Goal: Task Accomplishment & Management: Manage account settings

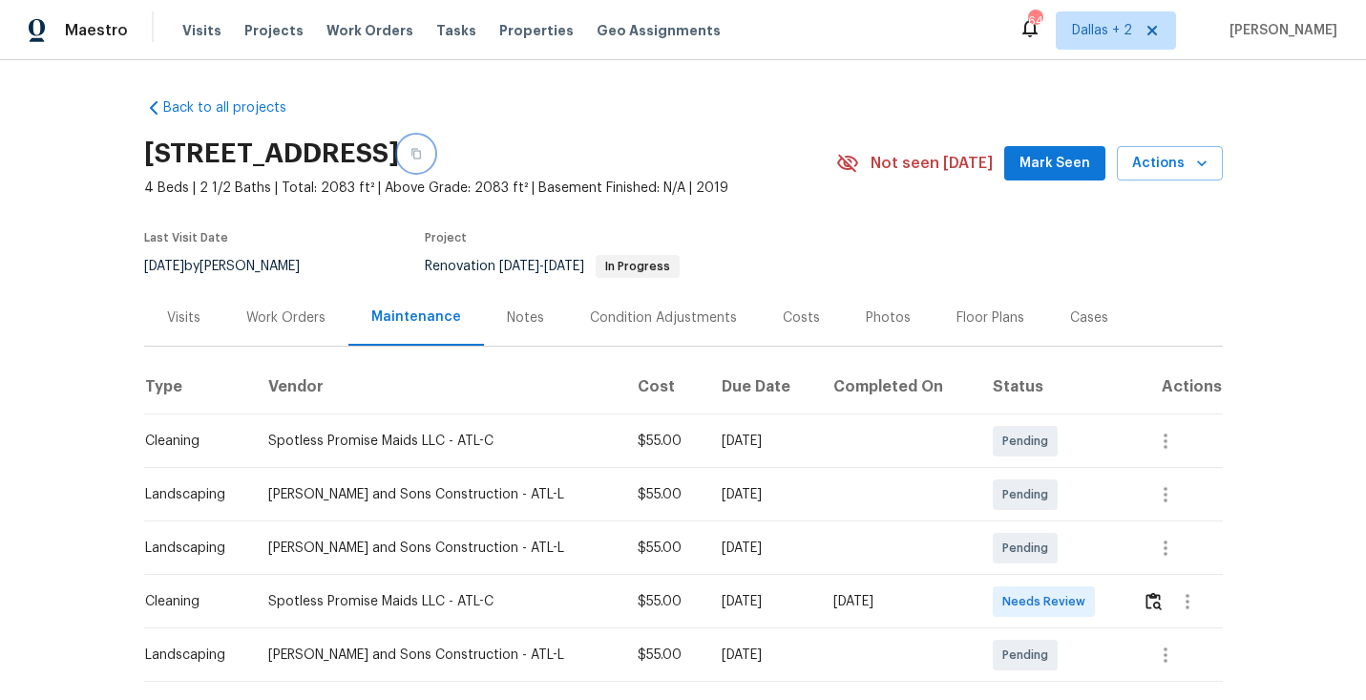
click at [422, 149] on icon "button" at bounding box center [415, 153] width 11 height 11
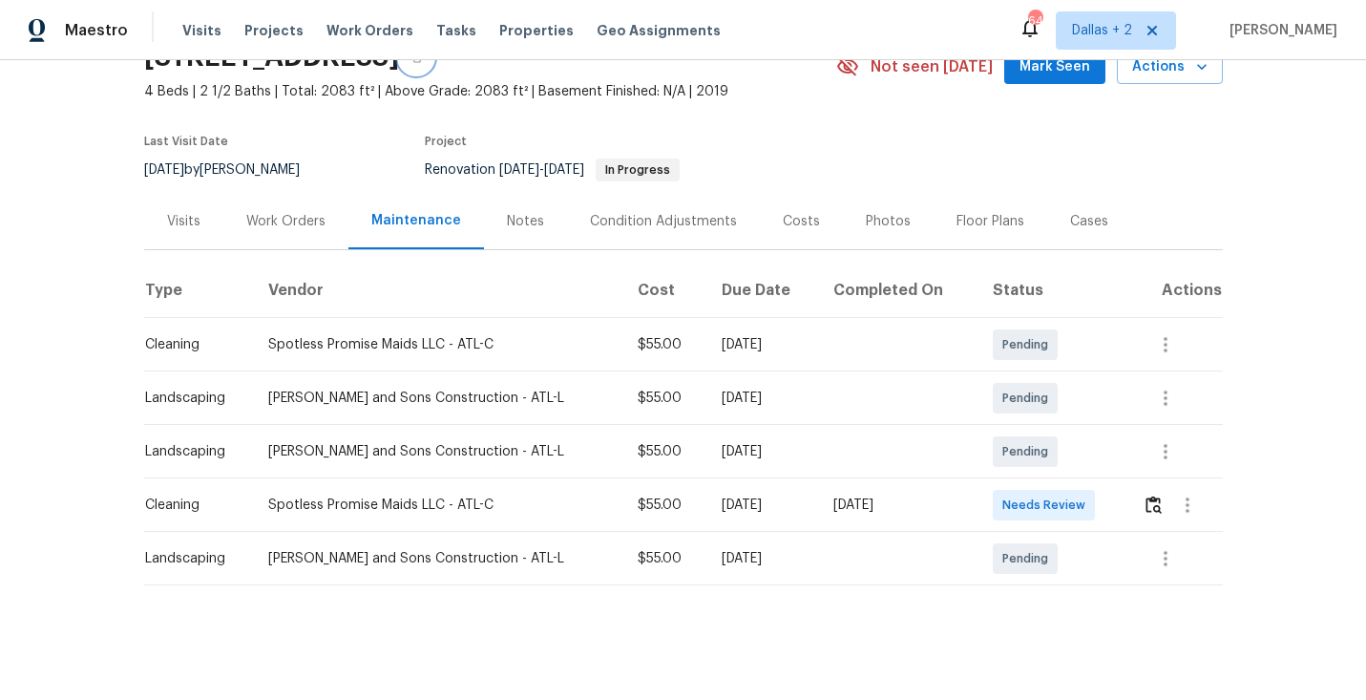
scroll to position [95, 0]
click at [1145, 497] on img "button" at bounding box center [1153, 505] width 16 height 18
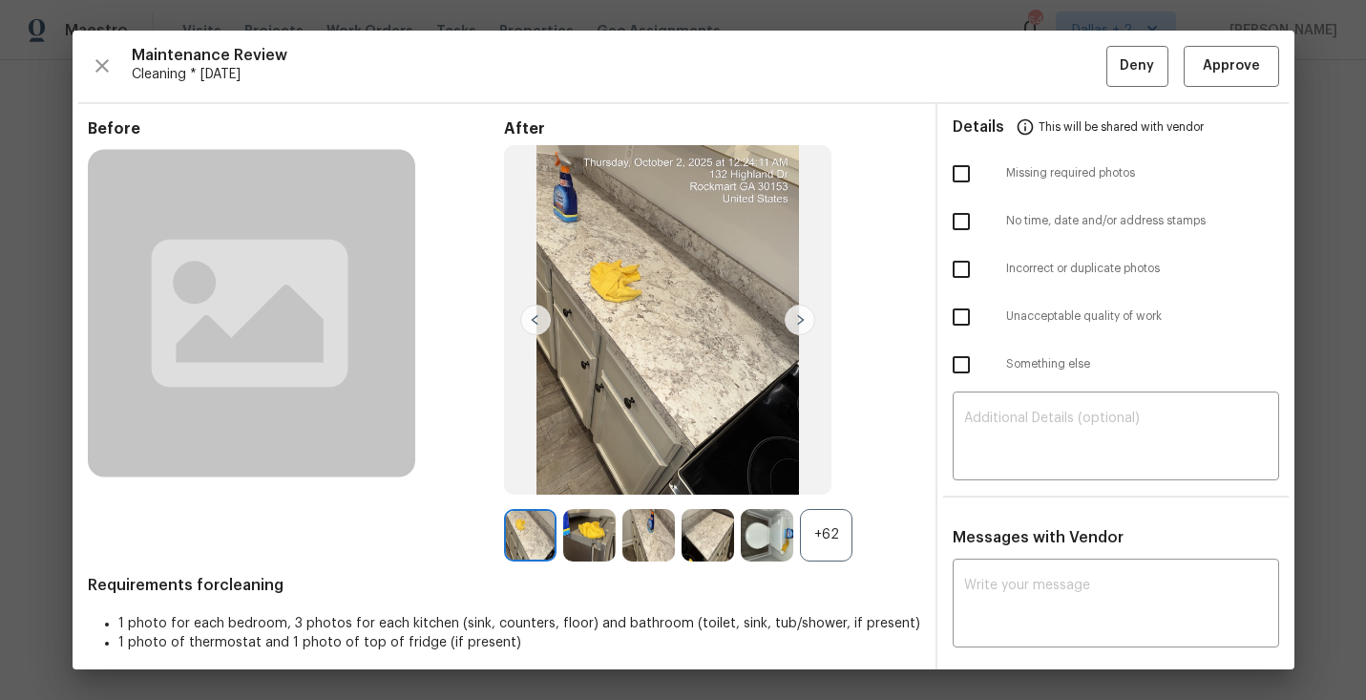
click at [836, 542] on div "+62" at bounding box center [826, 535] width 52 height 52
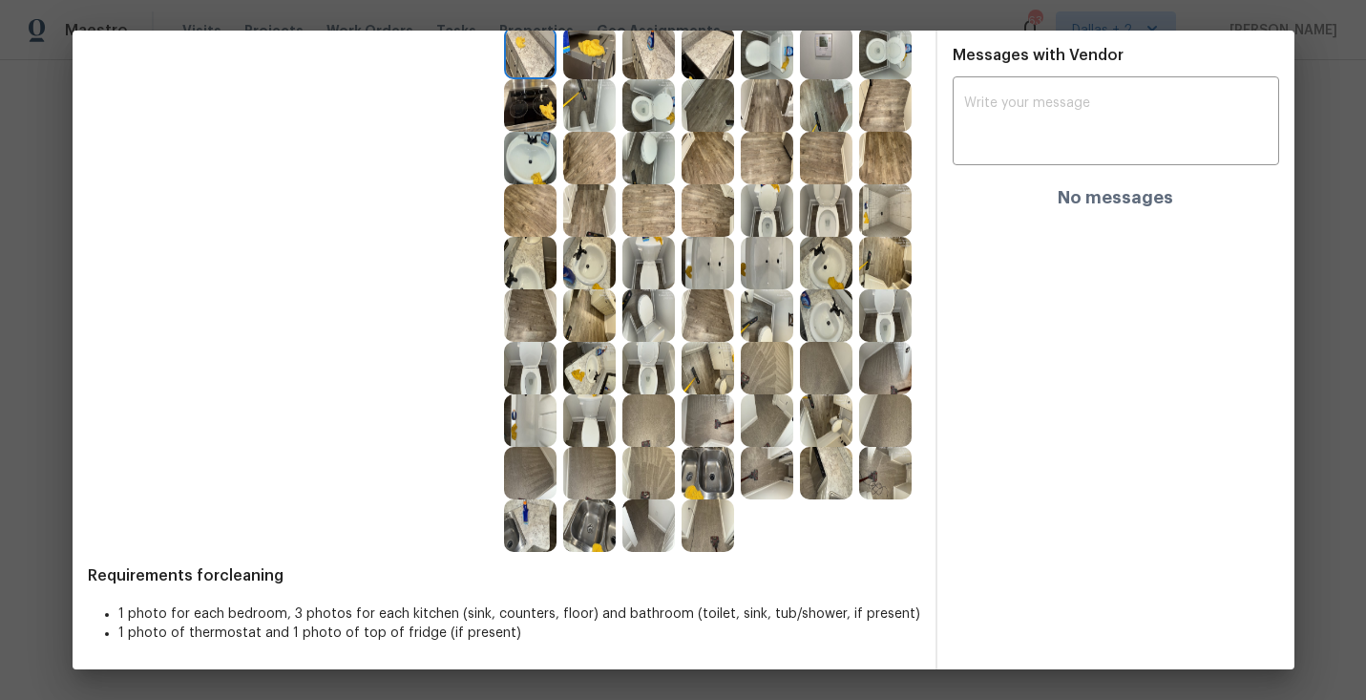
scroll to position [433, 0]
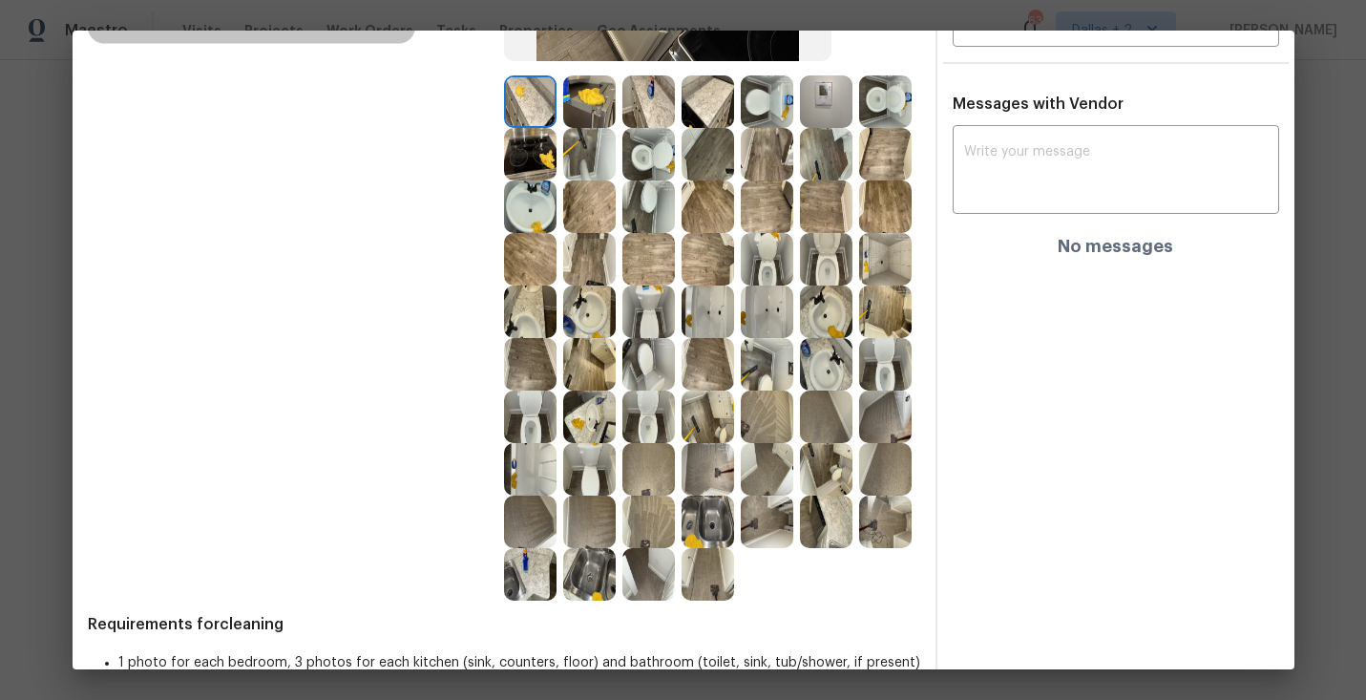
click at [1035, 363] on div "Details This will be shared with vendor Missing required photos No time, date a…" at bounding box center [1115, 195] width 357 height 1048
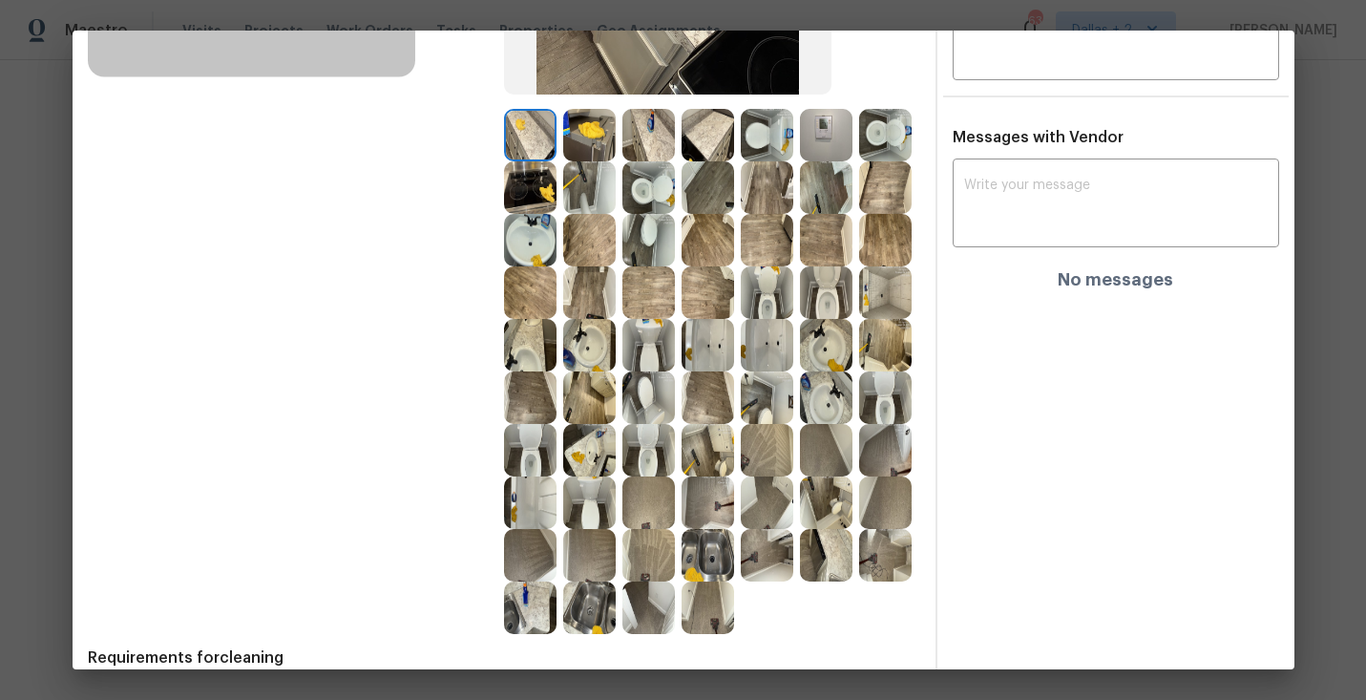
scroll to position [402, 0]
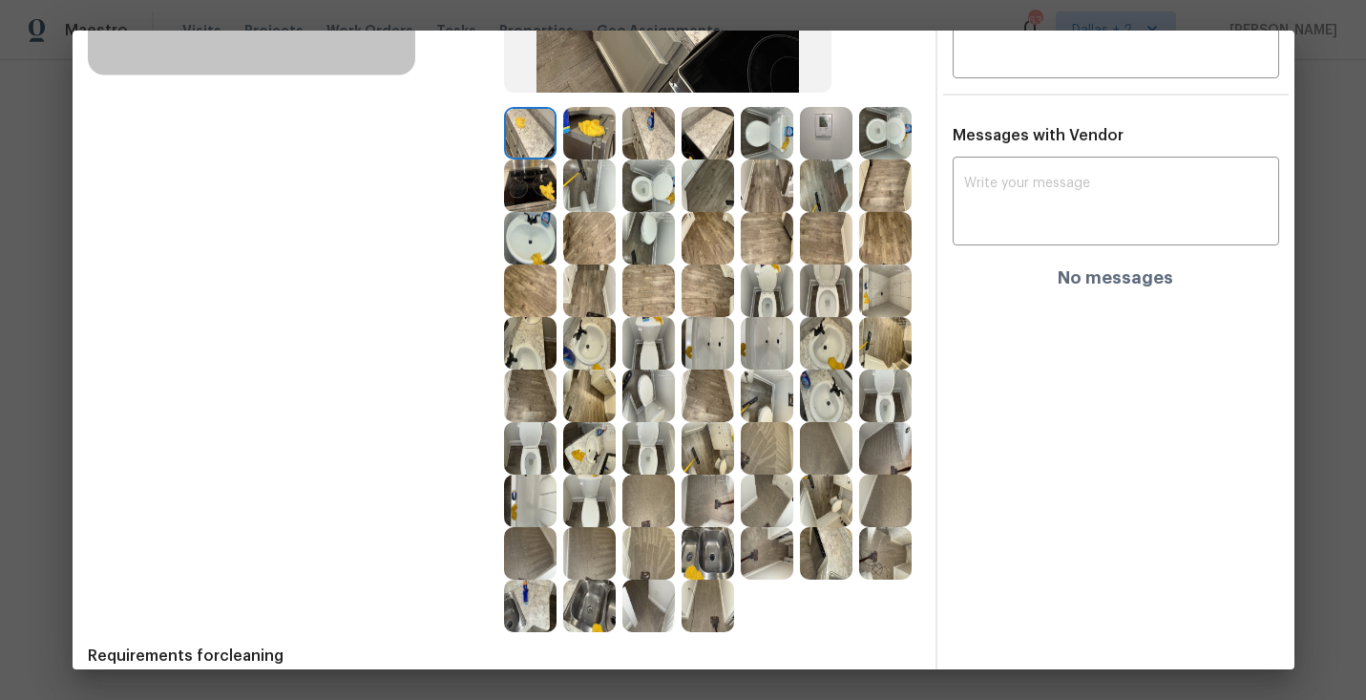
click at [779, 347] on img at bounding box center [767, 343] width 52 height 52
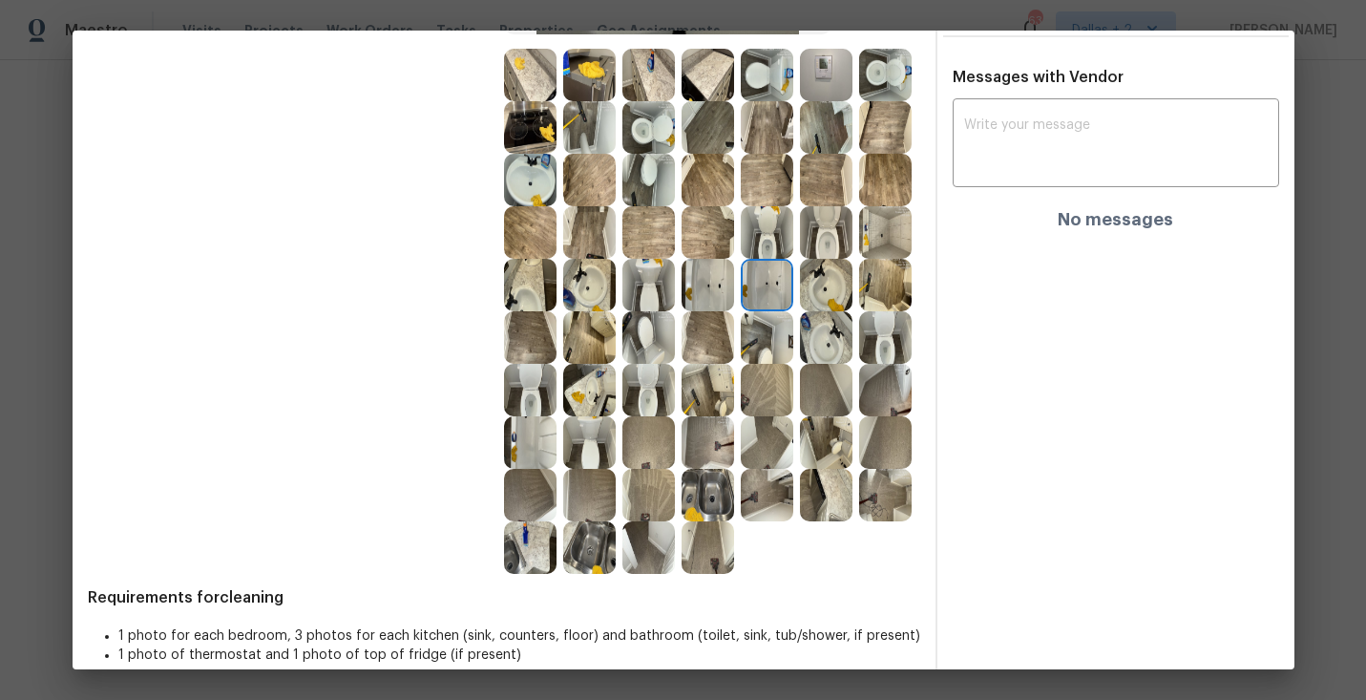
scroll to position [462, 0]
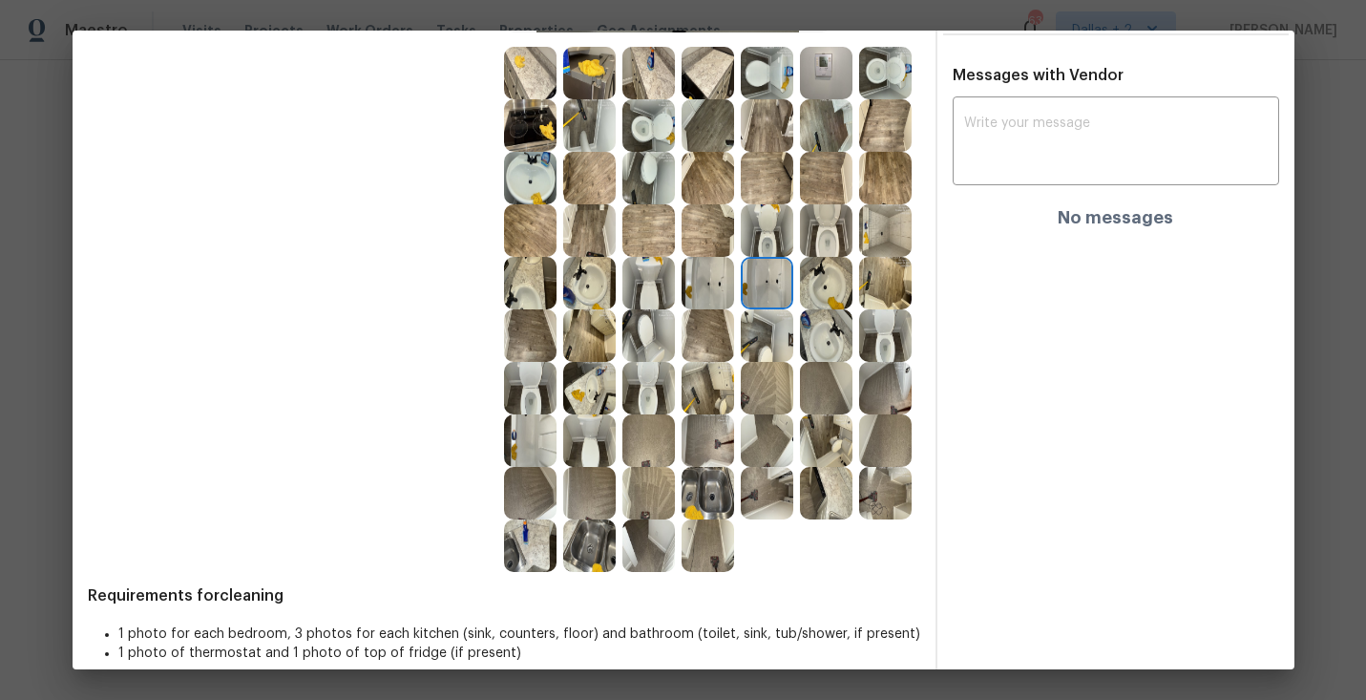
click at [819, 301] on img at bounding box center [826, 283] width 52 height 52
click at [858, 408] on div at bounding box center [829, 388] width 59 height 52
click at [631, 400] on img at bounding box center [648, 388] width 52 height 52
click at [576, 405] on img at bounding box center [589, 388] width 52 height 52
click at [702, 517] on img at bounding box center [707, 493] width 52 height 52
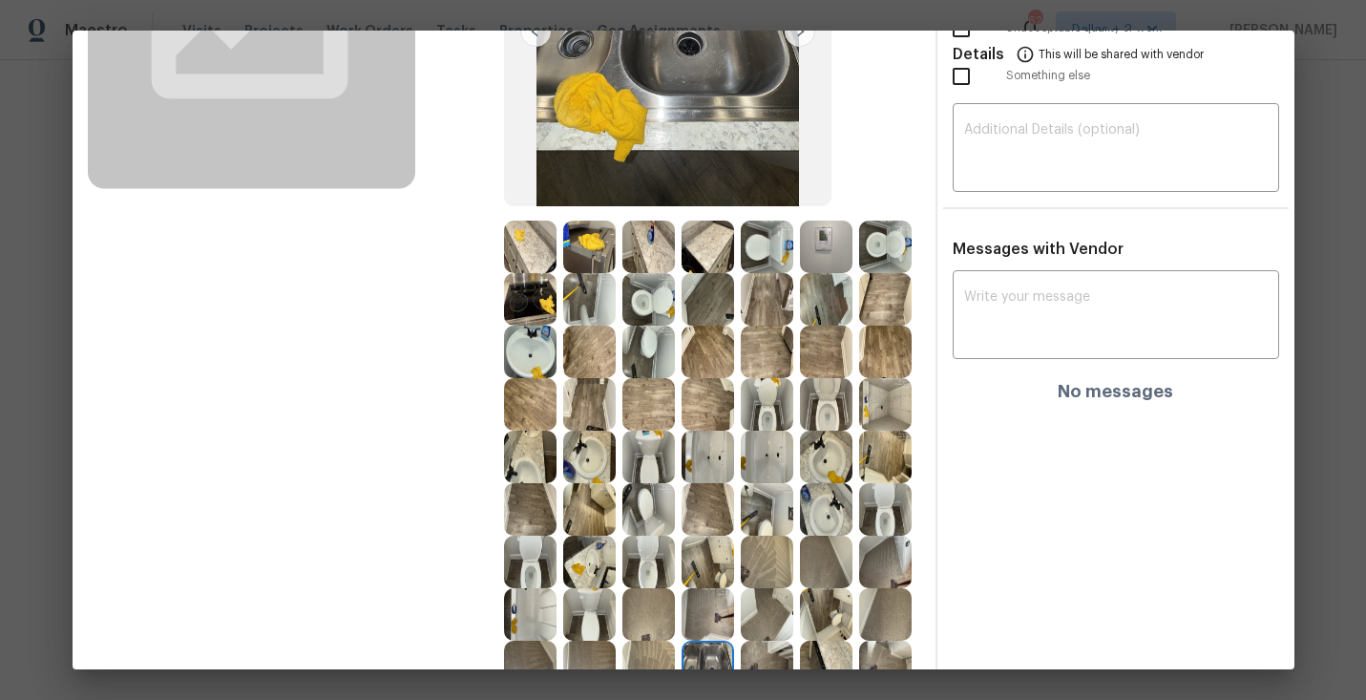
scroll to position [346, 0]
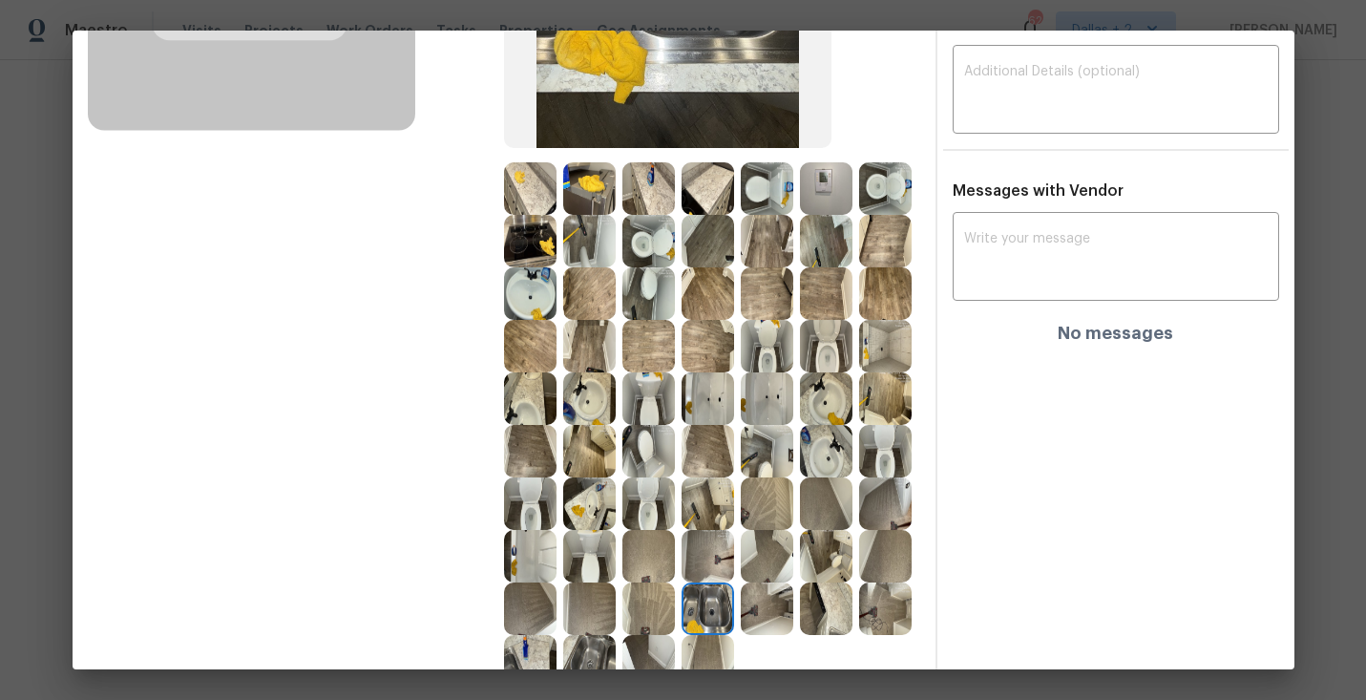
click at [890, 362] on img at bounding box center [885, 346] width 52 height 52
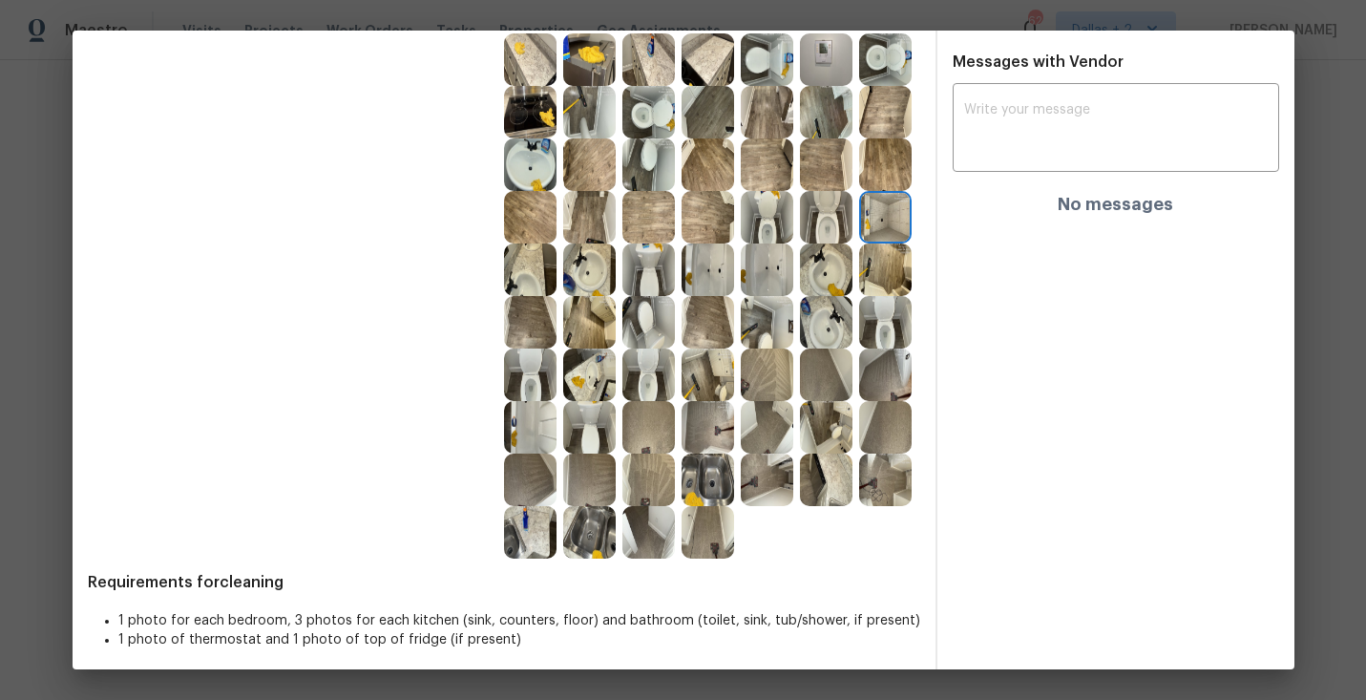
scroll to position [482, 0]
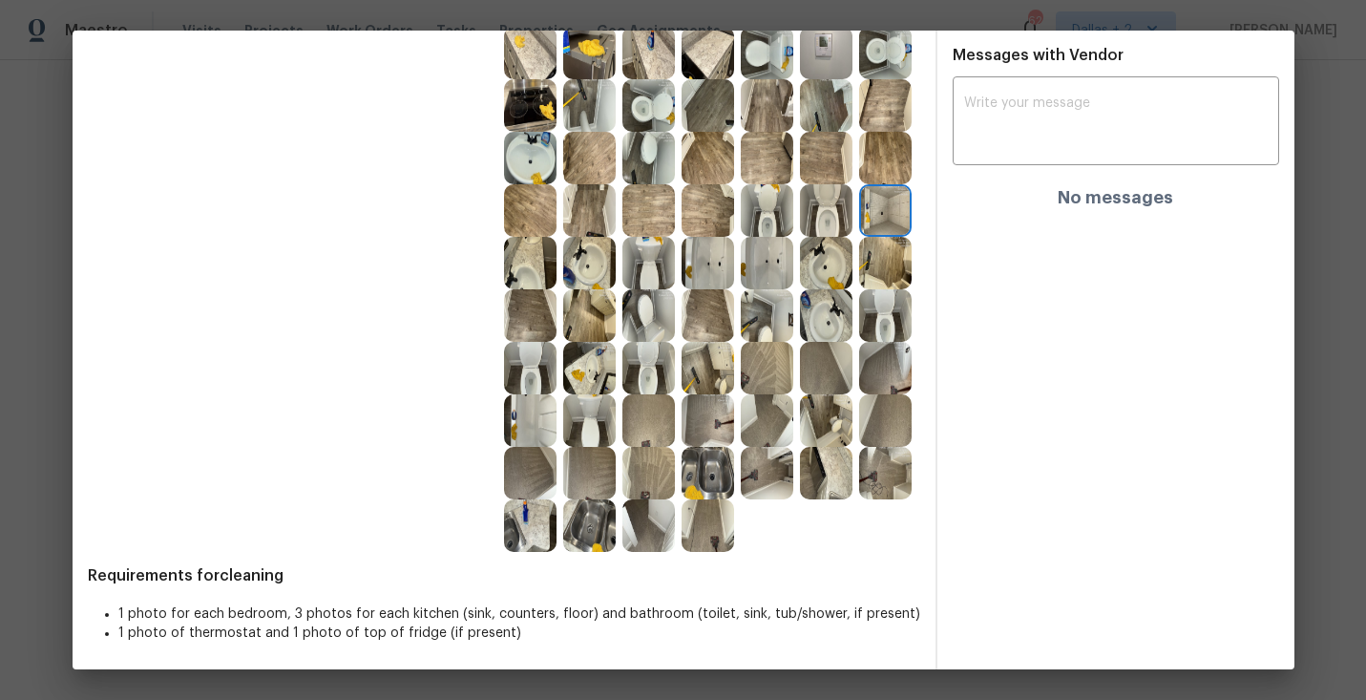
click at [702, 270] on img at bounding box center [707, 263] width 52 height 52
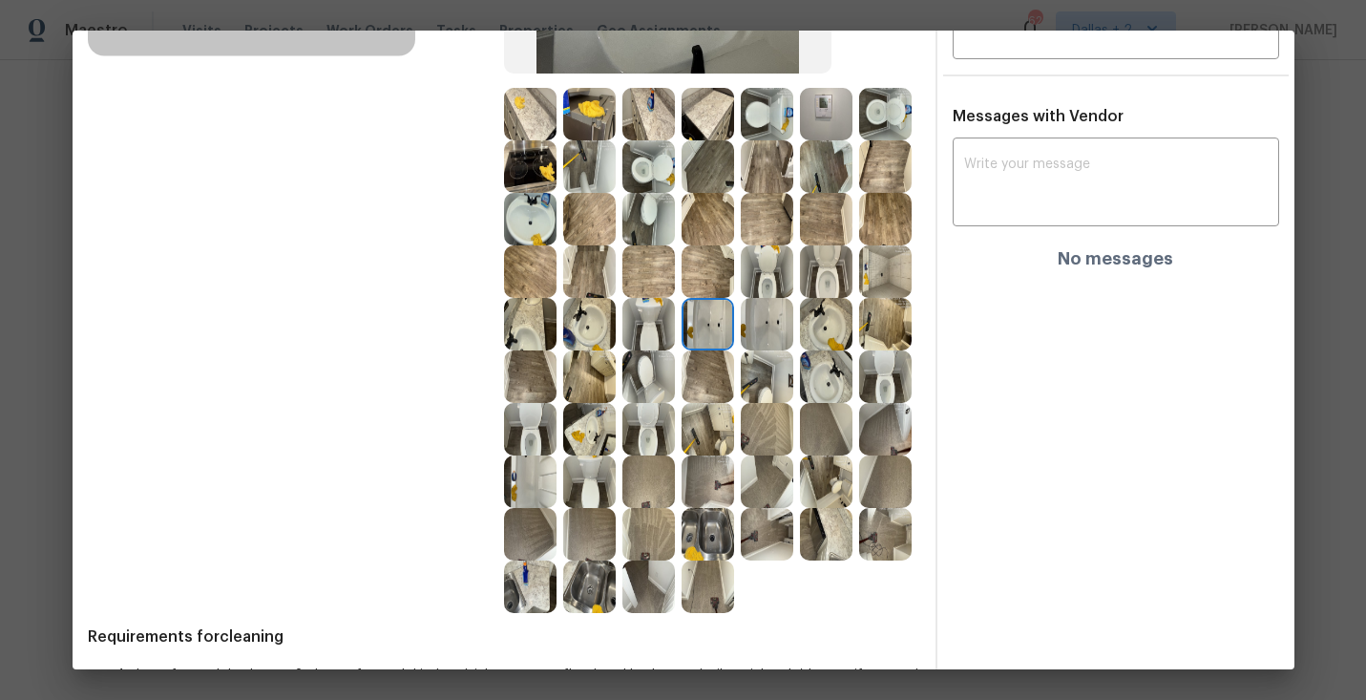
scroll to position [417, 0]
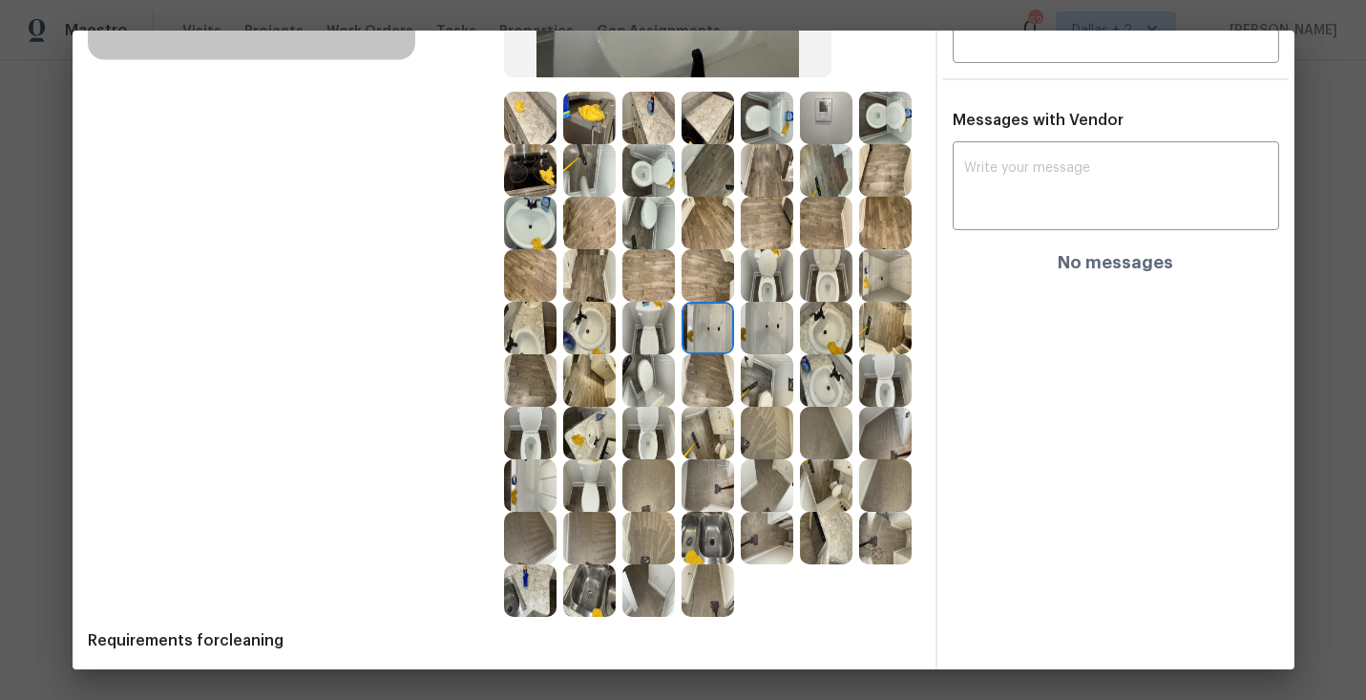
click at [585, 333] on img at bounding box center [589, 328] width 52 height 52
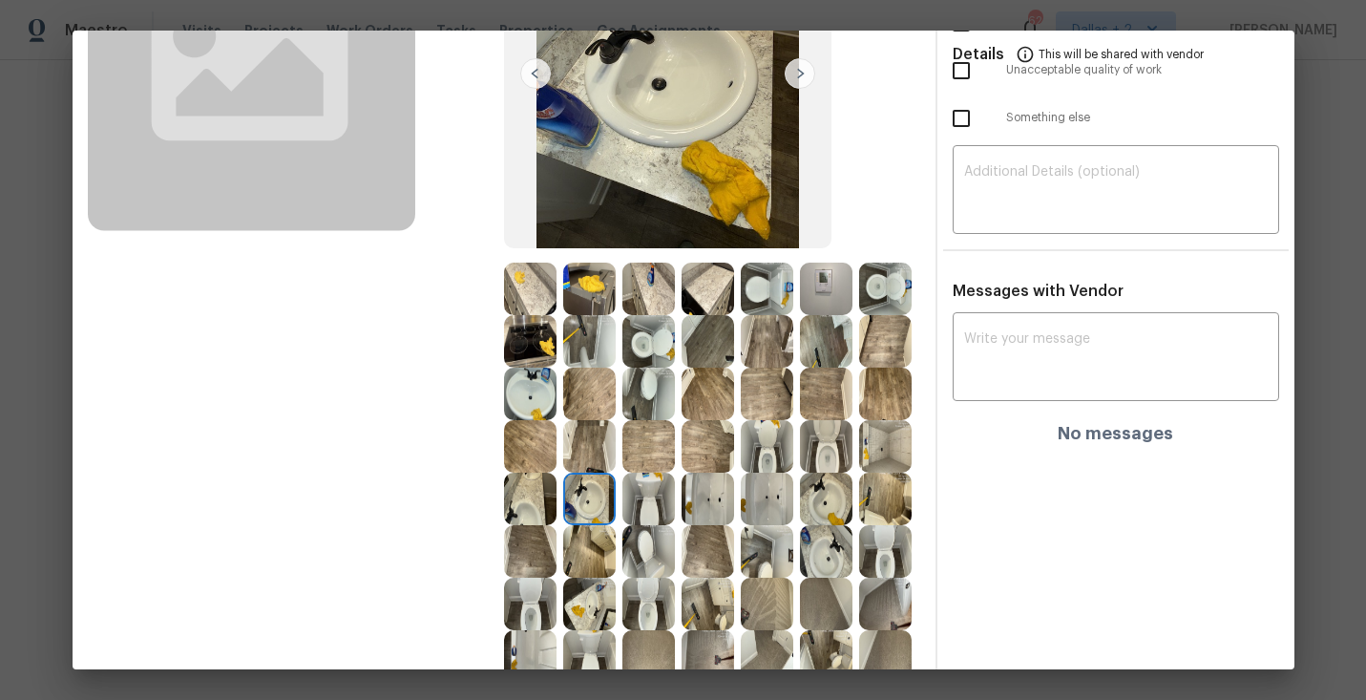
scroll to position [361, 0]
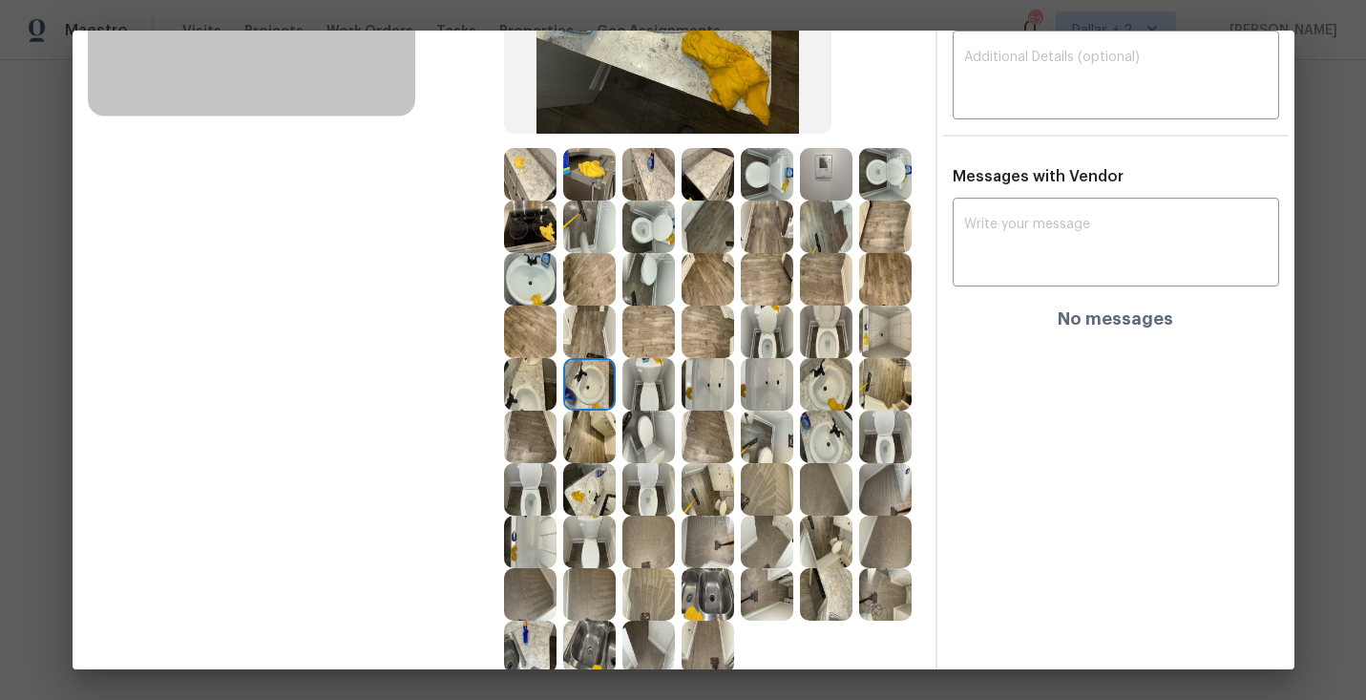
click at [901, 319] on img at bounding box center [885, 331] width 52 height 52
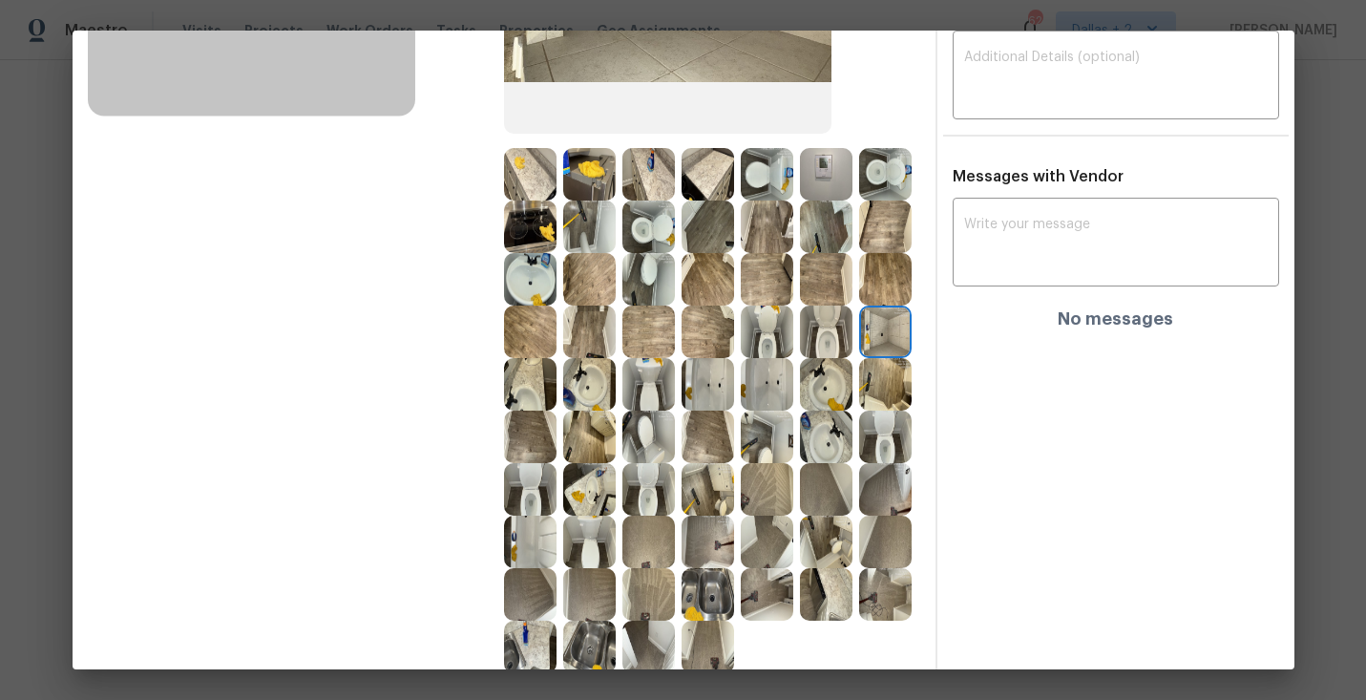
click at [628, 498] on img at bounding box center [648, 489] width 52 height 52
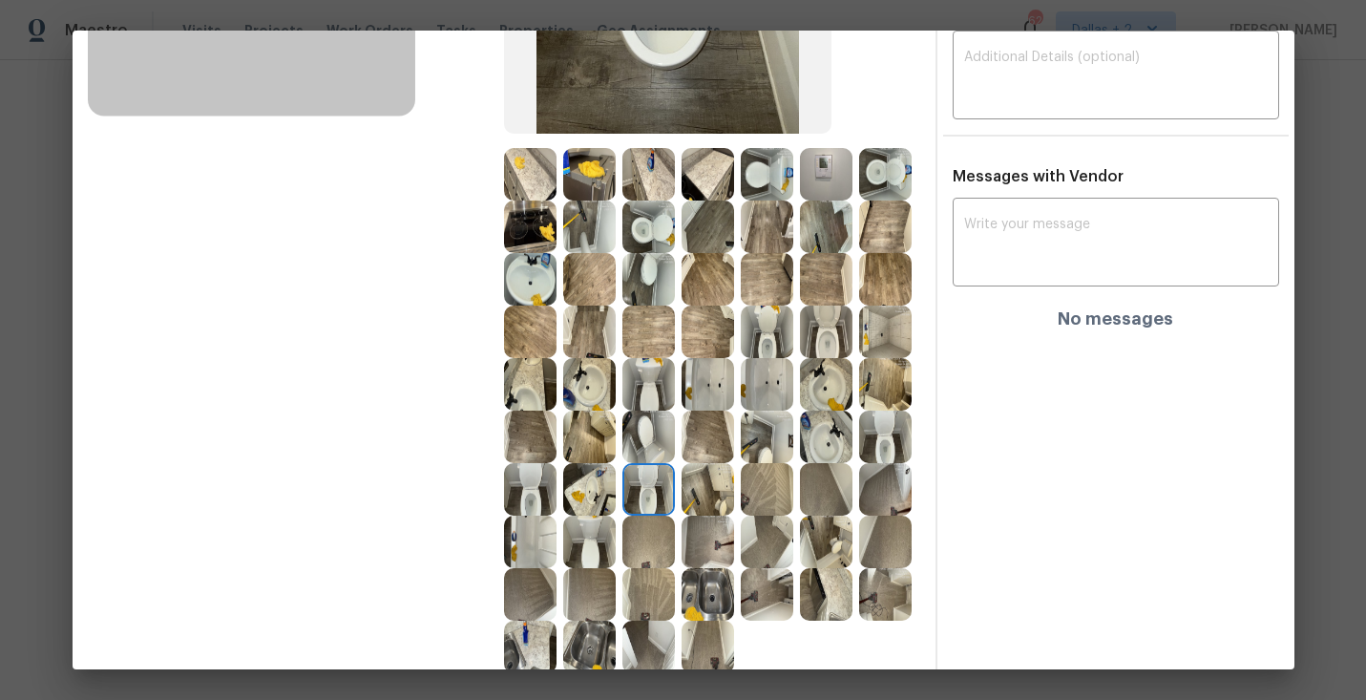
click at [527, 493] on img at bounding box center [530, 489] width 52 height 52
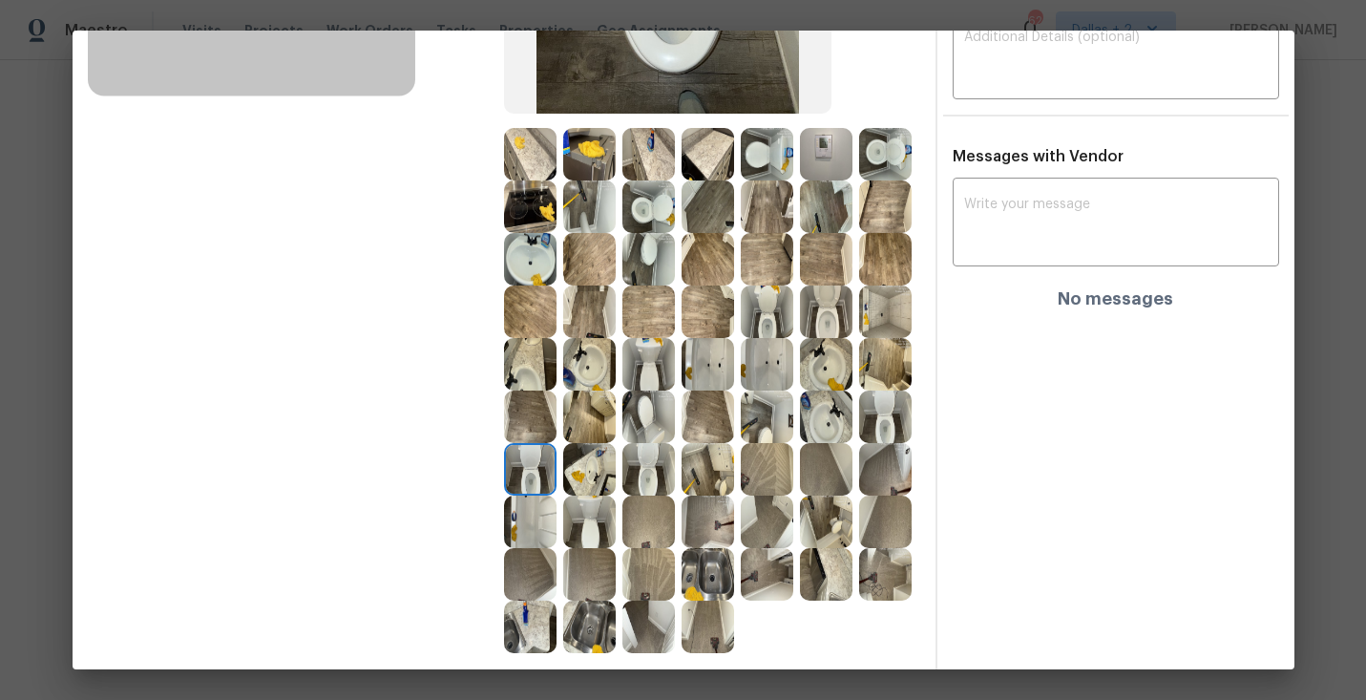
scroll to position [382, 0]
click at [707, 465] on img at bounding box center [707, 468] width 52 height 52
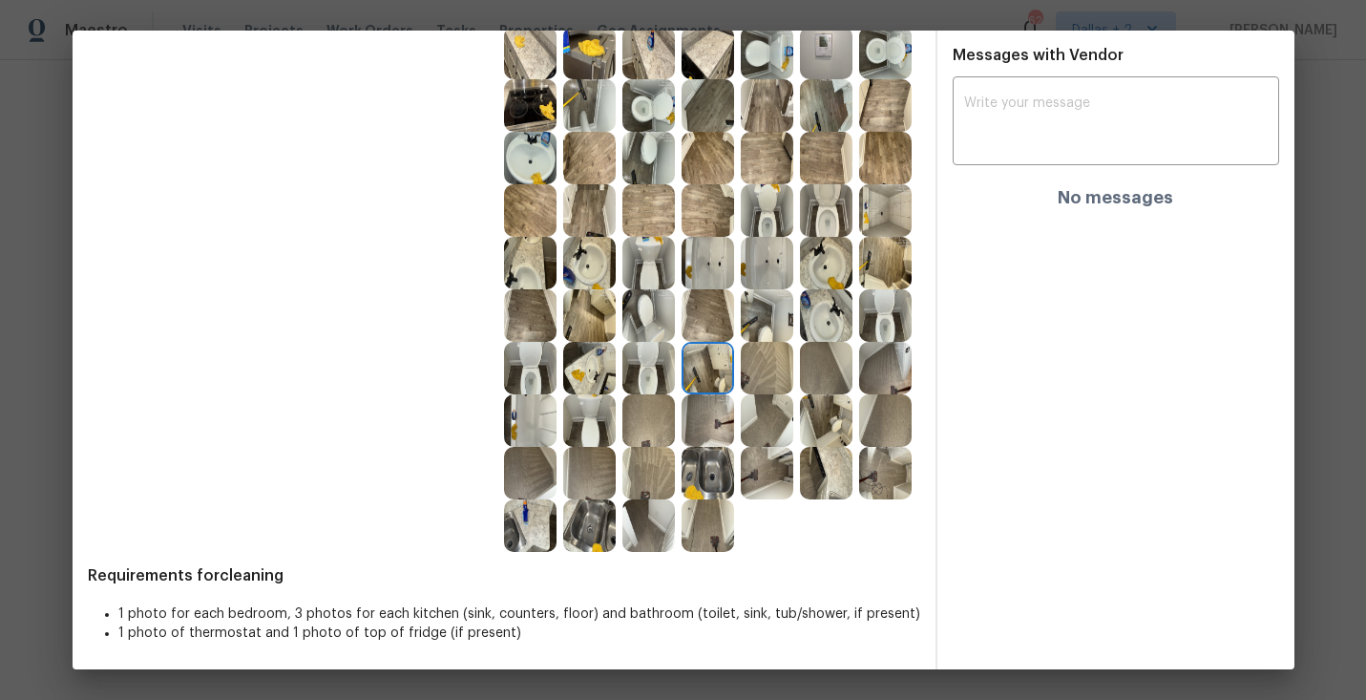
scroll to position [481, 0]
click at [719, 416] on img at bounding box center [707, 421] width 52 height 52
click at [855, 428] on div at bounding box center [829, 421] width 59 height 52
click at [796, 425] on div at bounding box center [770, 421] width 59 height 52
click at [826, 417] on img at bounding box center [826, 421] width 52 height 52
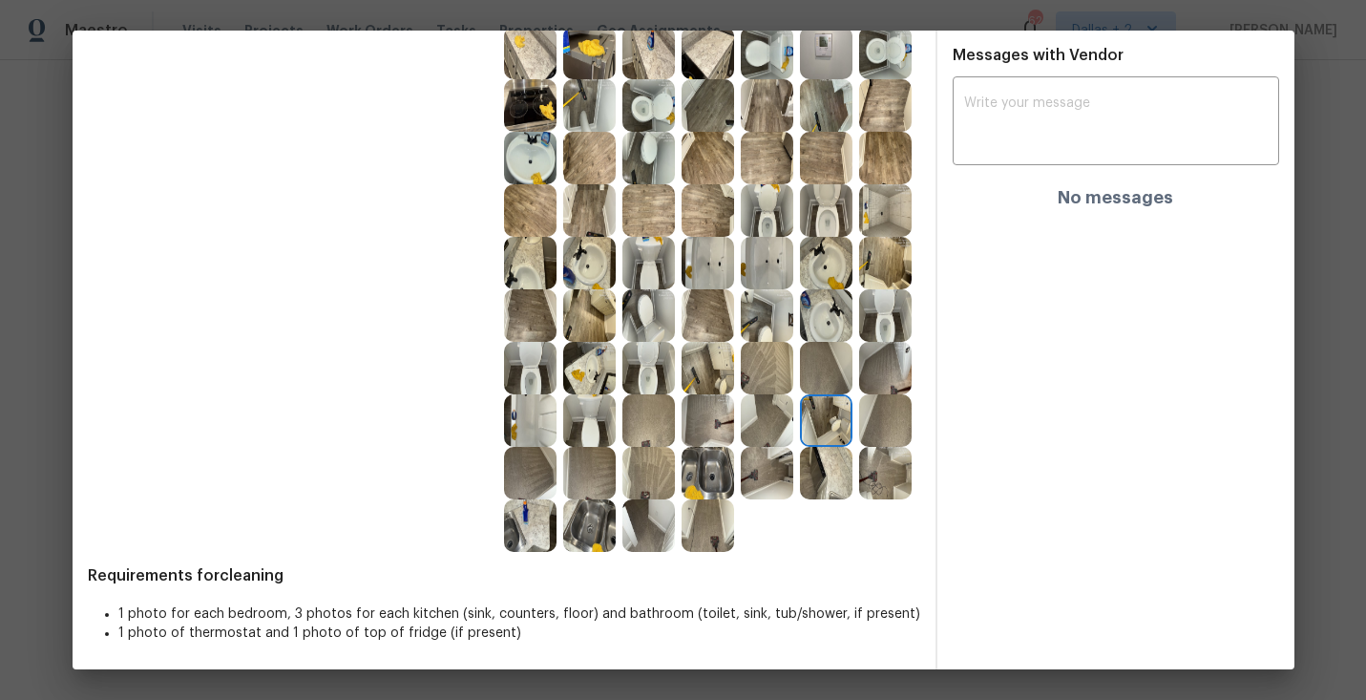
scroll to position [0, 0]
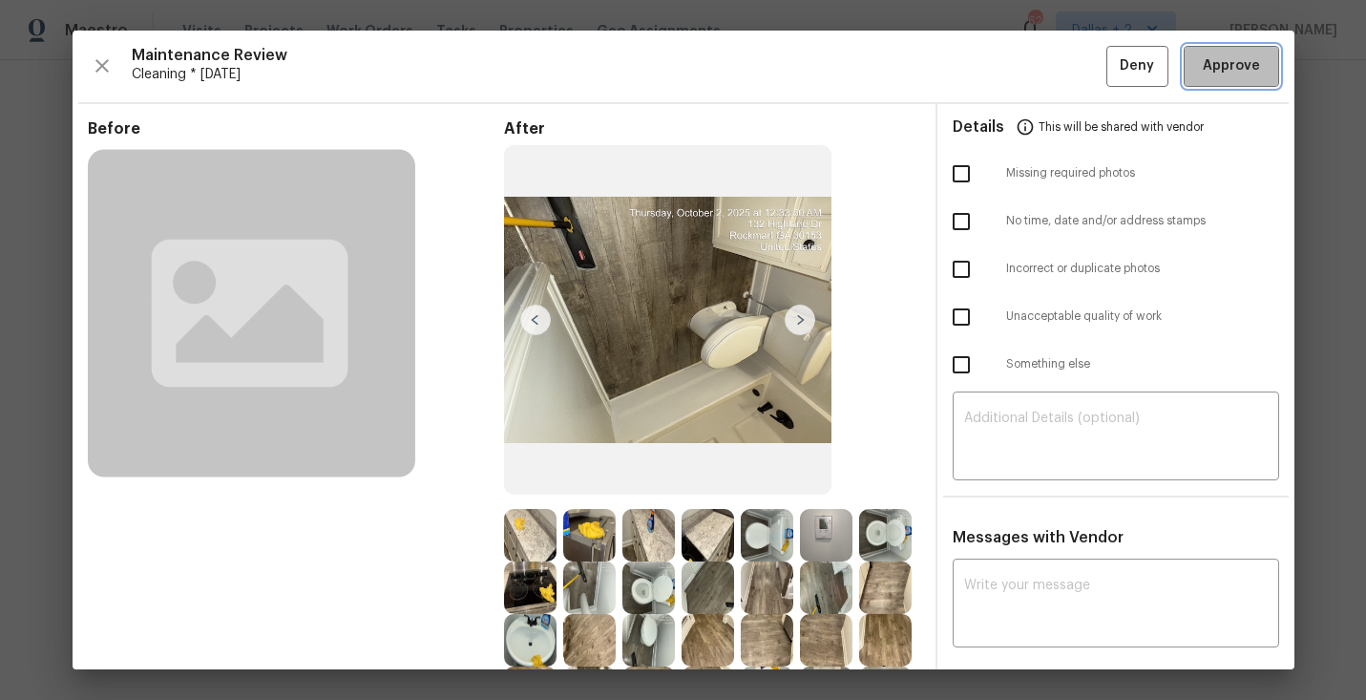
click at [1210, 72] on span "Approve" at bounding box center [1231, 66] width 57 height 24
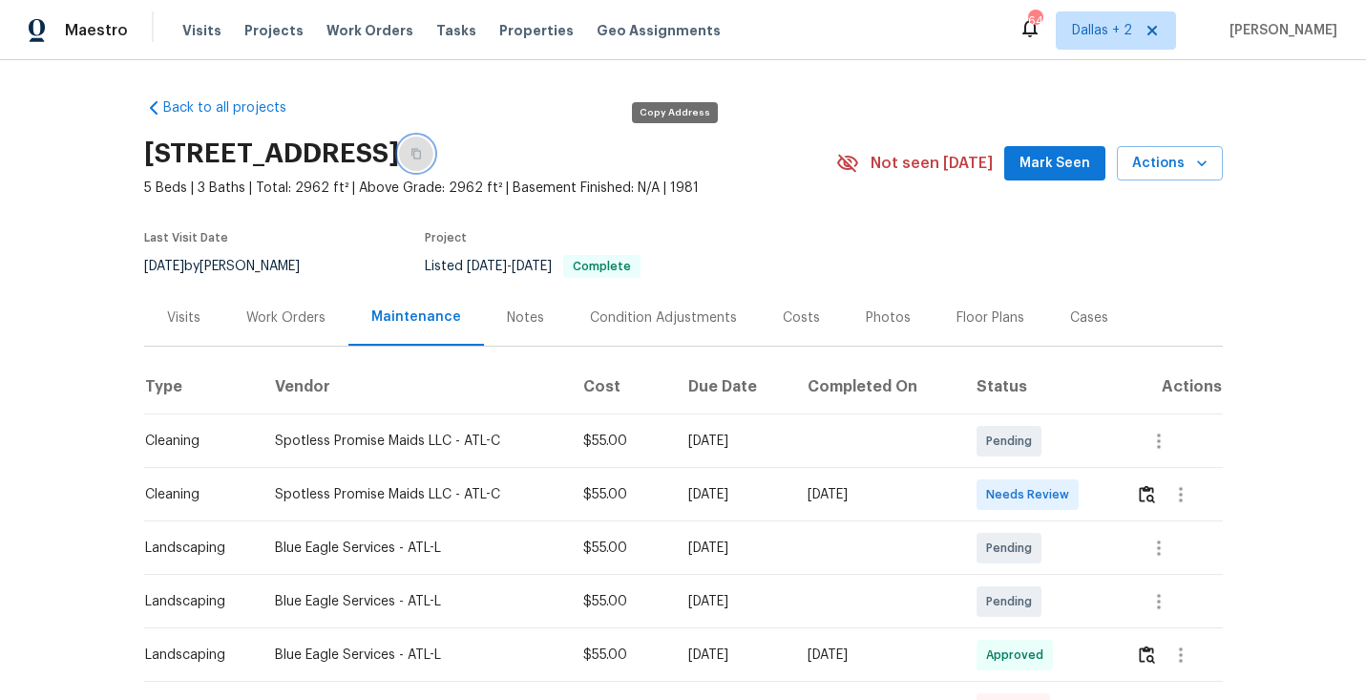
click at [421, 158] on icon "button" at bounding box center [416, 154] width 10 height 10
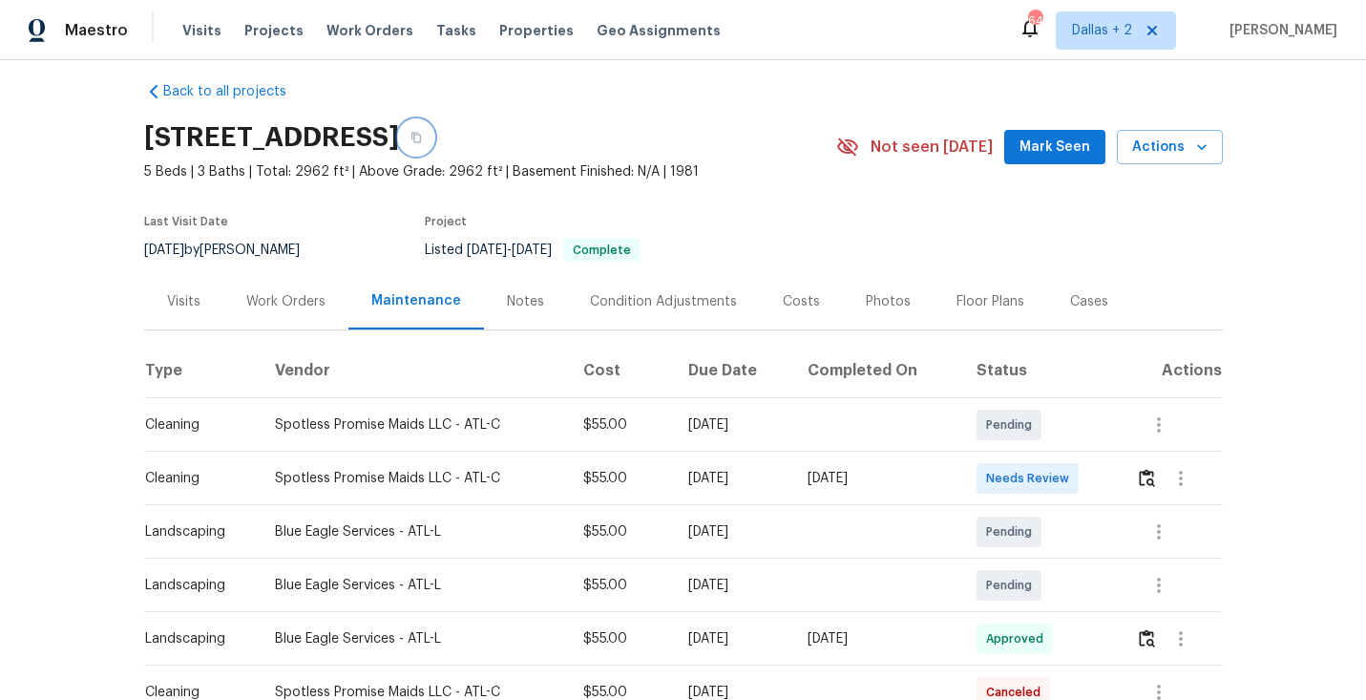
scroll to position [17, 0]
click at [1148, 479] on img "button" at bounding box center [1147, 477] width 16 height 18
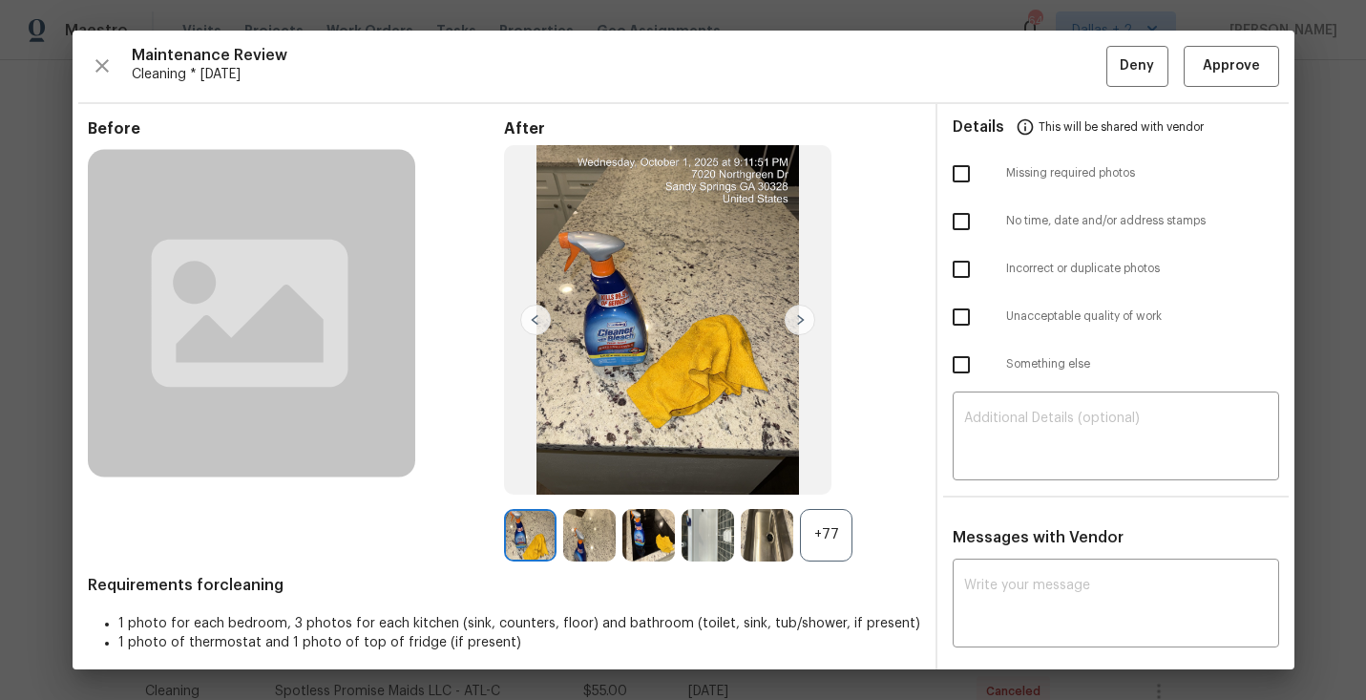
click at [846, 548] on div "+77" at bounding box center [826, 535] width 52 height 52
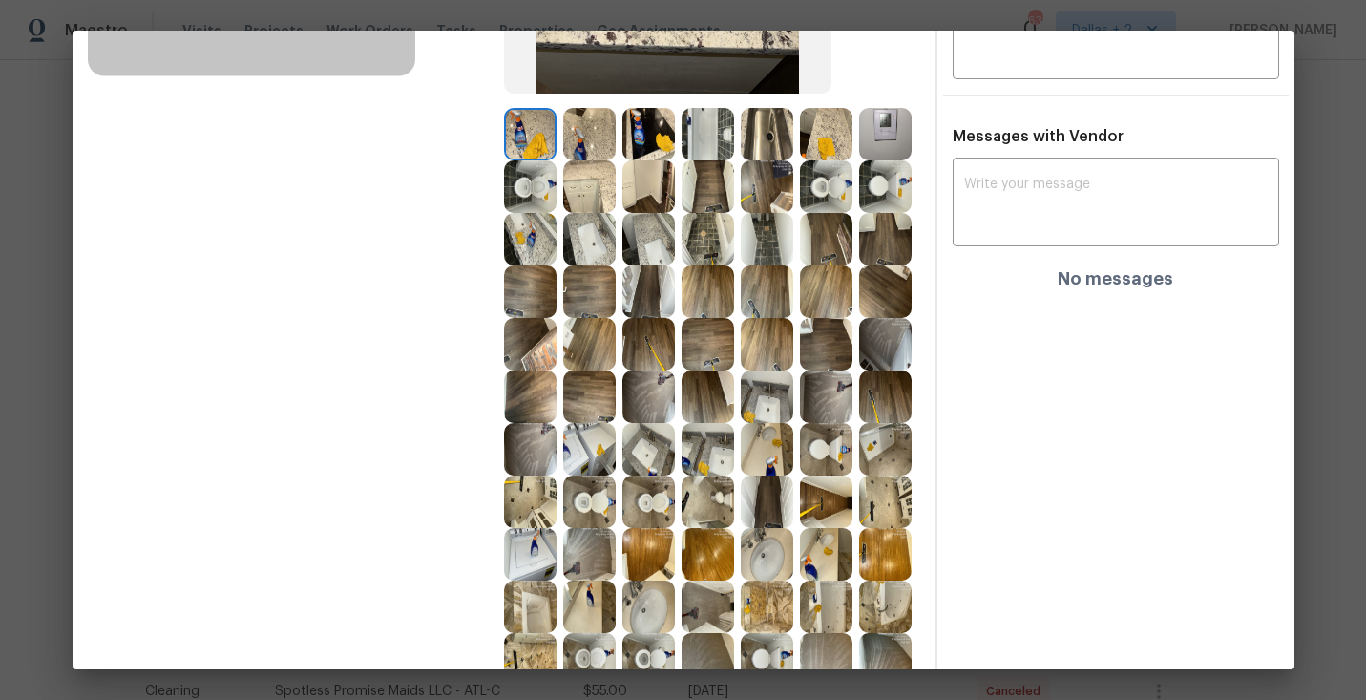
scroll to position [388, 0]
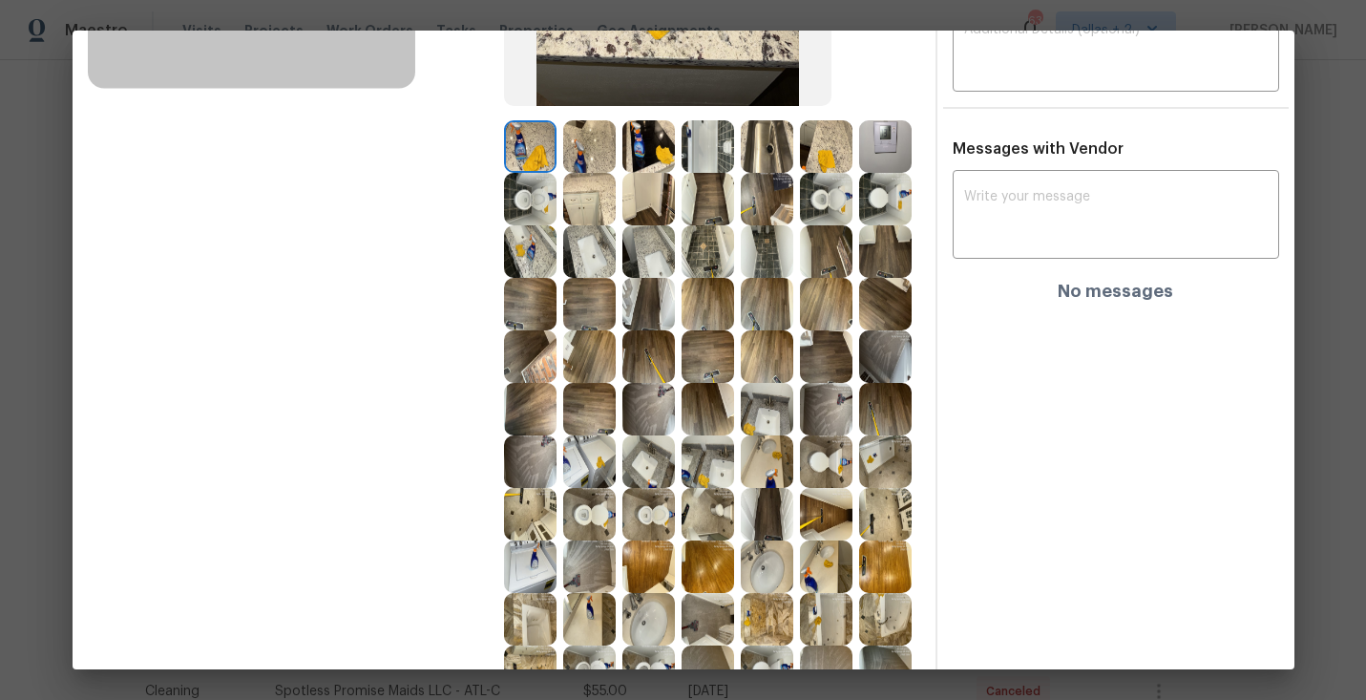
click at [594, 205] on img at bounding box center [589, 199] width 52 height 52
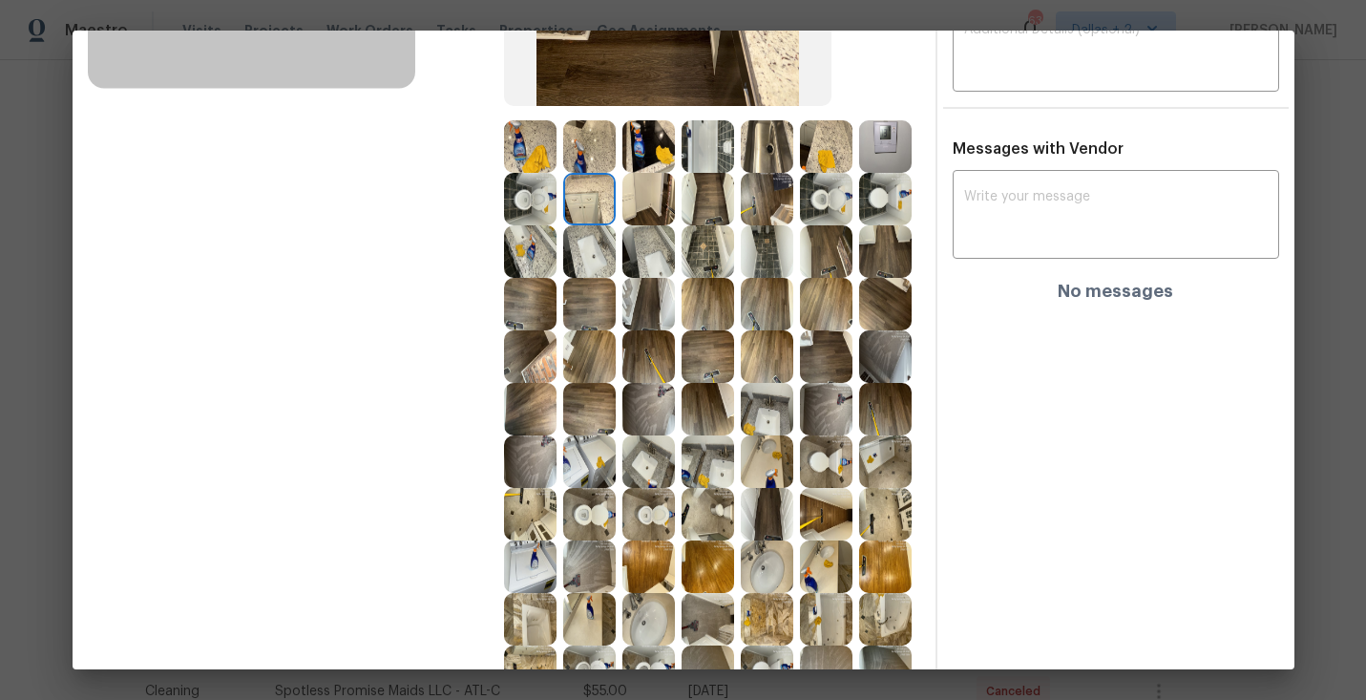
click at [673, 194] on img at bounding box center [648, 199] width 52 height 52
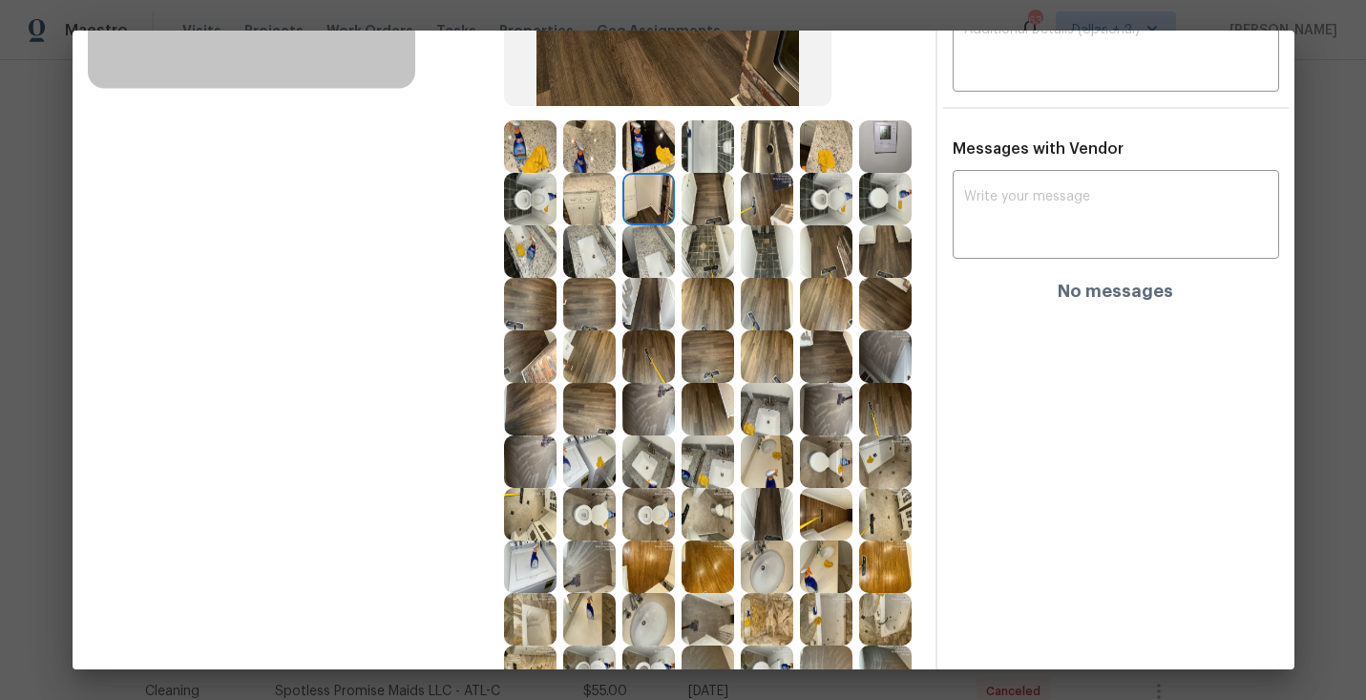
click at [765, 203] on img at bounding box center [767, 199] width 52 height 52
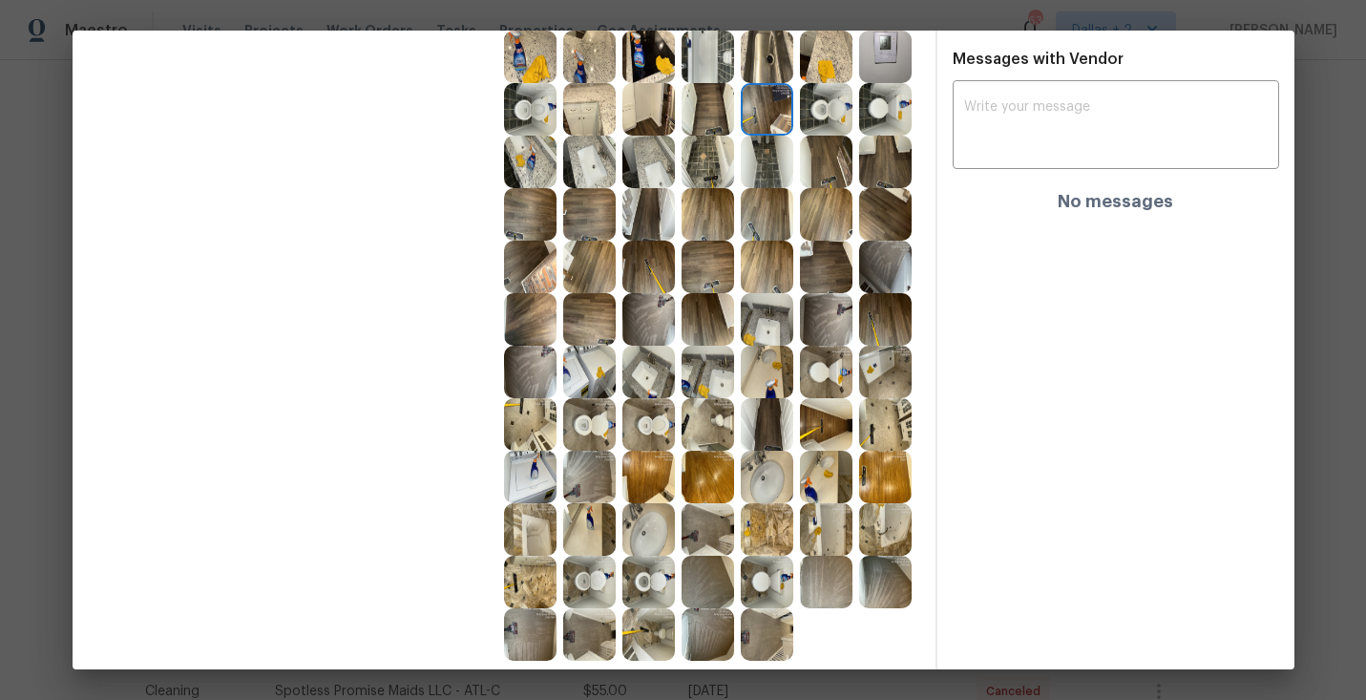
scroll to position [504, 0]
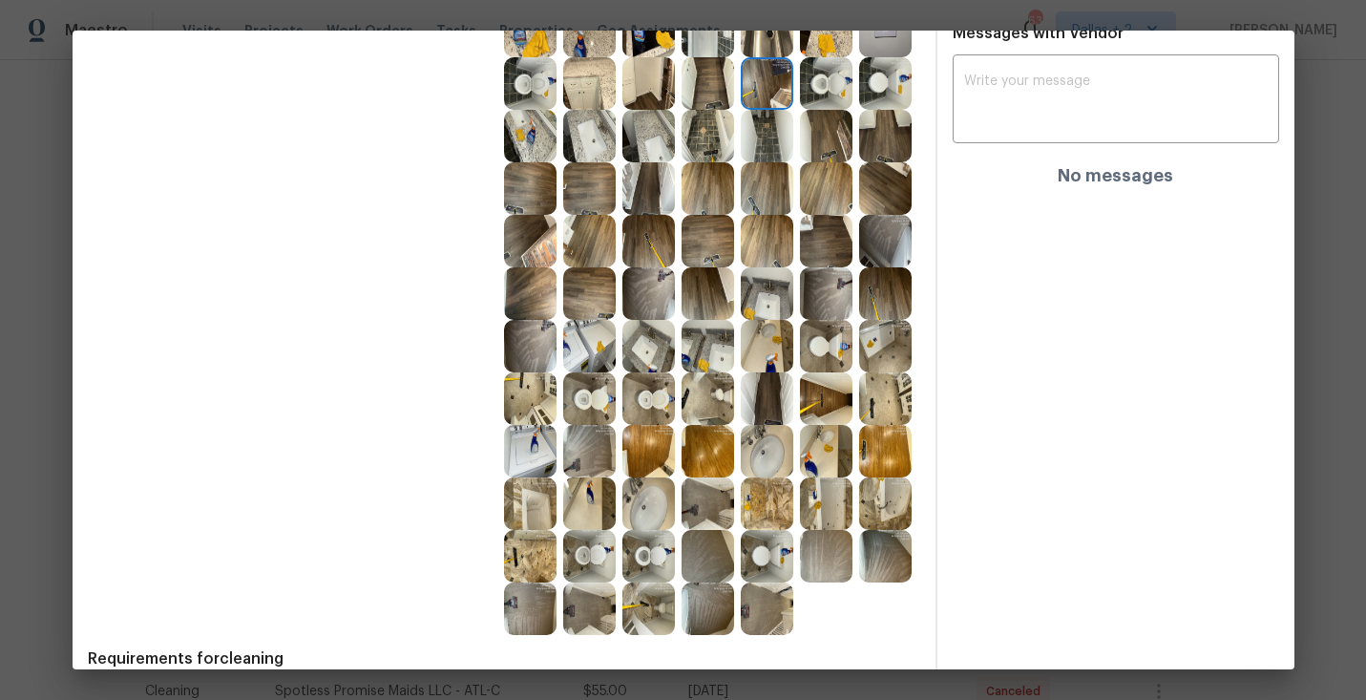
click at [571, 342] on img at bounding box center [589, 346] width 52 height 52
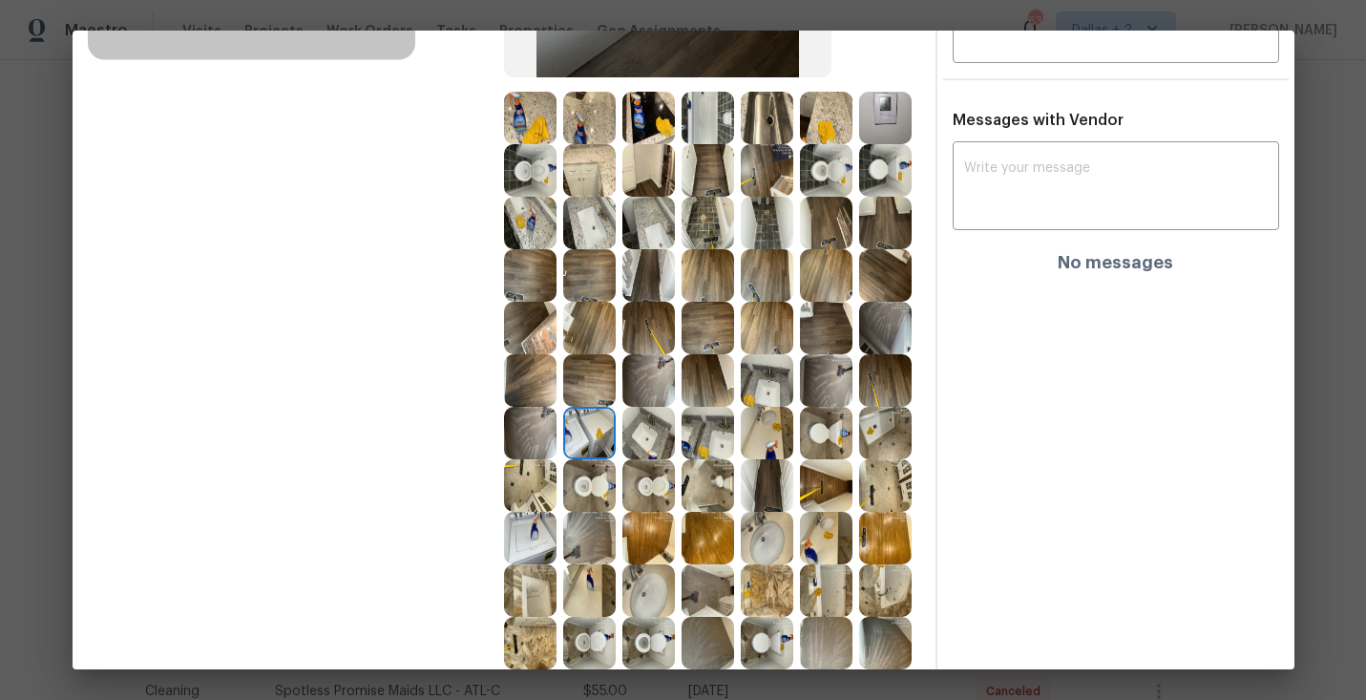
scroll to position [514, 0]
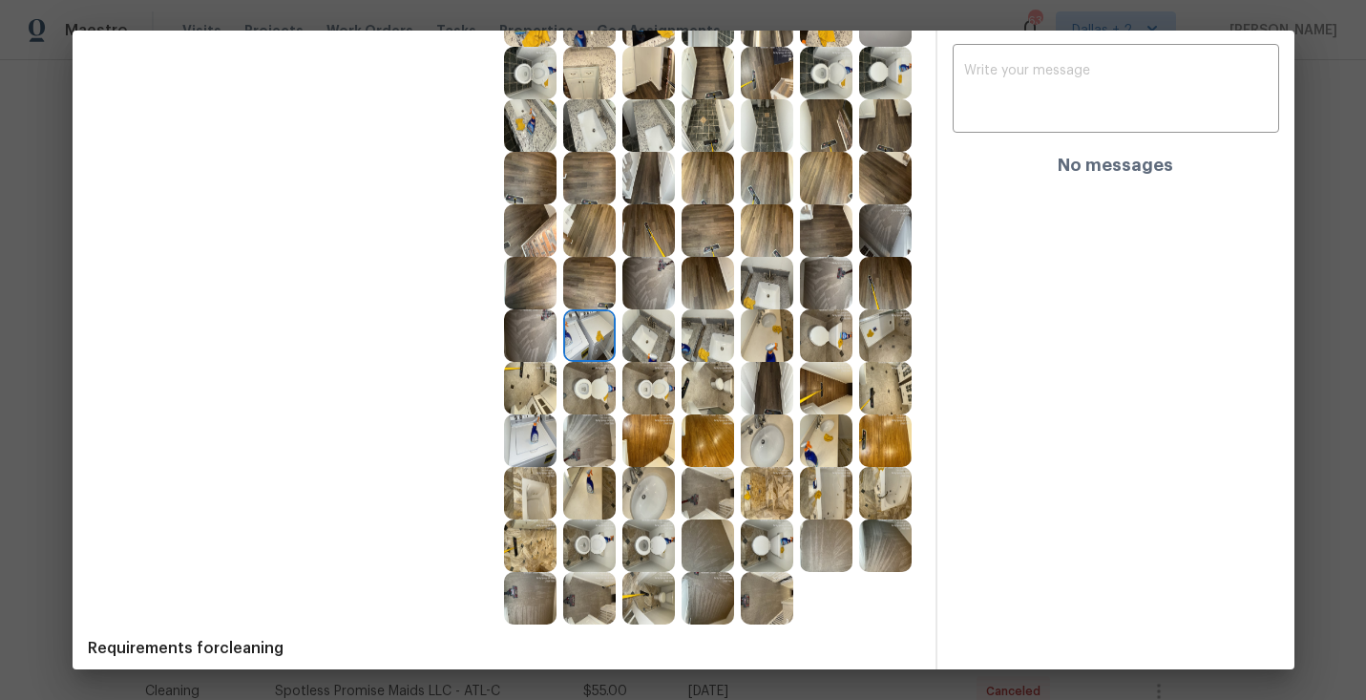
click at [769, 378] on img at bounding box center [767, 388] width 52 height 52
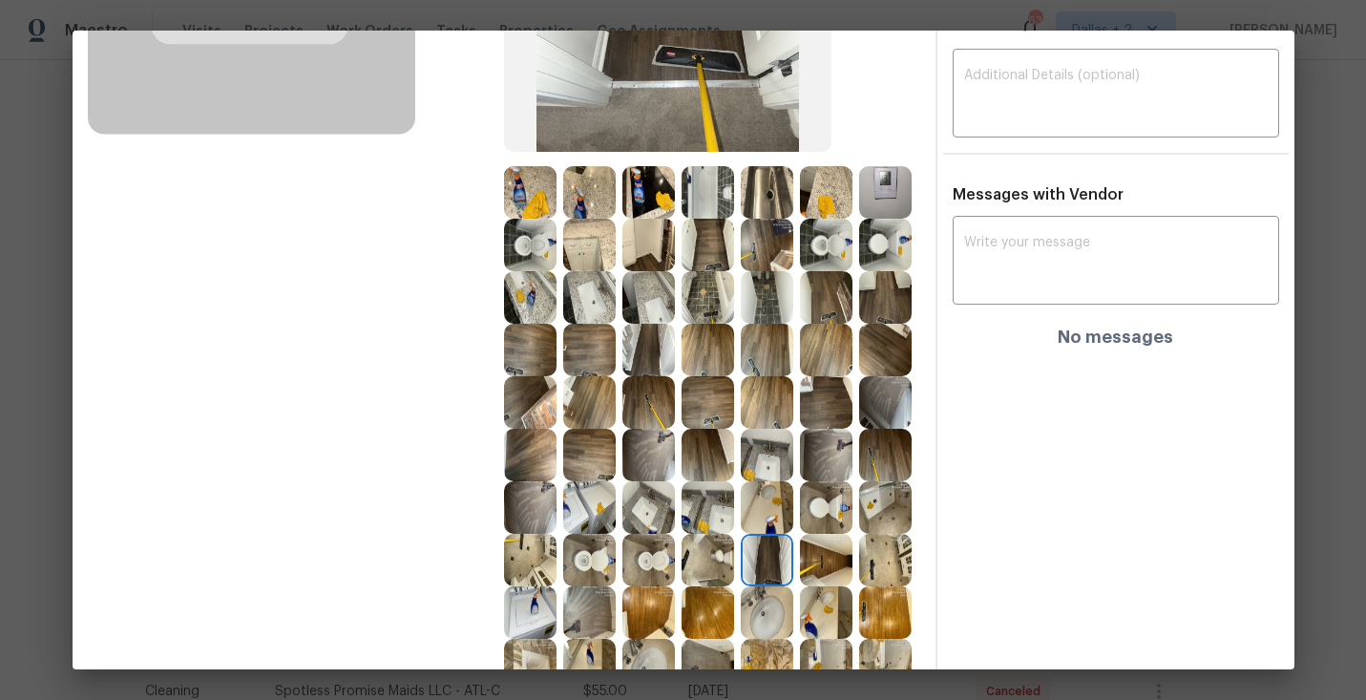
scroll to position [470, 0]
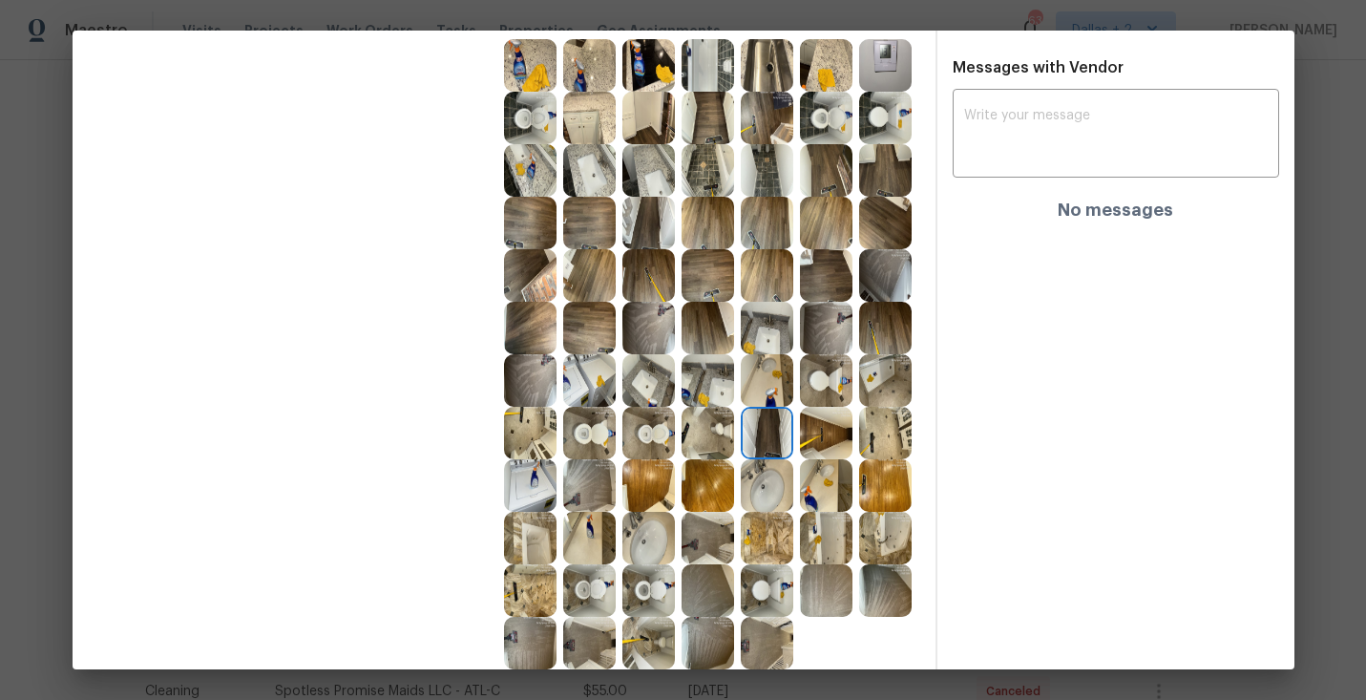
click at [818, 432] on img at bounding box center [826, 433] width 52 height 52
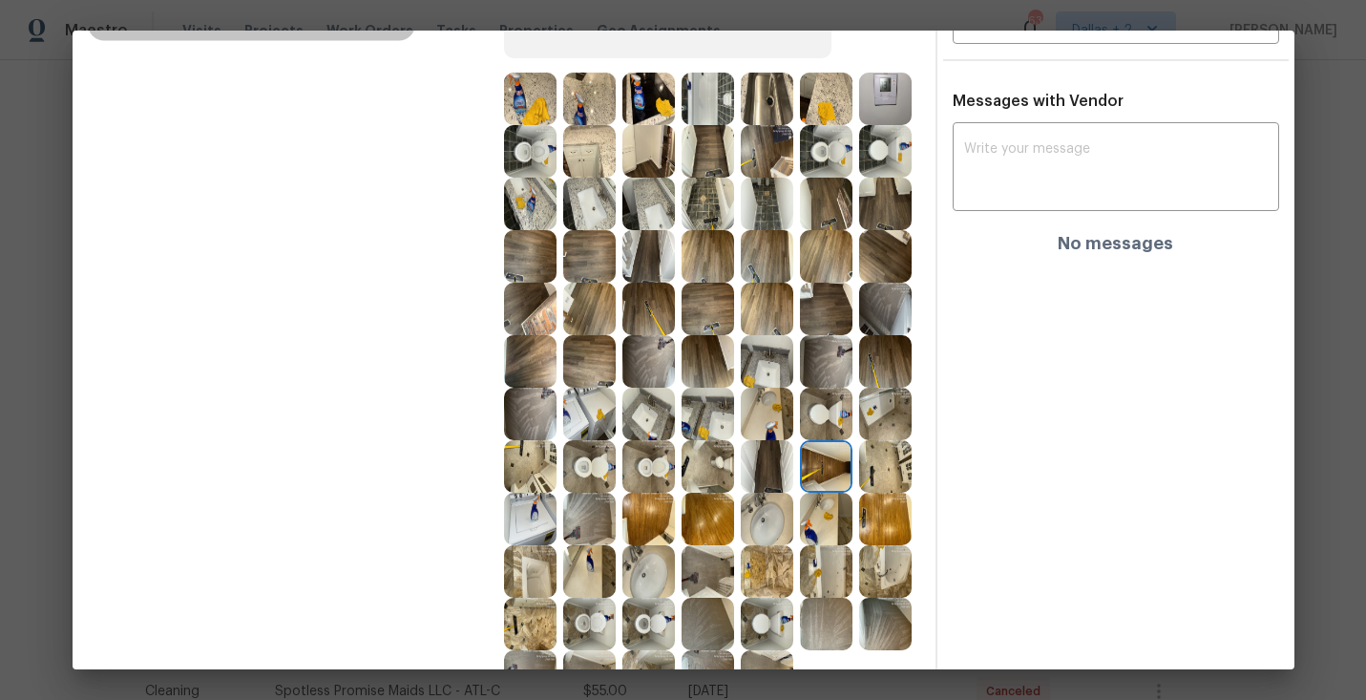
scroll to position [587, 0]
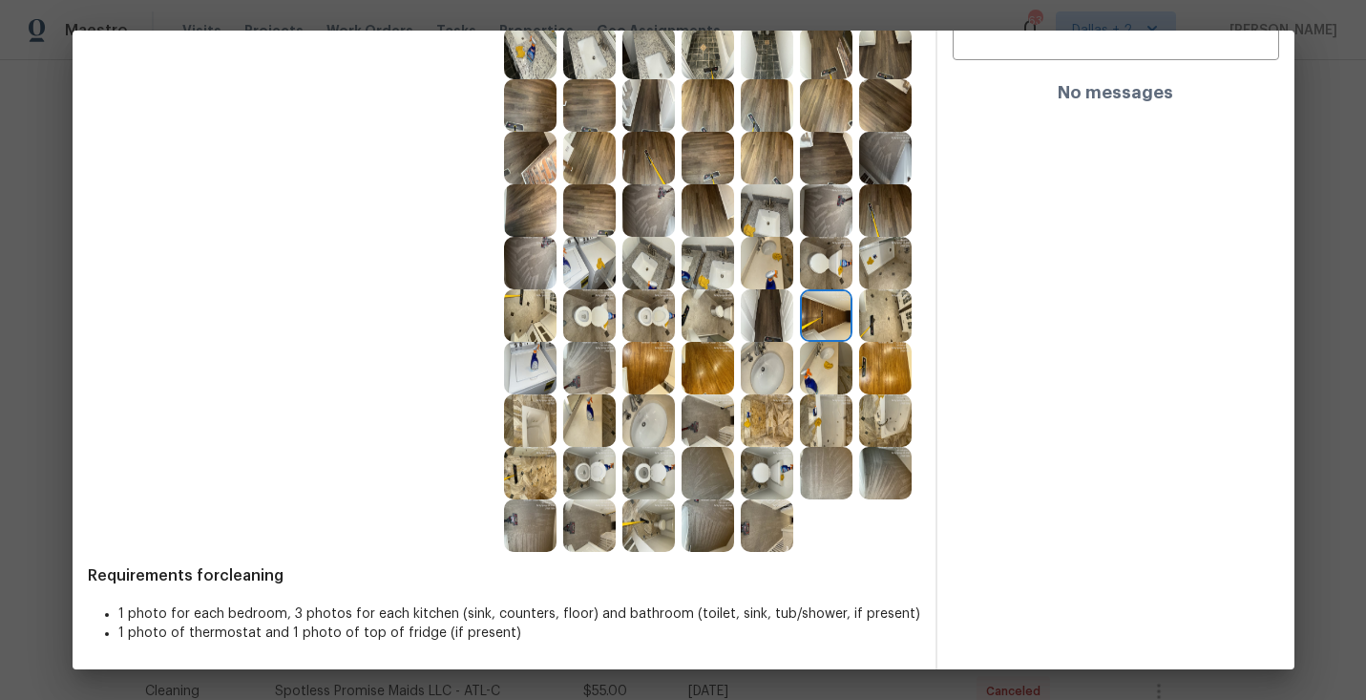
click at [877, 315] on img at bounding box center [885, 315] width 52 height 52
click at [754, 363] on img at bounding box center [767, 368] width 52 height 52
click at [616, 417] on div at bounding box center [592, 420] width 59 height 52
click at [644, 411] on img at bounding box center [648, 420] width 52 height 52
click at [835, 415] on img at bounding box center [826, 420] width 52 height 52
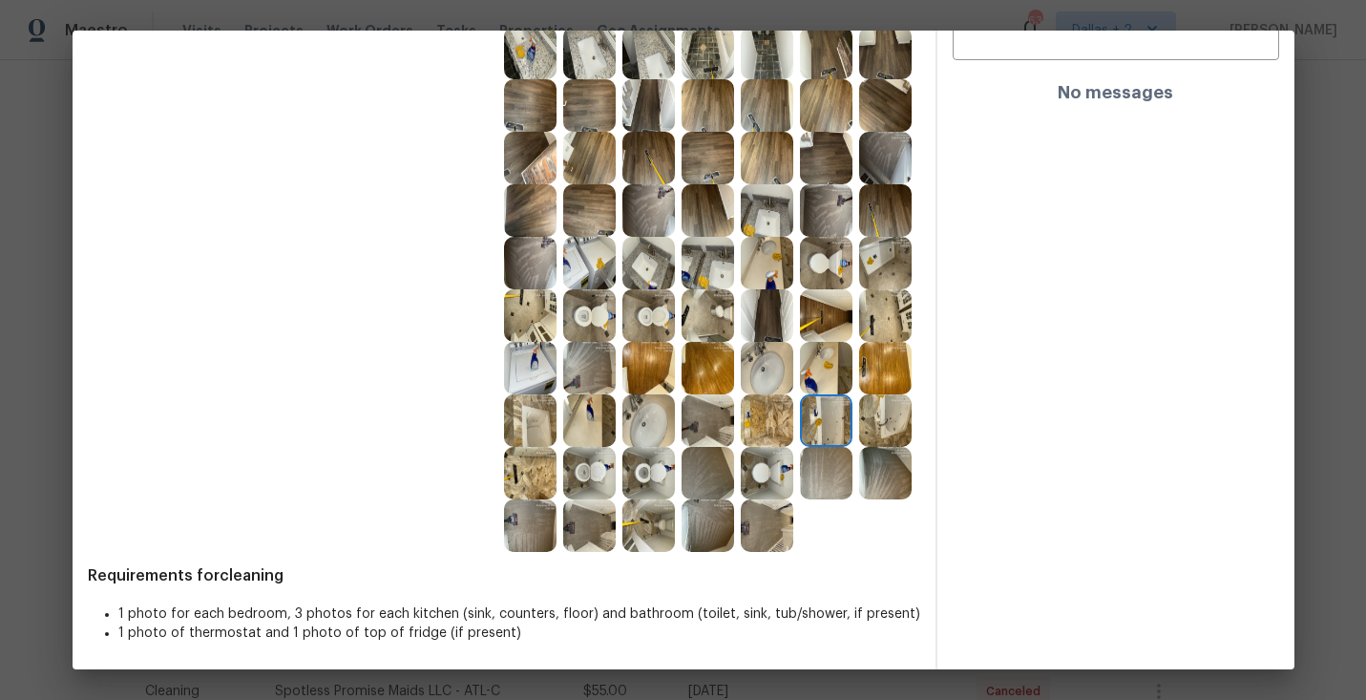
click at [655, 423] on img at bounding box center [648, 420] width 52 height 52
click at [640, 540] on img at bounding box center [648, 525] width 52 height 52
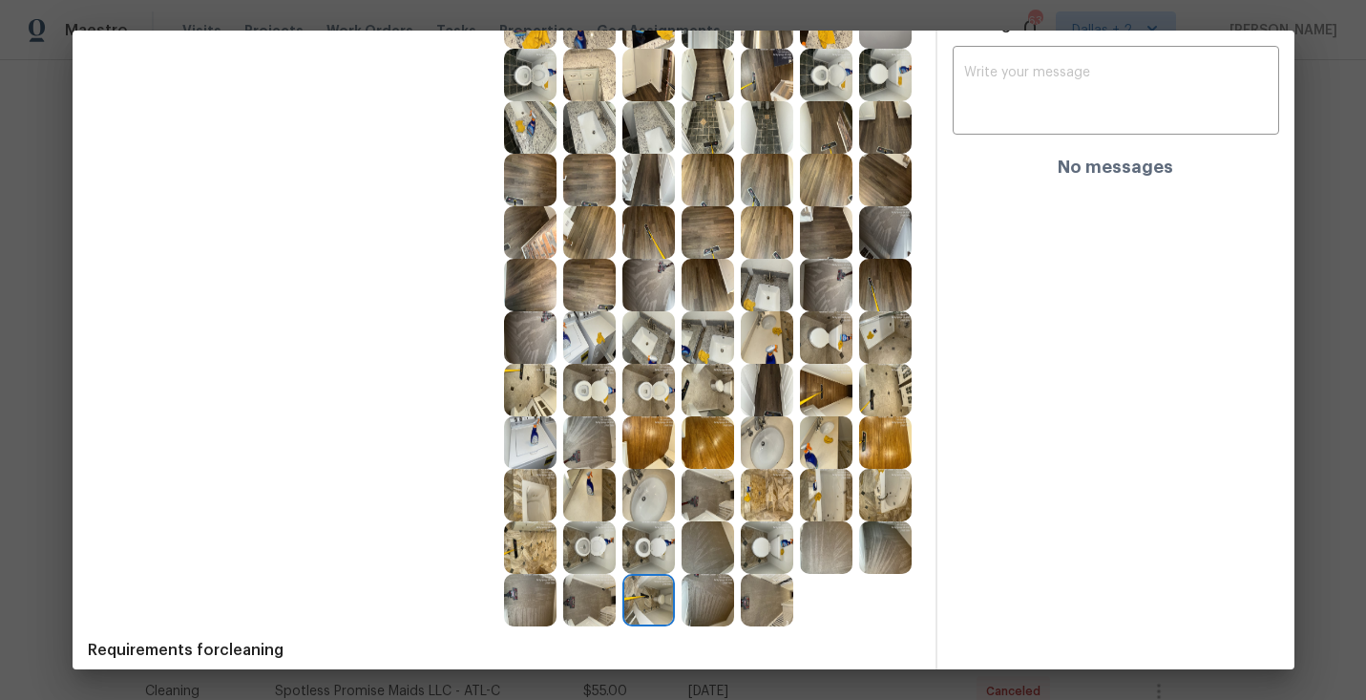
scroll to position [515, 0]
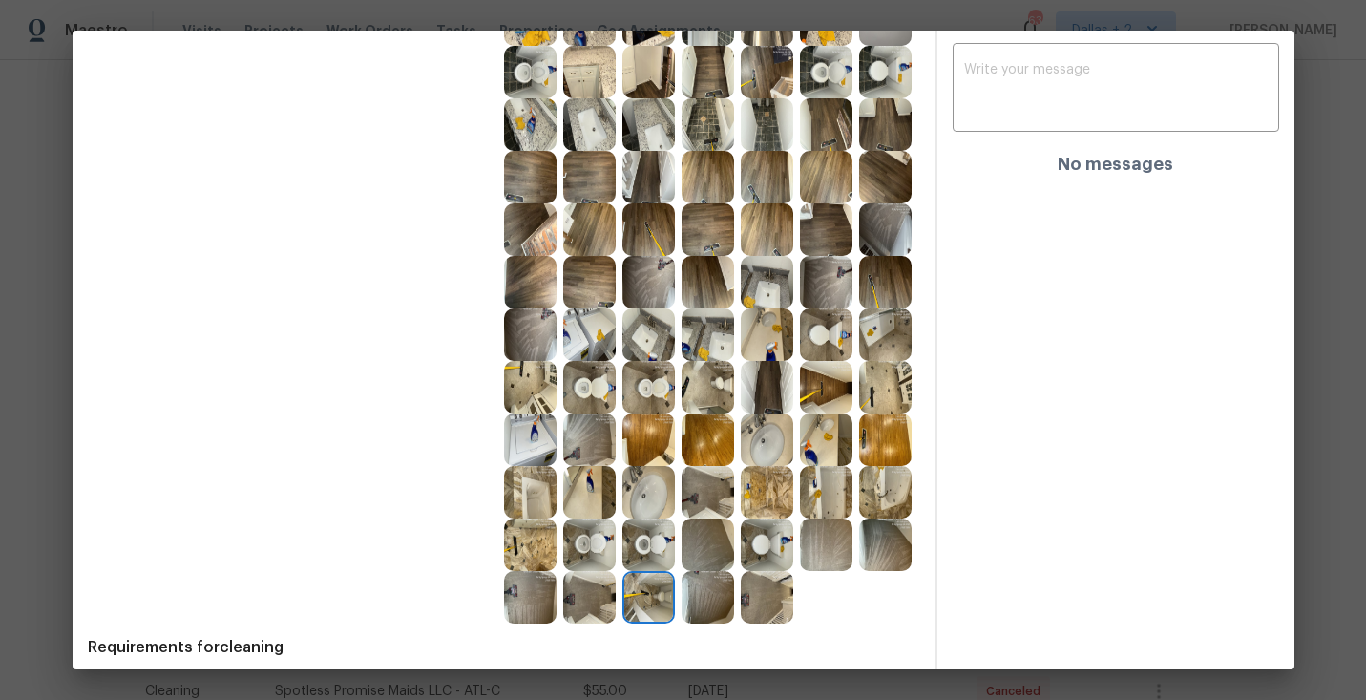
click at [593, 395] on img at bounding box center [589, 387] width 52 height 52
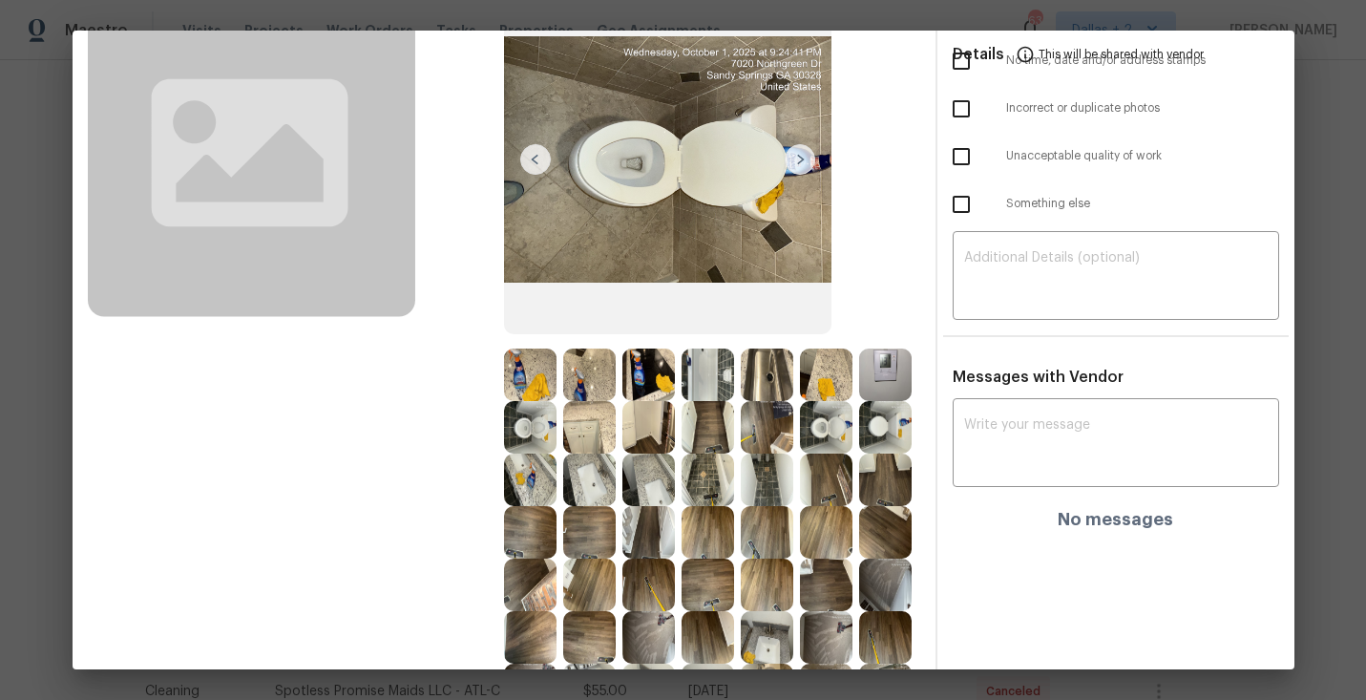
scroll to position [209, 0]
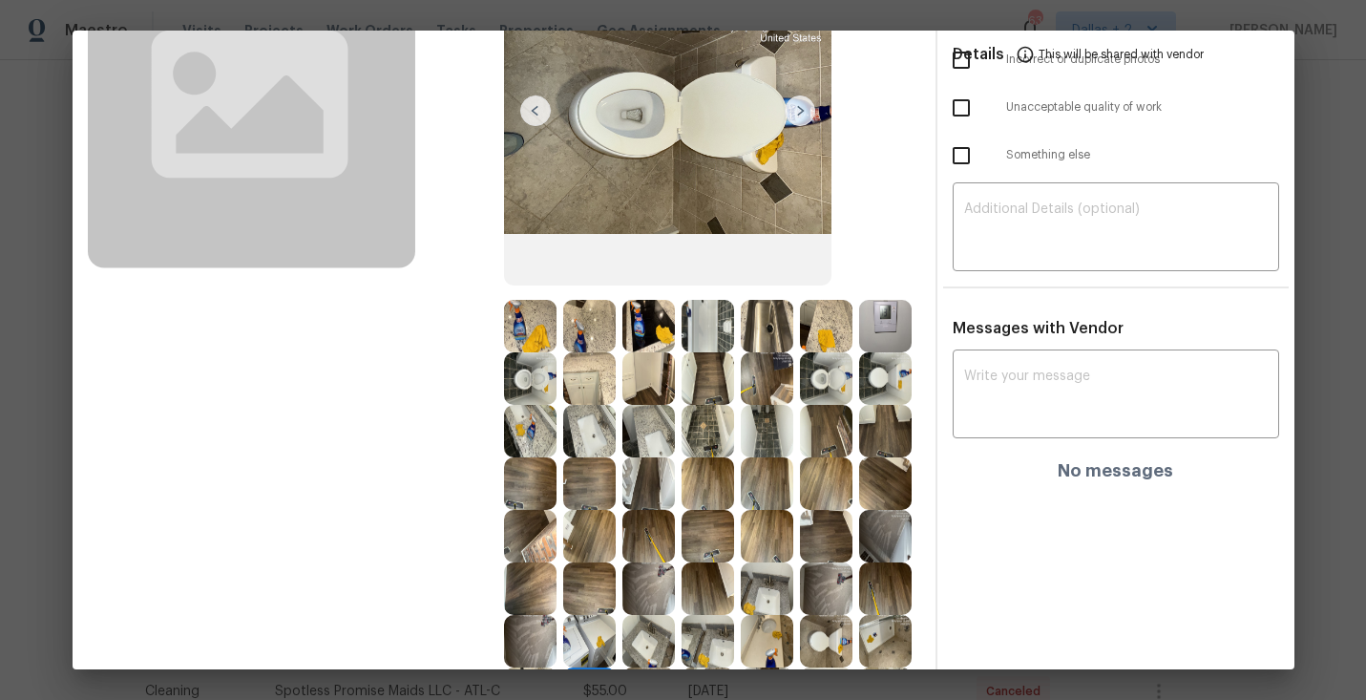
click at [823, 398] on img at bounding box center [826, 378] width 52 height 52
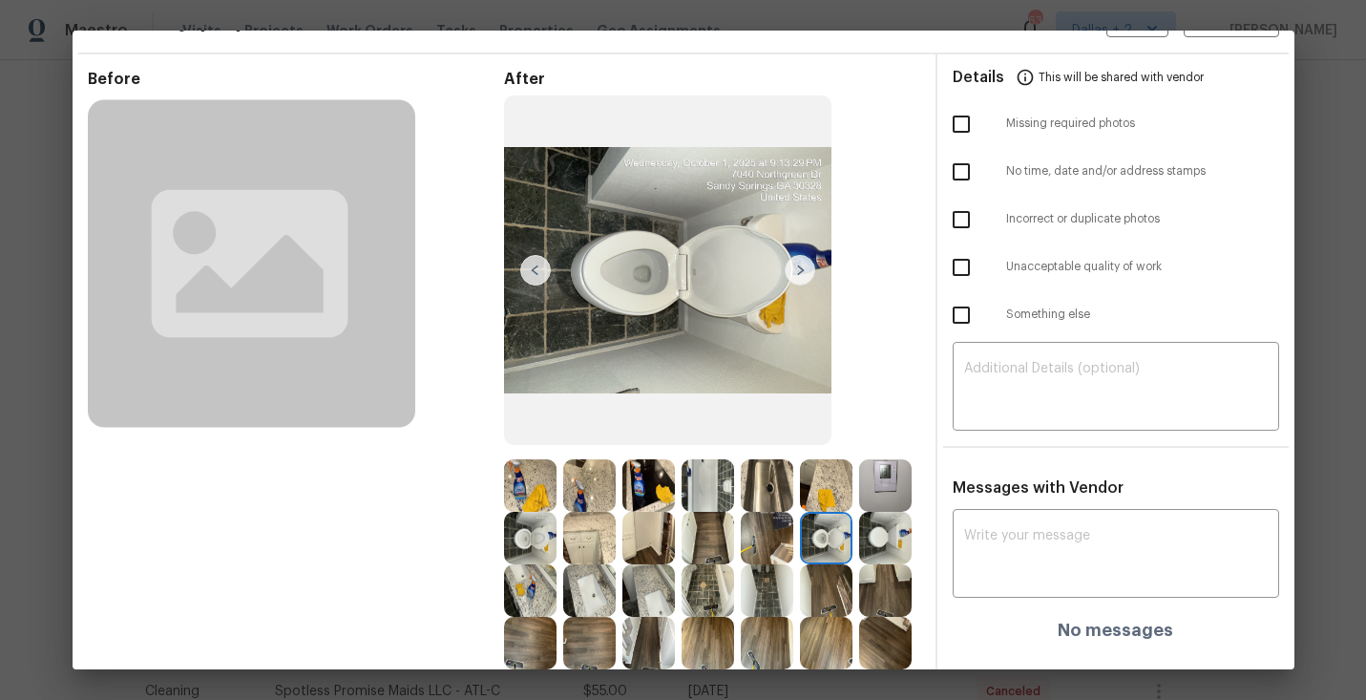
scroll to position [92, 0]
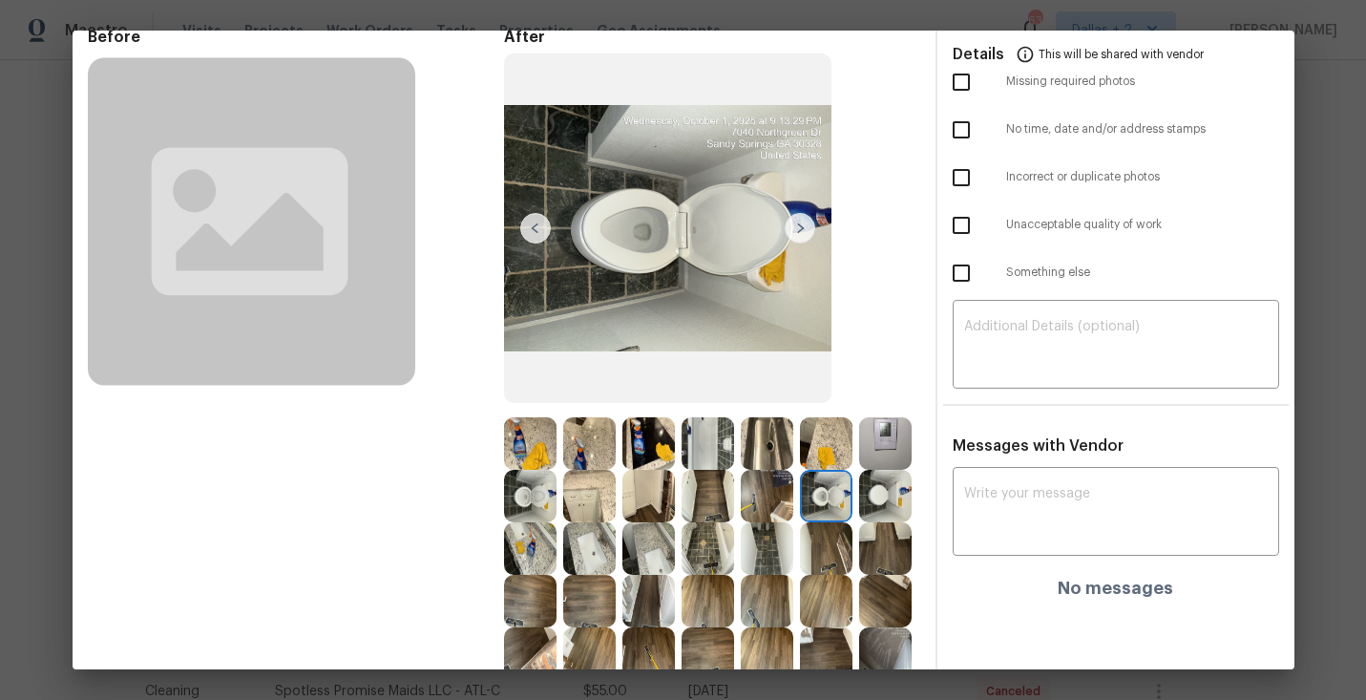
click at [538, 506] on img at bounding box center [530, 496] width 52 height 52
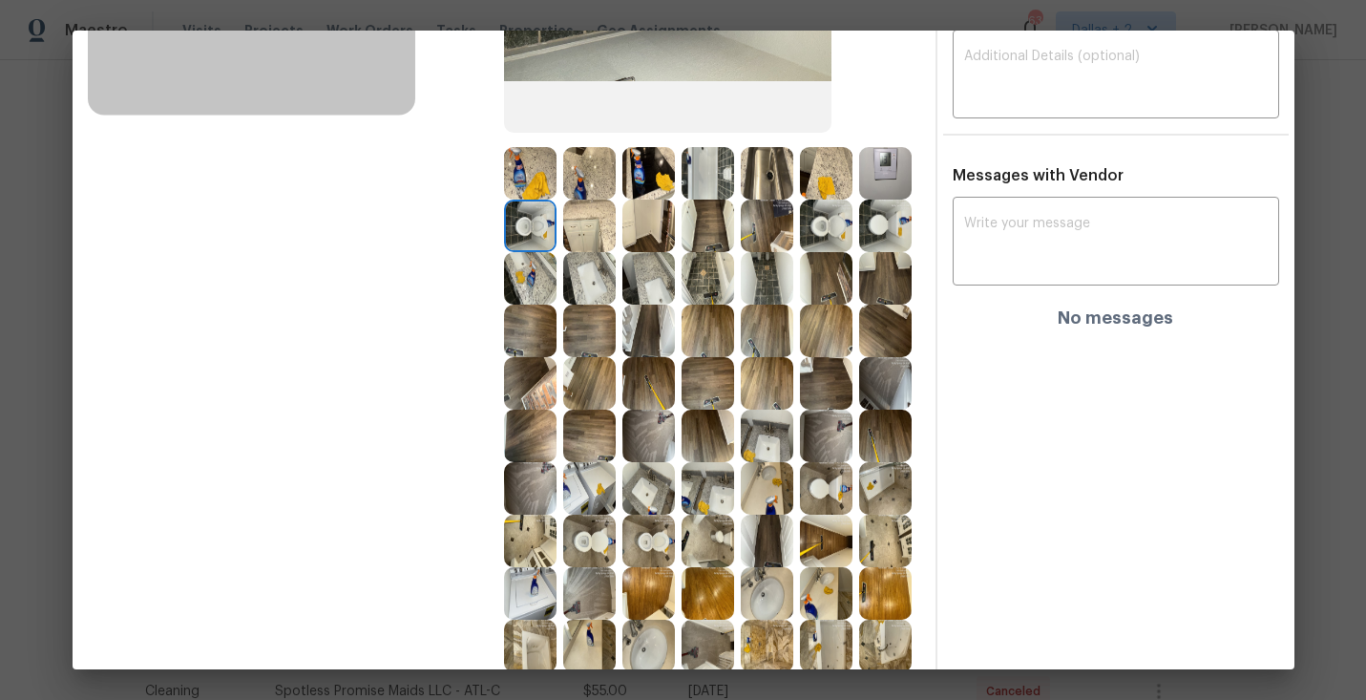
scroll to position [499, 0]
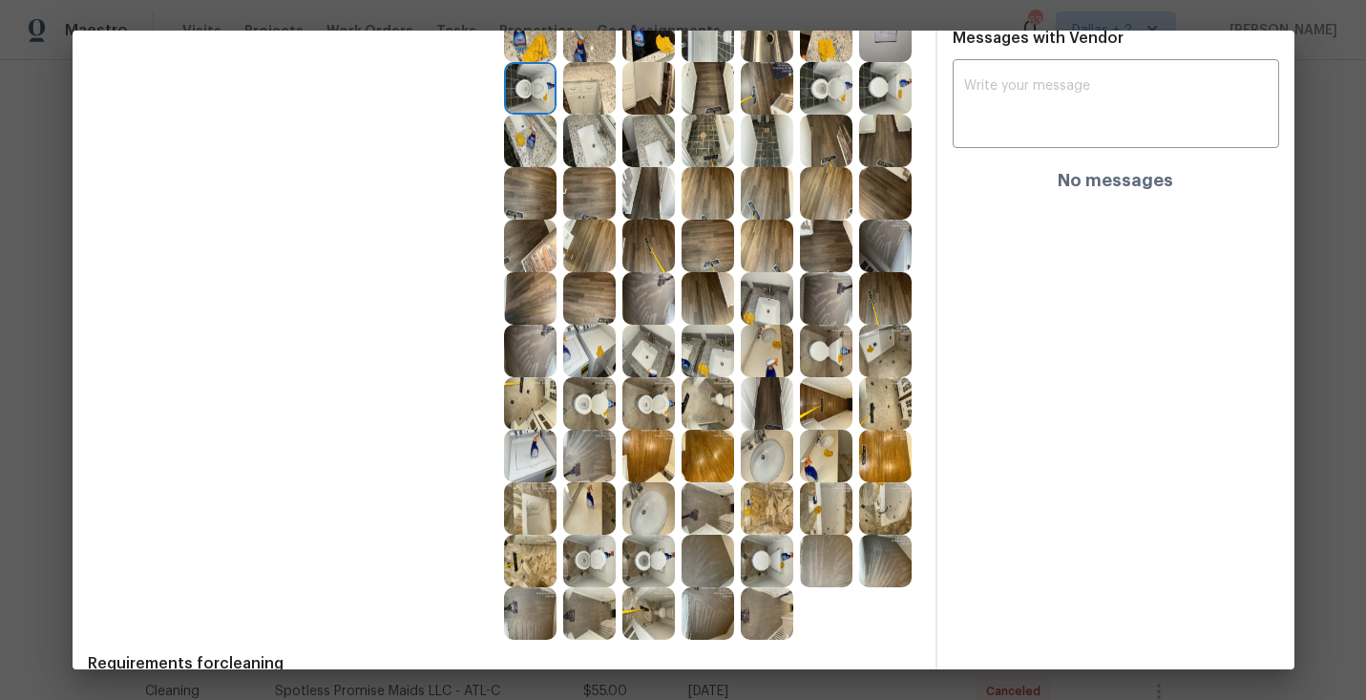
click at [649, 556] on img at bounding box center [648, 560] width 52 height 52
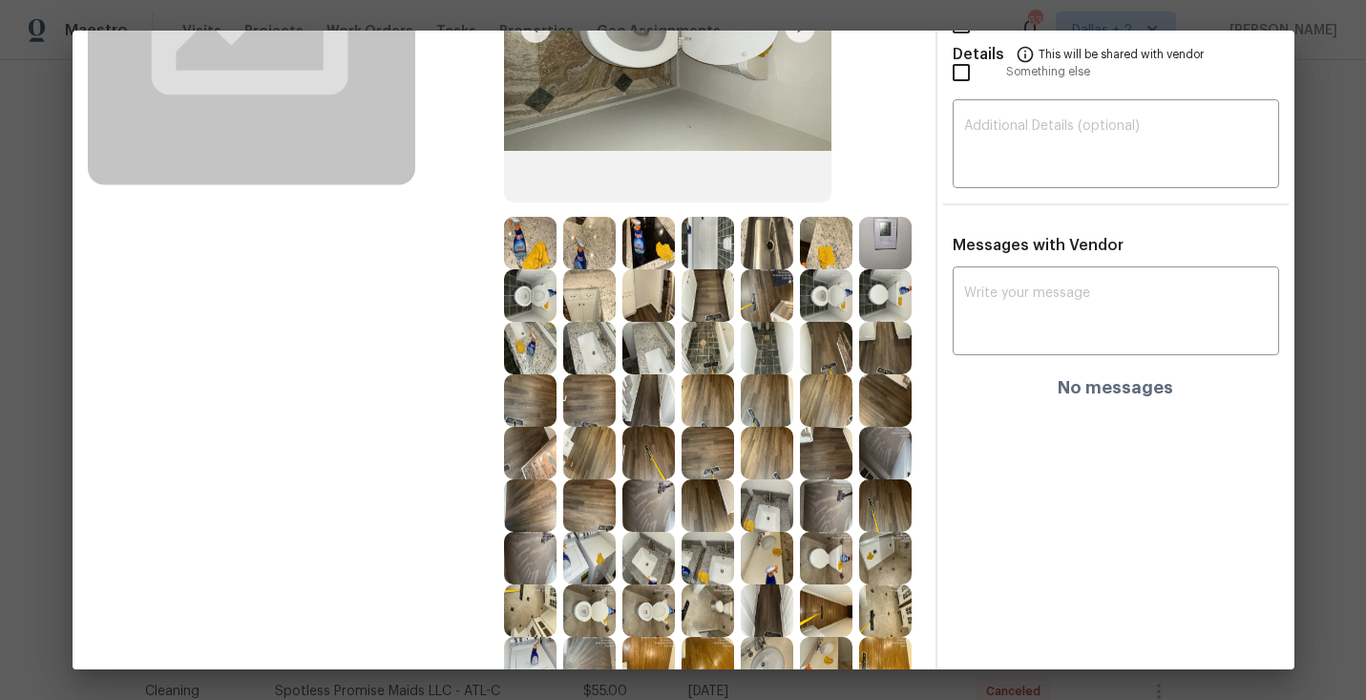
scroll to position [296, 0]
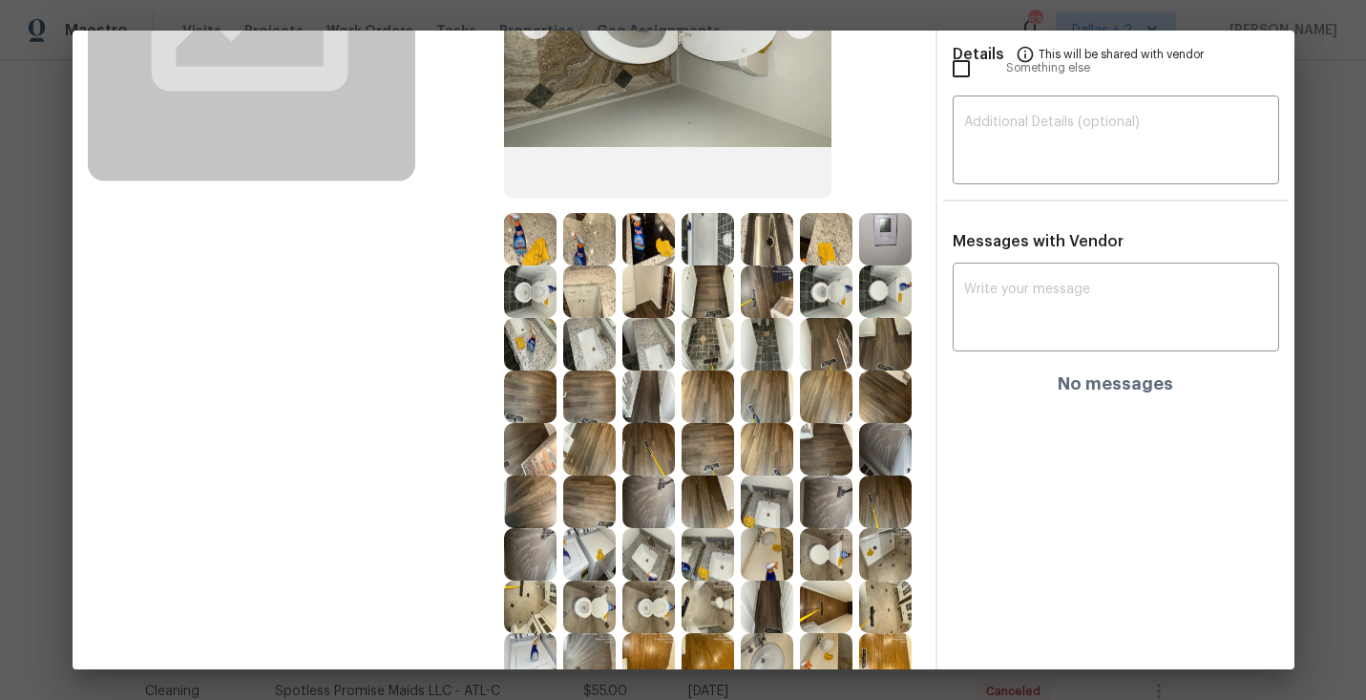
click at [603, 618] on img at bounding box center [589, 606] width 52 height 52
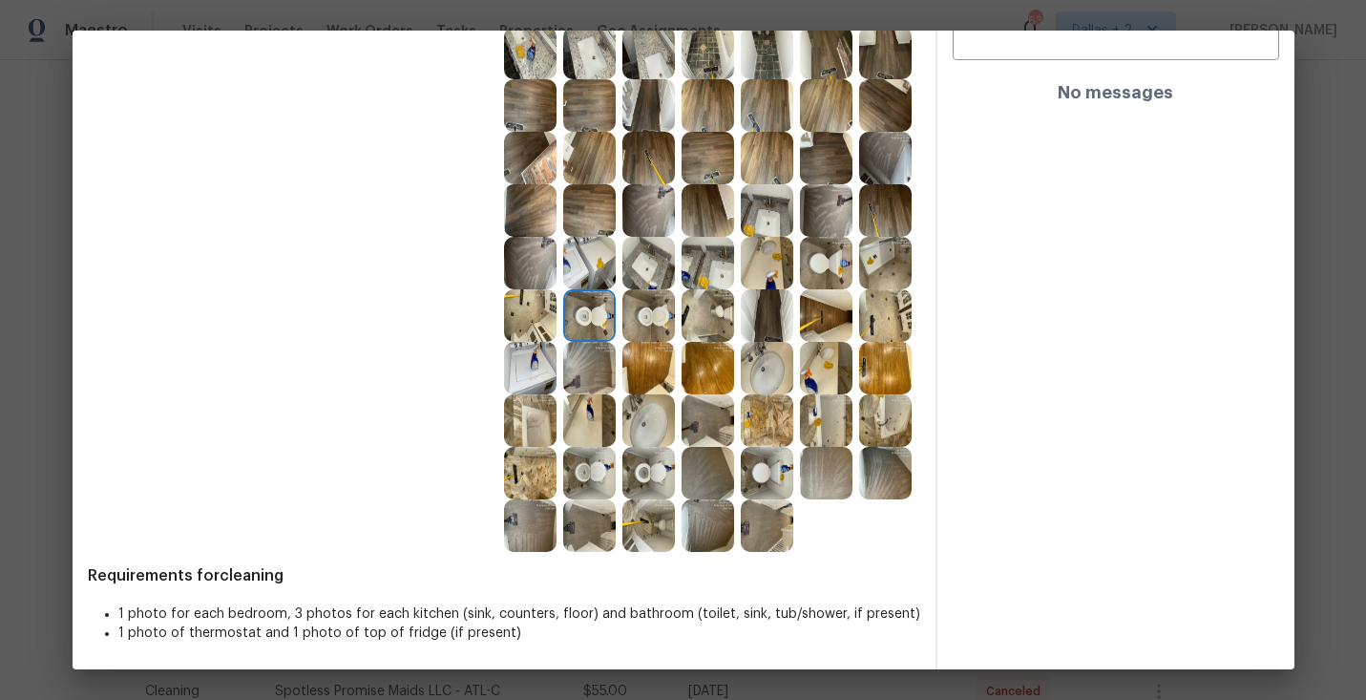
scroll to position [545, 0]
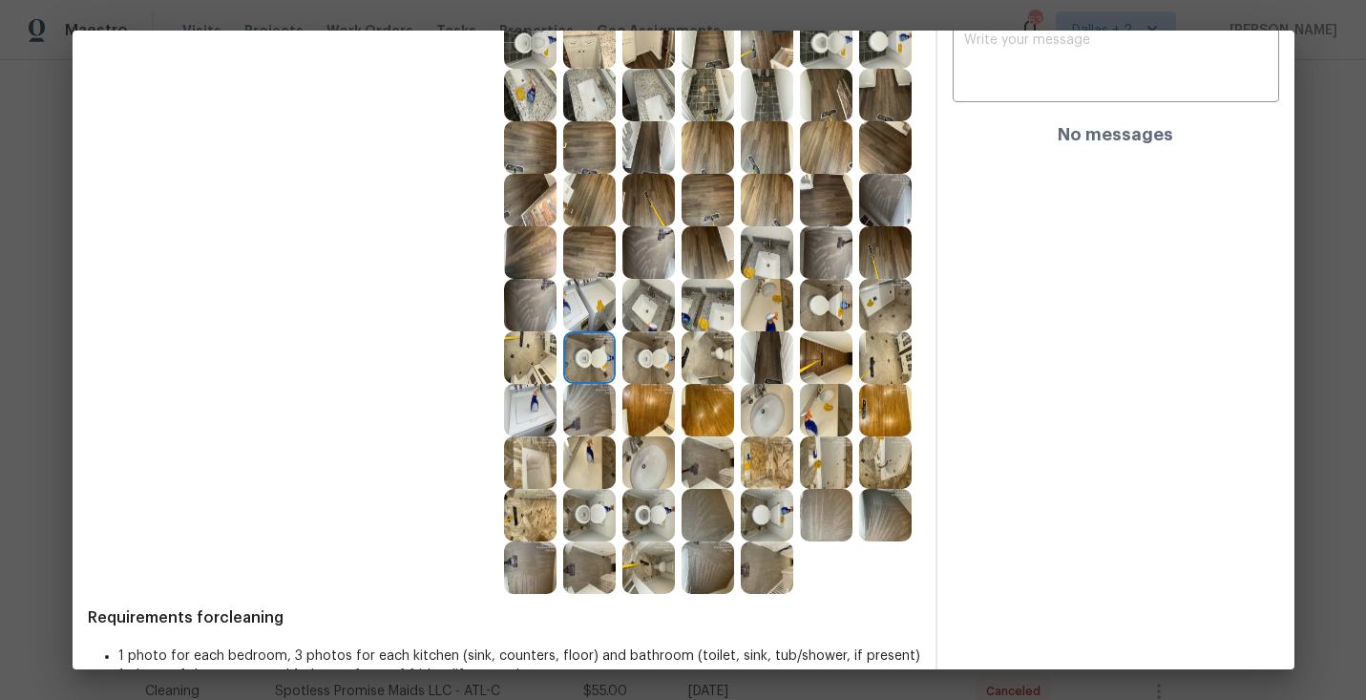
click at [770, 306] on img at bounding box center [767, 305] width 52 height 52
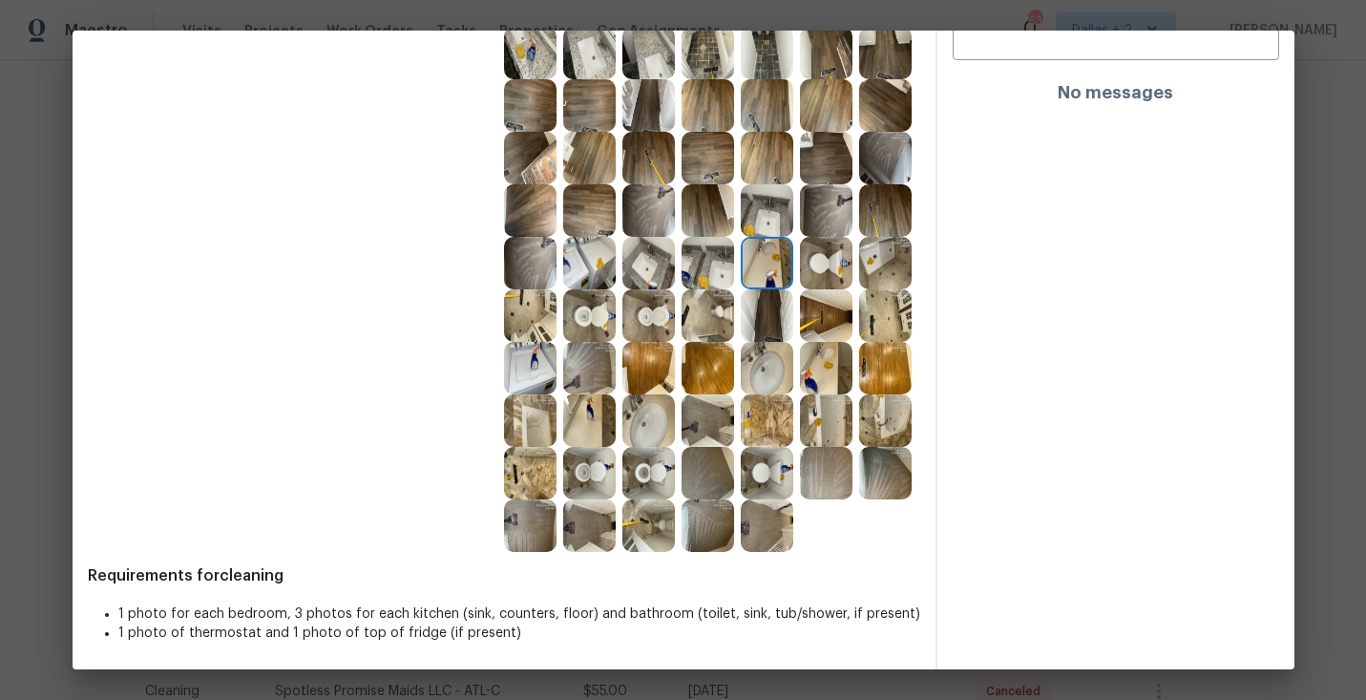
scroll to position [0, 0]
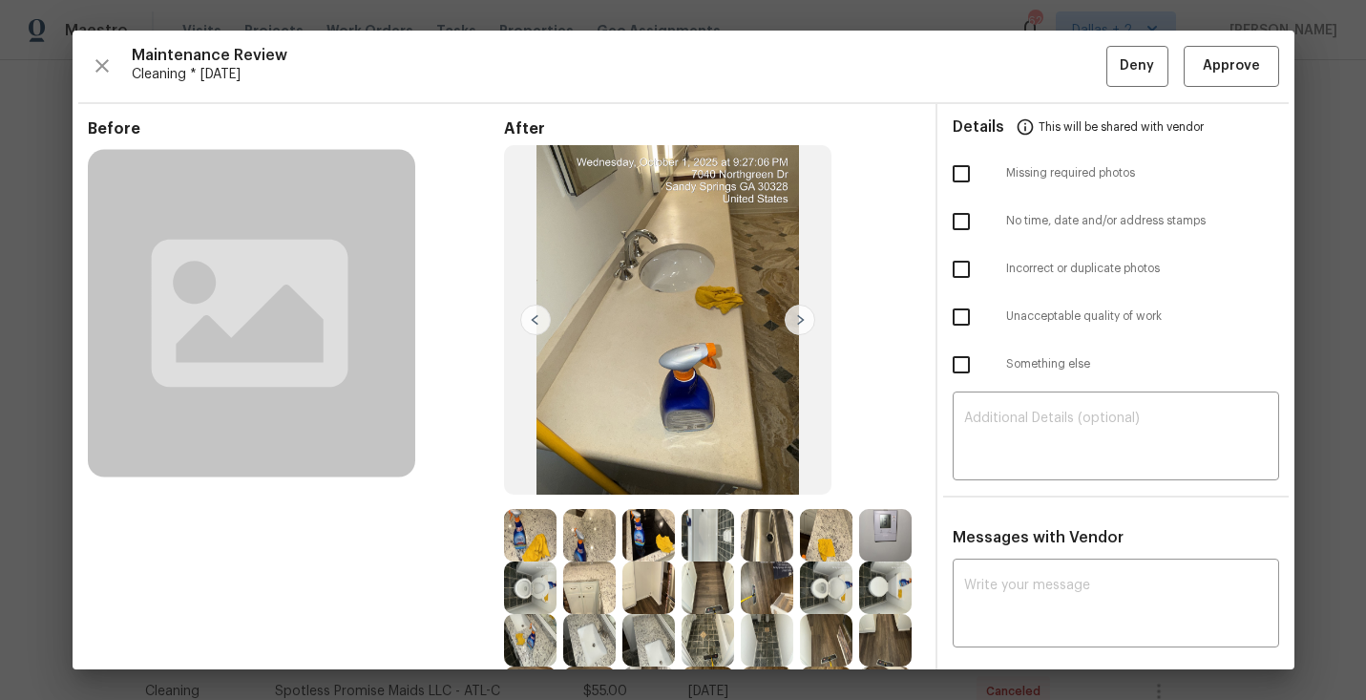
click at [879, 446] on div "After" at bounding box center [712, 628] width 416 height 1019
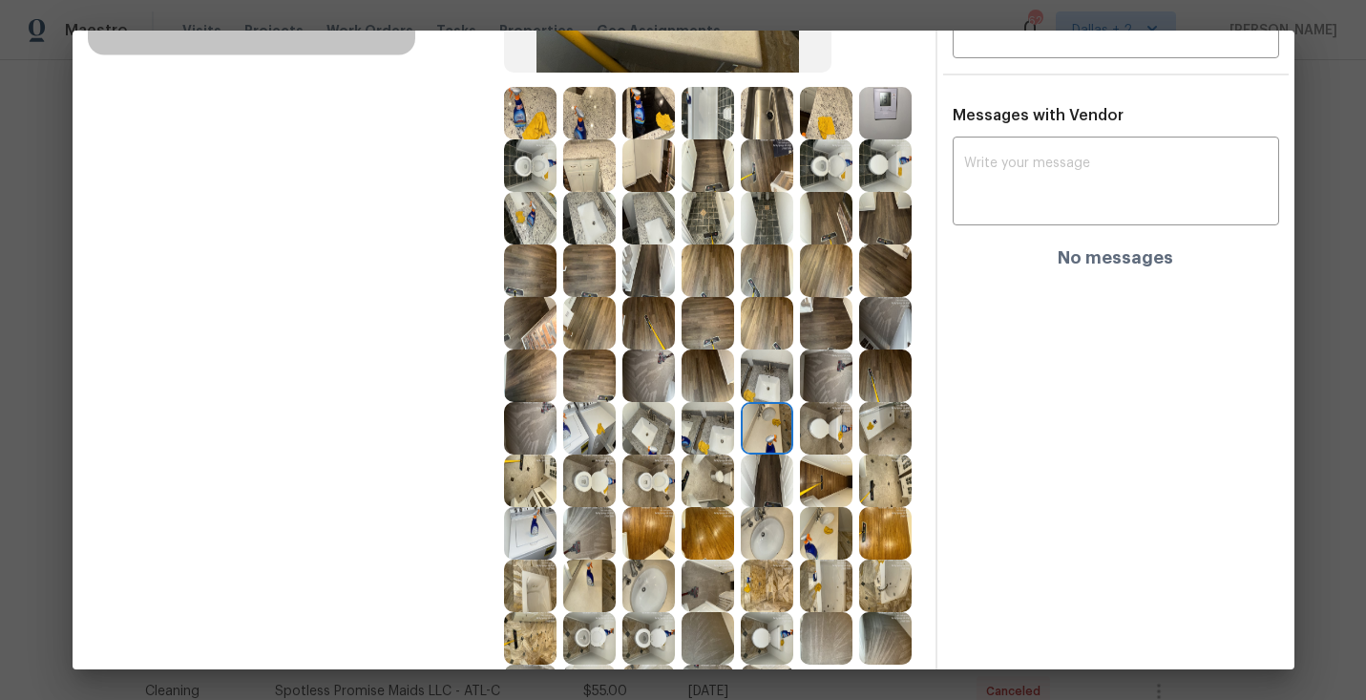
scroll to position [440, 0]
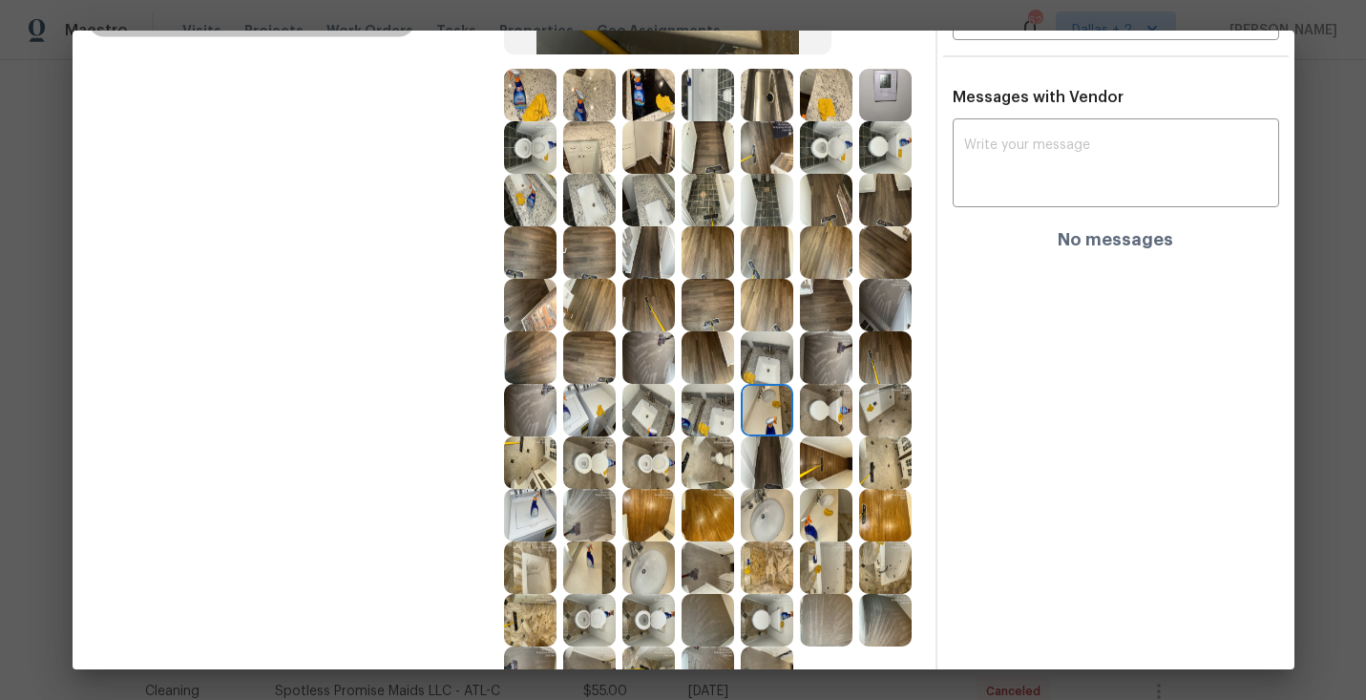
click at [650, 468] on img at bounding box center [648, 462] width 52 height 52
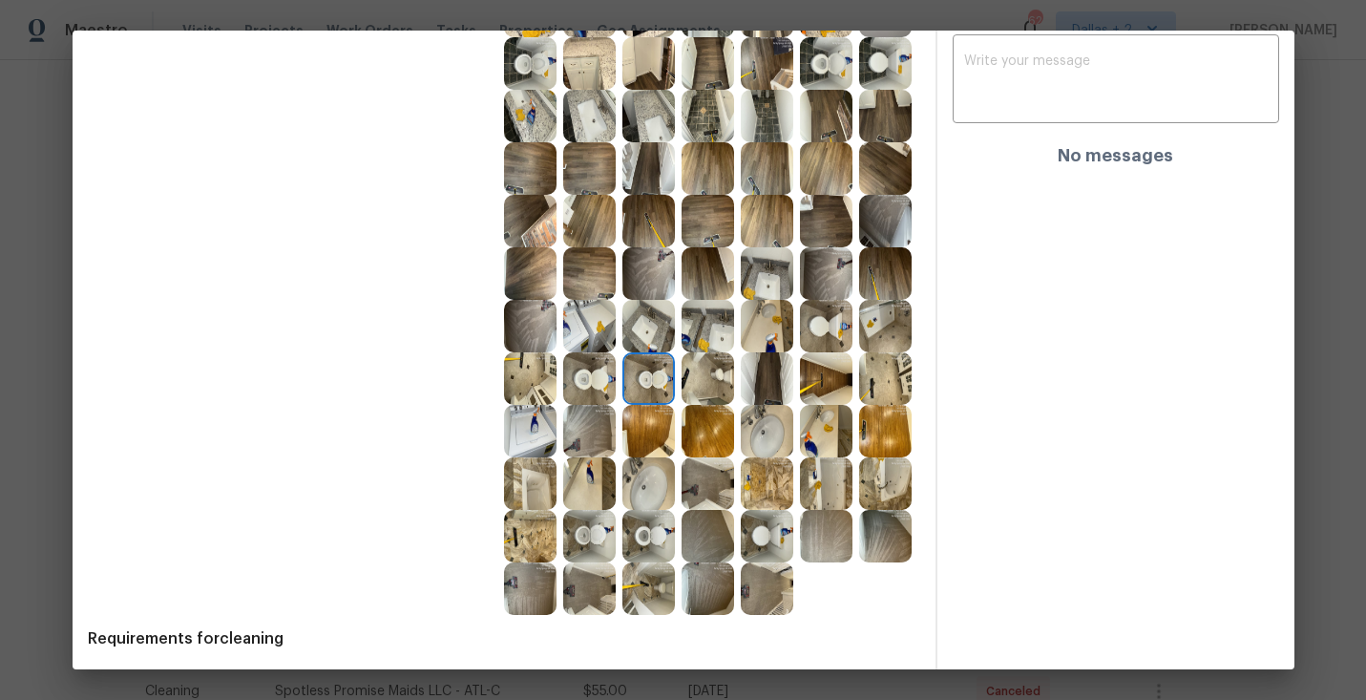
scroll to position [526, 0]
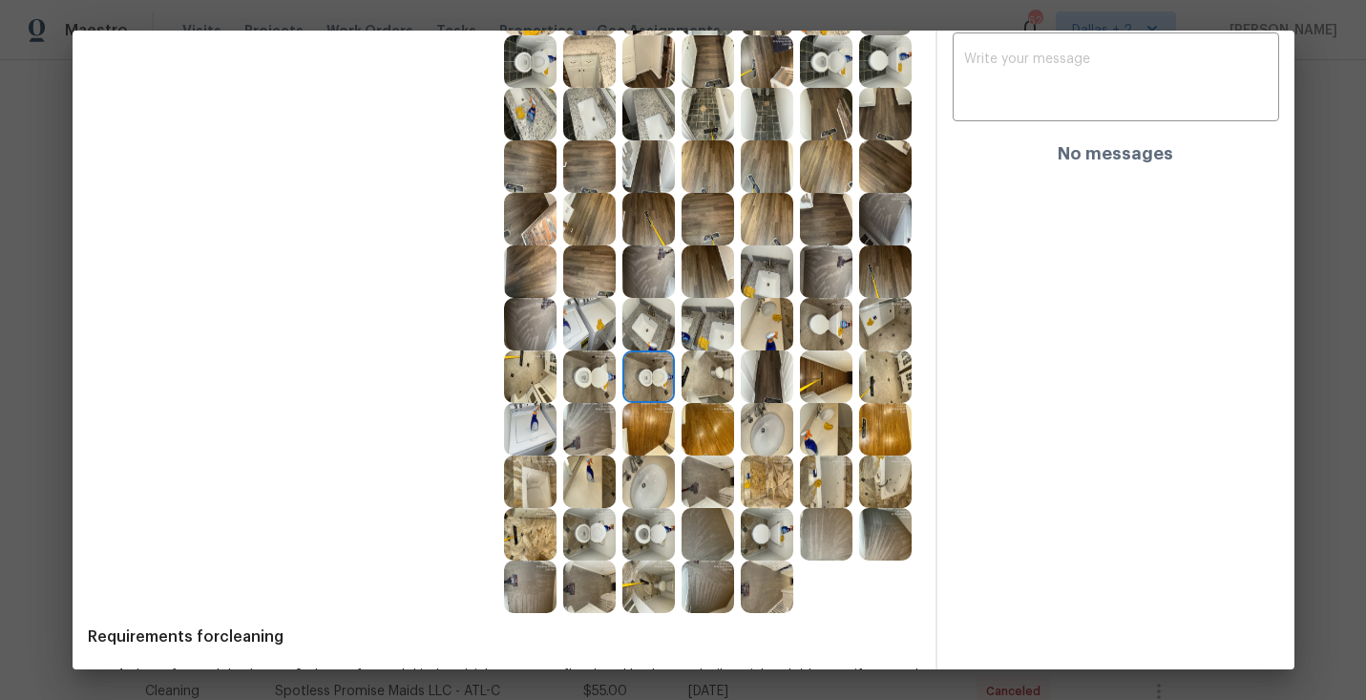
click at [665, 535] on img at bounding box center [648, 534] width 52 height 52
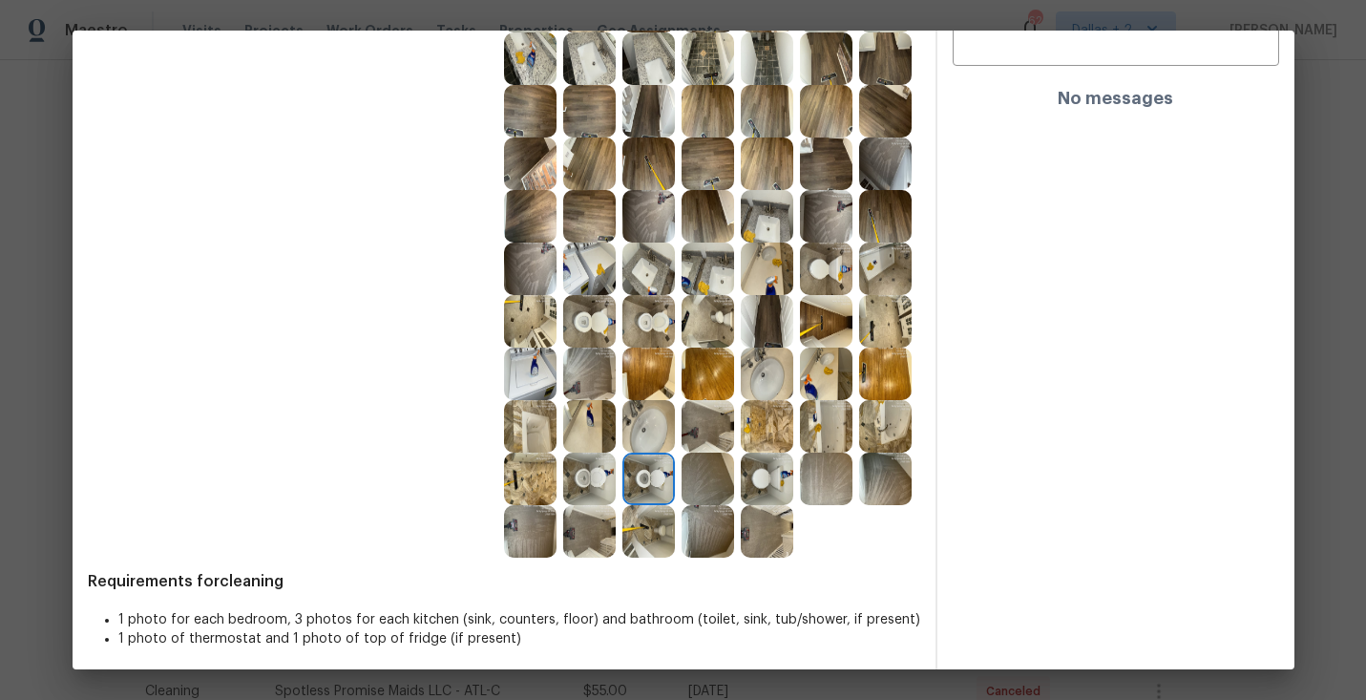
scroll to position [587, 0]
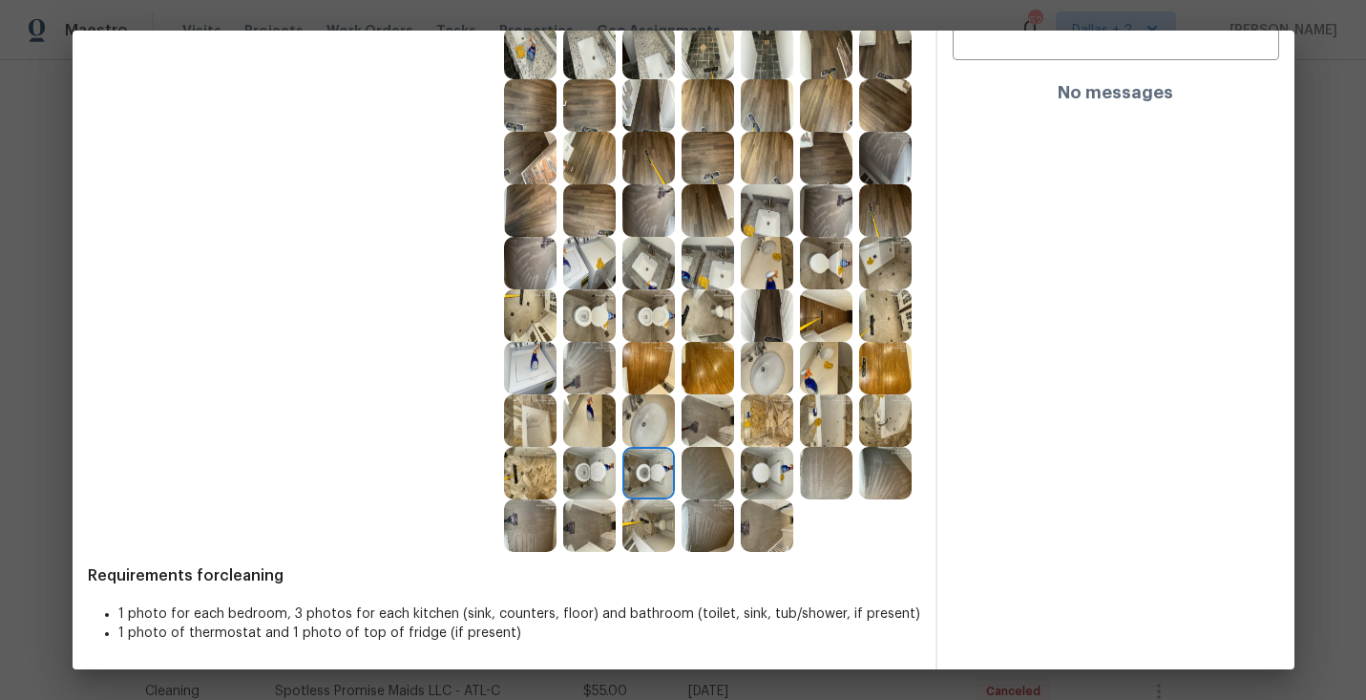
click at [704, 440] on img at bounding box center [707, 420] width 52 height 52
click at [755, 479] on img at bounding box center [767, 473] width 52 height 52
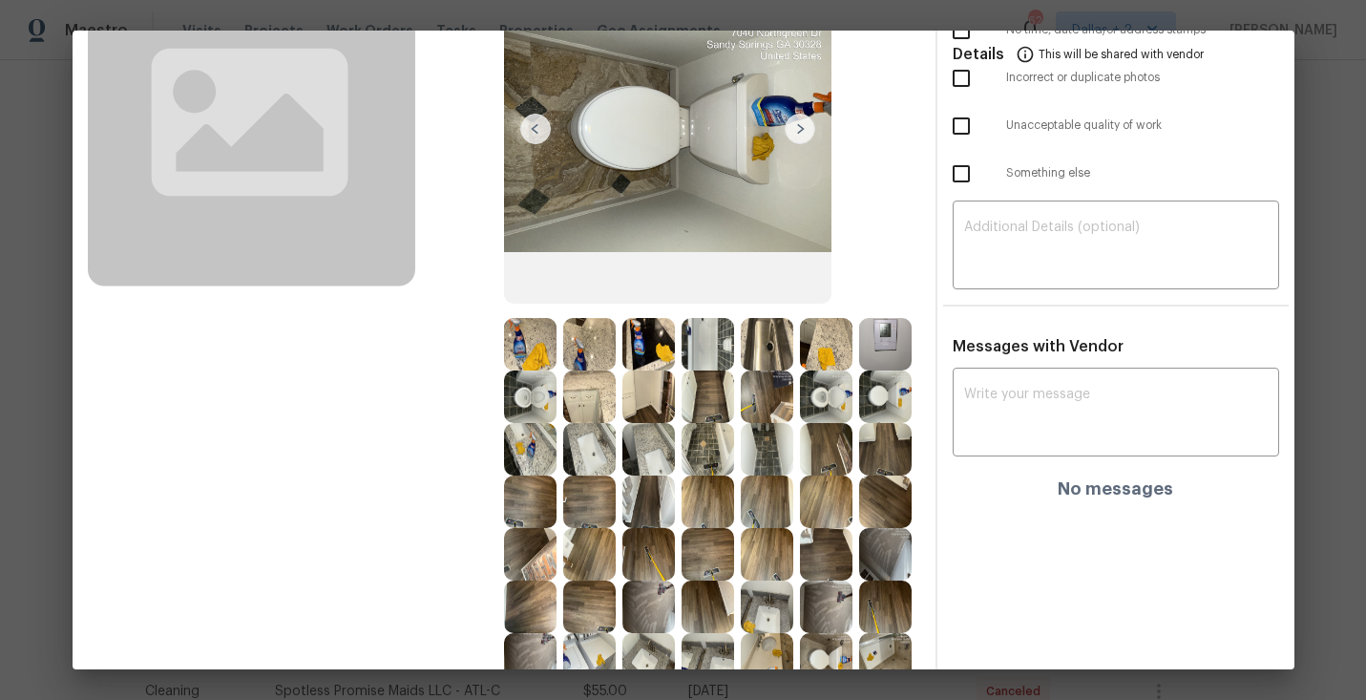
scroll to position [264, 0]
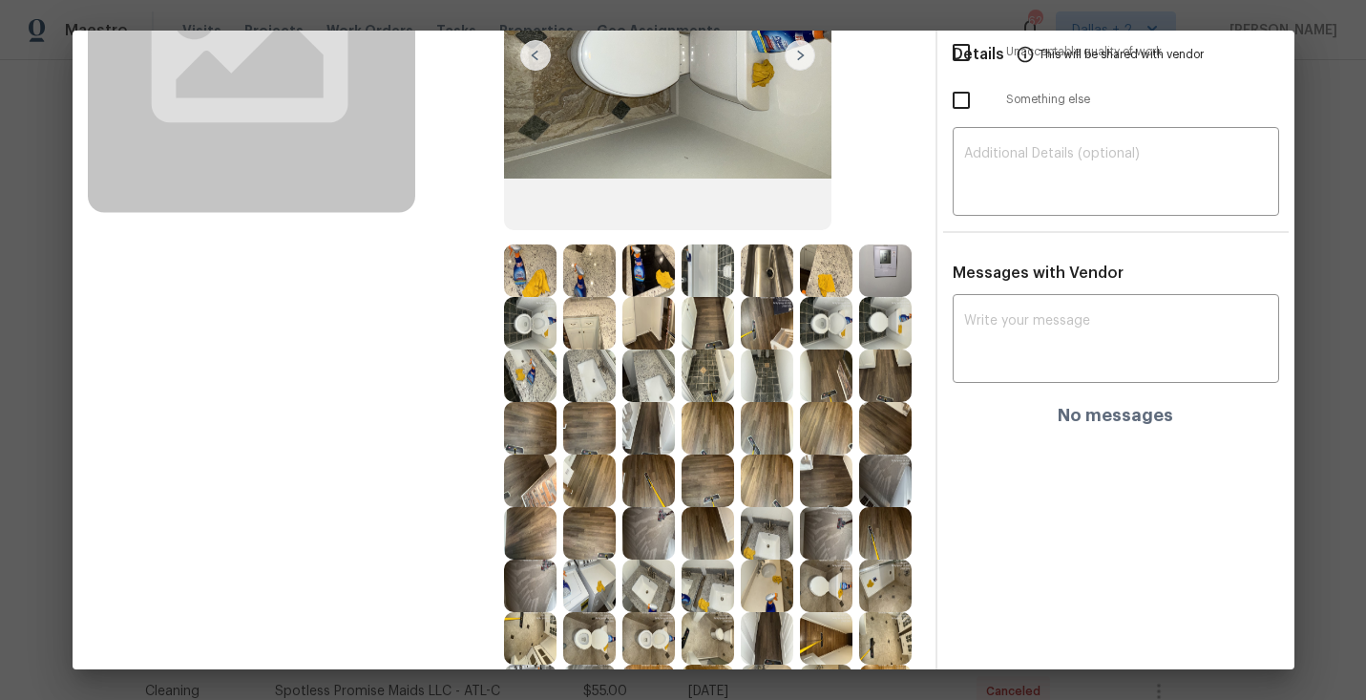
click at [841, 321] on img at bounding box center [826, 323] width 52 height 52
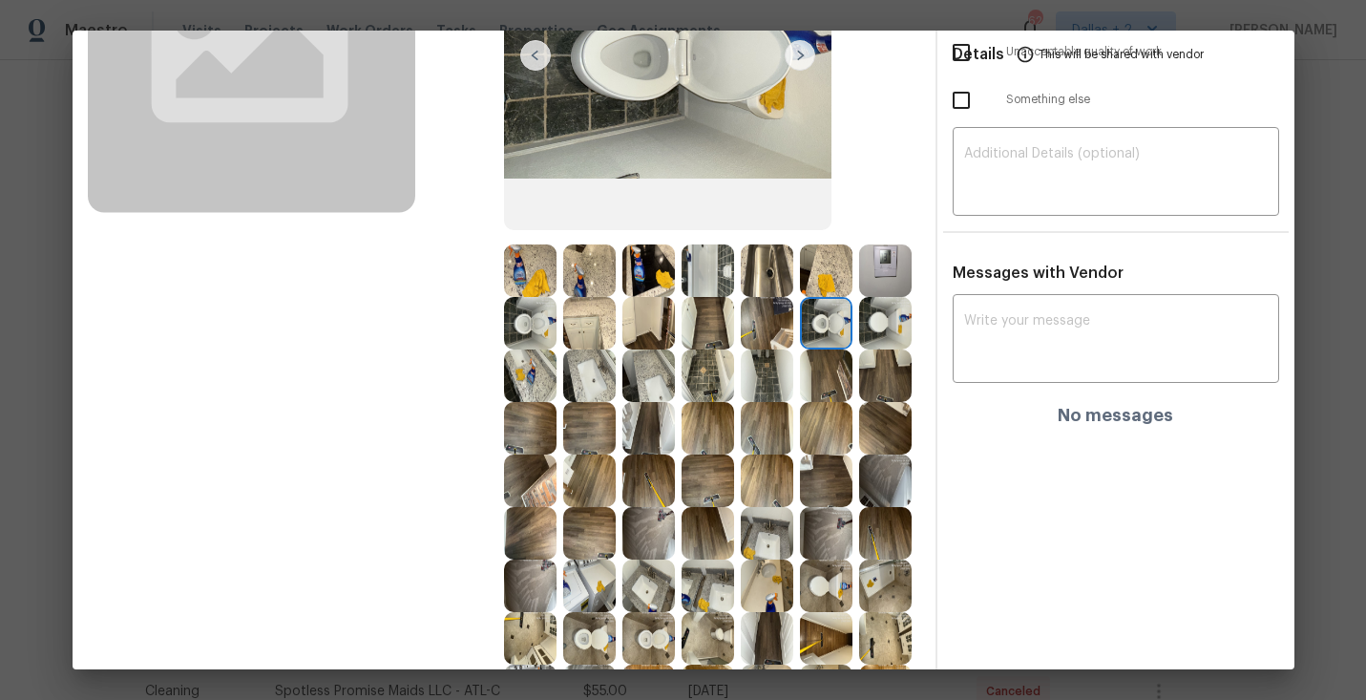
click at [767, 266] on img at bounding box center [767, 270] width 52 height 52
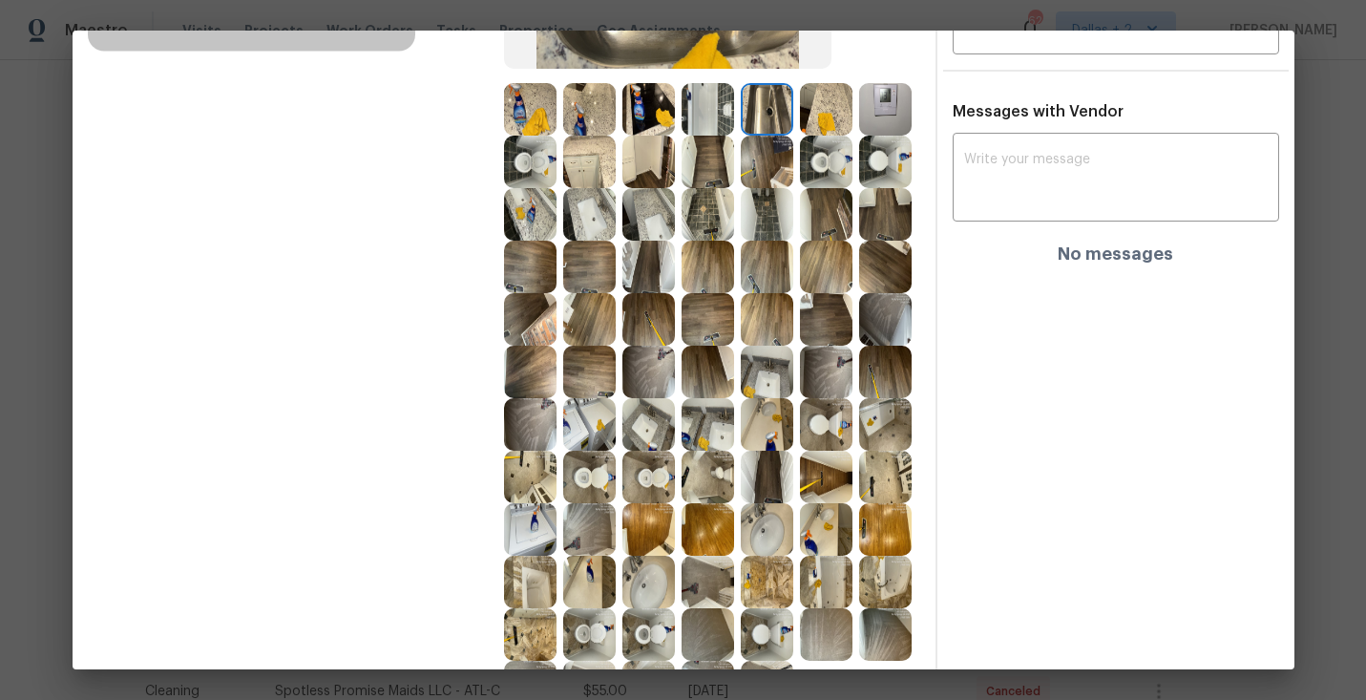
scroll to position [534, 0]
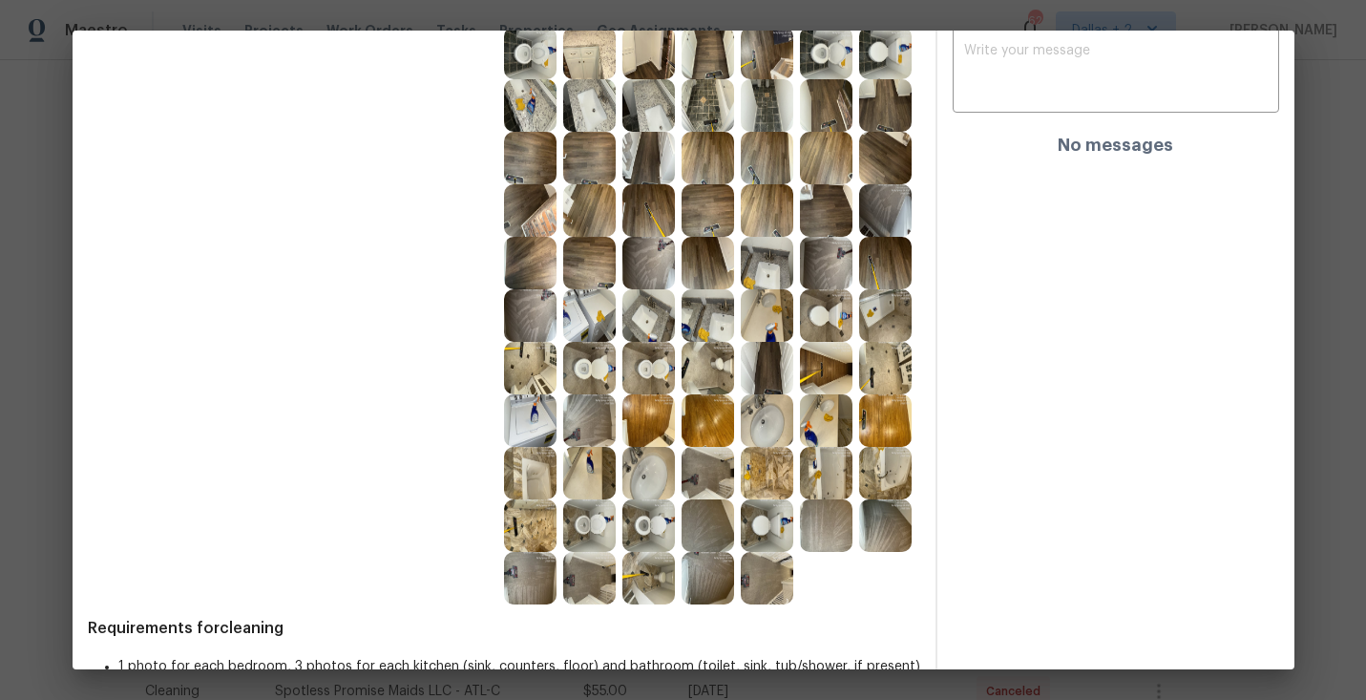
click at [640, 349] on img at bounding box center [648, 368] width 52 height 52
click at [637, 303] on img at bounding box center [648, 315] width 52 height 52
click at [734, 328] on div at bounding box center [710, 315] width 59 height 52
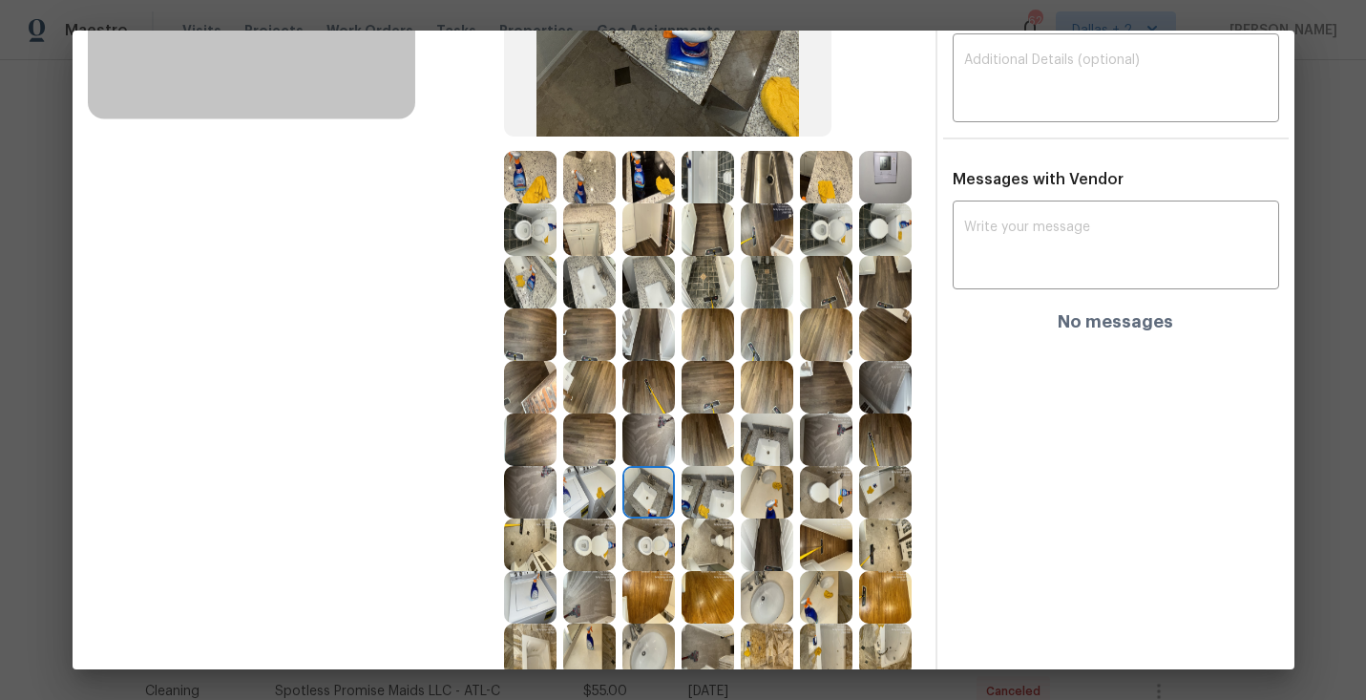
scroll to position [0, 0]
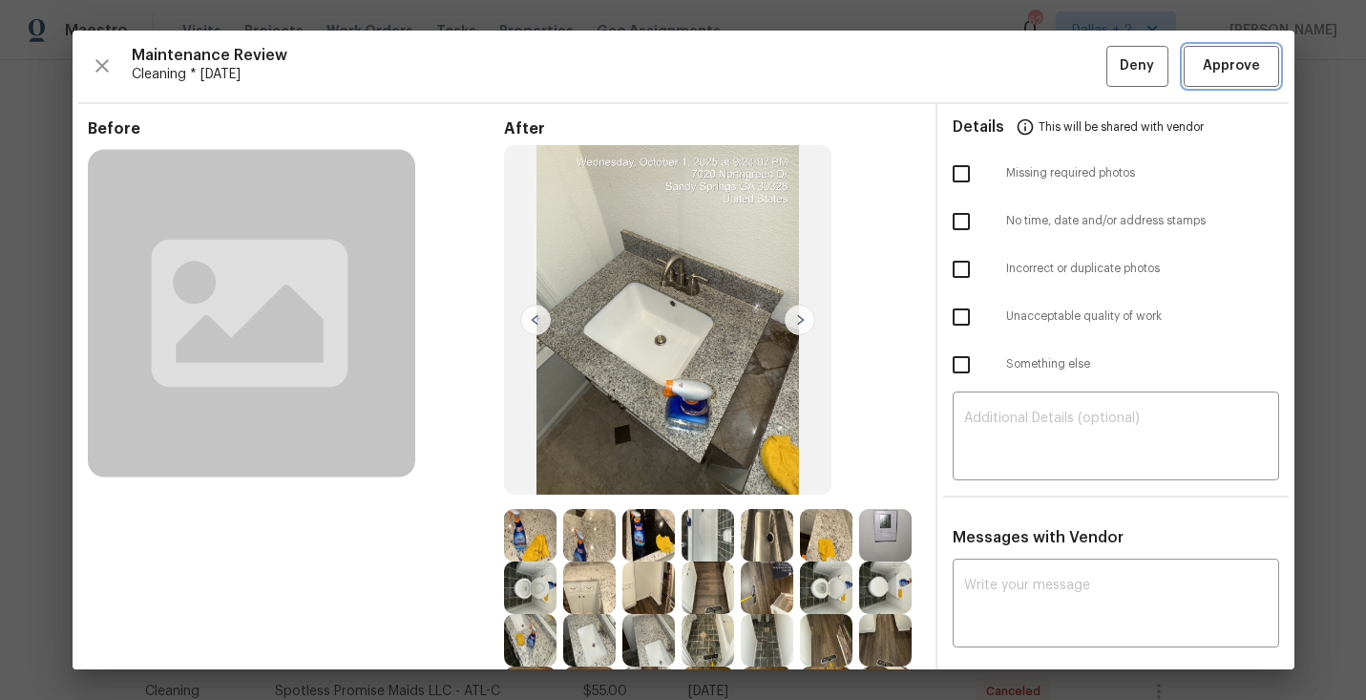
click at [1236, 64] on span "Approve" at bounding box center [1231, 66] width 57 height 24
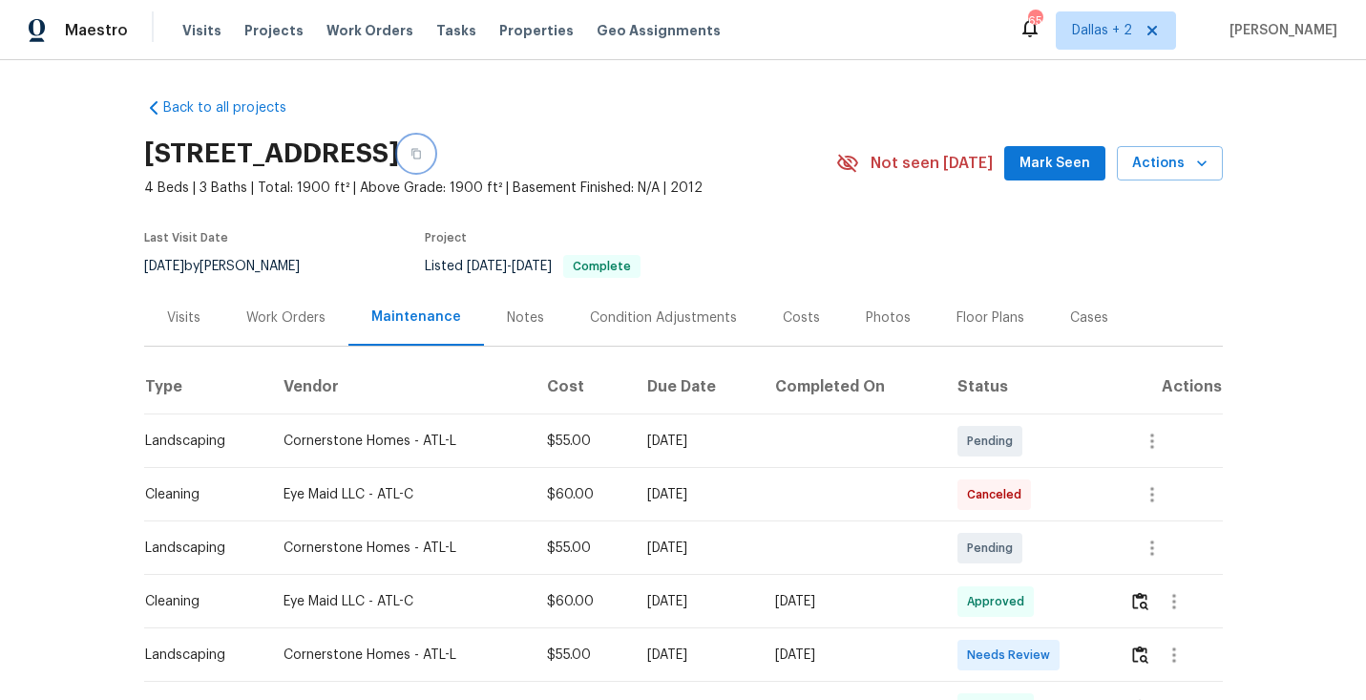
click at [433, 160] on button "button" at bounding box center [416, 153] width 34 height 34
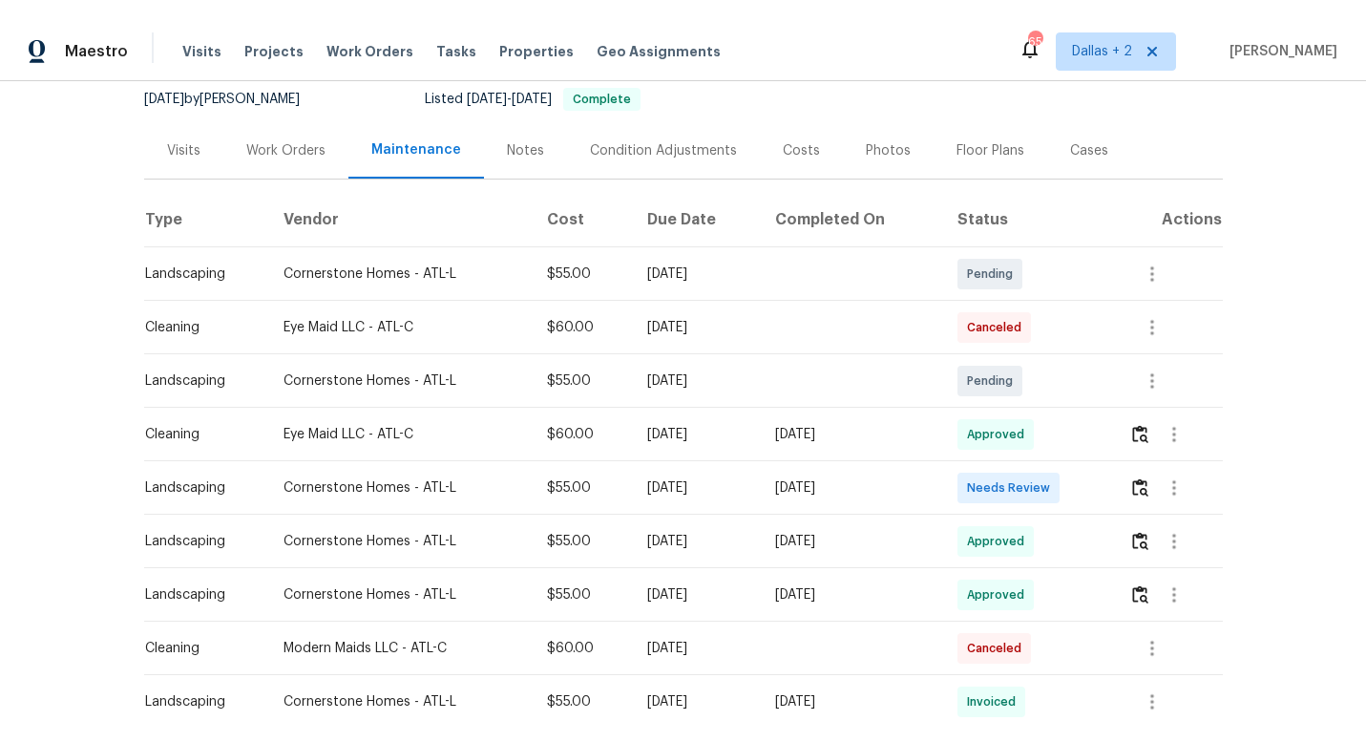
scroll to position [193, 0]
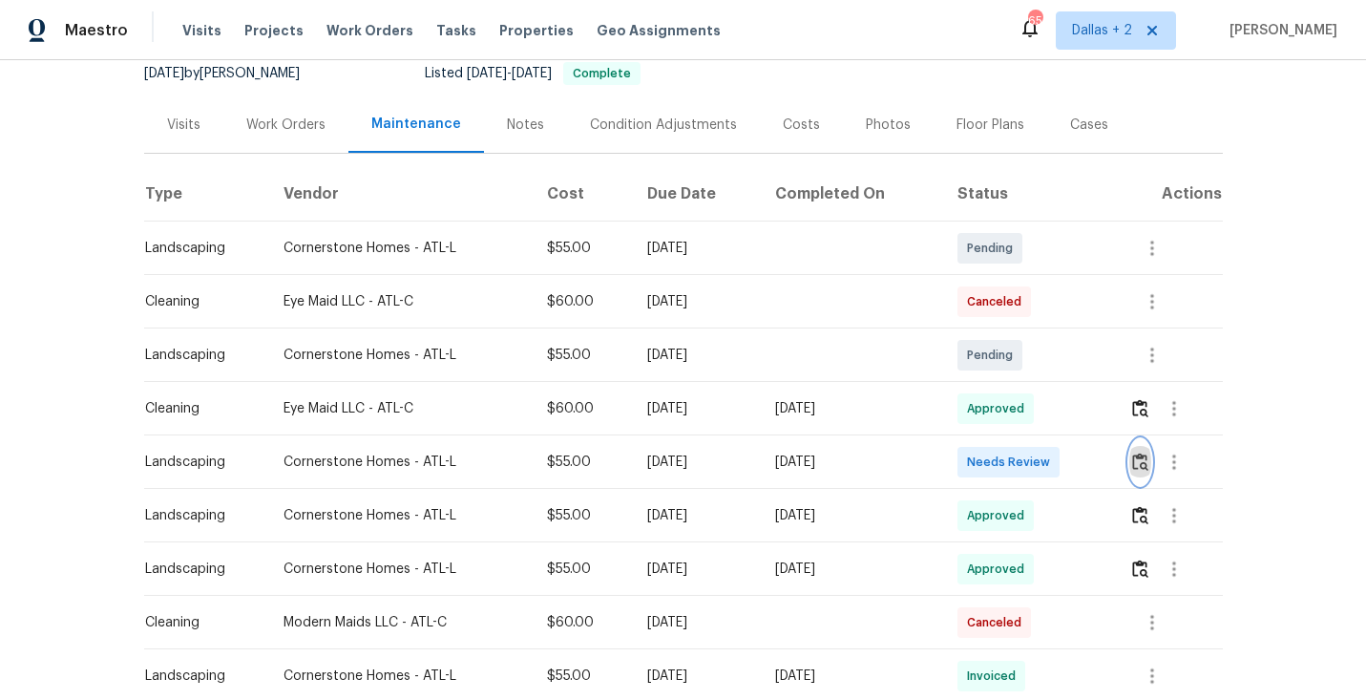
click at [1144, 462] on img "button" at bounding box center [1140, 461] width 16 height 18
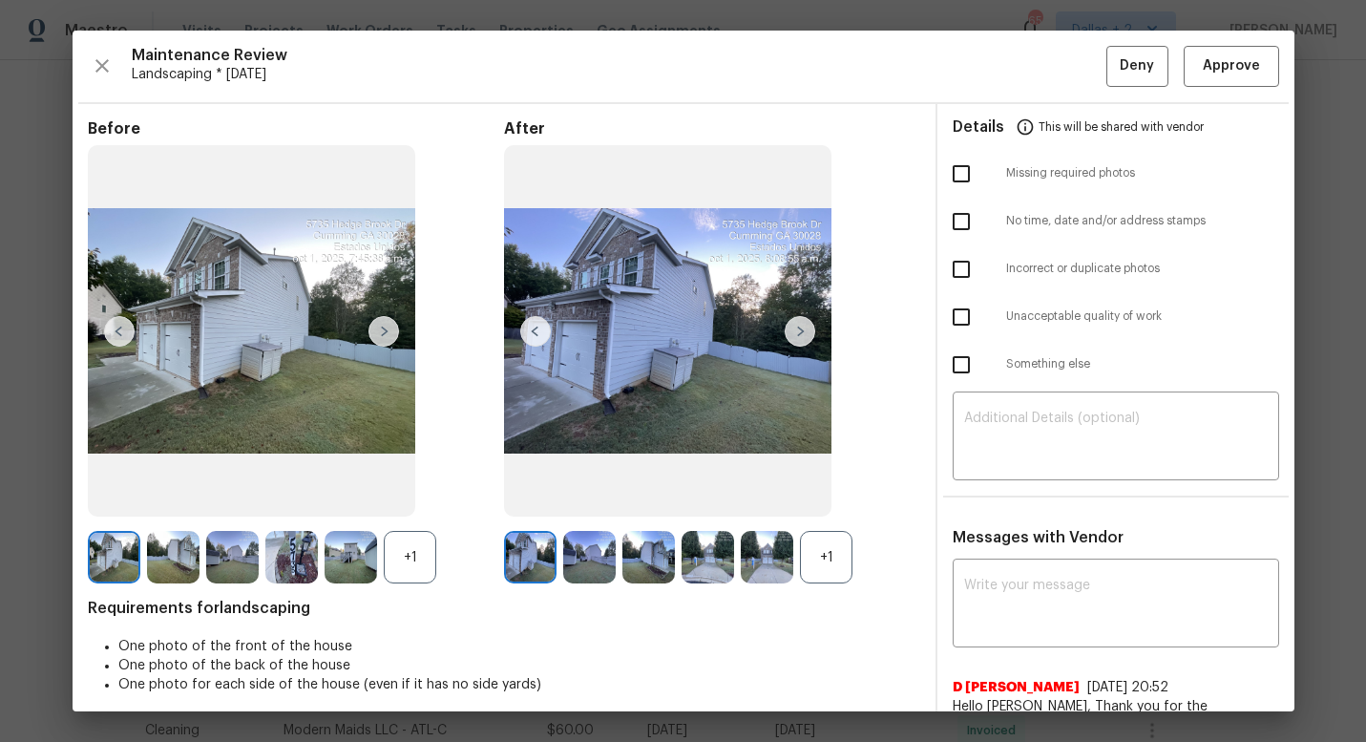
click at [416, 572] on div "+1" at bounding box center [410, 557] width 52 height 52
click at [314, 563] on img at bounding box center [291, 557] width 52 height 52
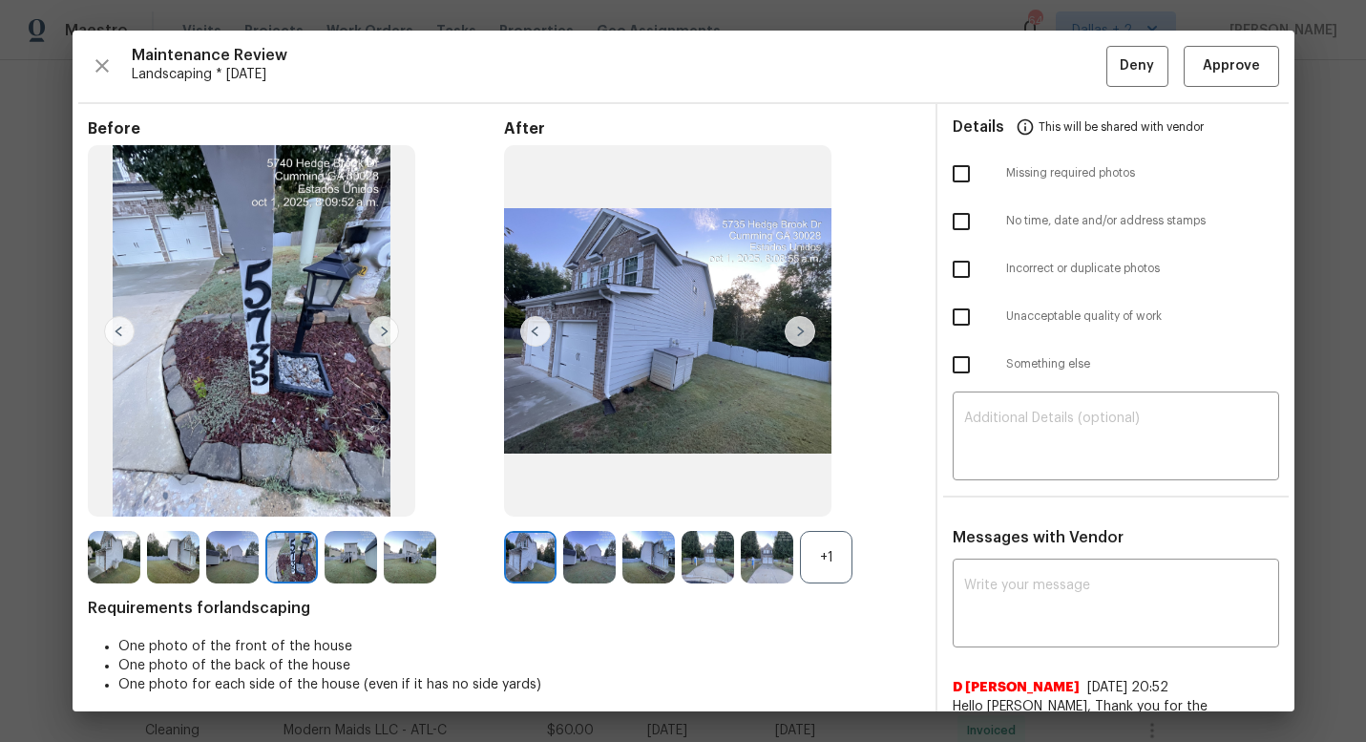
click at [812, 560] on div "+1" at bounding box center [826, 557] width 52 height 52
click at [513, 560] on img at bounding box center [530, 557] width 52 height 52
click at [804, 336] on img at bounding box center [800, 331] width 31 height 31
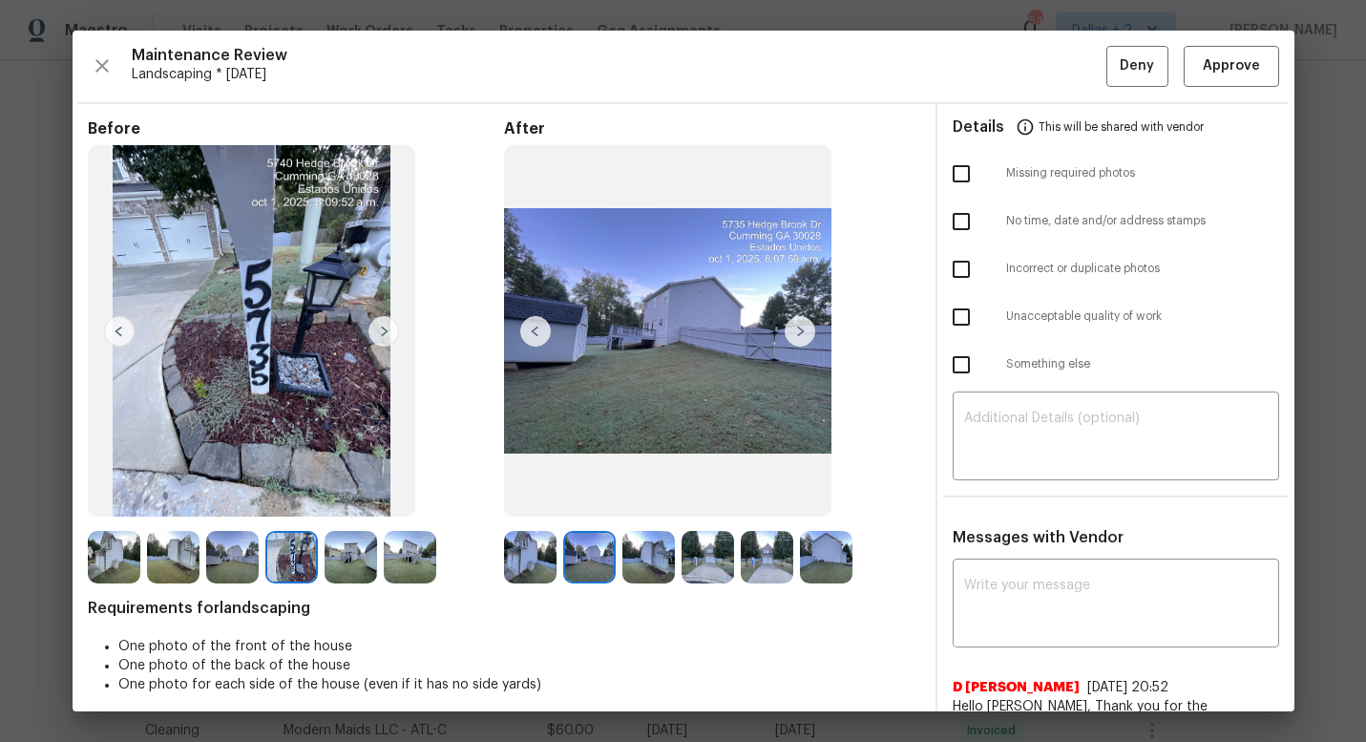
click at [804, 336] on img at bounding box center [800, 331] width 31 height 31
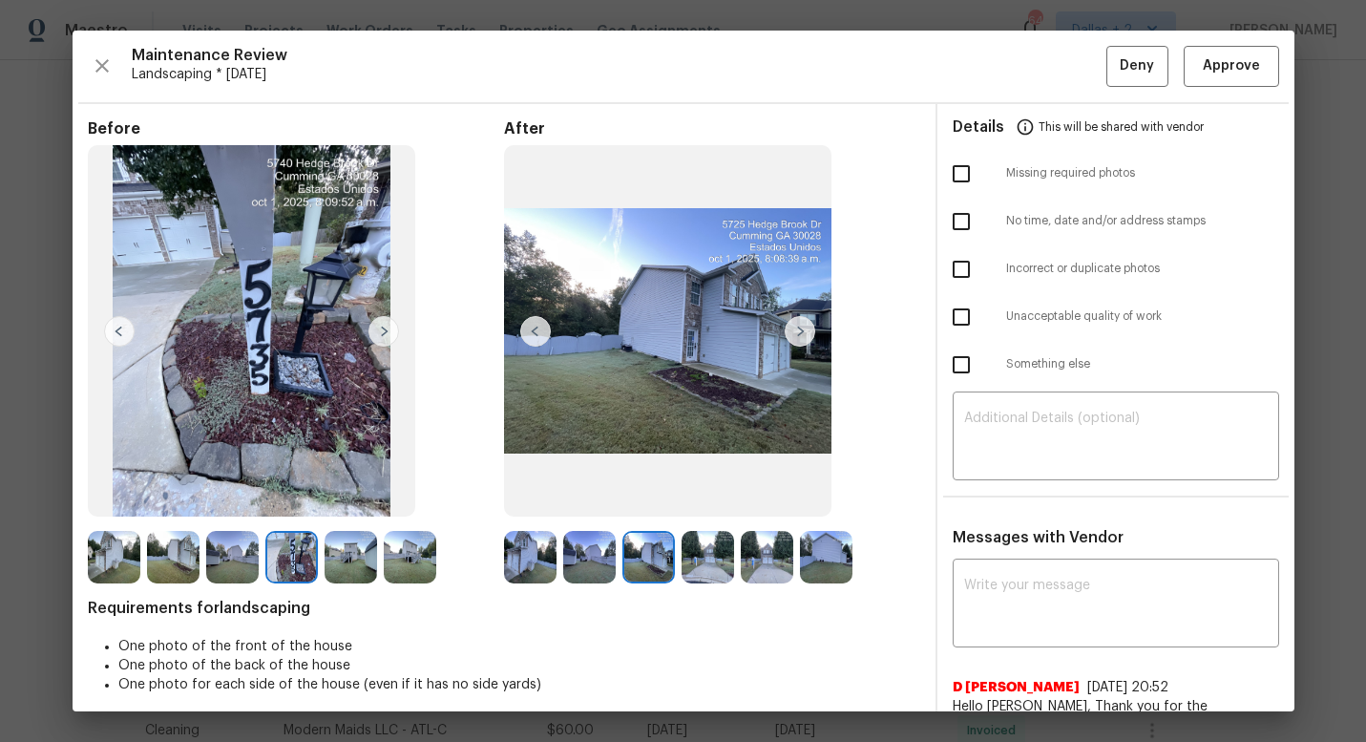
click at [755, 559] on img at bounding box center [767, 557] width 52 height 52
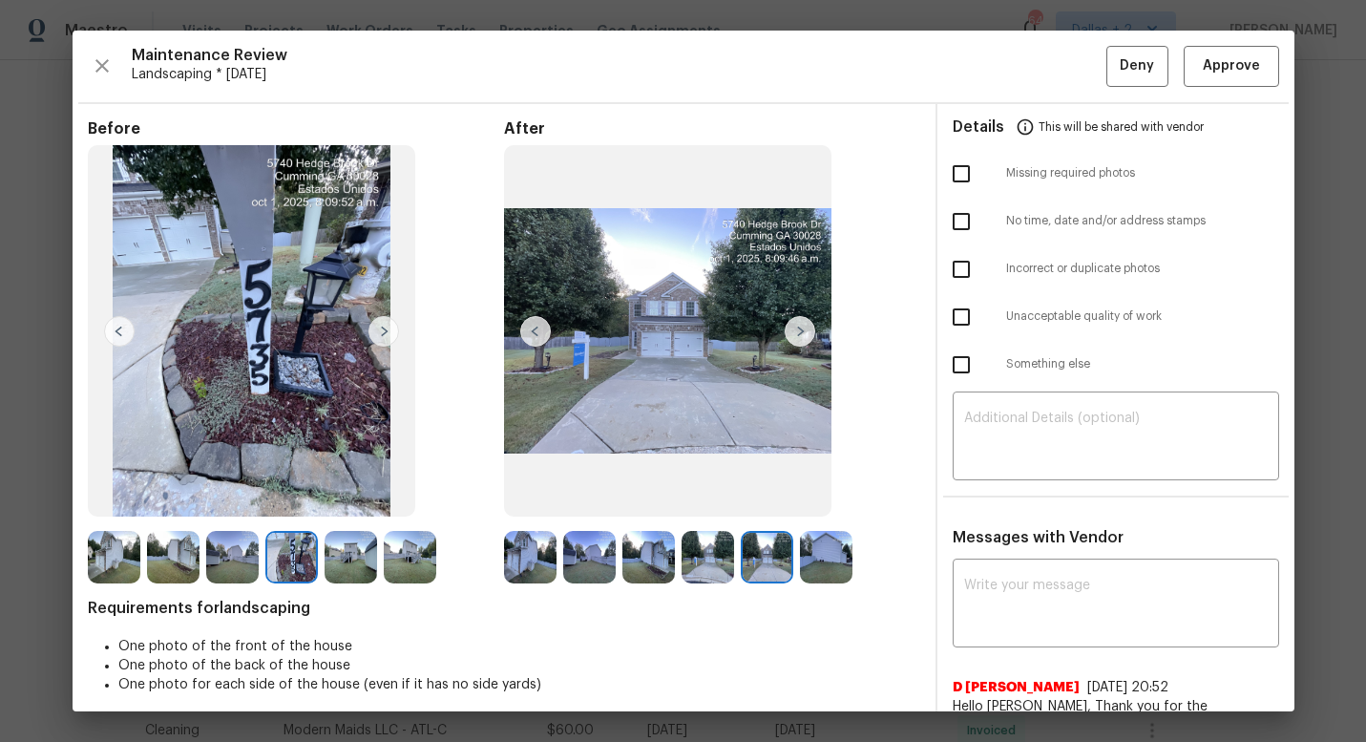
click at [535, 562] on img at bounding box center [530, 557] width 52 height 52
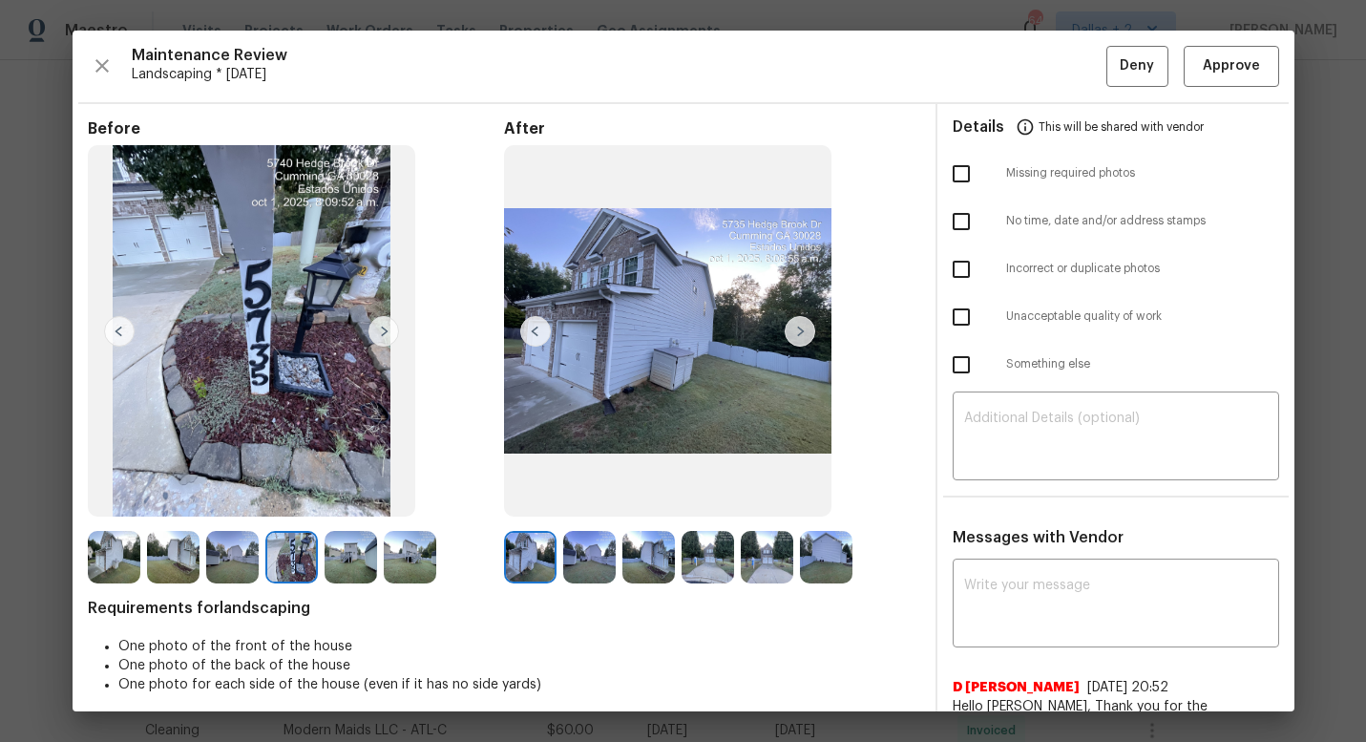
click at [803, 331] on img at bounding box center [800, 331] width 31 height 31
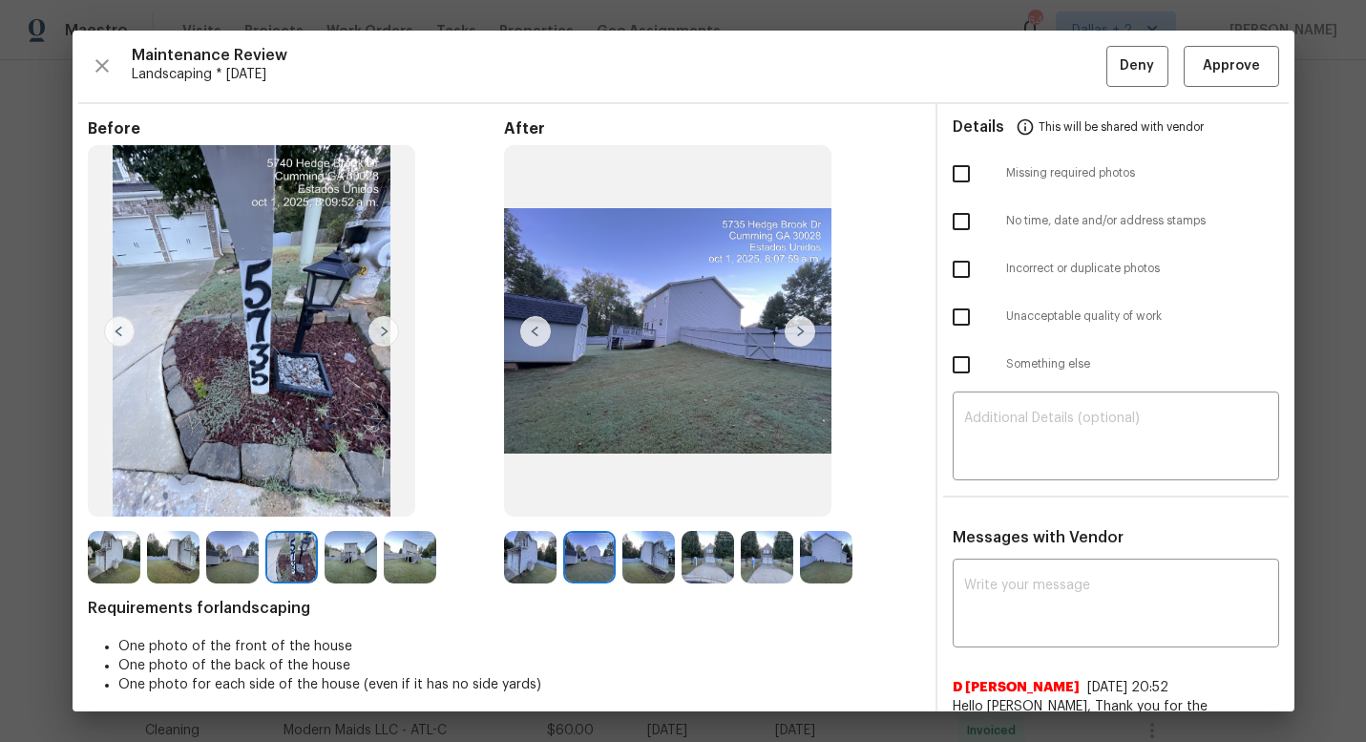
click at [510, 554] on img at bounding box center [530, 557] width 52 height 52
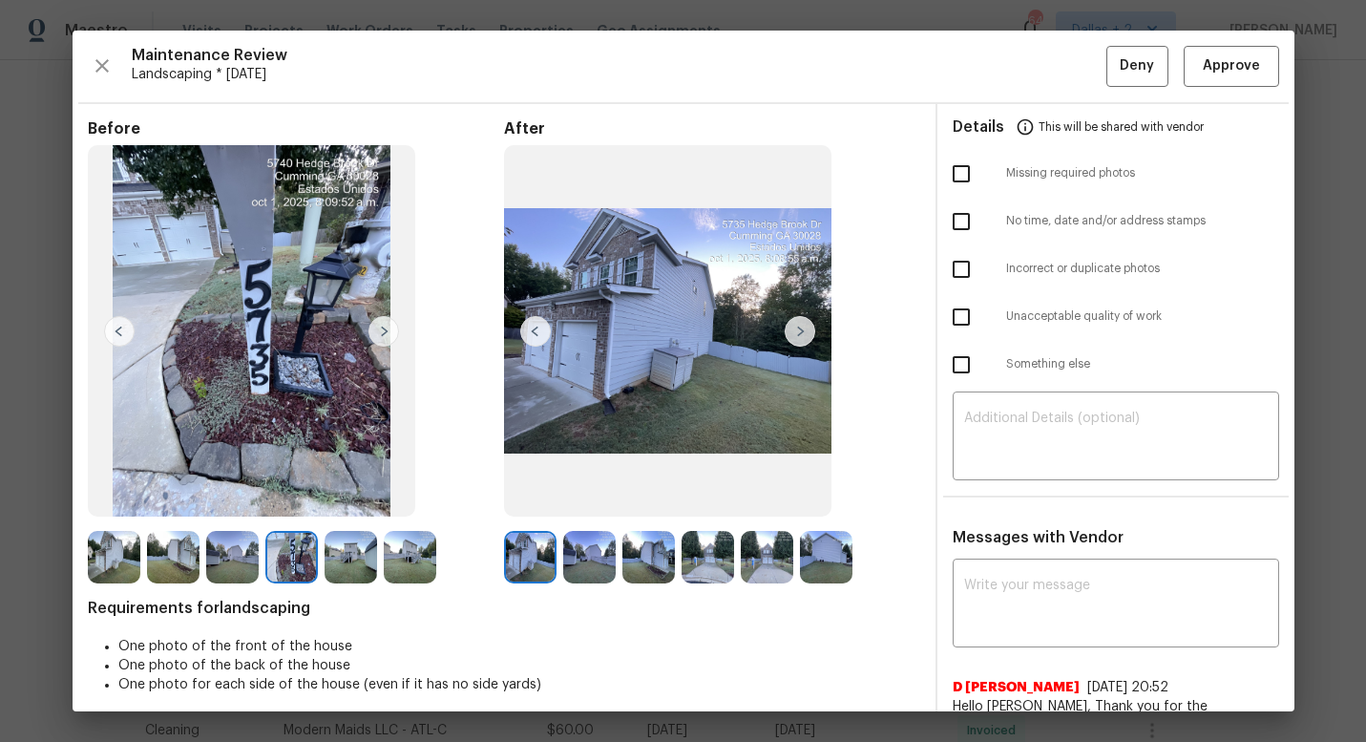
click at [797, 332] on img at bounding box center [800, 331] width 31 height 31
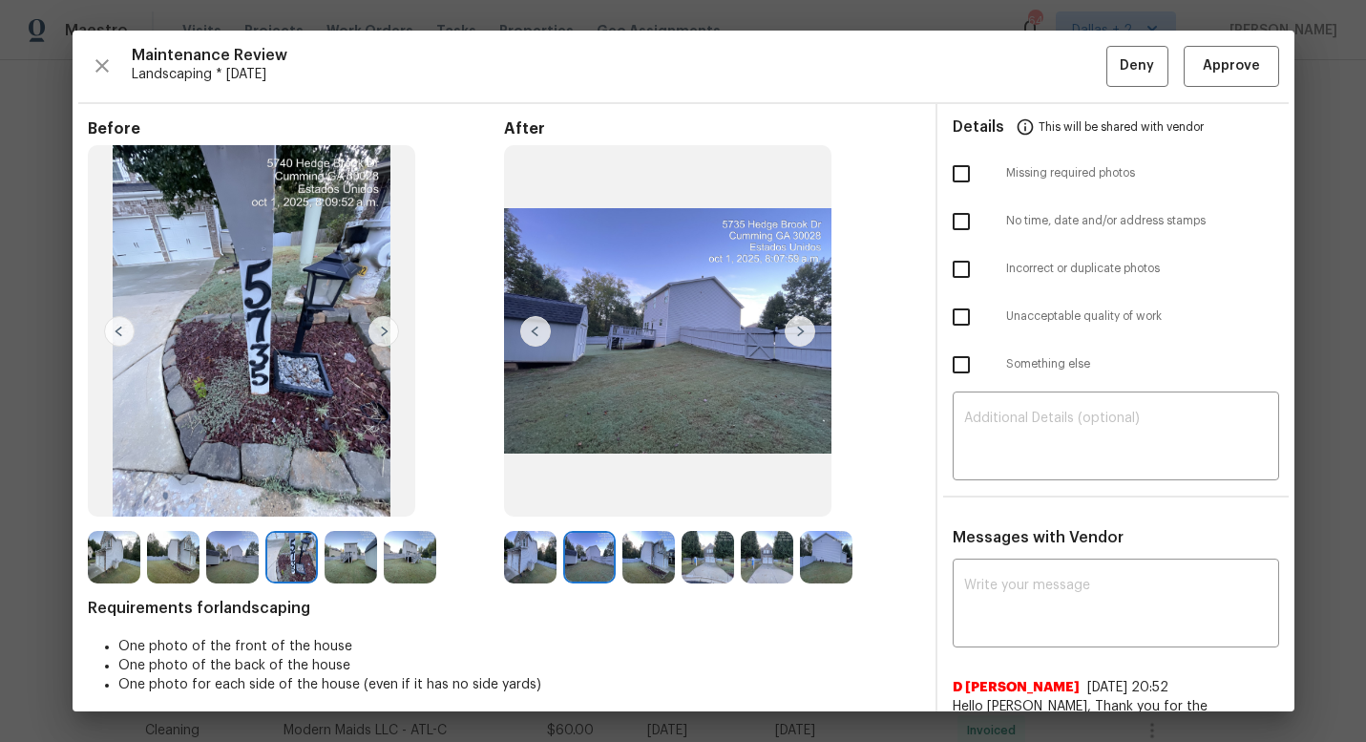
click at [797, 332] on img at bounding box center [800, 331] width 31 height 31
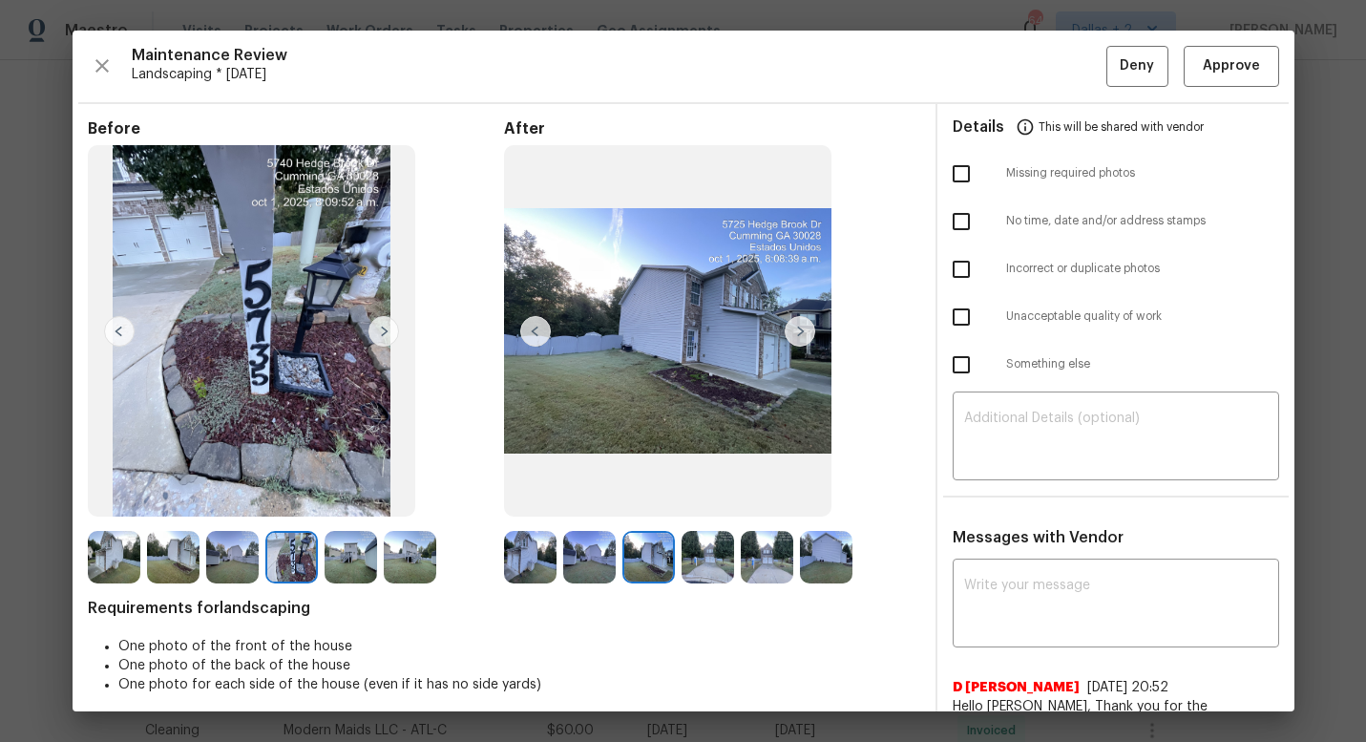
click at [797, 332] on img at bounding box center [800, 331] width 31 height 31
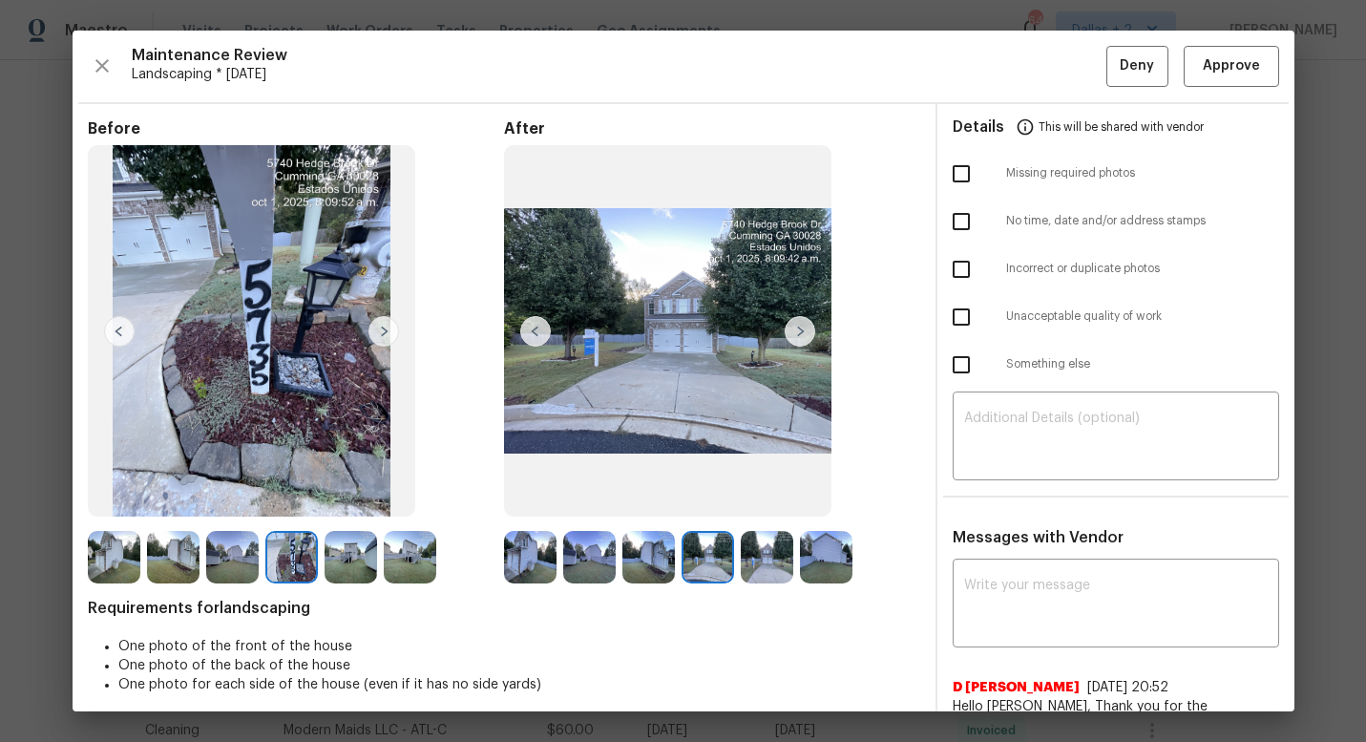
click at [801, 325] on img at bounding box center [800, 331] width 31 height 31
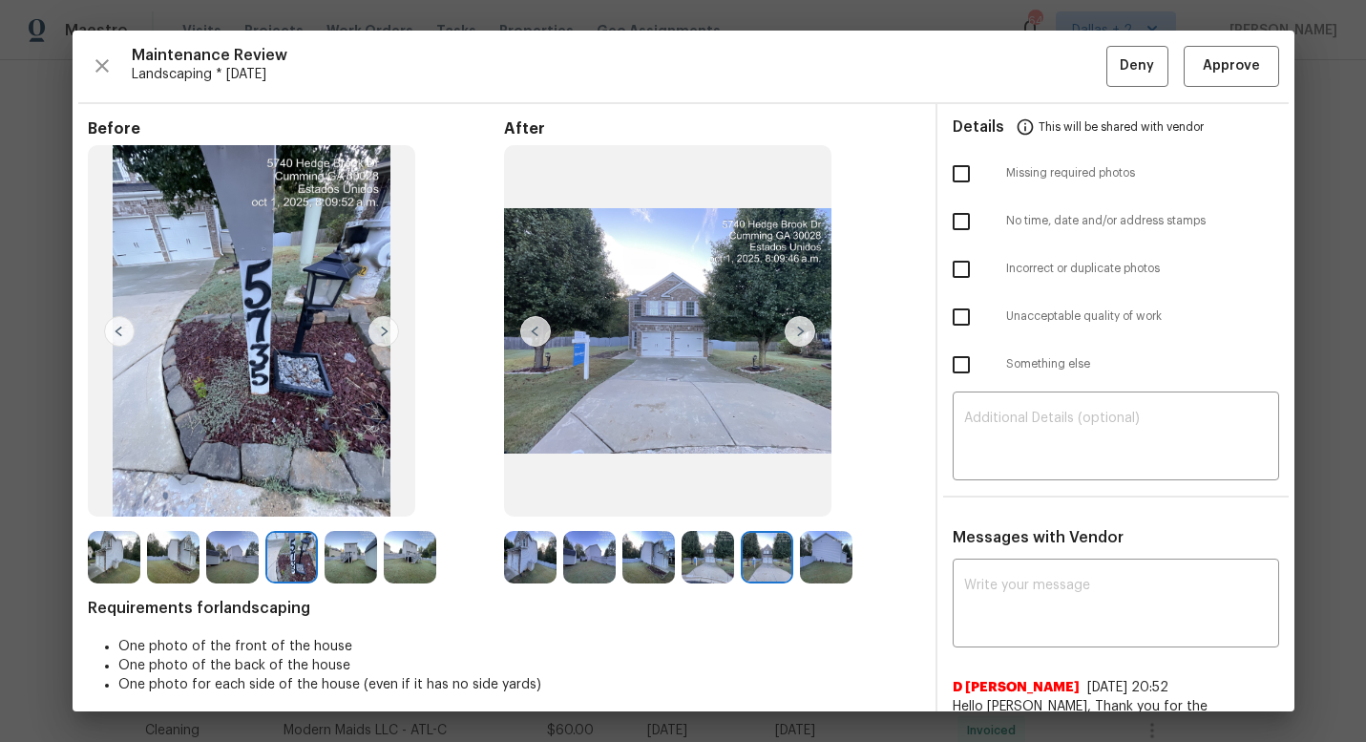
click at [801, 325] on img at bounding box center [800, 331] width 31 height 31
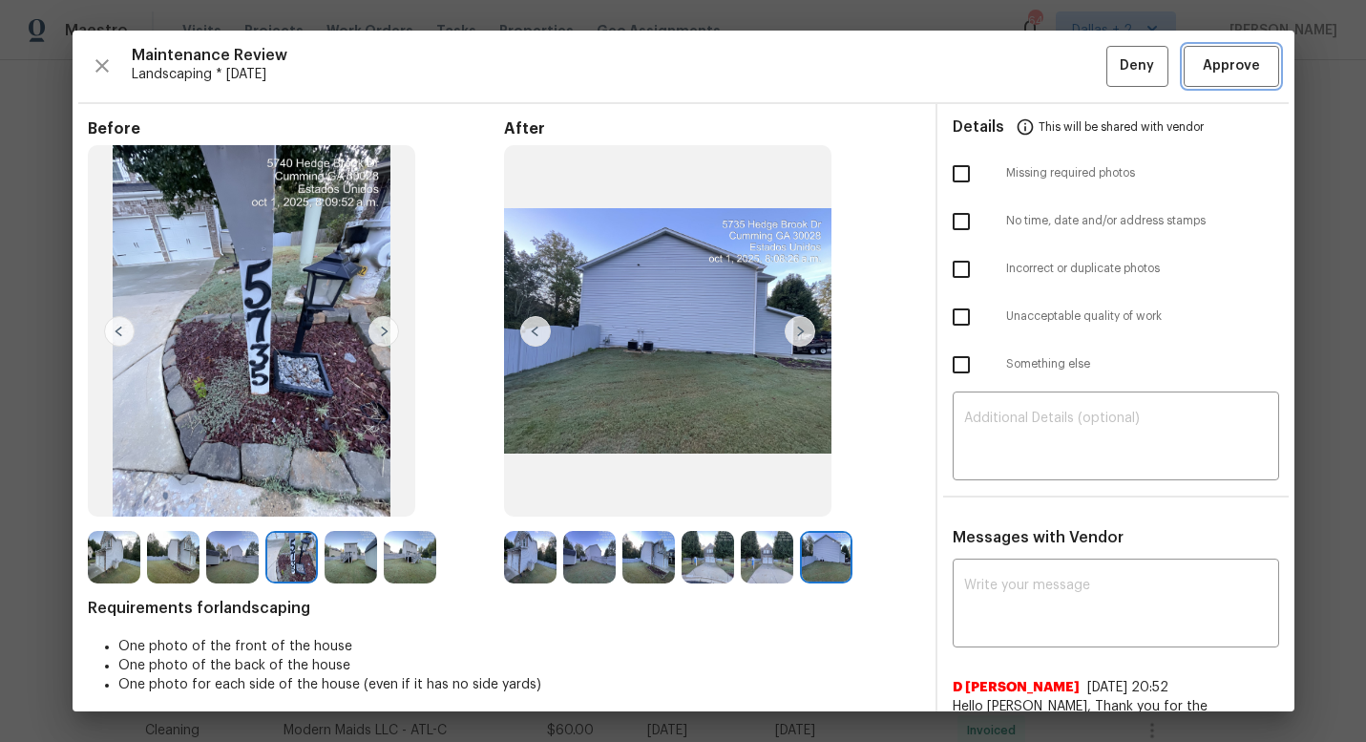
click at [1221, 58] on span "Approve" at bounding box center [1231, 66] width 57 height 24
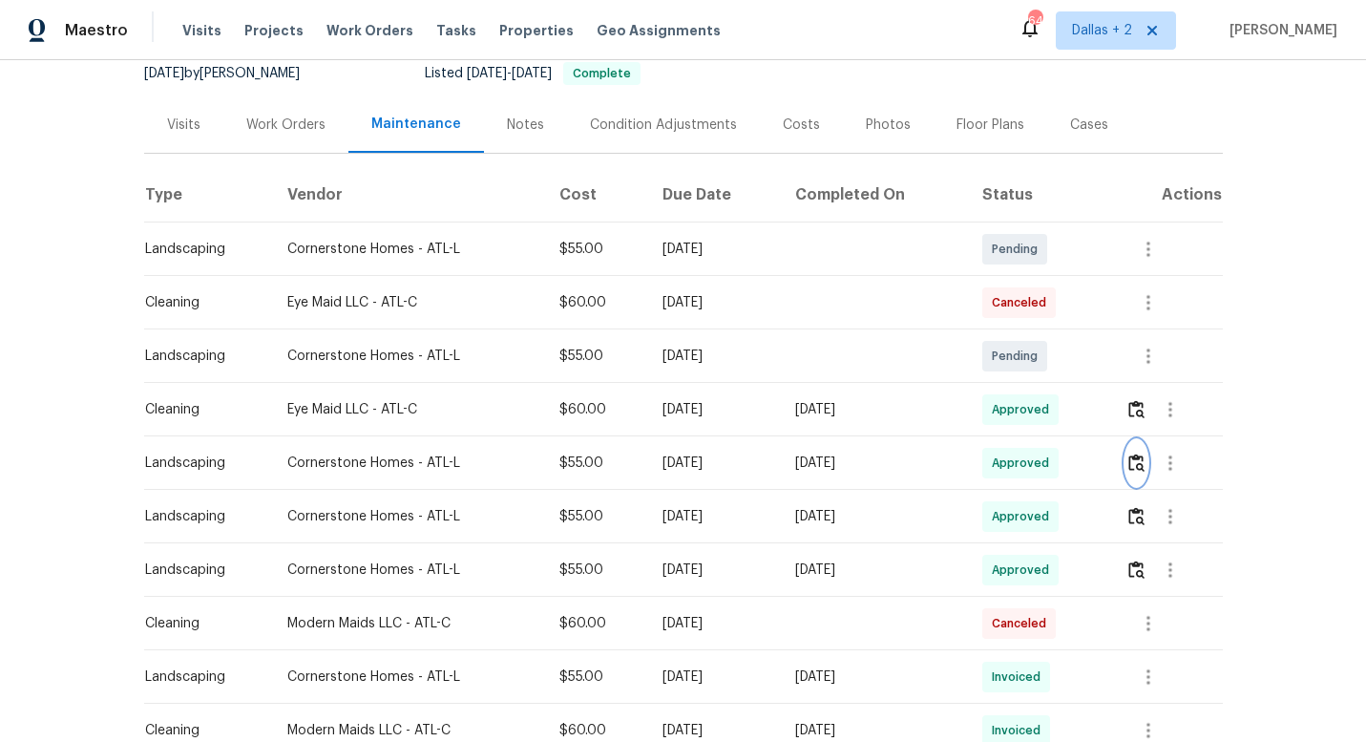
scroll to position [0, 0]
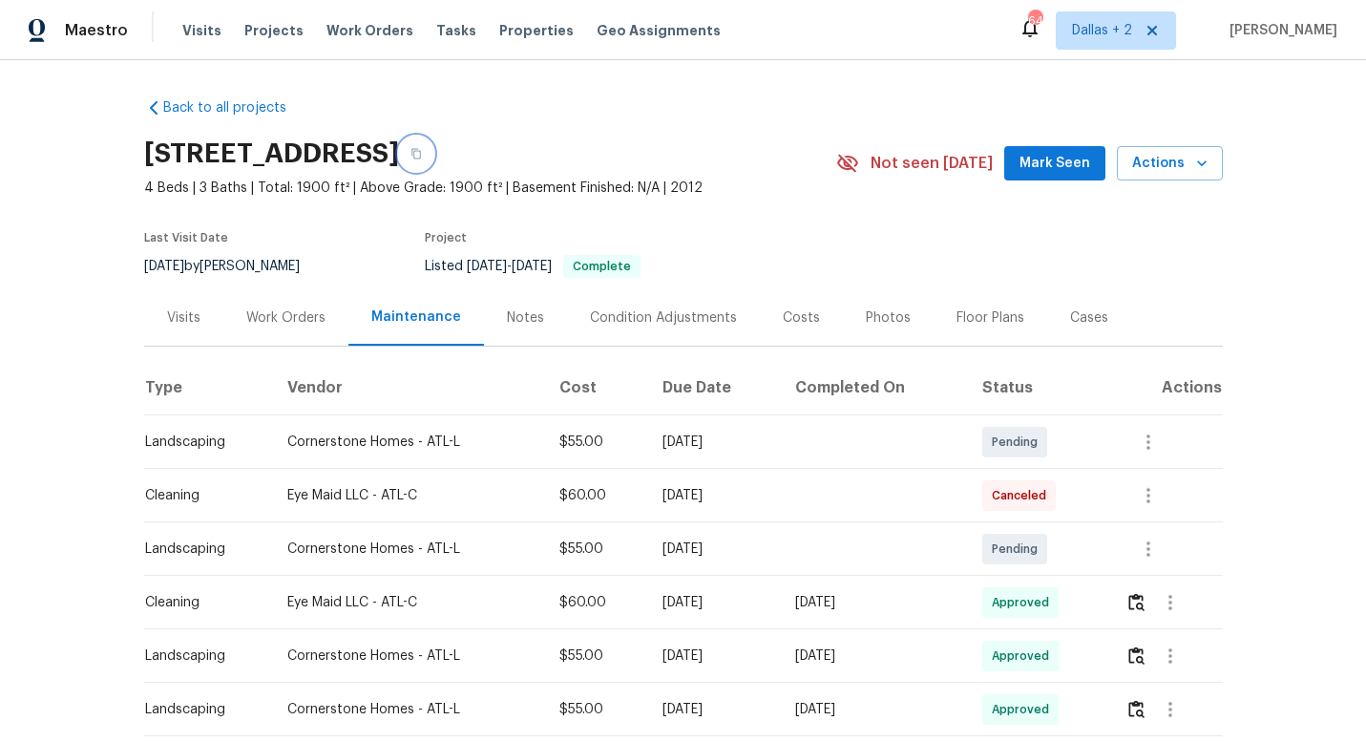
click at [422, 156] on icon "button" at bounding box center [415, 153] width 11 height 11
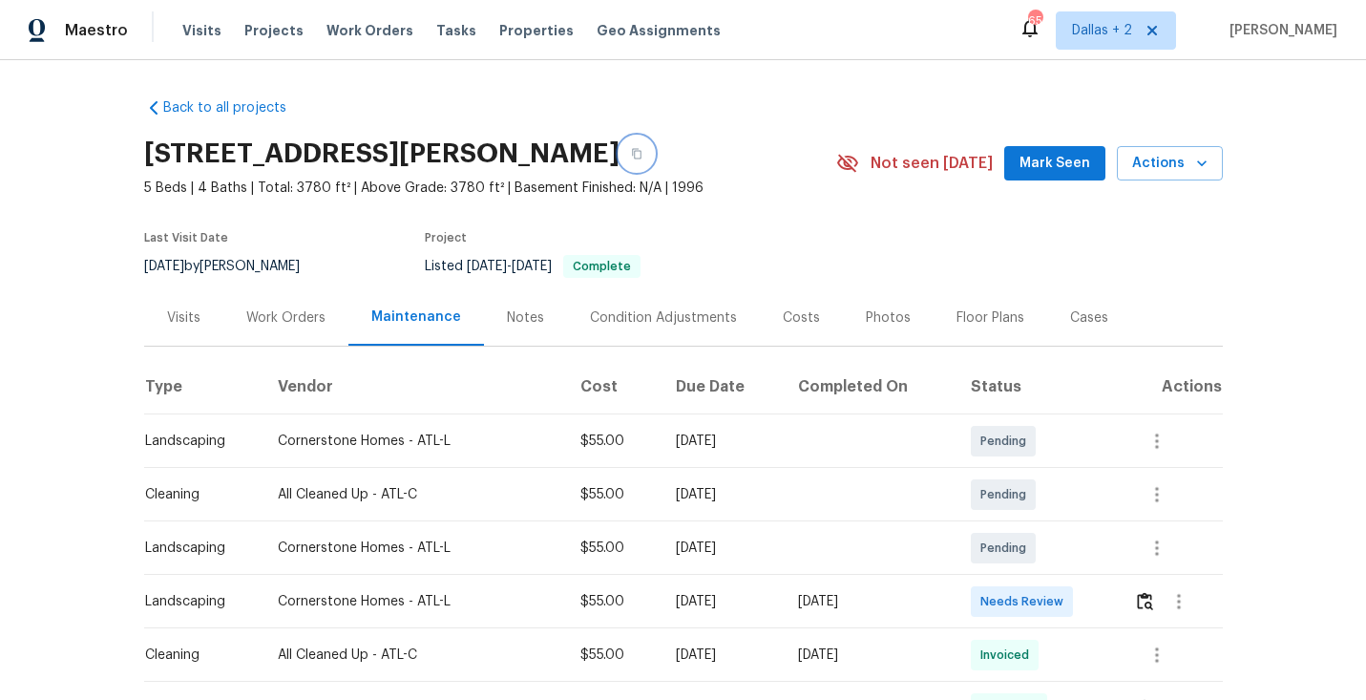
click at [642, 154] on icon "button" at bounding box center [636, 153] width 11 height 11
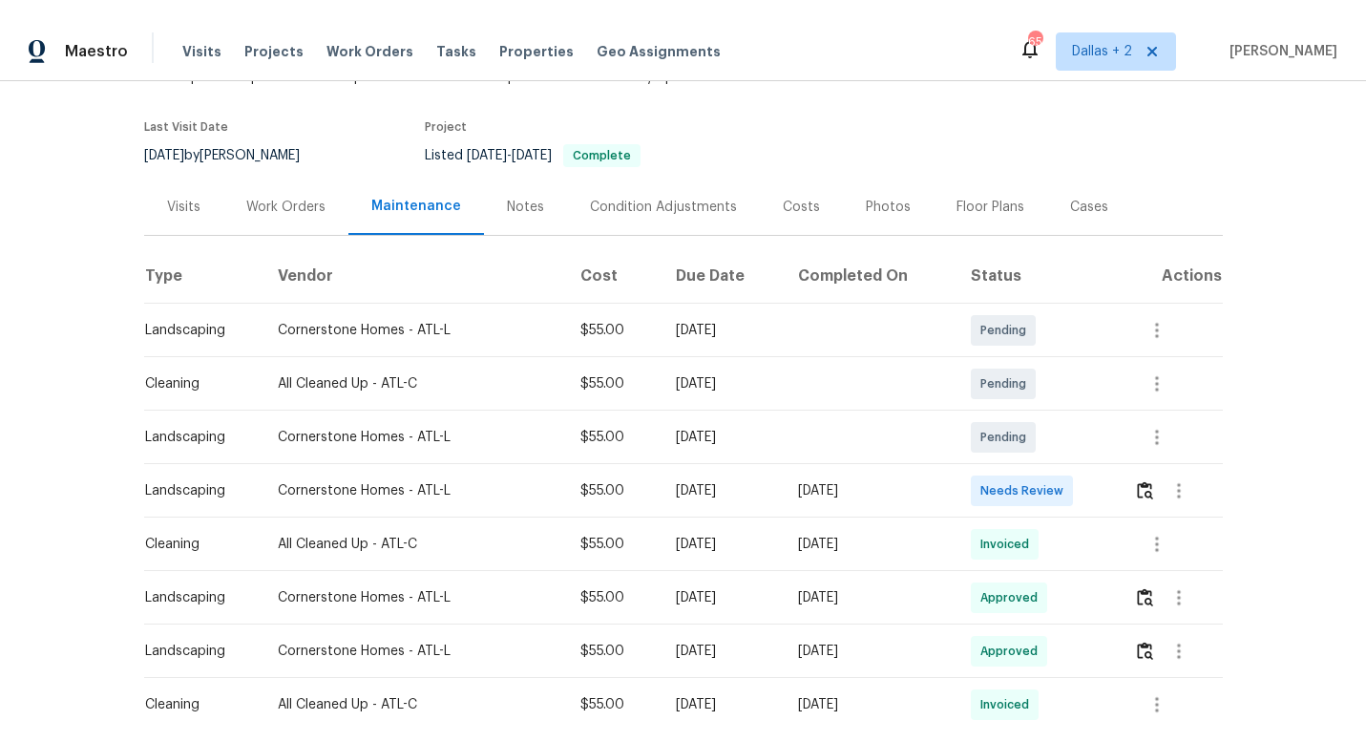
scroll to position [162, 0]
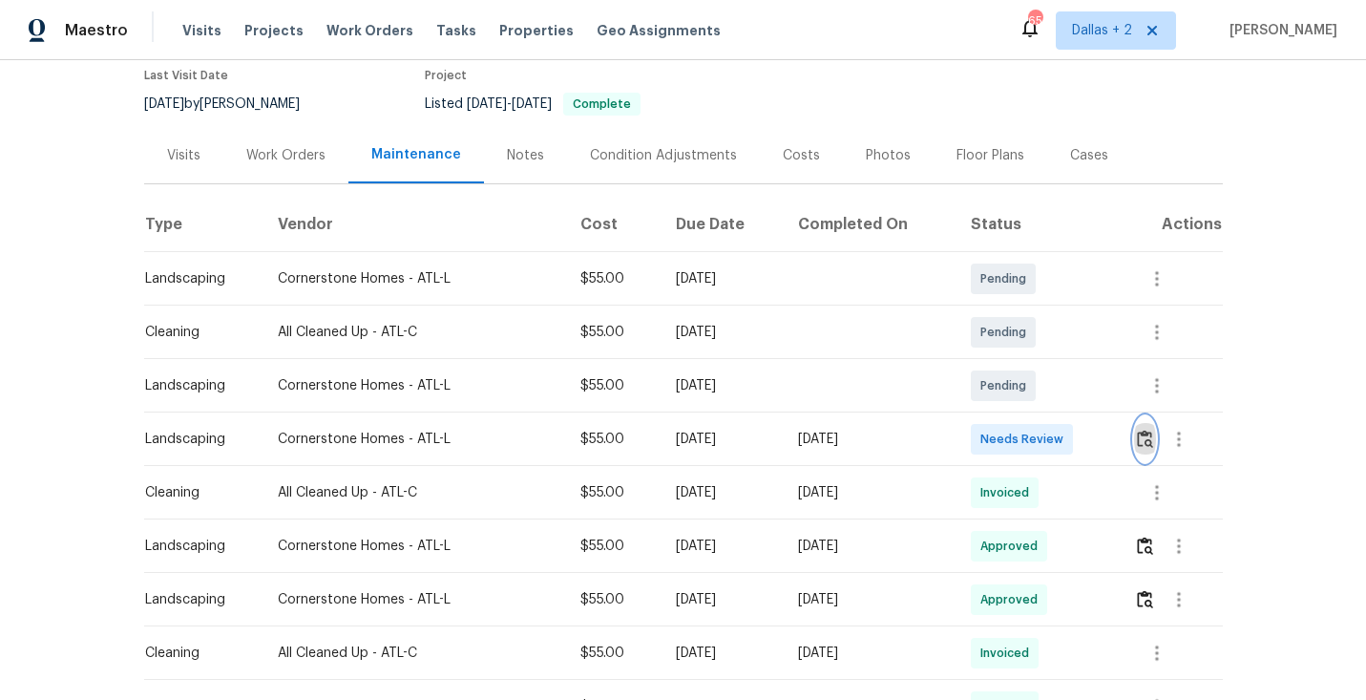
click at [1145, 446] on img "button" at bounding box center [1145, 438] width 16 height 18
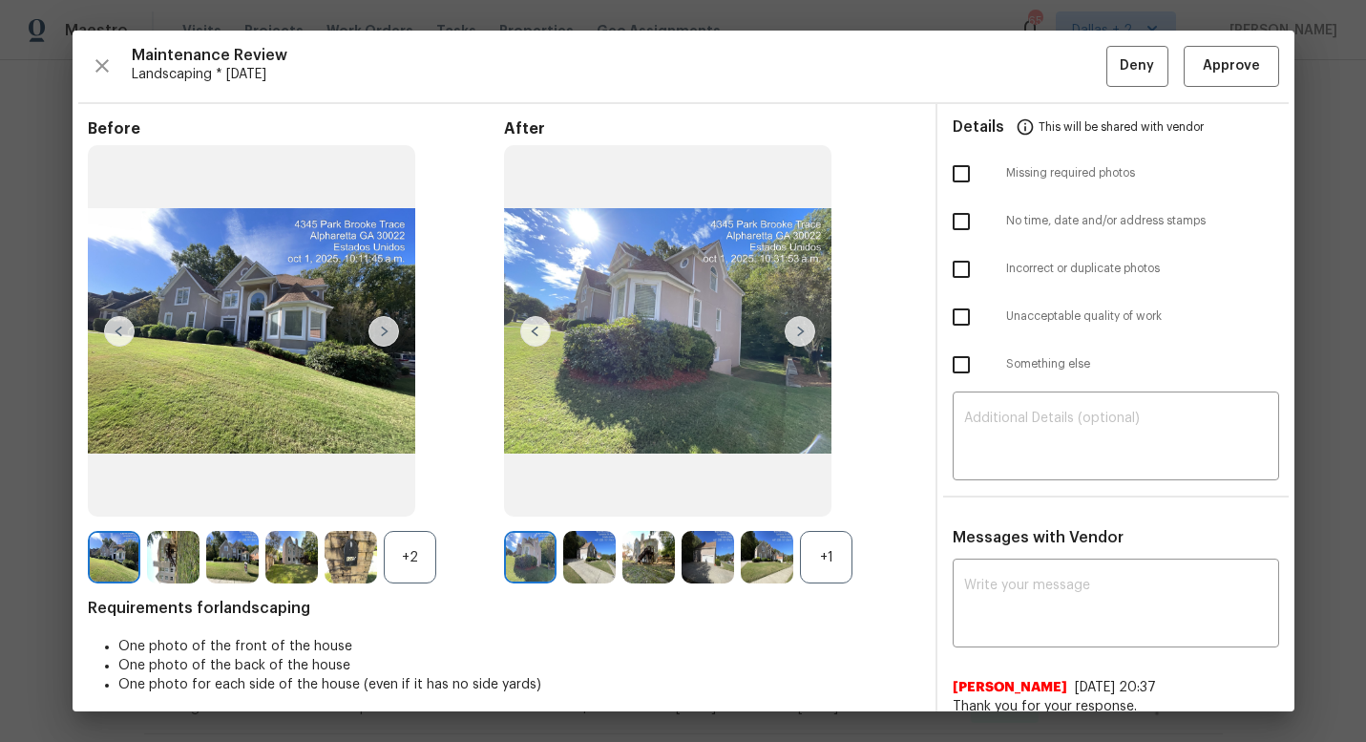
click at [393, 557] on div "+2" at bounding box center [410, 557] width 52 height 52
click at [345, 566] on img at bounding box center [350, 557] width 52 height 52
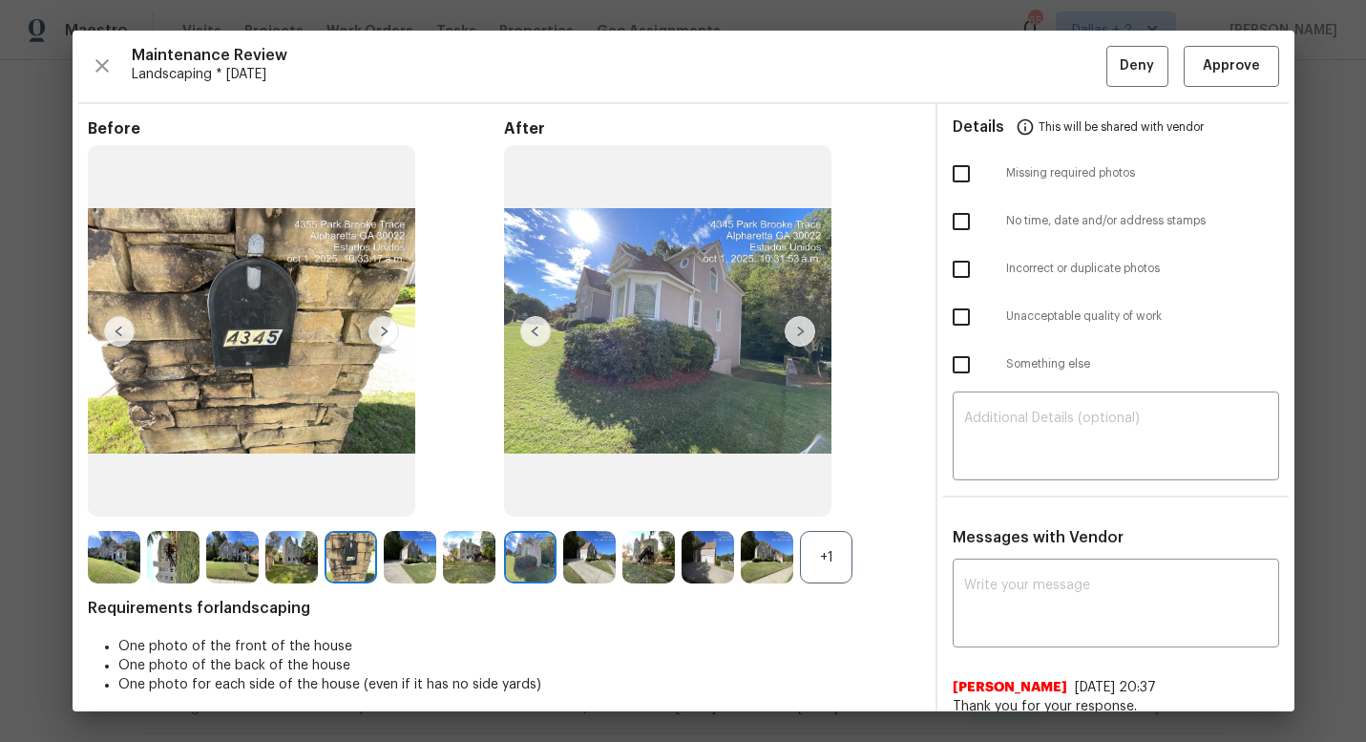
click at [827, 556] on div "+1" at bounding box center [826, 557] width 52 height 52
click at [804, 337] on img at bounding box center [800, 331] width 31 height 31
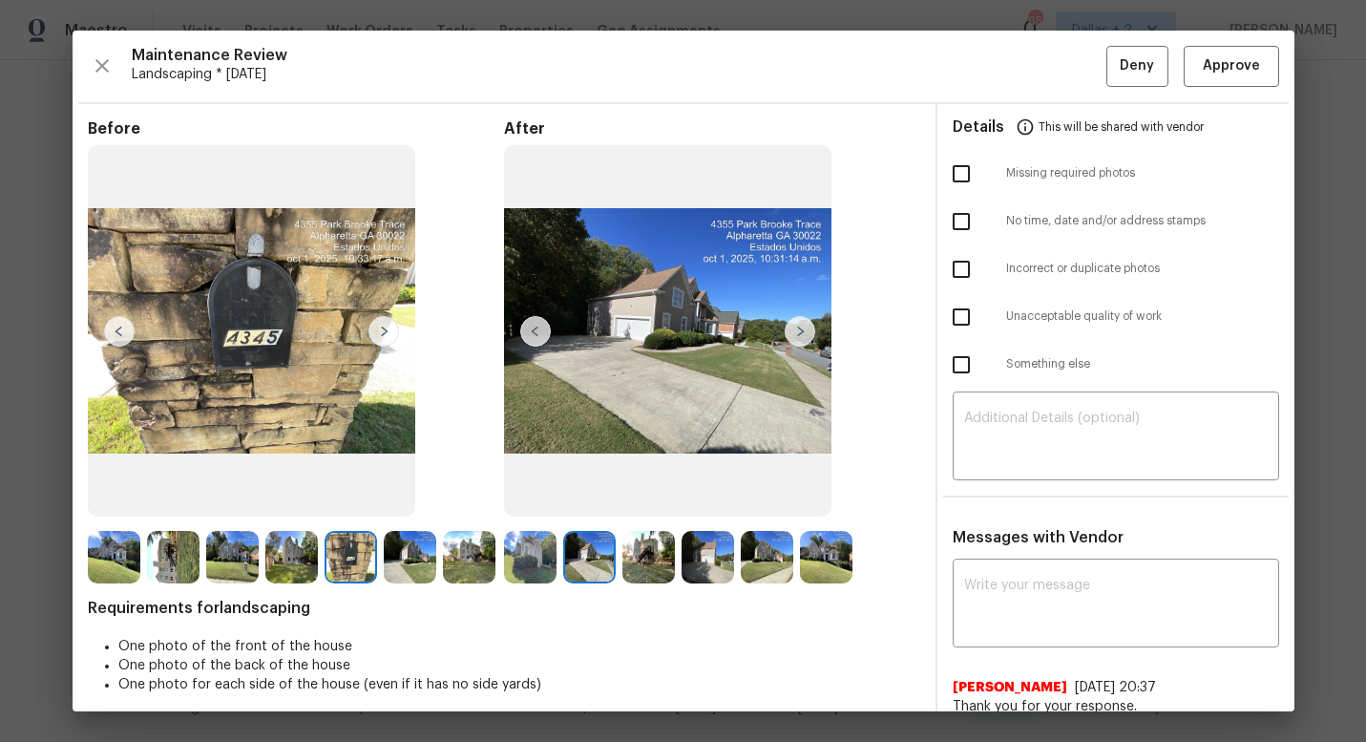
click at [804, 337] on img at bounding box center [800, 331] width 31 height 31
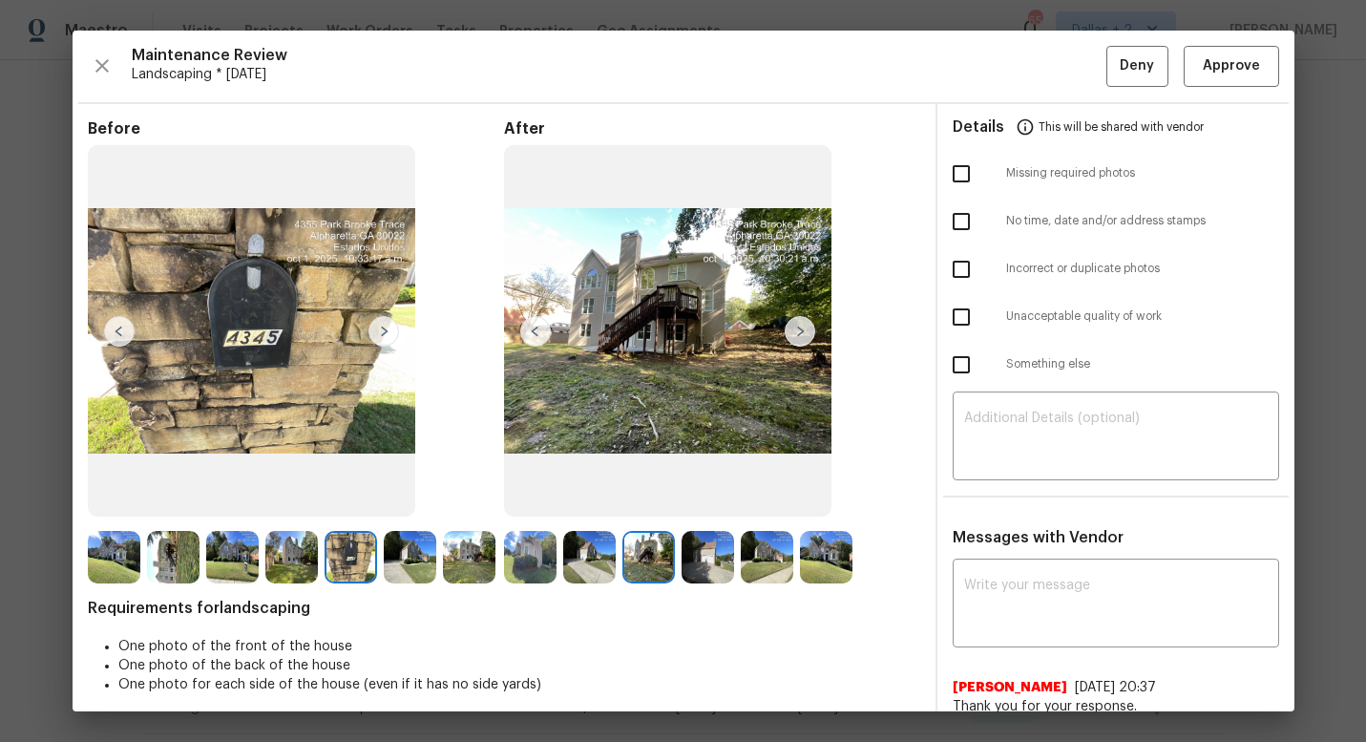
click at [804, 337] on img at bounding box center [800, 331] width 31 height 31
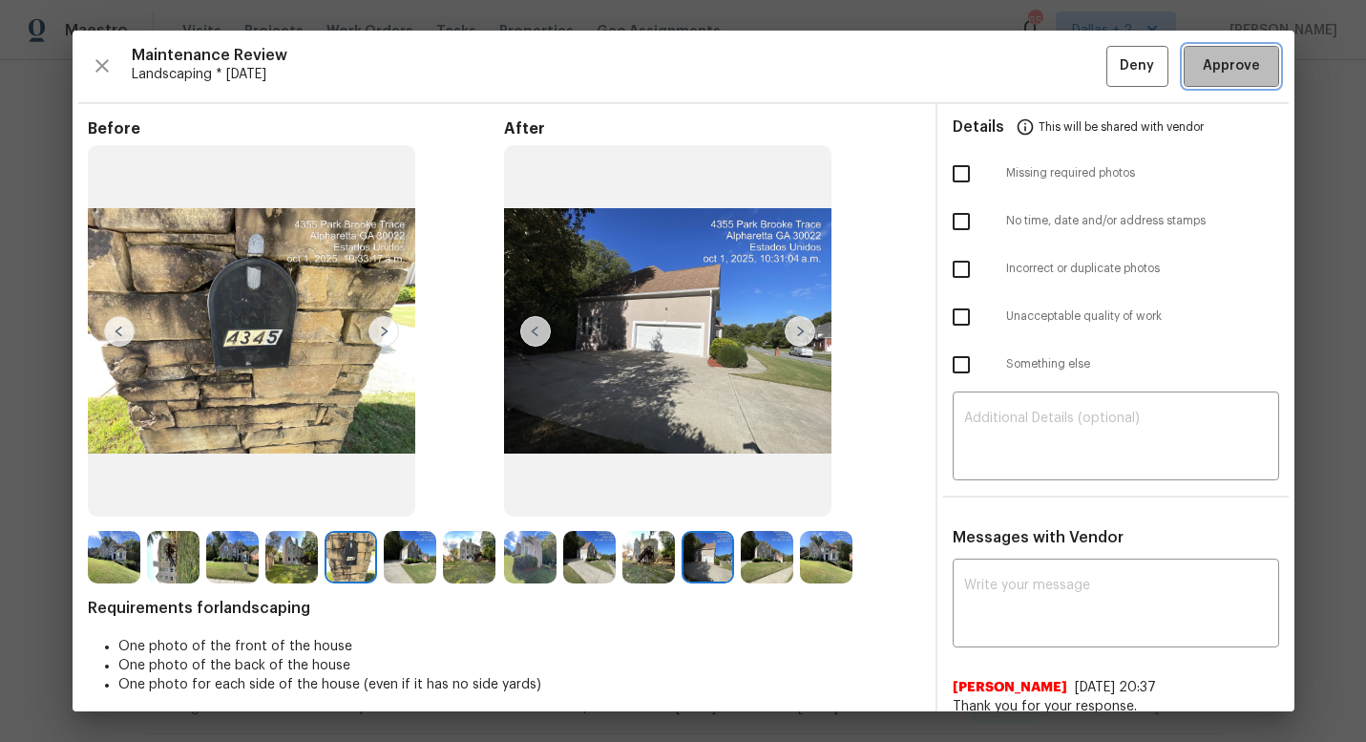
click at [1212, 58] on span "Approve" at bounding box center [1231, 66] width 57 height 24
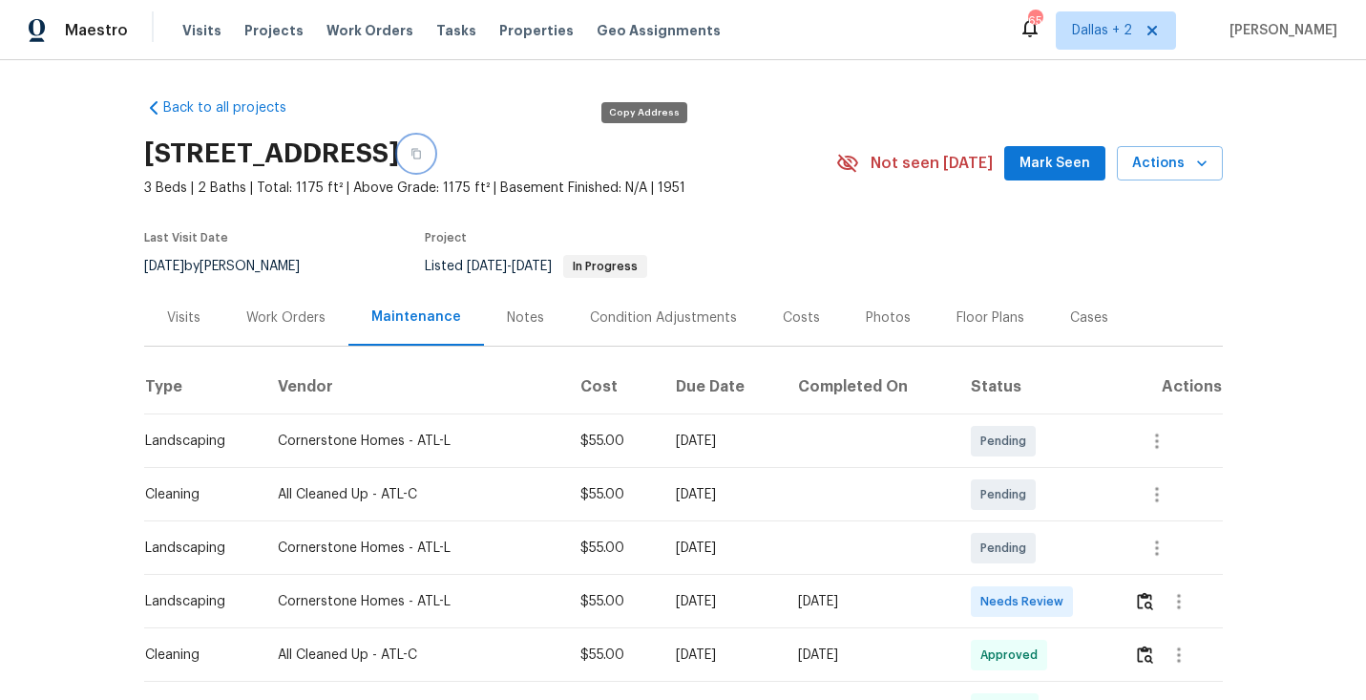
click at [433, 166] on button "button" at bounding box center [416, 153] width 34 height 34
click at [1151, 602] on img "button" at bounding box center [1145, 601] width 16 height 18
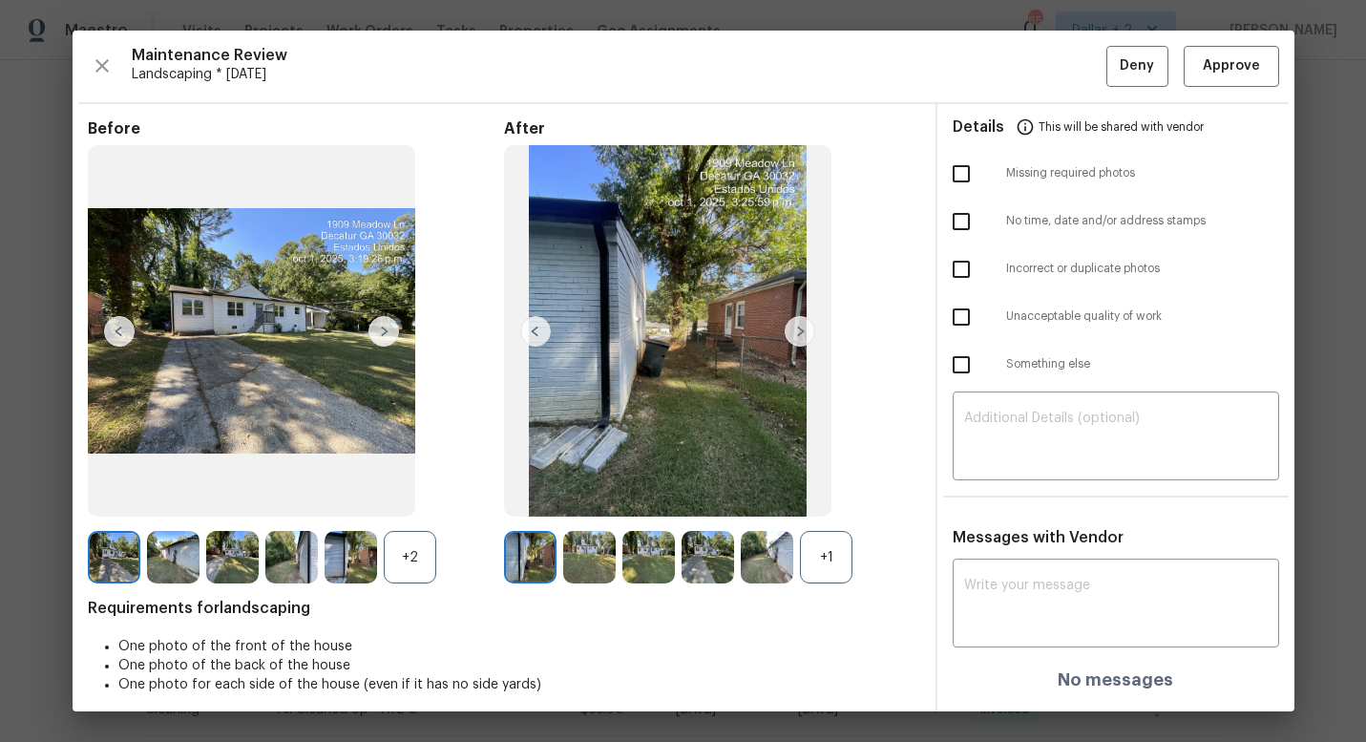
click at [818, 554] on div "+1" at bounding box center [826, 557] width 52 height 52
click at [421, 566] on div "+2" at bounding box center [410, 557] width 52 height 52
click at [456, 601] on span "Requirements for landscaping" at bounding box center [504, 607] width 832 height 19
click at [459, 554] on img at bounding box center [469, 557] width 52 height 52
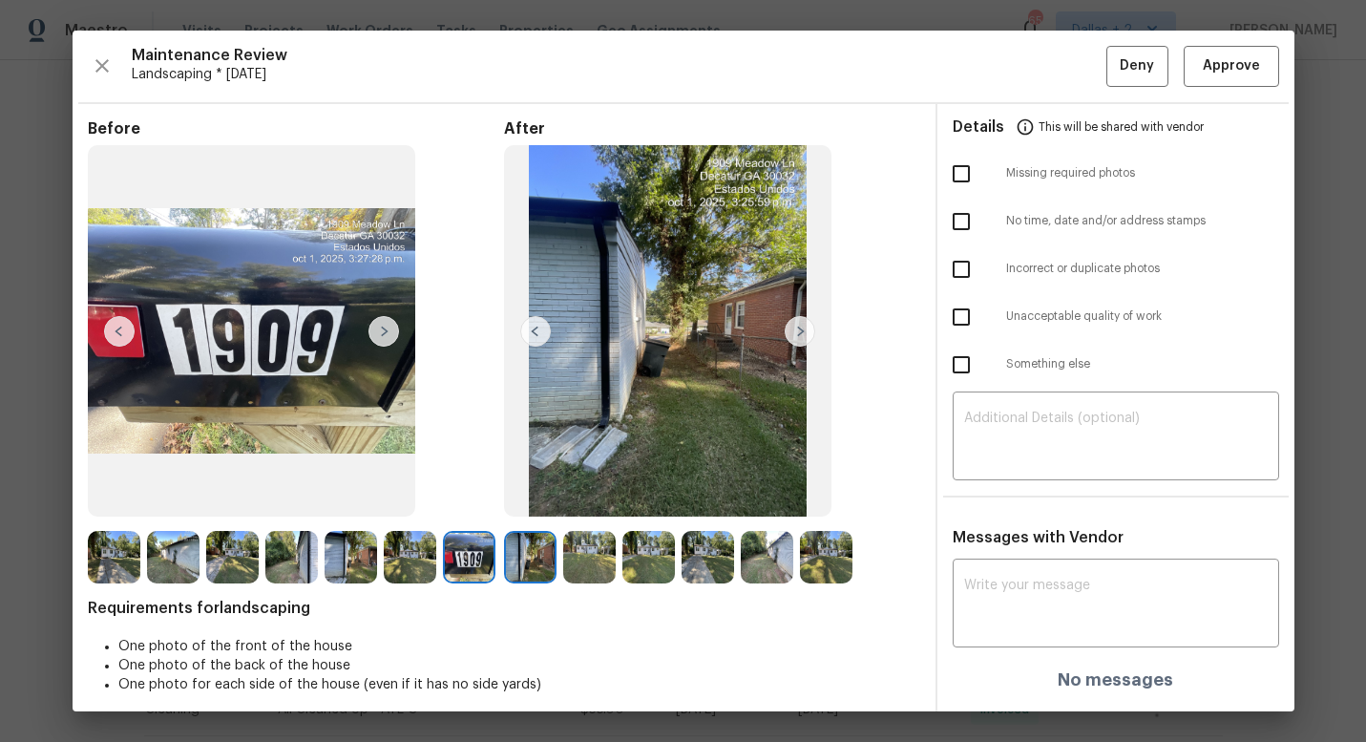
click at [802, 321] on img at bounding box center [800, 331] width 31 height 31
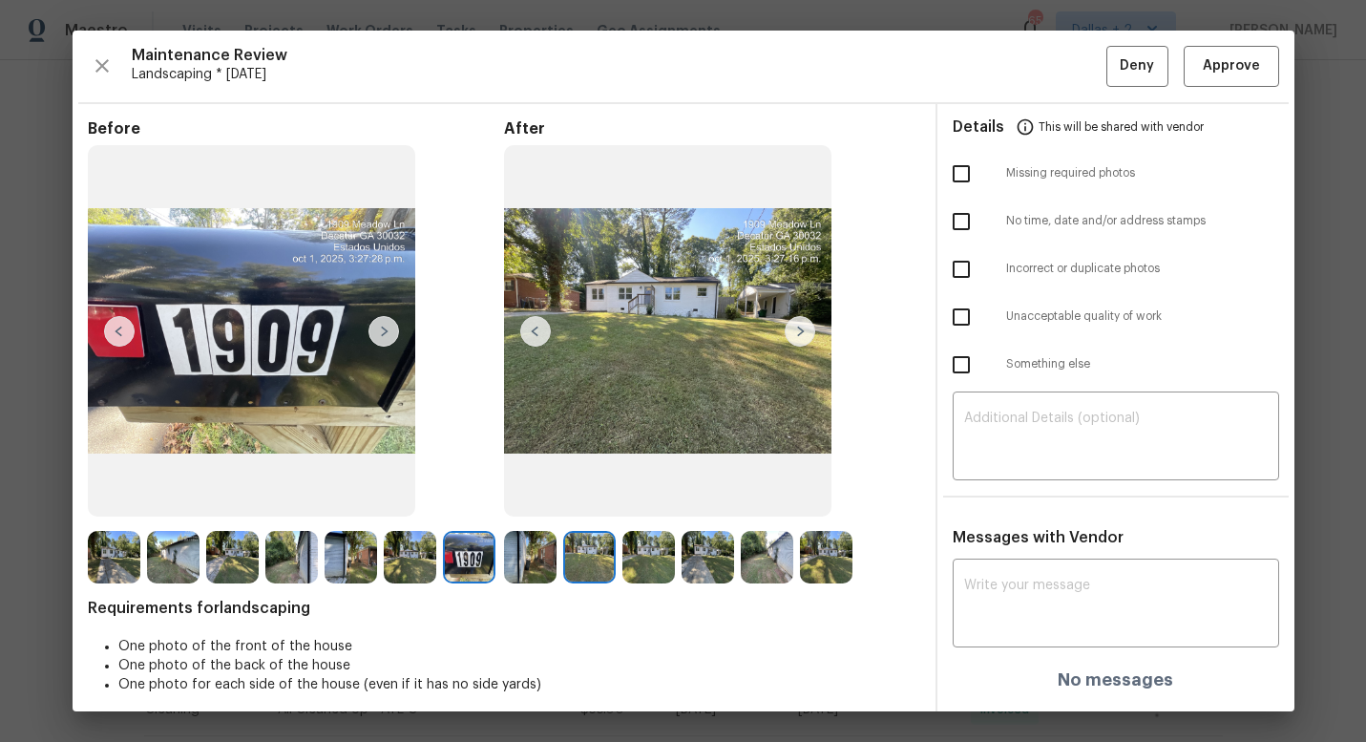
click at [601, 560] on img at bounding box center [589, 557] width 52 height 52
click at [637, 552] on img at bounding box center [648, 557] width 52 height 52
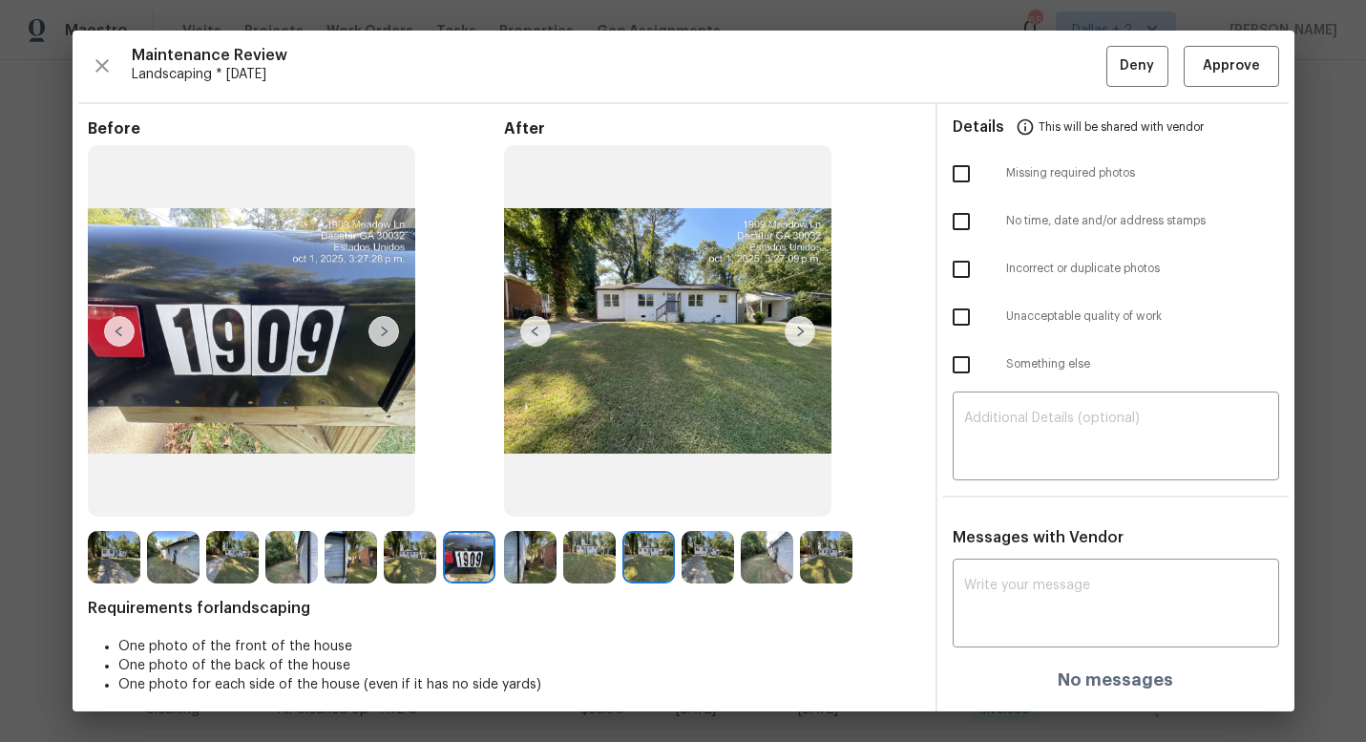
click at [803, 339] on img at bounding box center [800, 331] width 31 height 31
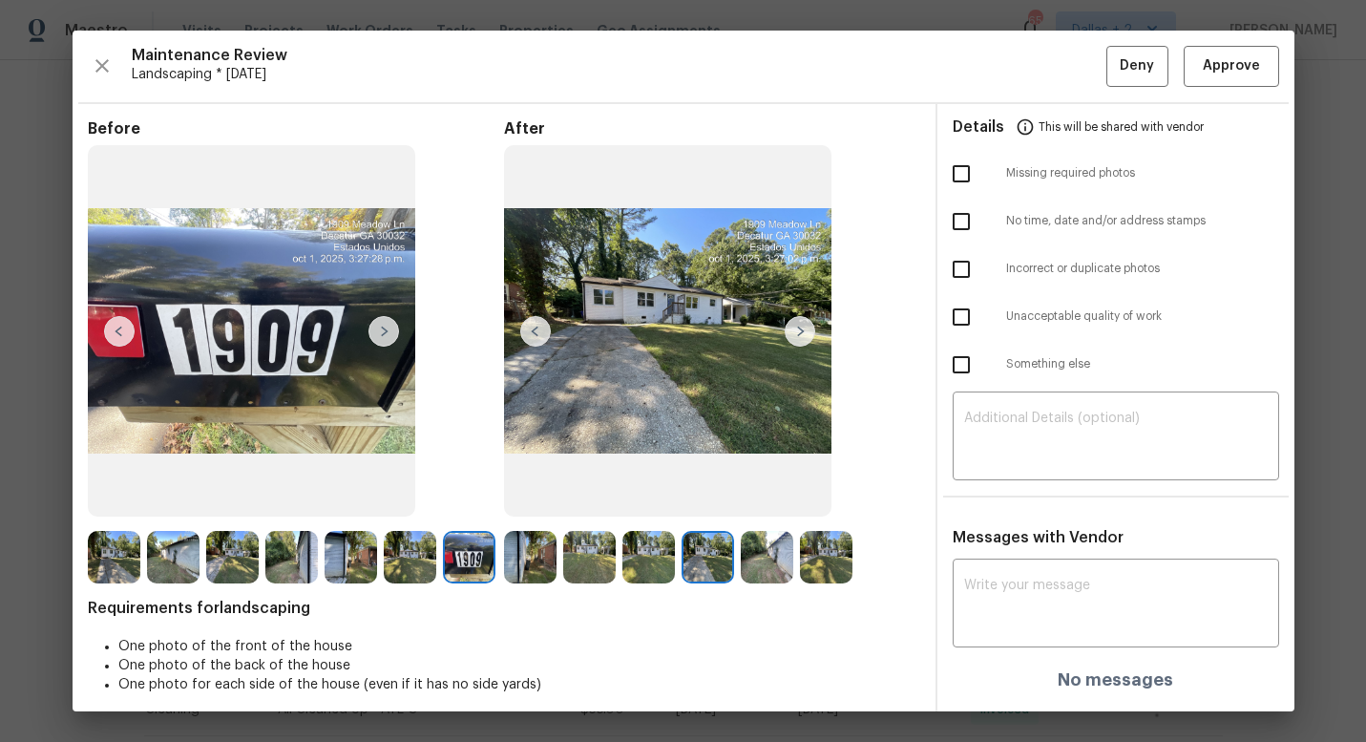
click at [800, 342] on img at bounding box center [800, 331] width 31 height 31
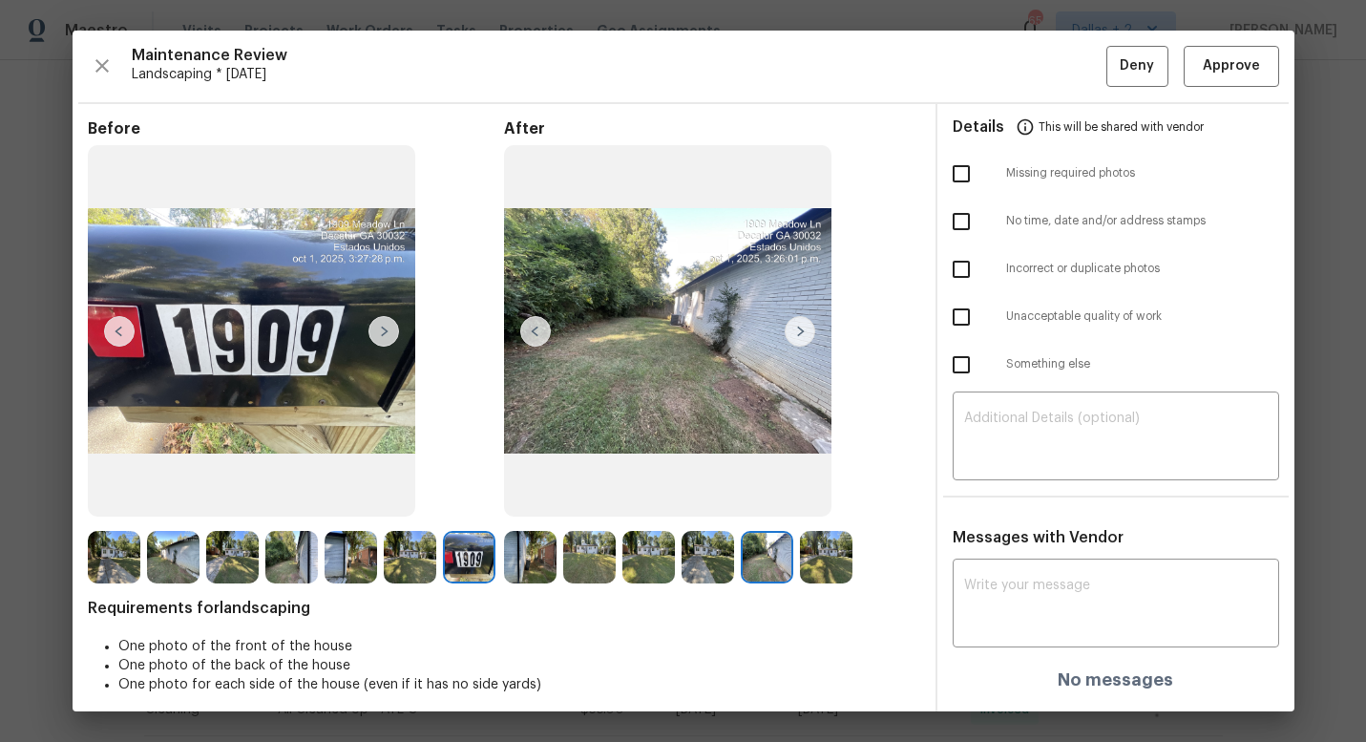
click at [806, 567] on img at bounding box center [826, 557] width 52 height 52
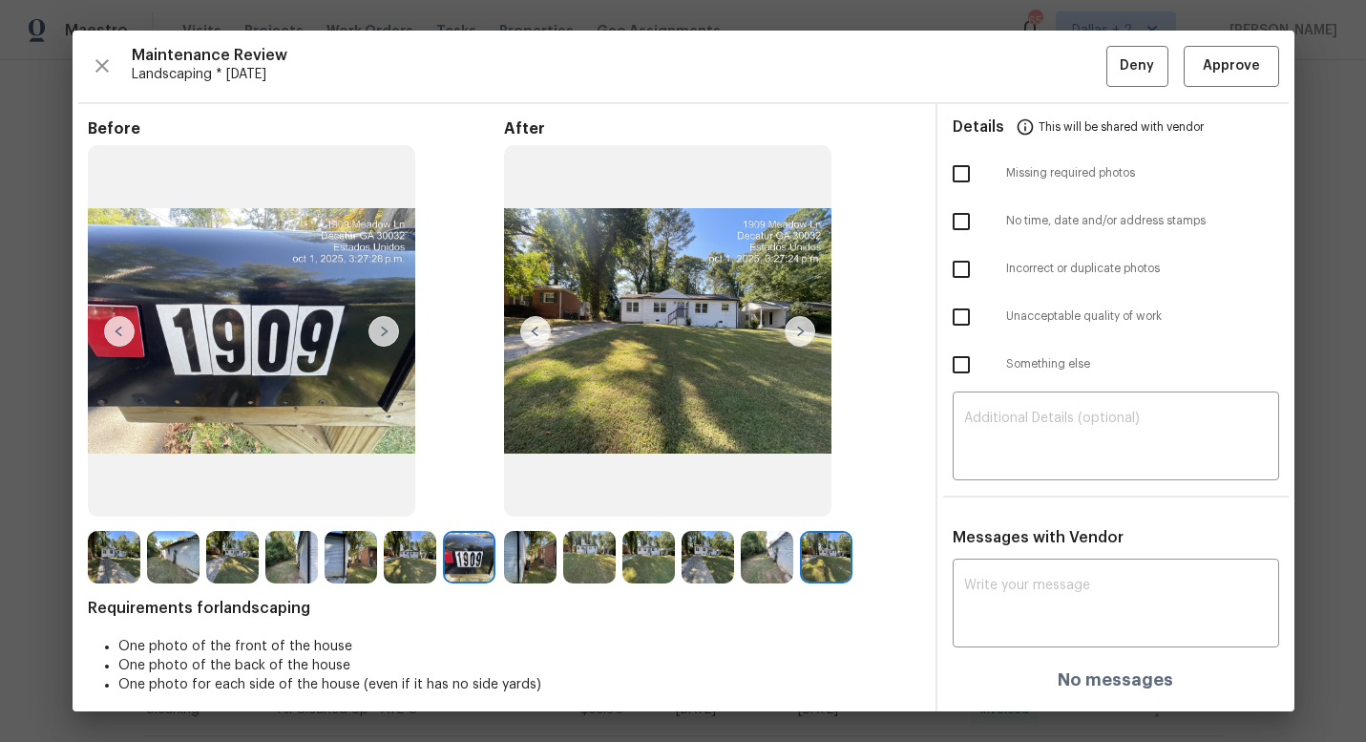
click at [540, 557] on img at bounding box center [530, 557] width 52 height 52
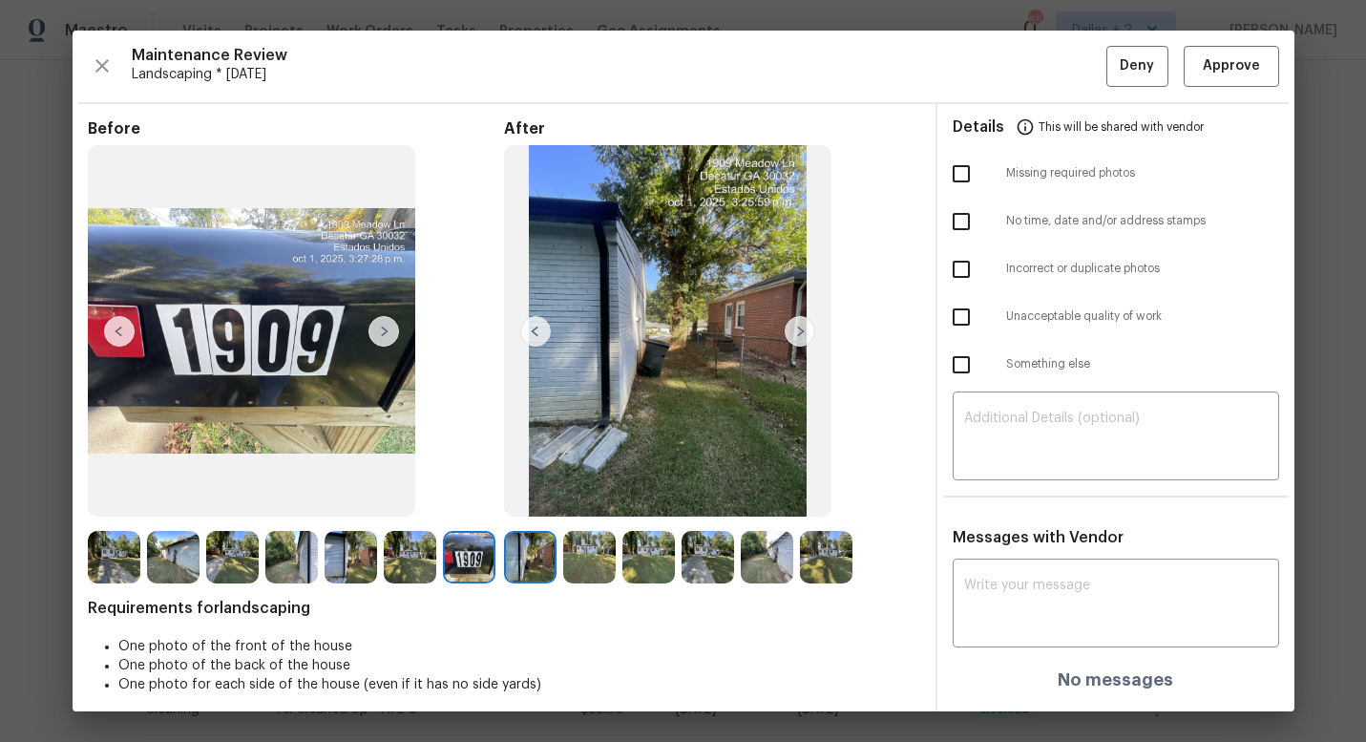
click at [585, 557] on img at bounding box center [589, 557] width 52 height 52
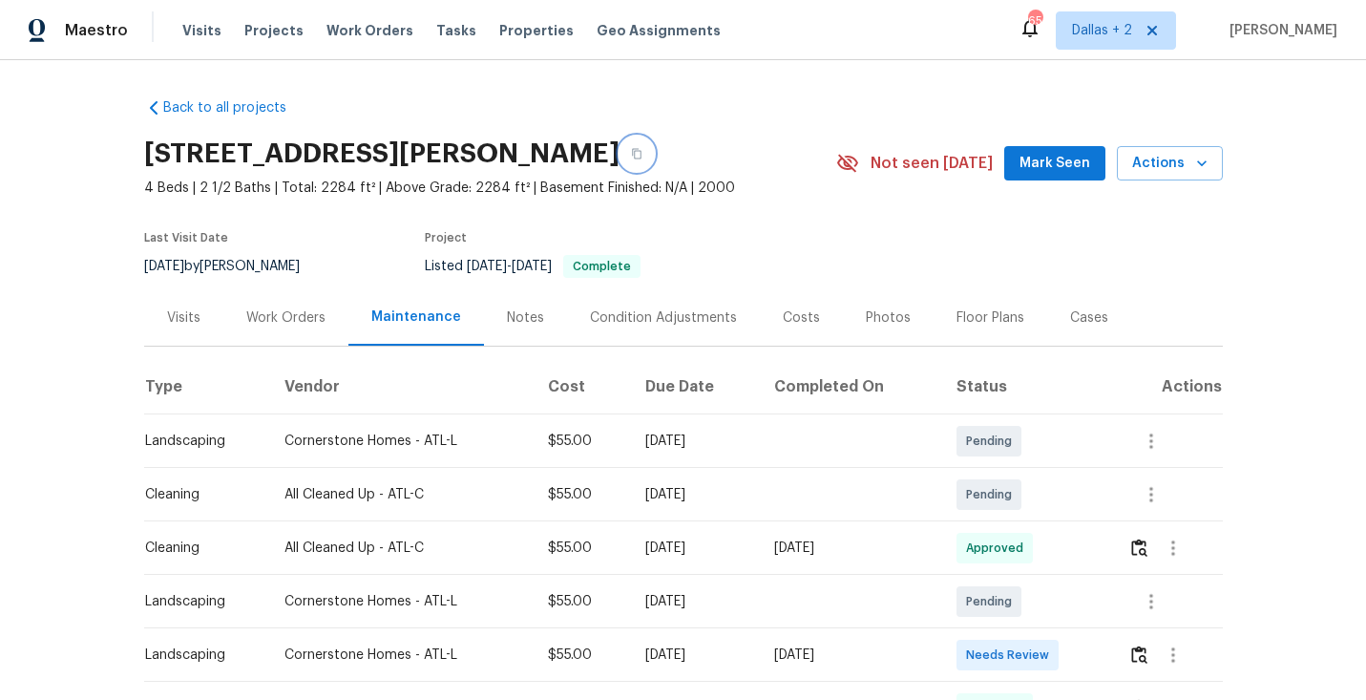
click at [654, 152] on button "button" at bounding box center [636, 153] width 34 height 34
click at [1140, 642] on button "button" at bounding box center [1139, 655] width 22 height 46
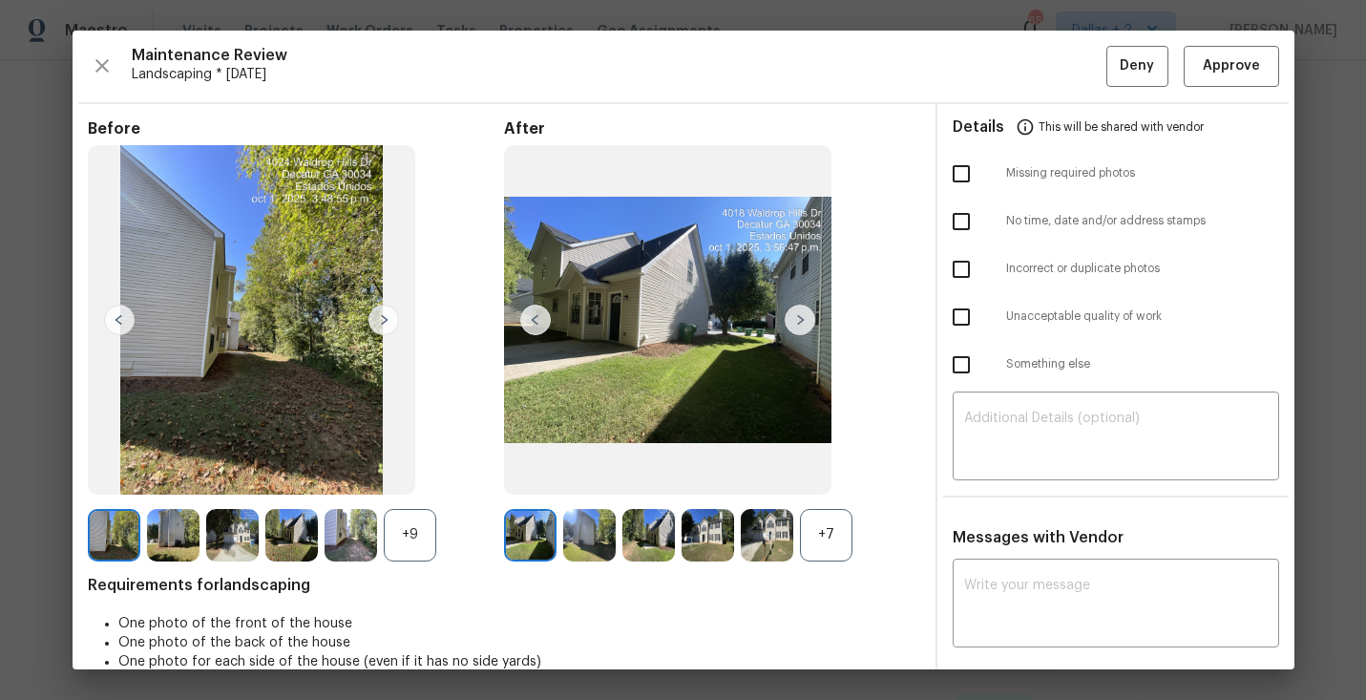
click at [822, 536] on div "+7" at bounding box center [826, 535] width 52 height 52
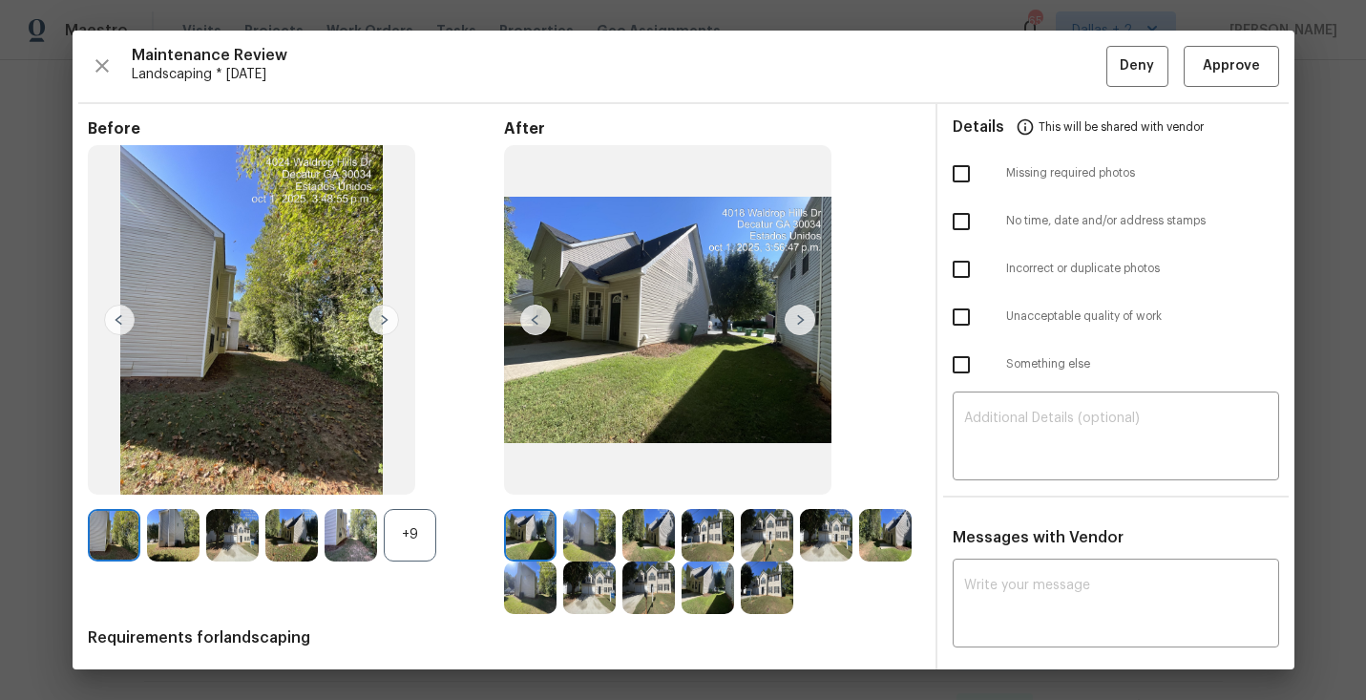
click at [416, 541] on div "+9" at bounding box center [410, 535] width 52 height 52
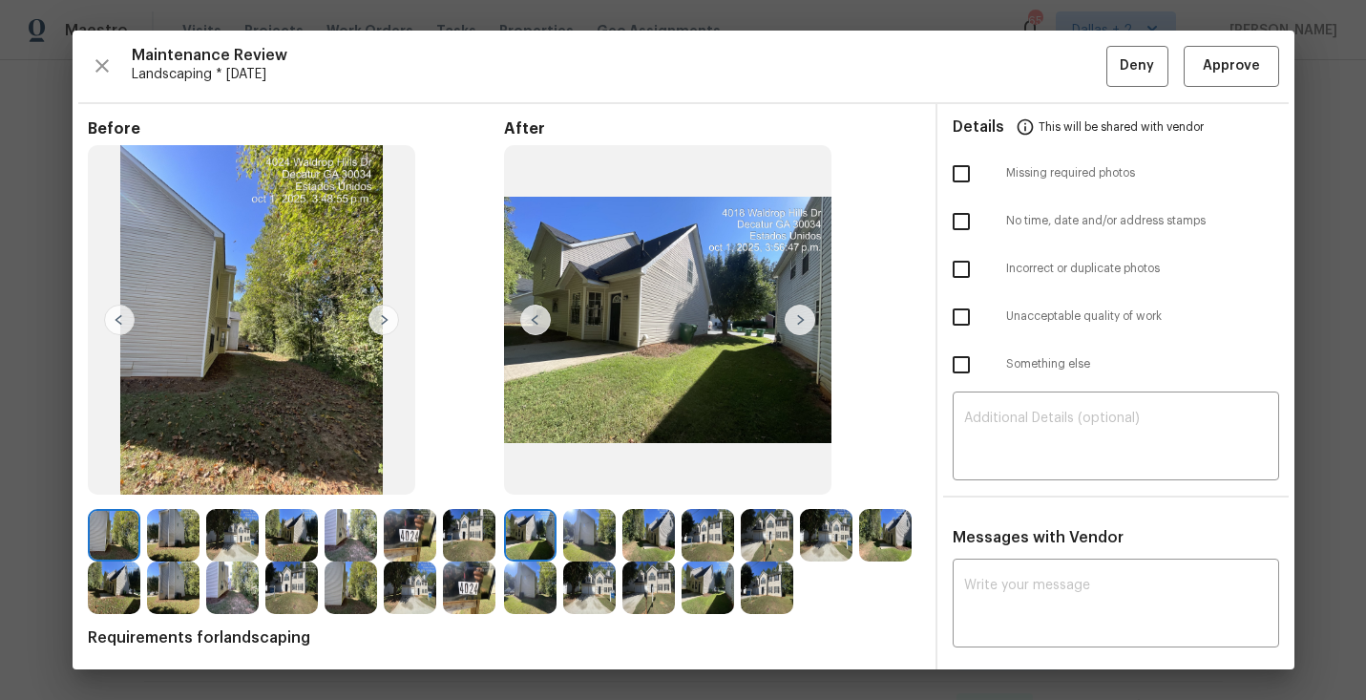
click at [459, 596] on img at bounding box center [469, 587] width 52 height 52
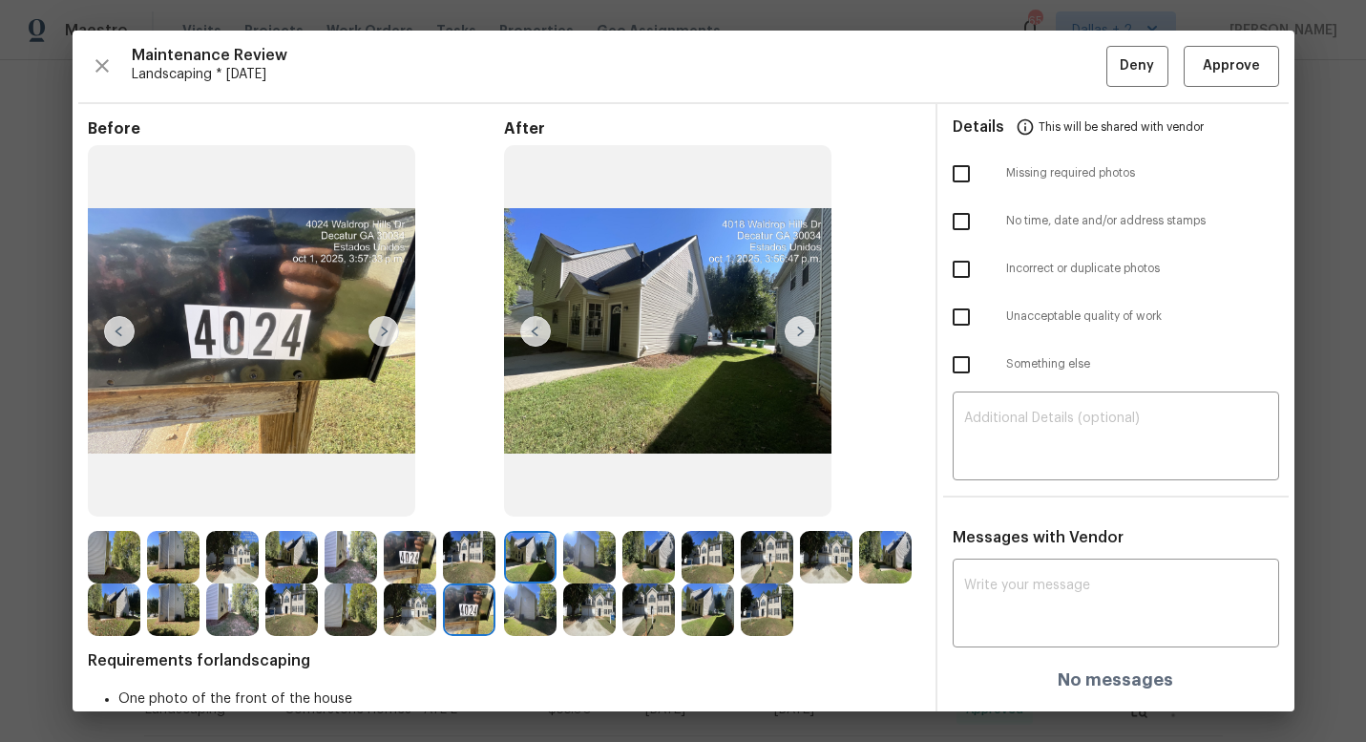
click at [806, 327] on img at bounding box center [800, 331] width 31 height 31
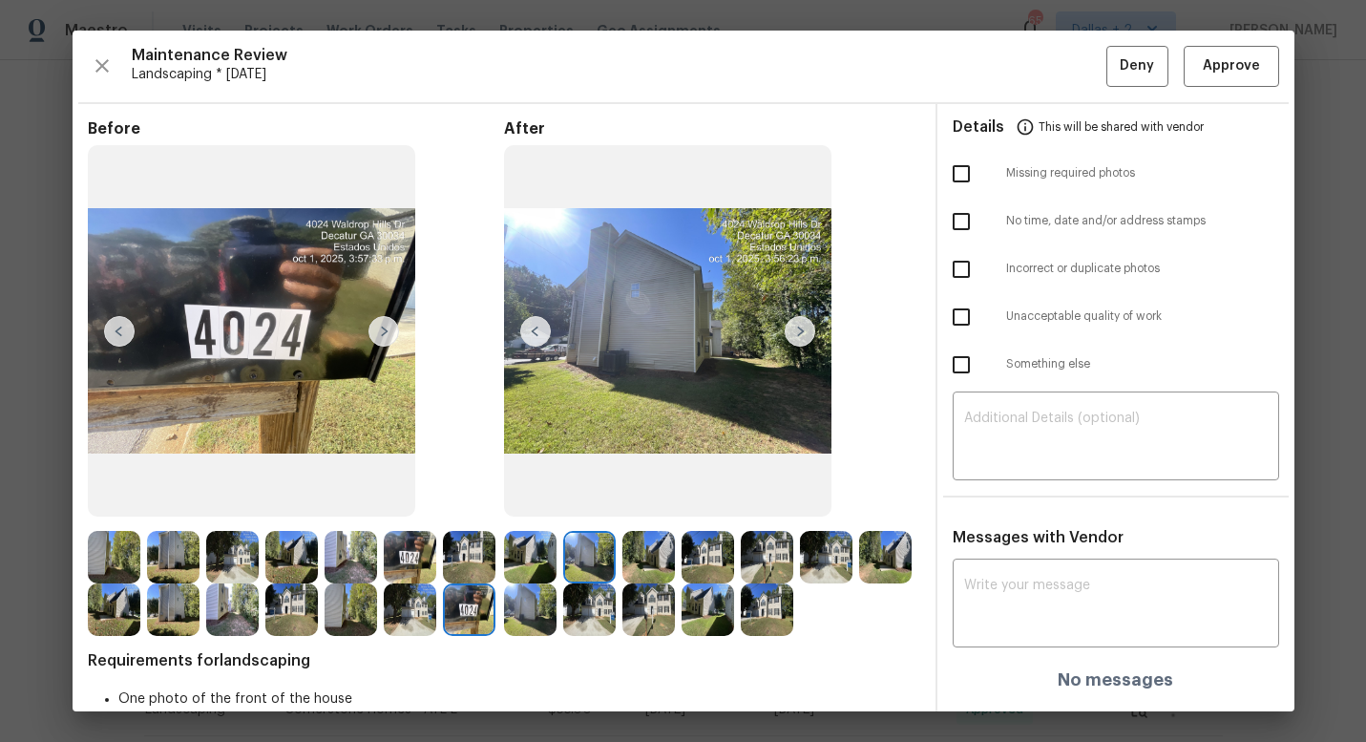
click at [887, 340] on div "After" at bounding box center [712, 377] width 416 height 517
click at [702, 616] on img at bounding box center [707, 609] width 52 height 52
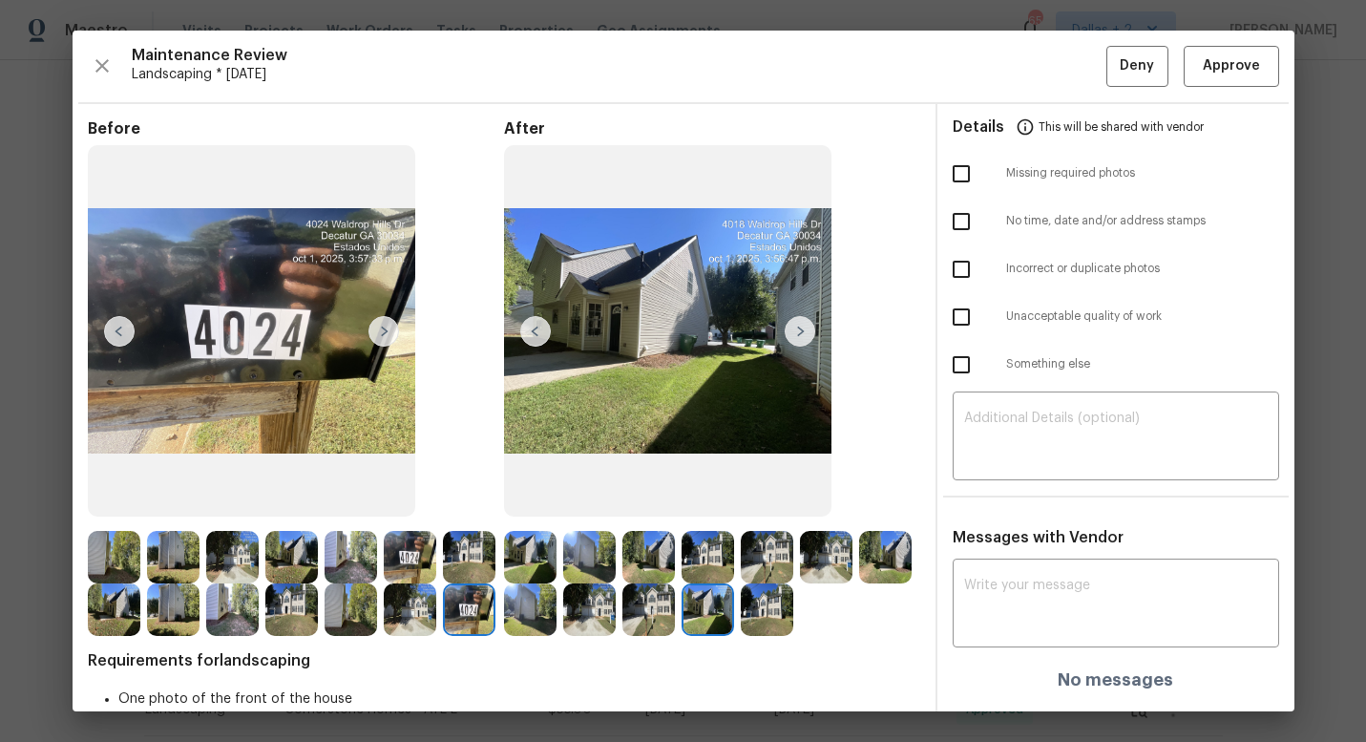
click at [791, 330] on img at bounding box center [800, 331] width 31 height 31
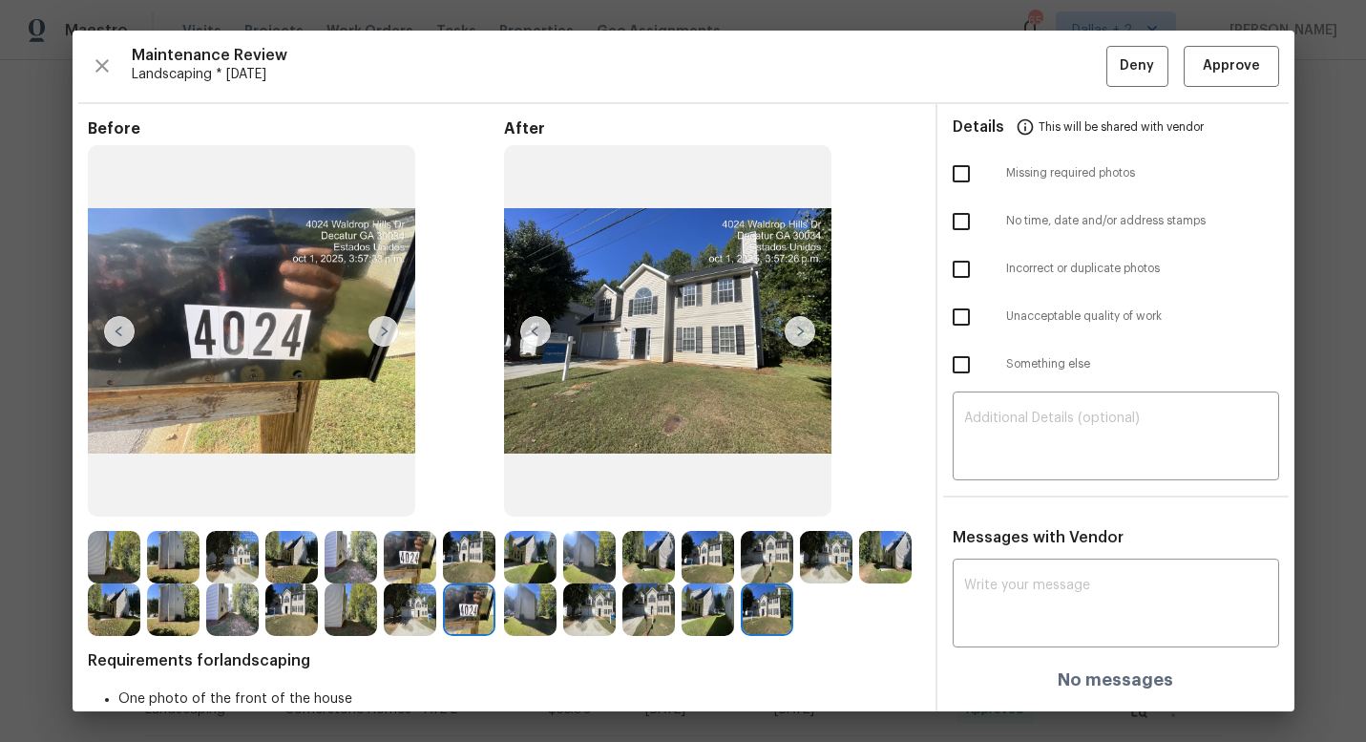
click at [806, 339] on img at bounding box center [800, 331] width 31 height 31
click at [1225, 86] on div "Maintenance Review Landscaping * [DATE] Deny Approve Before After Requirements …" at bounding box center [684, 371] width 1222 height 680
click at [1224, 84] on button "Approve" at bounding box center [1230, 66] width 95 height 41
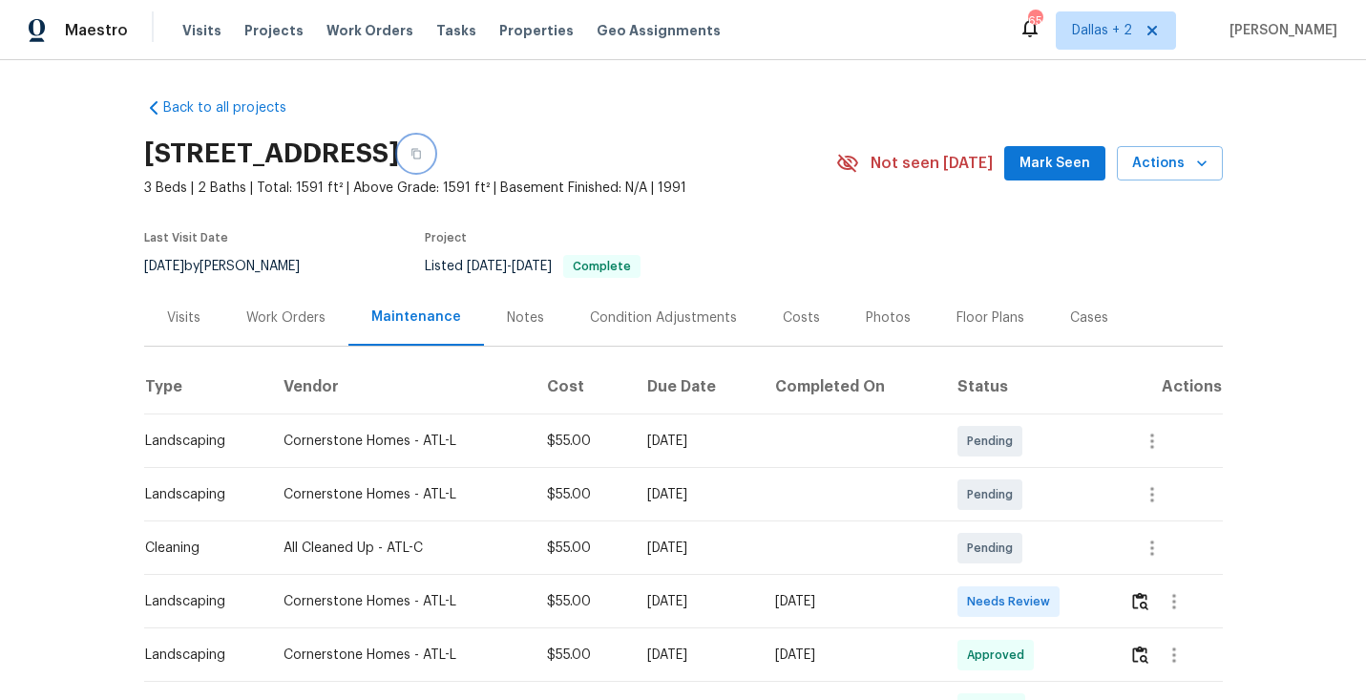
click at [422, 155] on icon "button" at bounding box center [415, 153] width 11 height 11
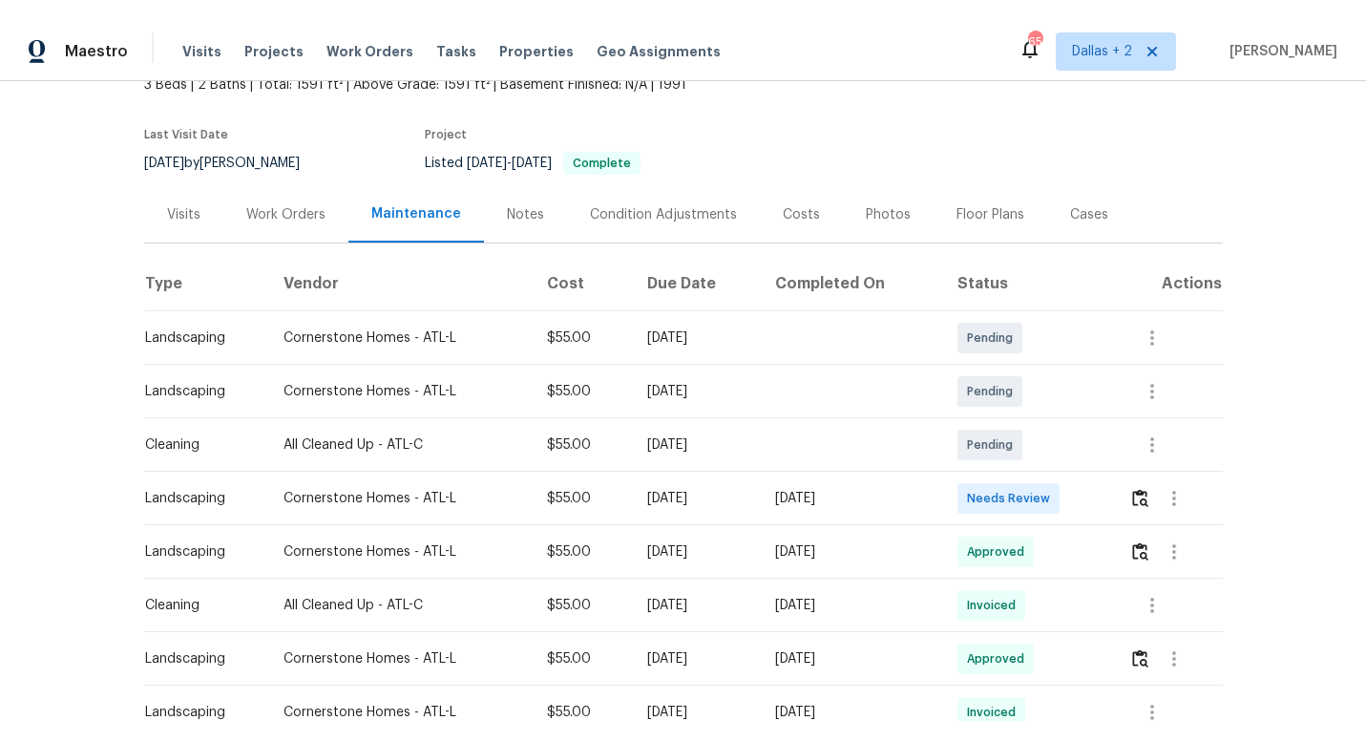
scroll to position [141, 0]
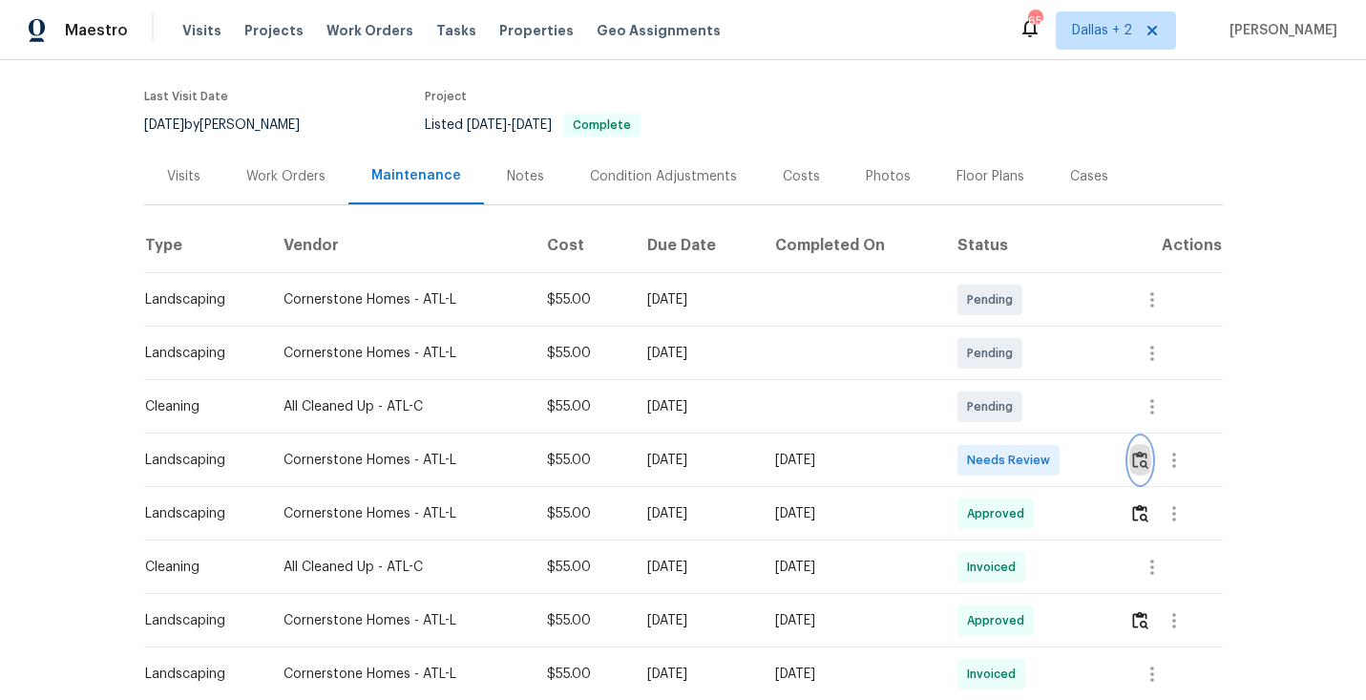
click at [1146, 468] on button "button" at bounding box center [1140, 460] width 22 height 46
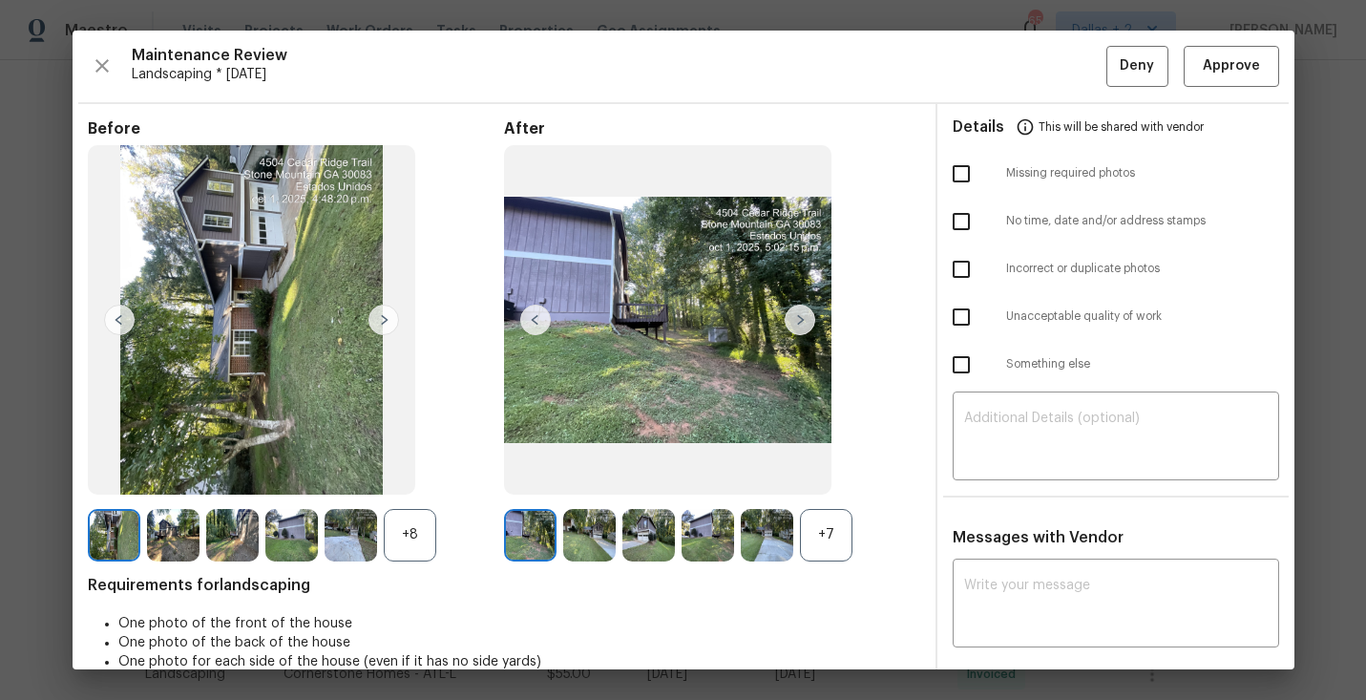
click at [809, 546] on div "+7" at bounding box center [826, 535] width 52 height 52
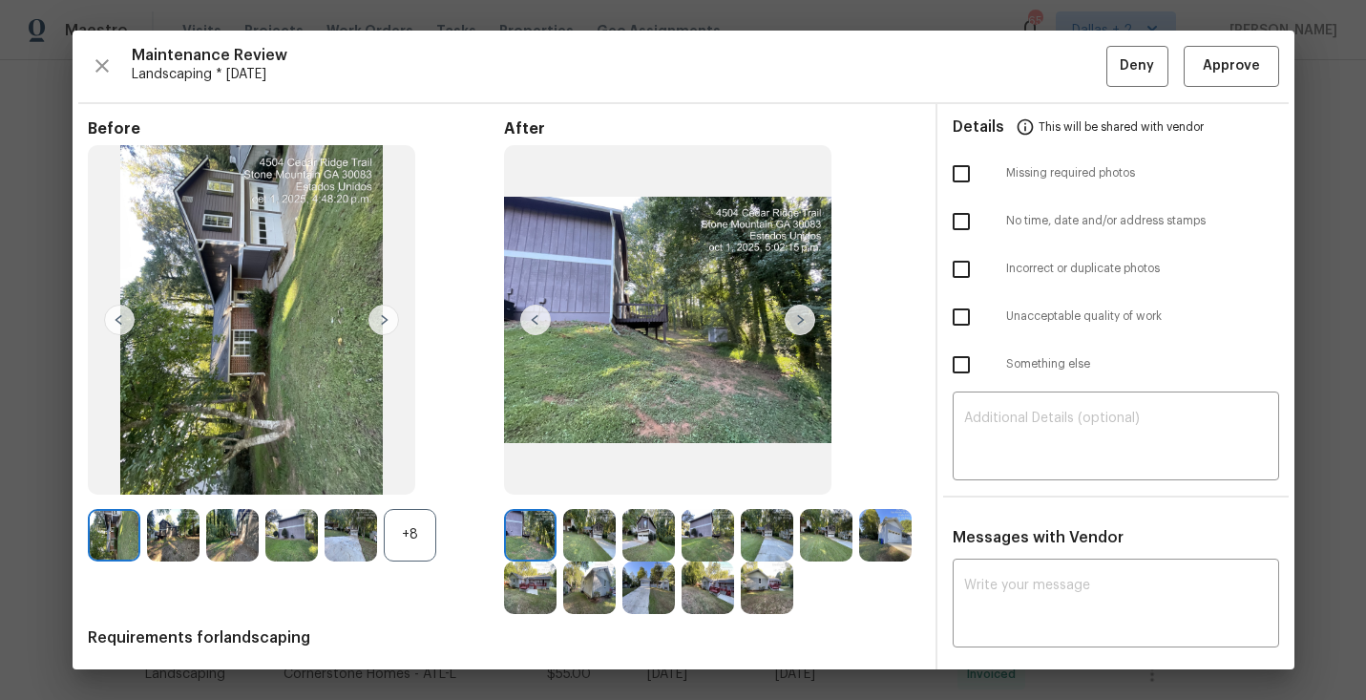
click at [417, 545] on div "+8" at bounding box center [410, 535] width 52 height 52
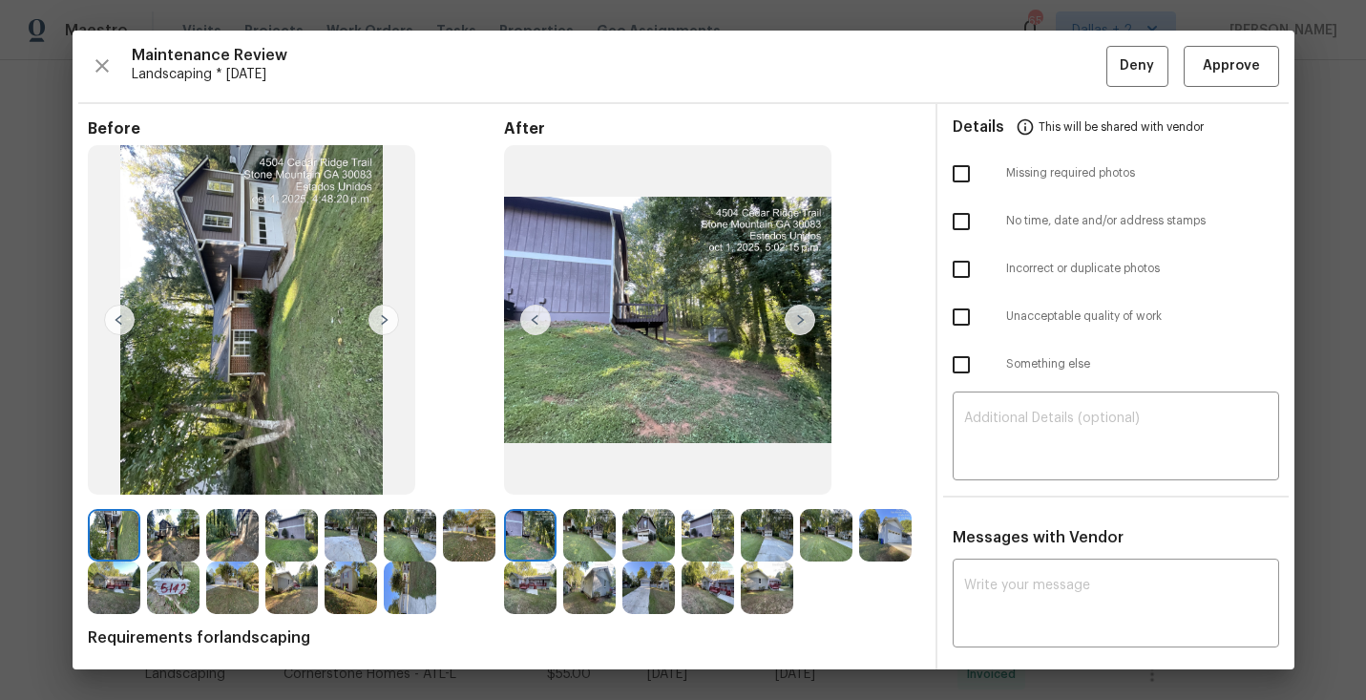
click at [800, 324] on img at bounding box center [800, 319] width 31 height 31
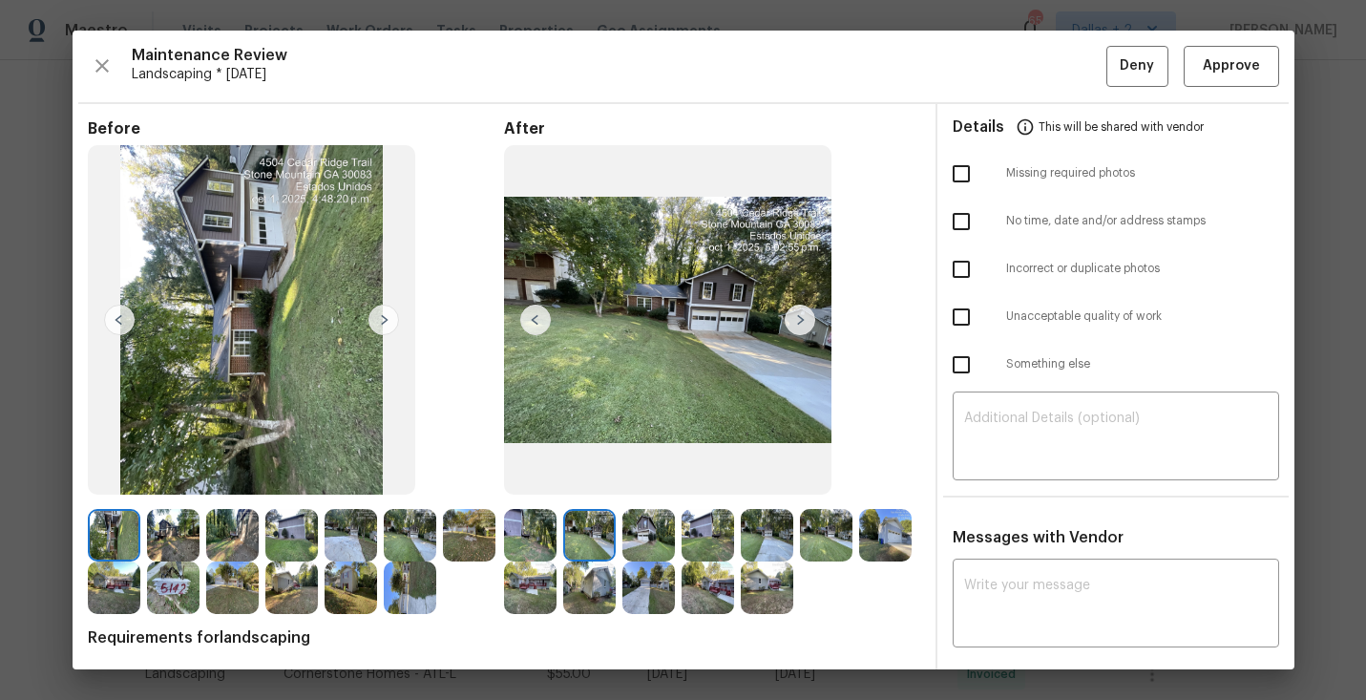
click at [800, 324] on img at bounding box center [800, 319] width 31 height 31
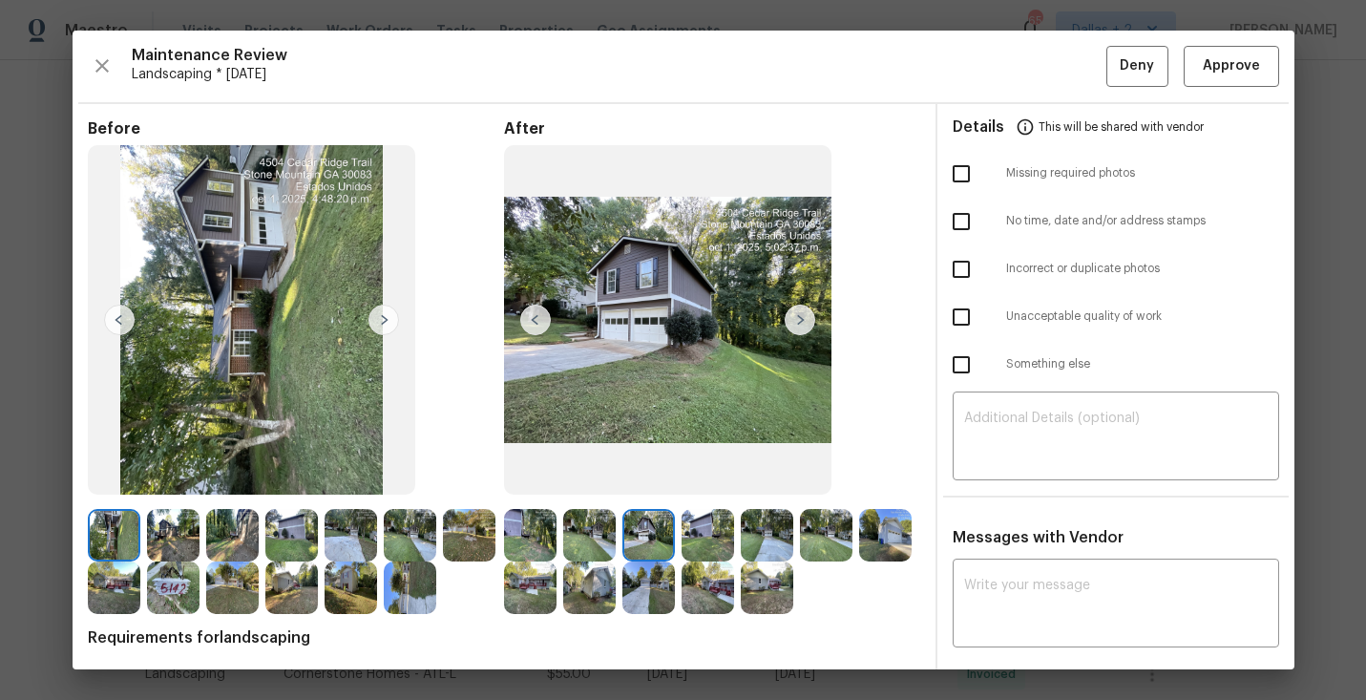
click at [743, 537] on img at bounding box center [767, 535] width 52 height 52
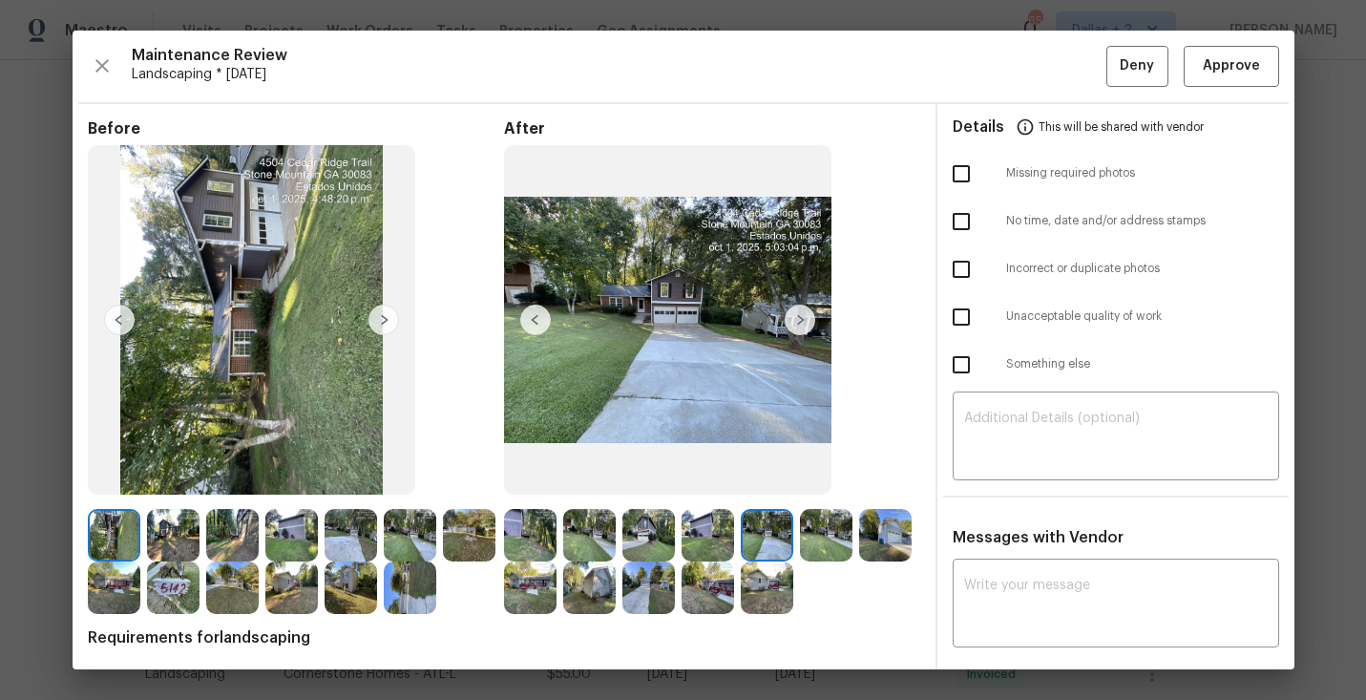
click at [774, 535] on img at bounding box center [767, 535] width 52 height 52
click at [1261, 58] on span "Approve" at bounding box center [1231, 66] width 65 height 24
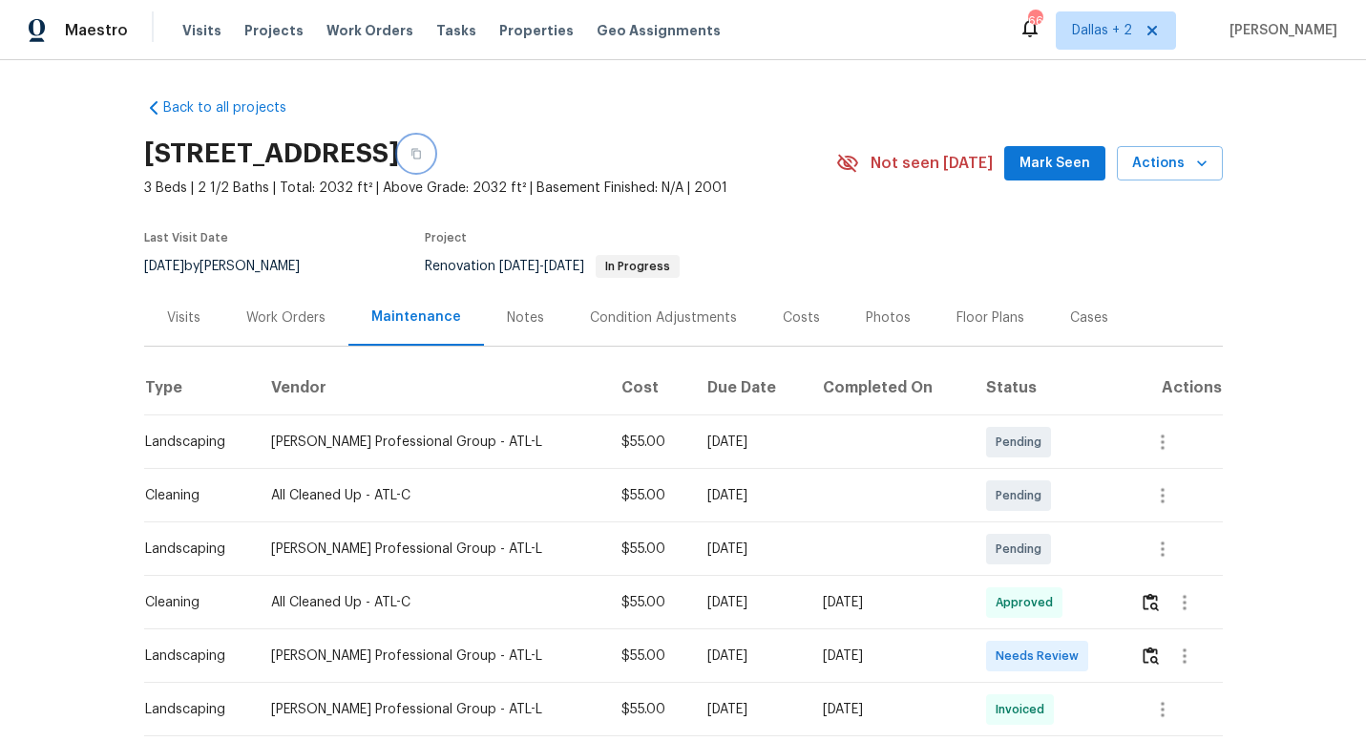
click at [421, 151] on icon "button" at bounding box center [416, 154] width 10 height 10
click at [1151, 659] on img "button" at bounding box center [1150, 655] width 16 height 18
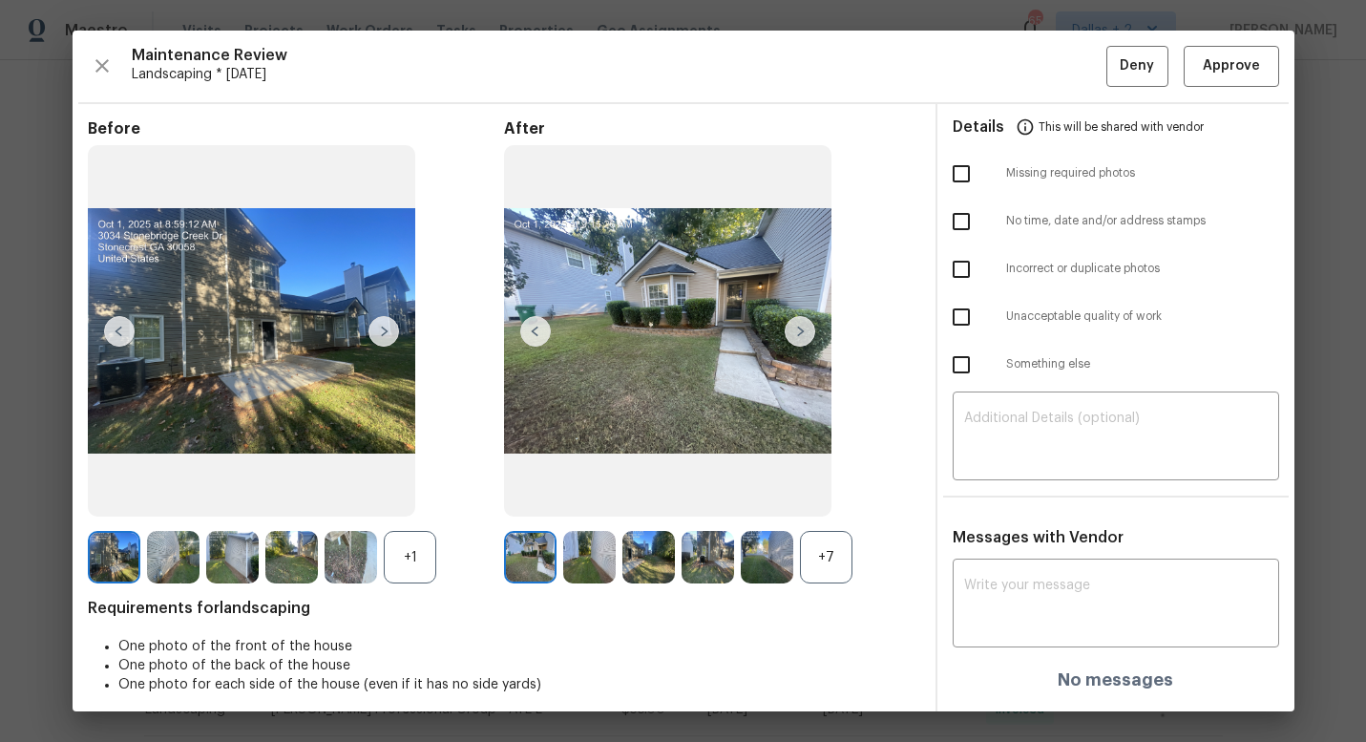
click at [405, 530] on div "Before +1" at bounding box center [296, 351] width 416 height 465
click at [829, 541] on div "+7" at bounding box center [826, 557] width 52 height 52
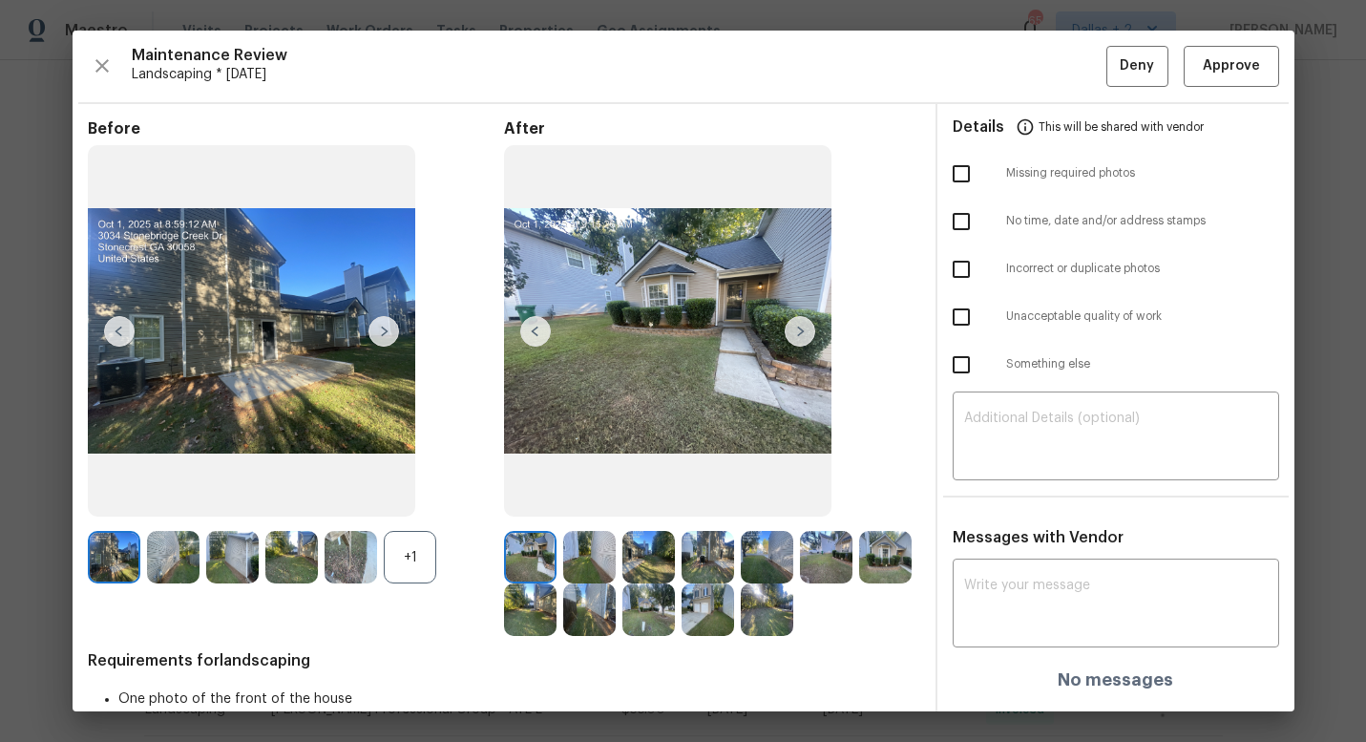
click at [406, 552] on div "+1" at bounding box center [410, 557] width 52 height 52
click at [120, 569] on img at bounding box center [114, 557] width 52 height 52
click at [156, 560] on img at bounding box center [173, 557] width 52 height 52
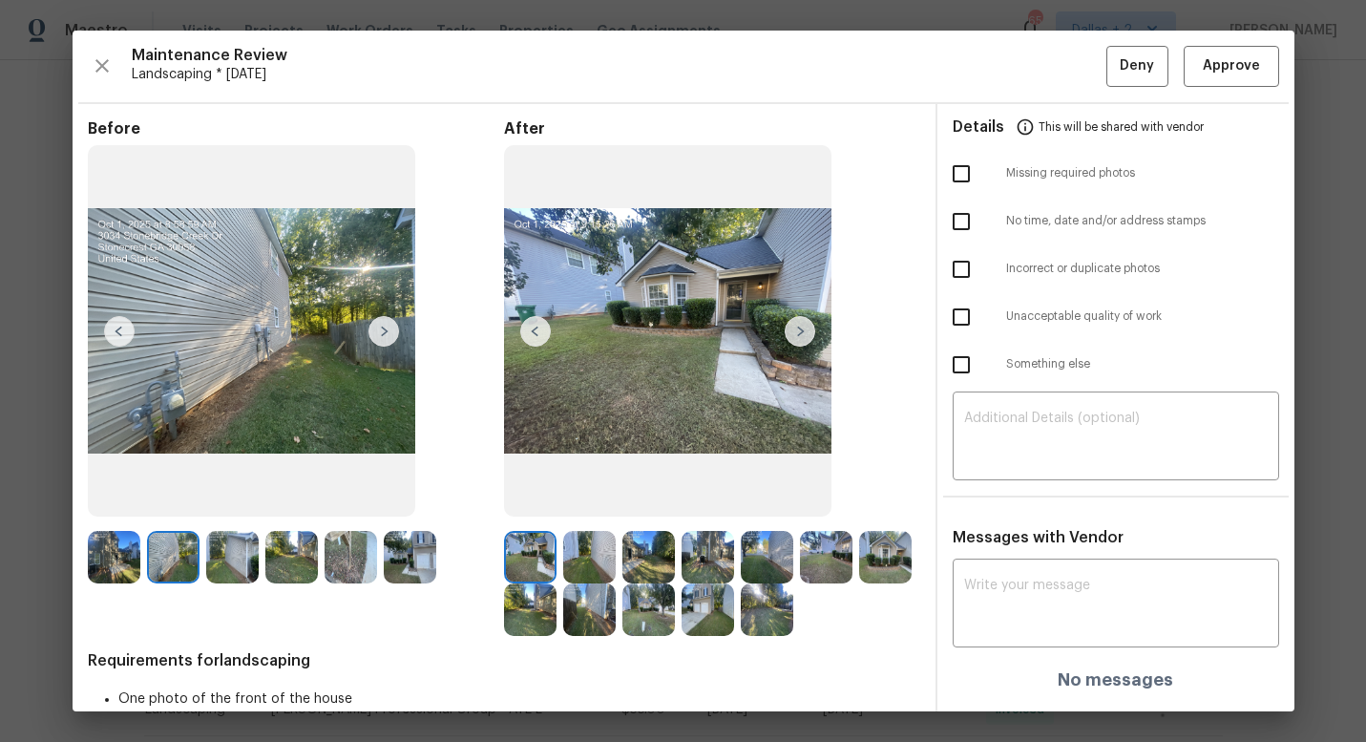
click at [520, 555] on img at bounding box center [530, 557] width 52 height 52
click at [806, 334] on img at bounding box center [800, 331] width 31 height 31
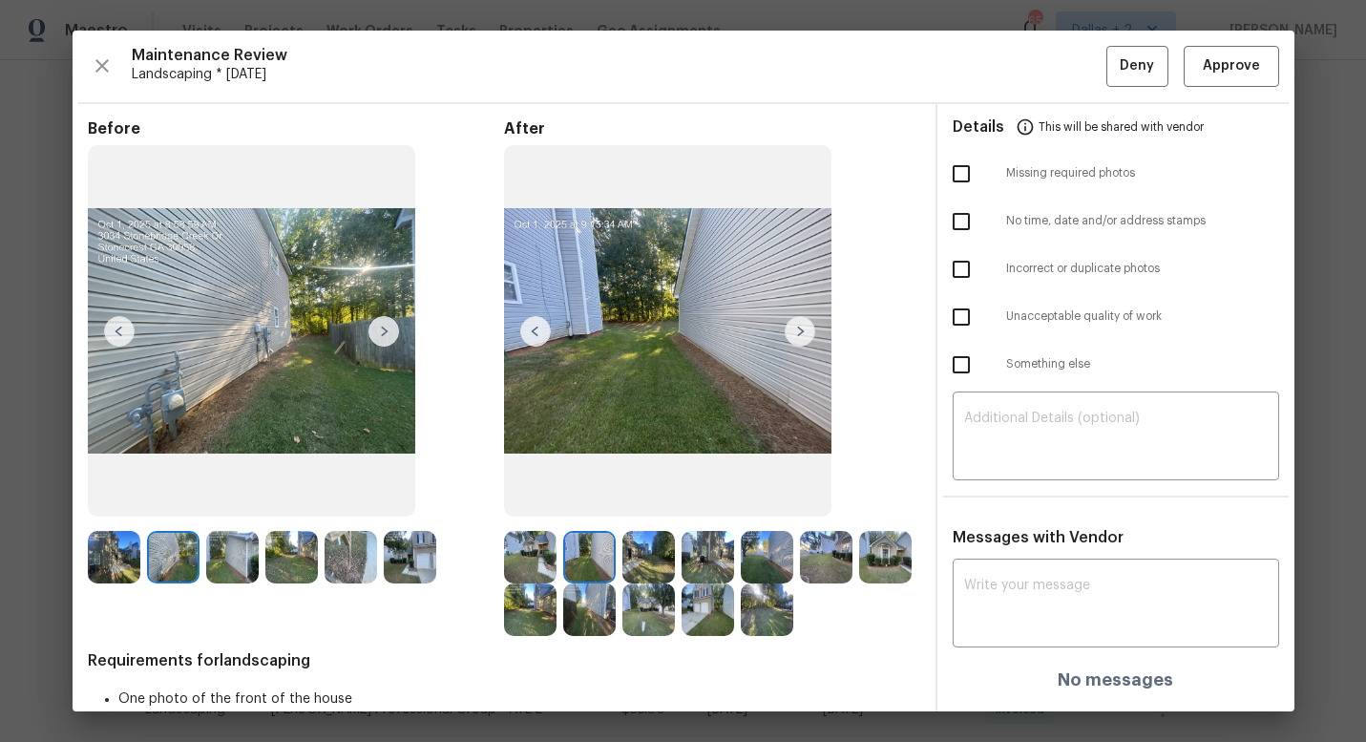
click at [803, 334] on img at bounding box center [800, 331] width 31 height 31
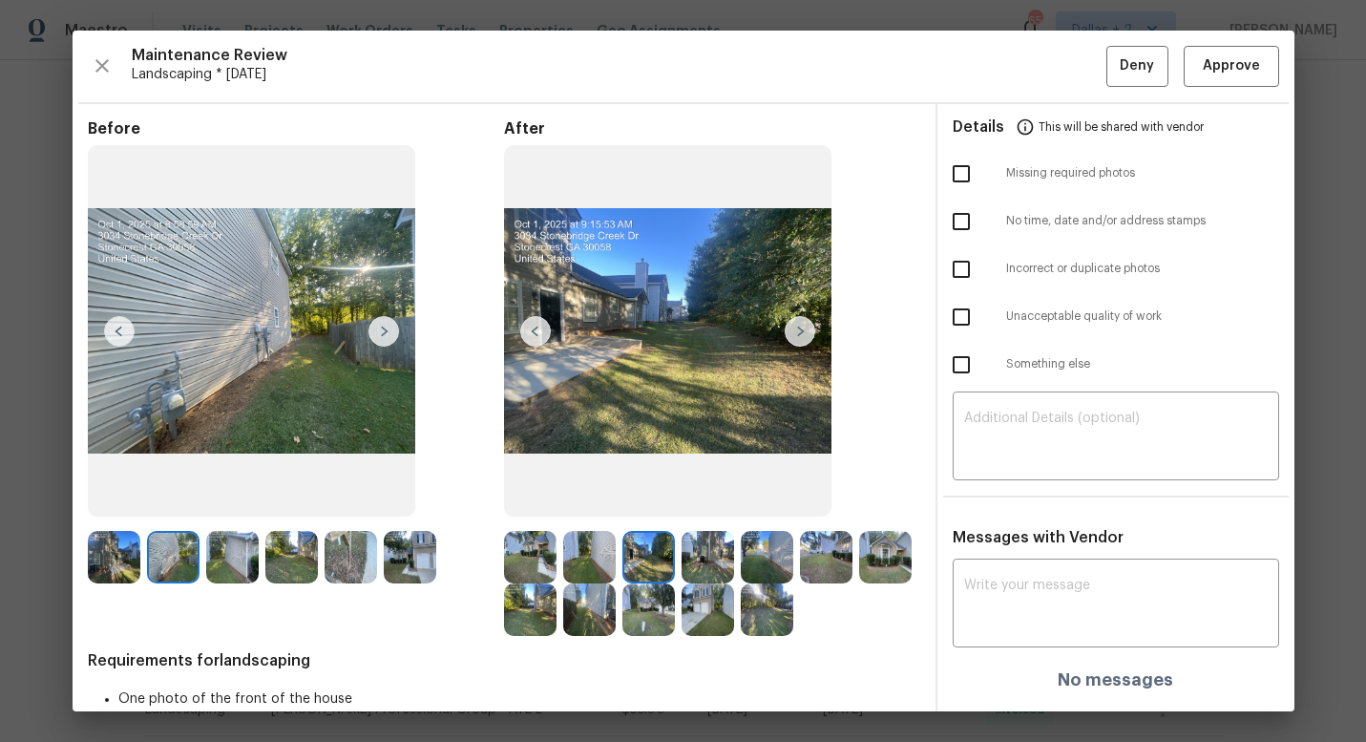
click at [123, 556] on img at bounding box center [114, 557] width 52 height 52
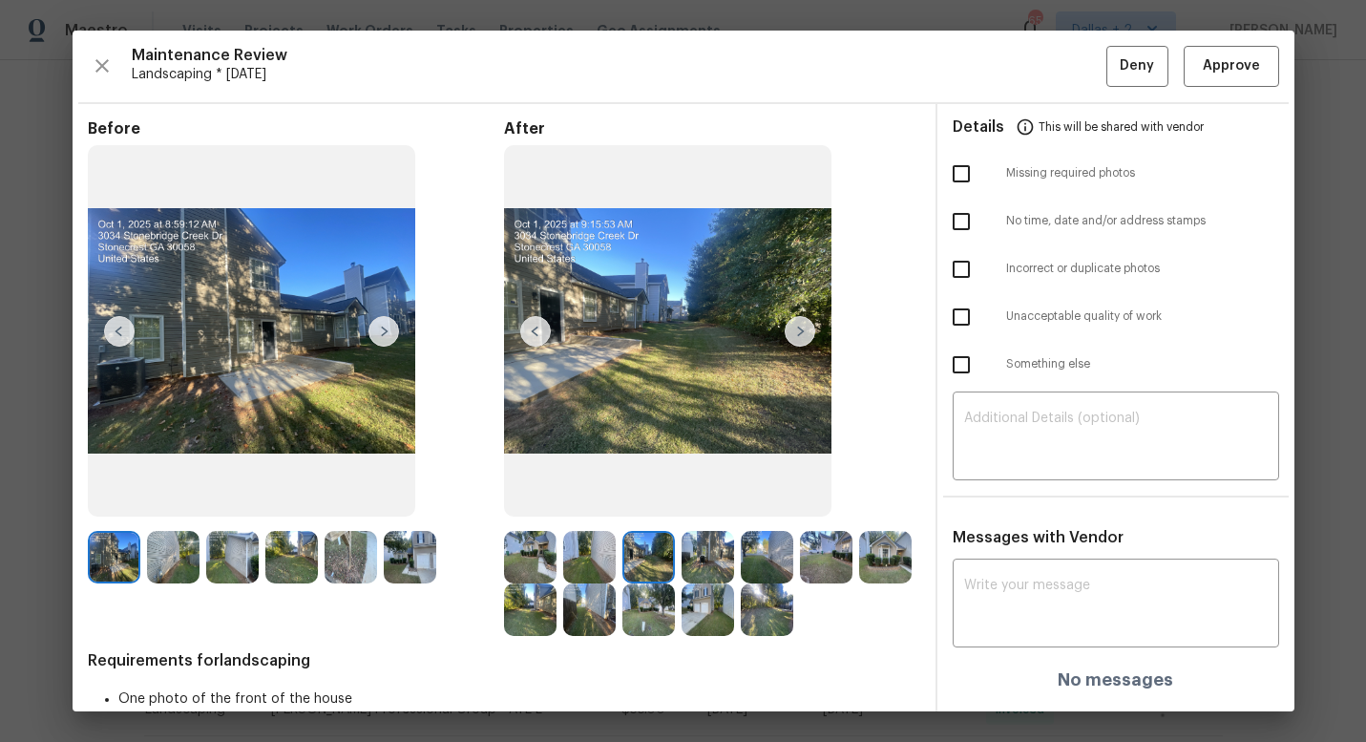
click at [388, 327] on img at bounding box center [383, 331] width 31 height 31
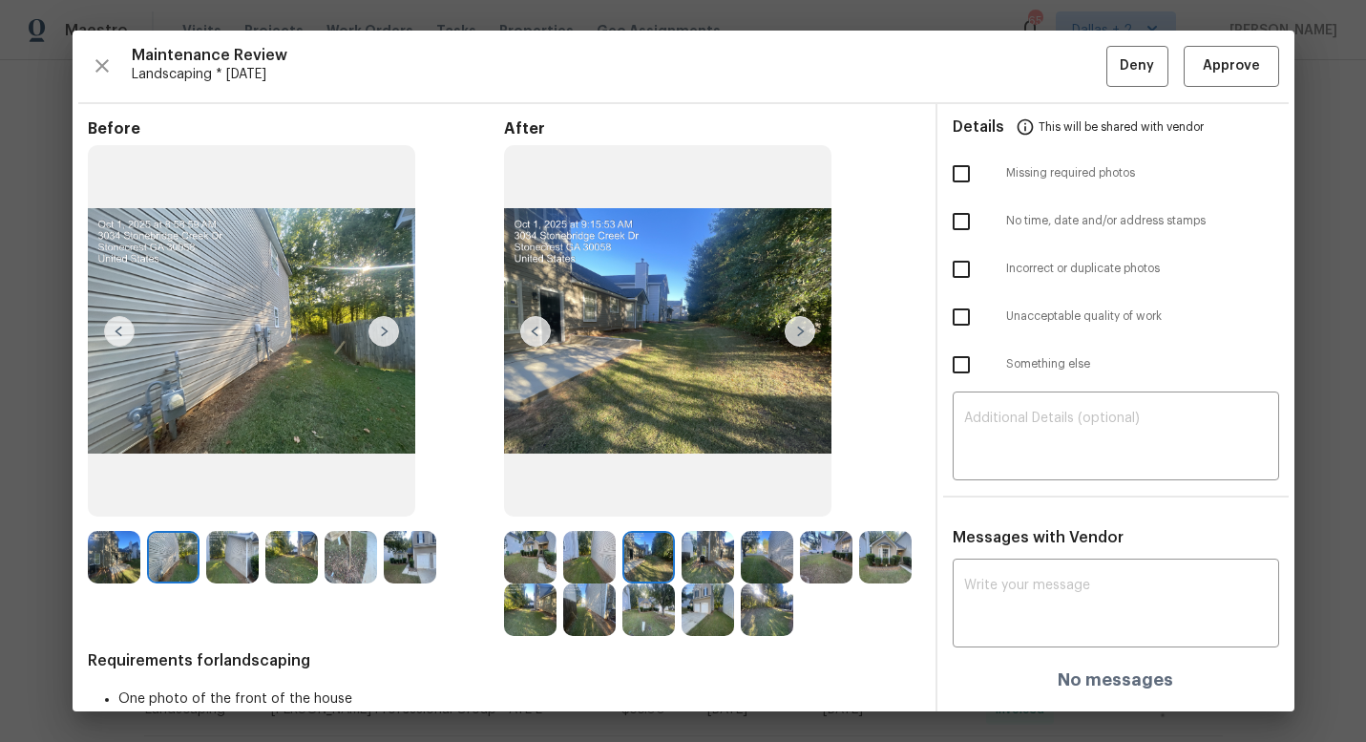
click at [388, 327] on img at bounding box center [383, 331] width 31 height 31
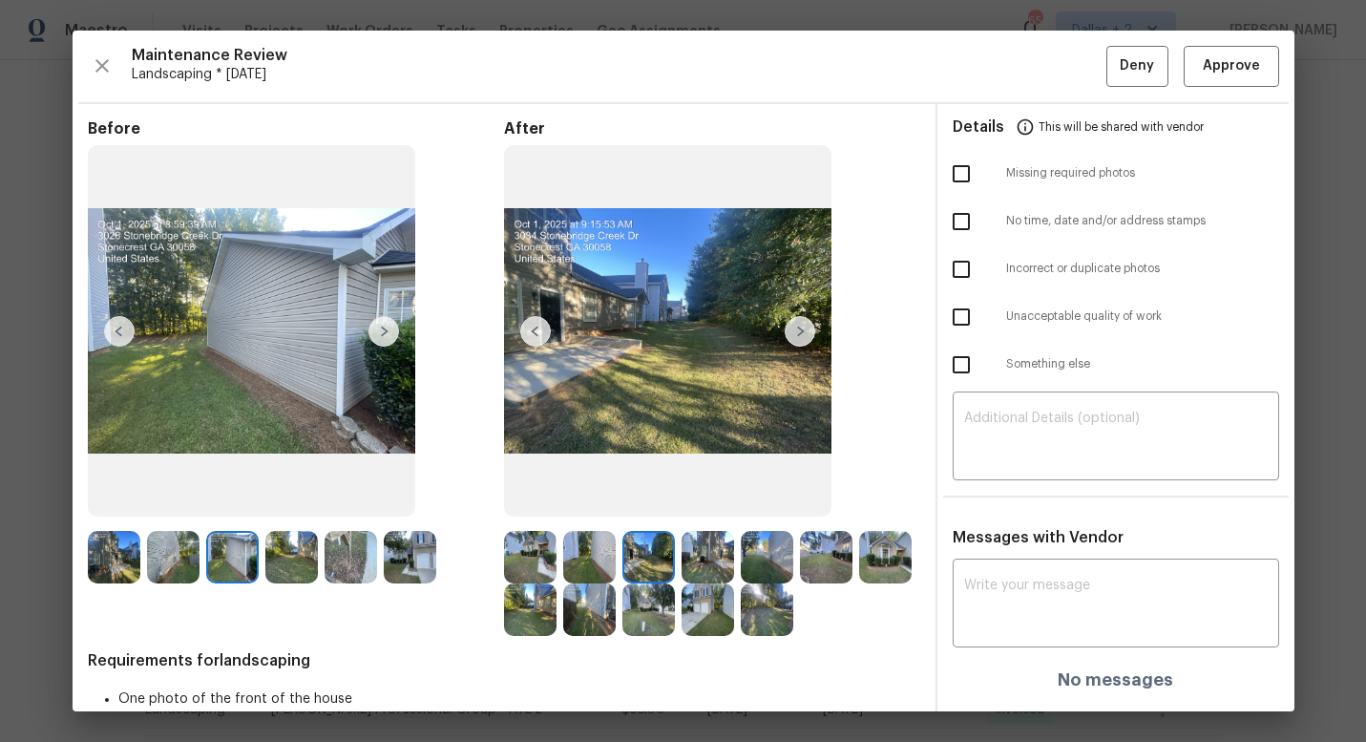
click at [210, 557] on img at bounding box center [232, 557] width 52 height 52
click at [290, 568] on img at bounding box center [291, 557] width 52 height 52
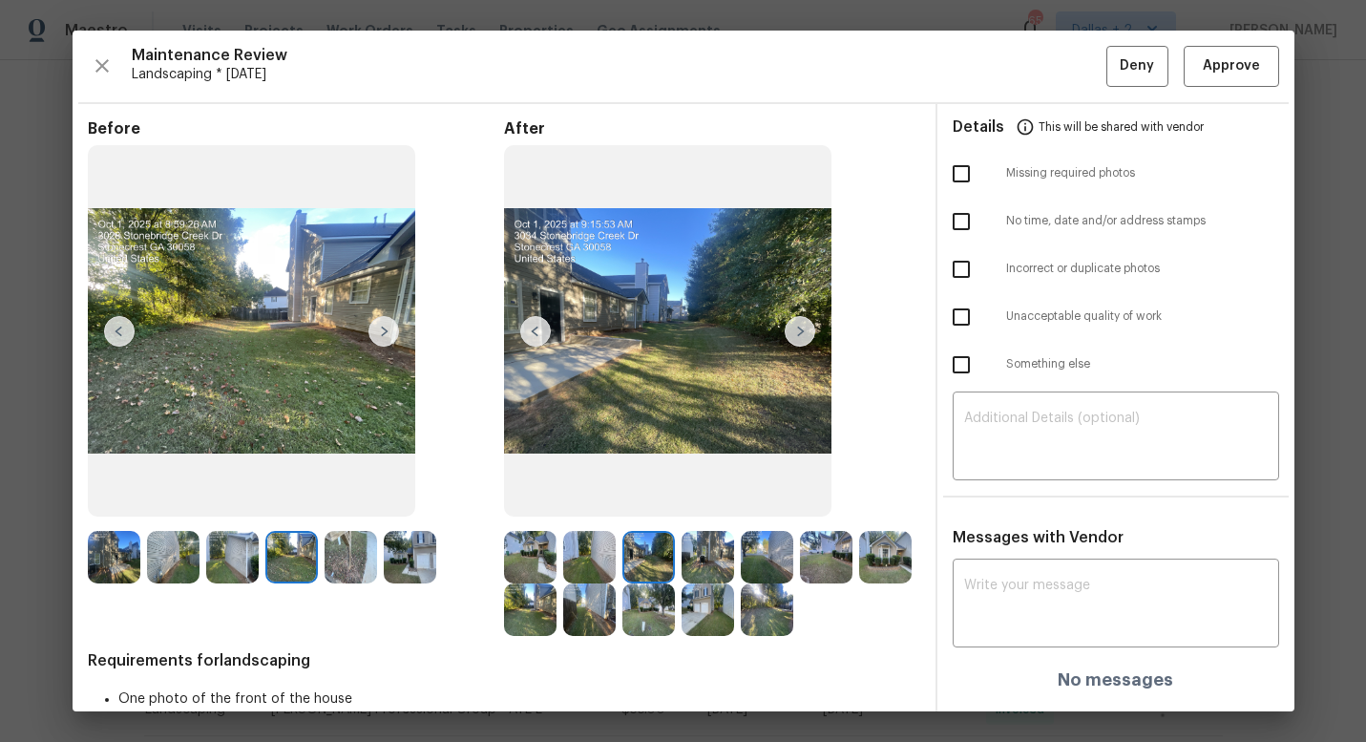
click at [351, 567] on img at bounding box center [350, 557] width 52 height 52
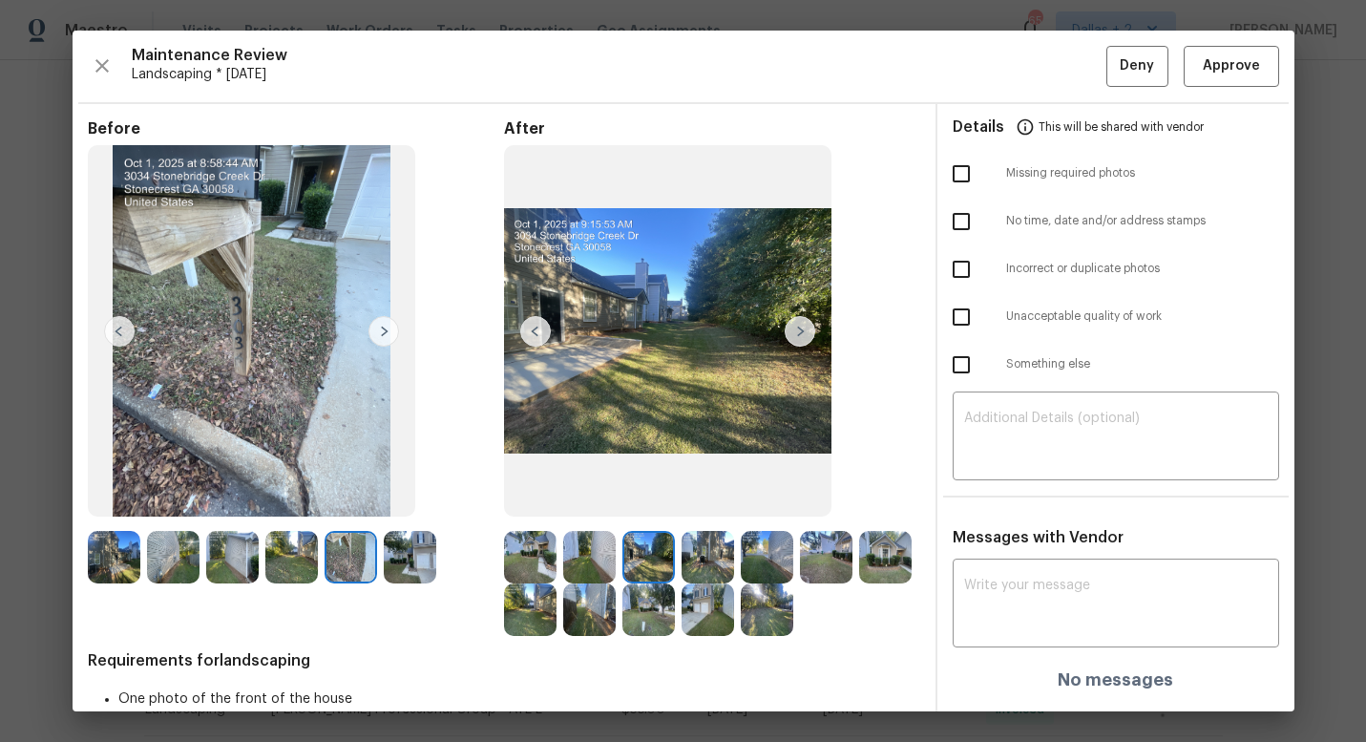
click at [380, 325] on img at bounding box center [383, 331] width 31 height 31
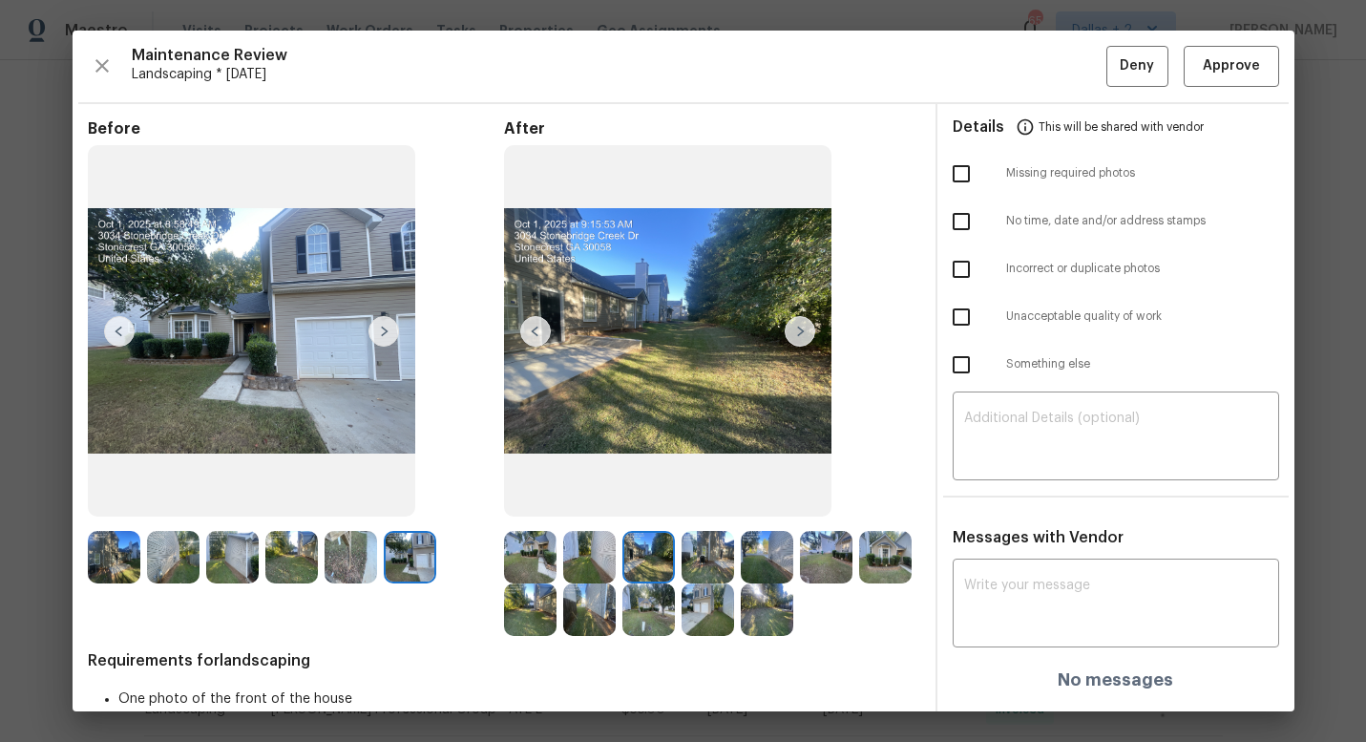
click at [545, 550] on img at bounding box center [530, 557] width 52 height 52
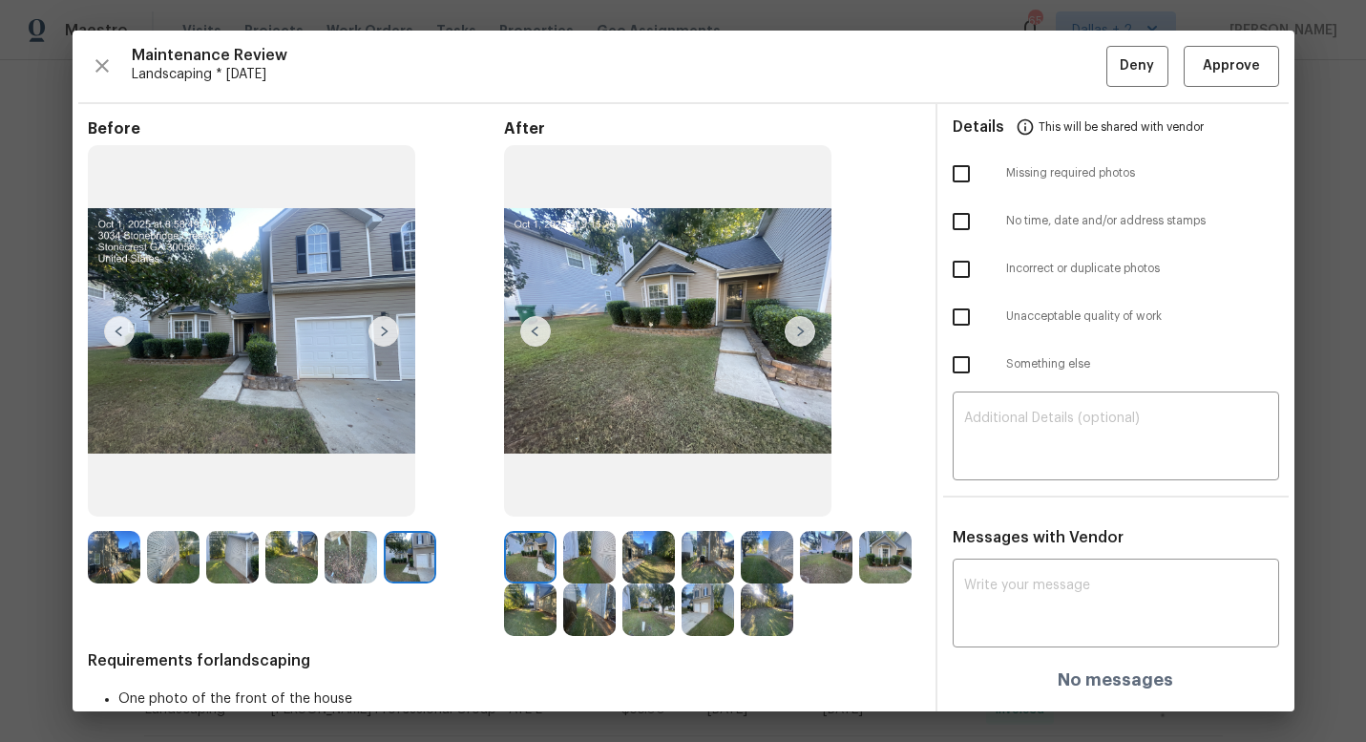
click at [534, 563] on img at bounding box center [530, 557] width 52 height 52
click at [797, 325] on img at bounding box center [800, 331] width 31 height 31
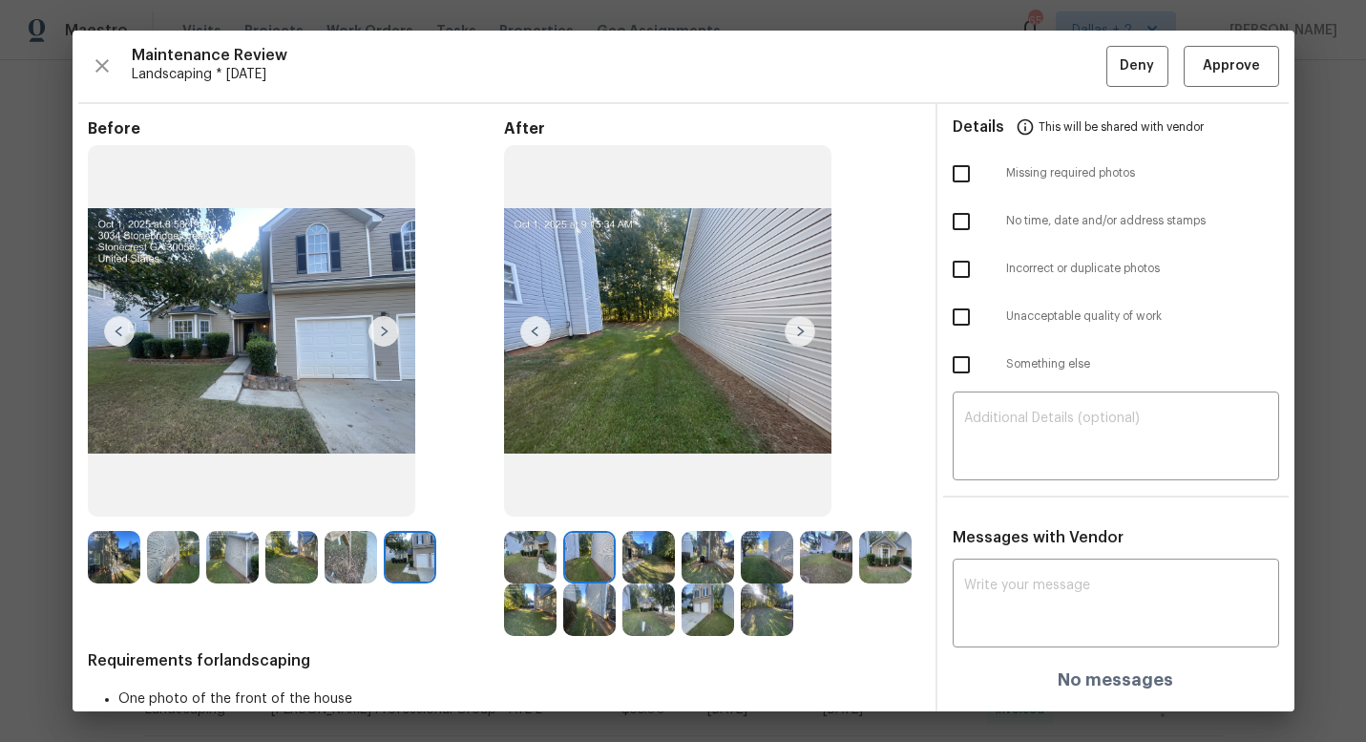
click at [571, 550] on img at bounding box center [589, 557] width 52 height 52
click at [645, 564] on img at bounding box center [648, 557] width 52 height 52
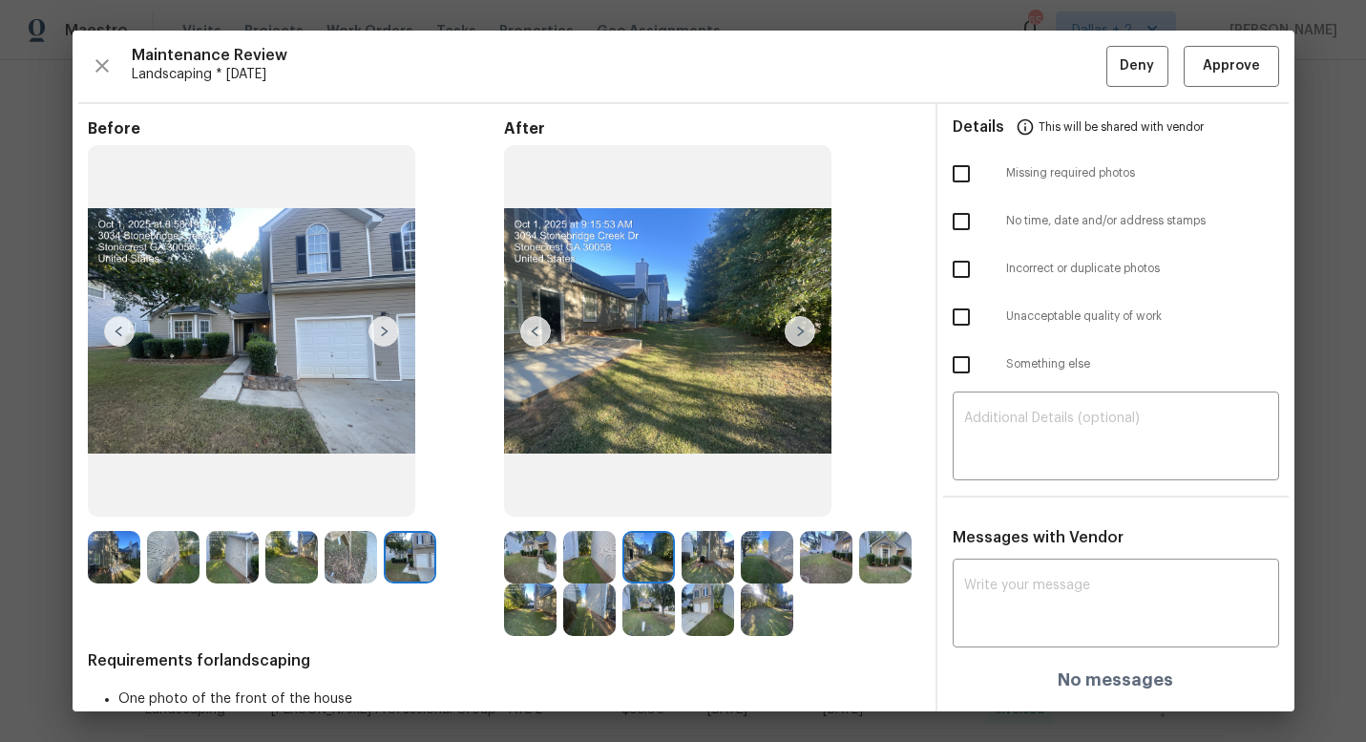
click at [789, 329] on img at bounding box center [800, 331] width 31 height 31
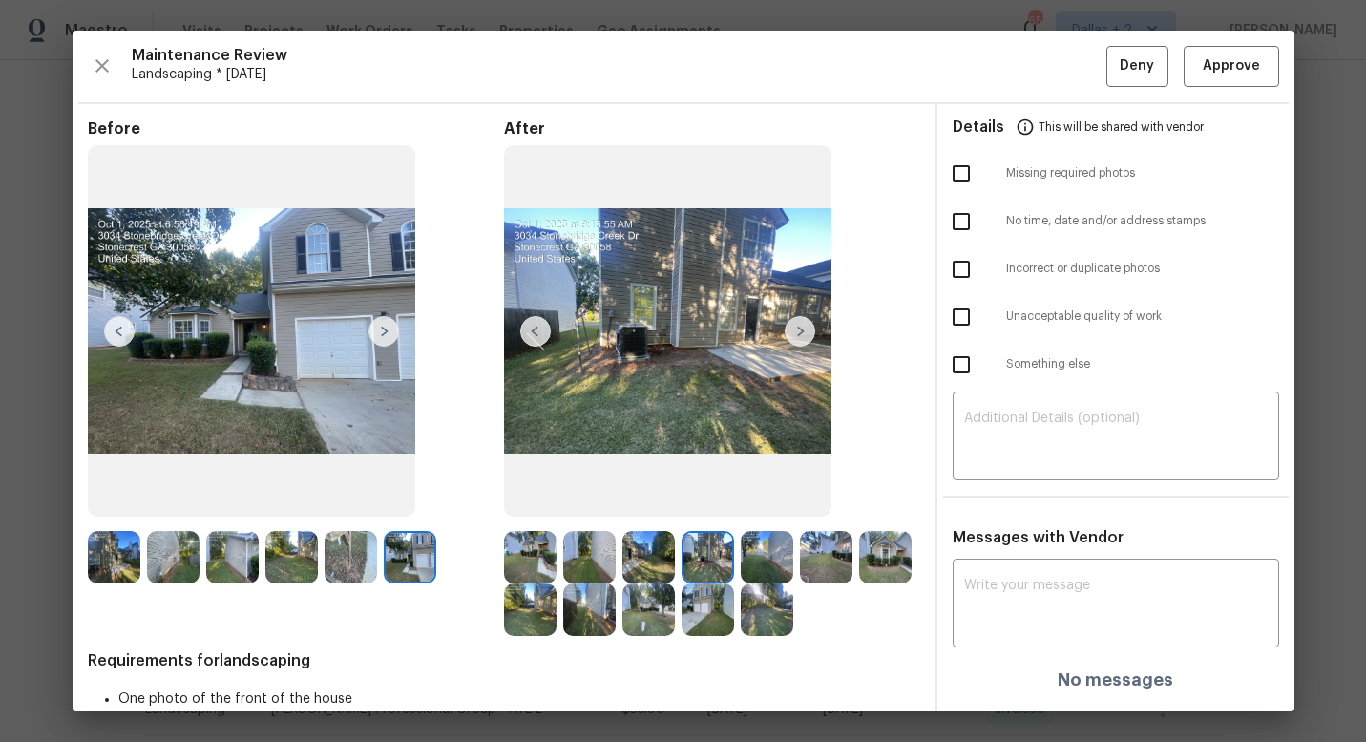
click at [802, 330] on img at bounding box center [800, 331] width 31 height 31
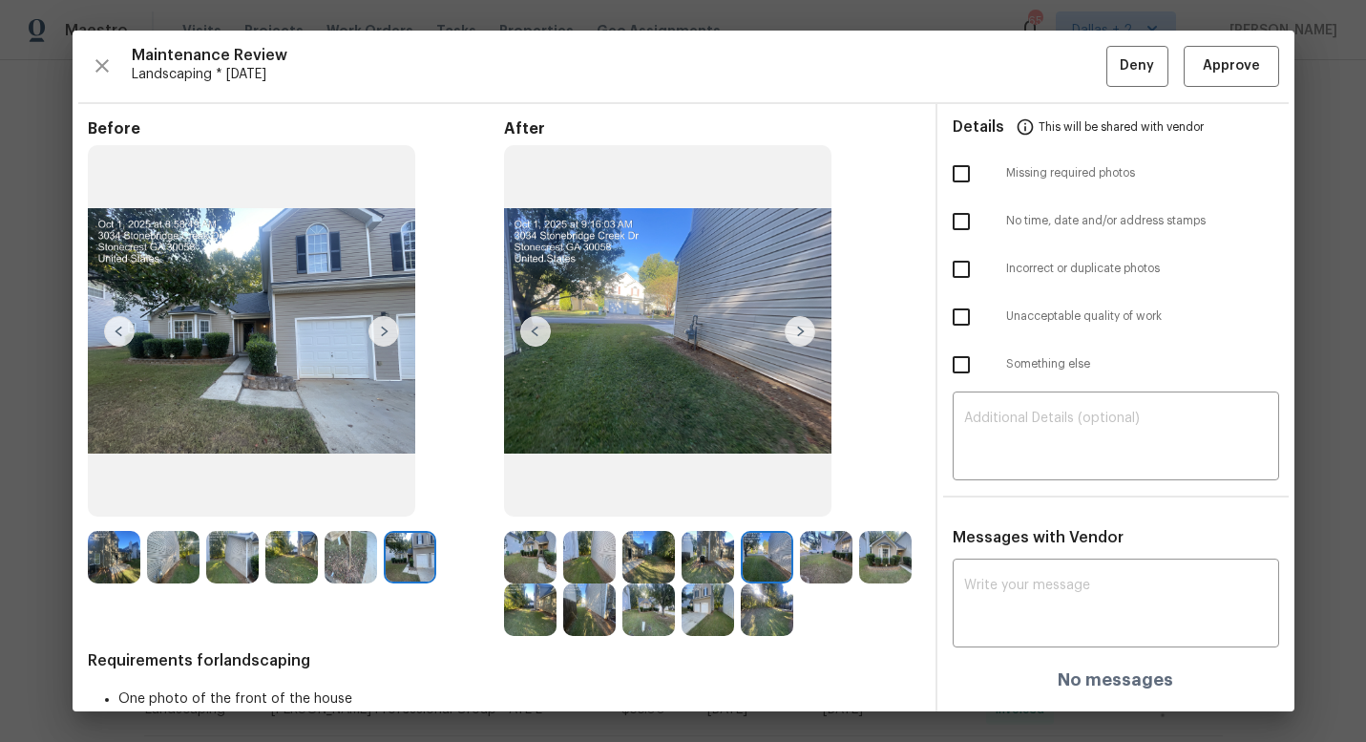
click at [795, 338] on img at bounding box center [800, 331] width 31 height 31
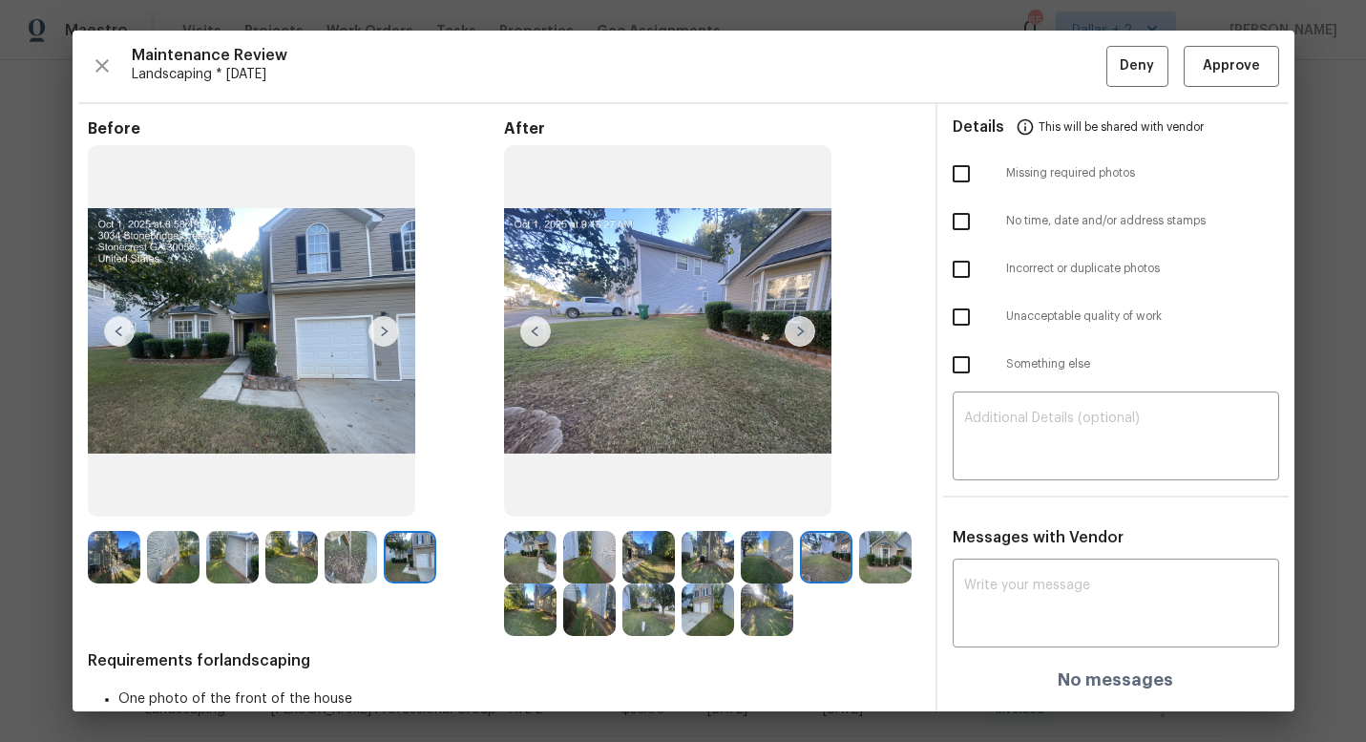
click at [795, 338] on img at bounding box center [800, 331] width 31 height 31
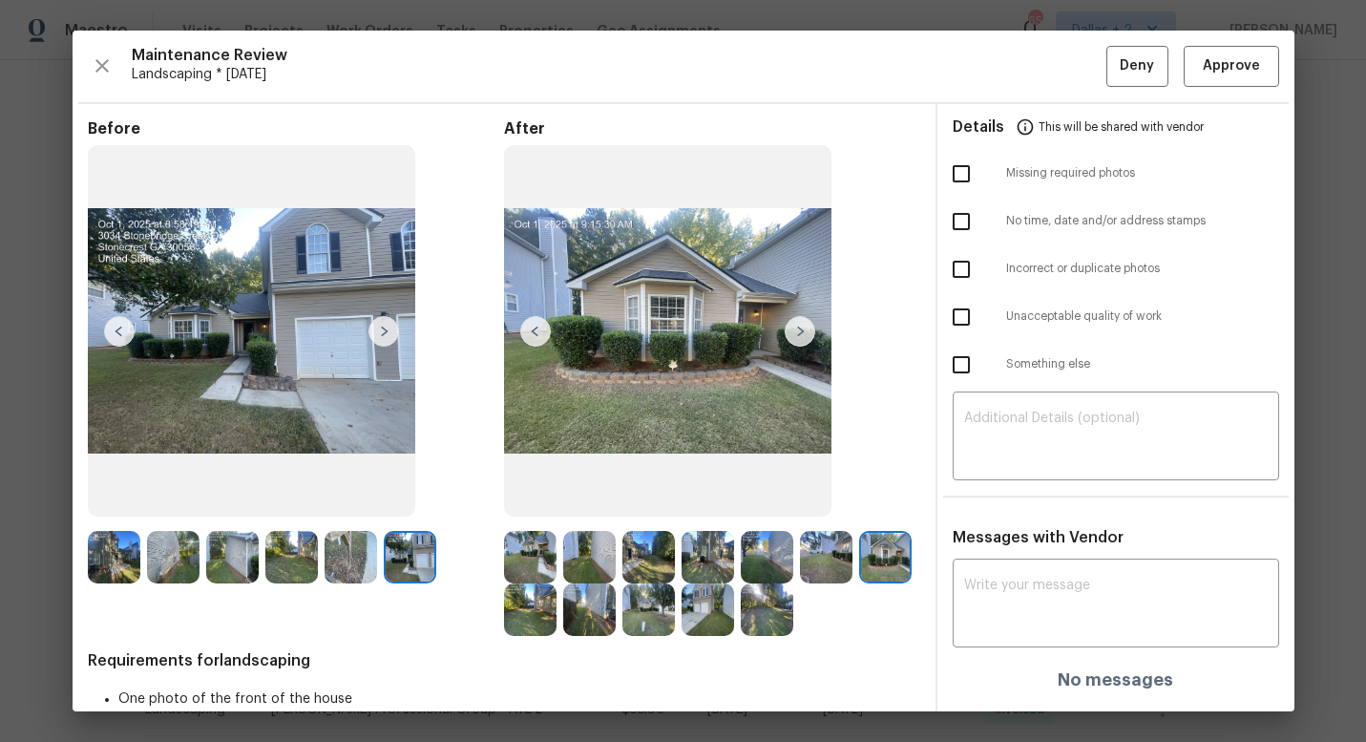
click at [798, 333] on img at bounding box center [800, 331] width 31 height 31
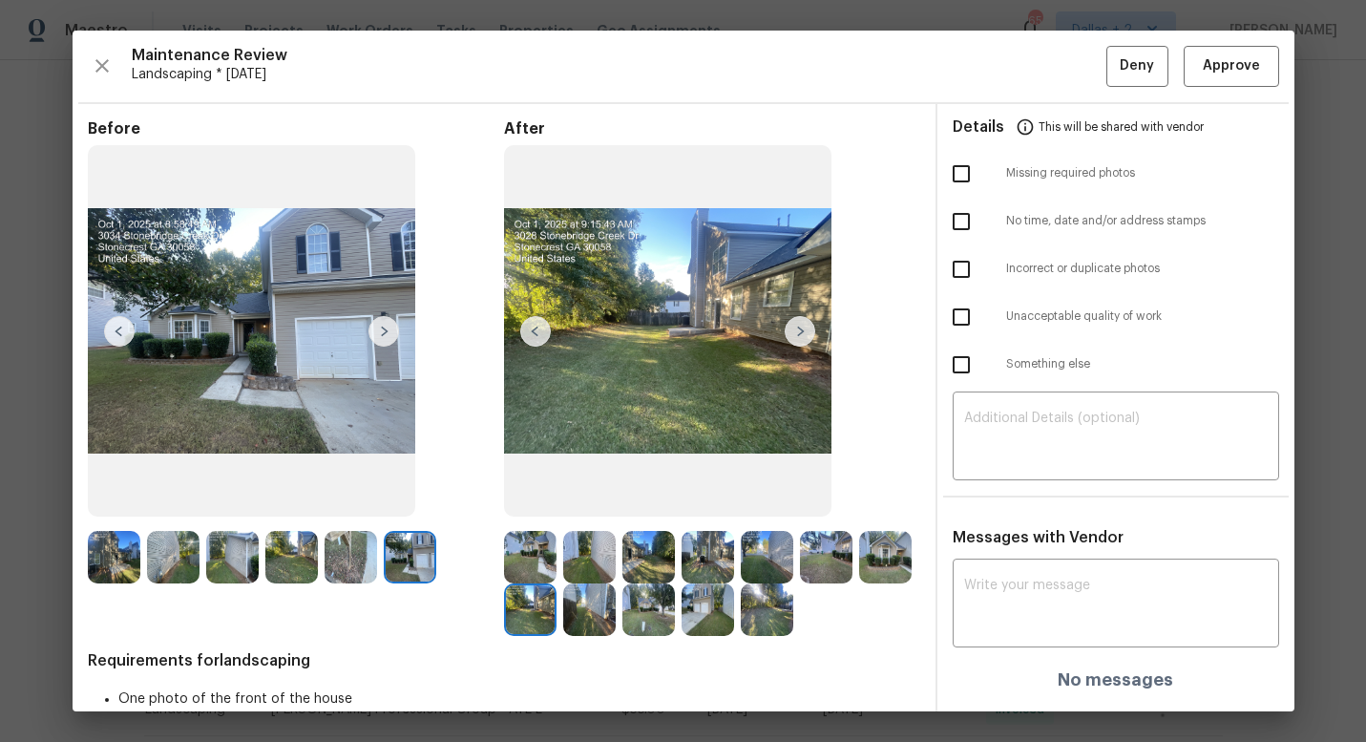
click at [811, 334] on img at bounding box center [800, 331] width 31 height 31
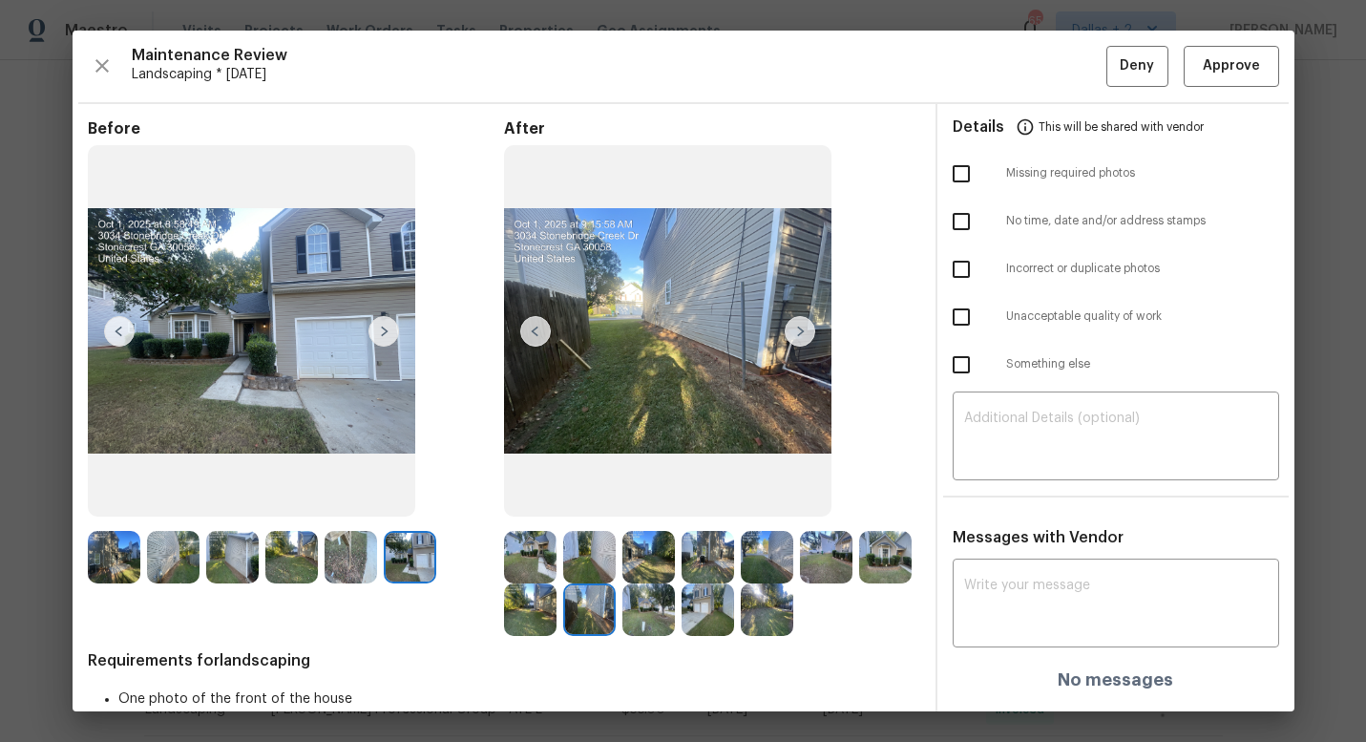
click at [585, 601] on img at bounding box center [589, 609] width 52 height 52
click at [650, 615] on img at bounding box center [648, 609] width 52 height 52
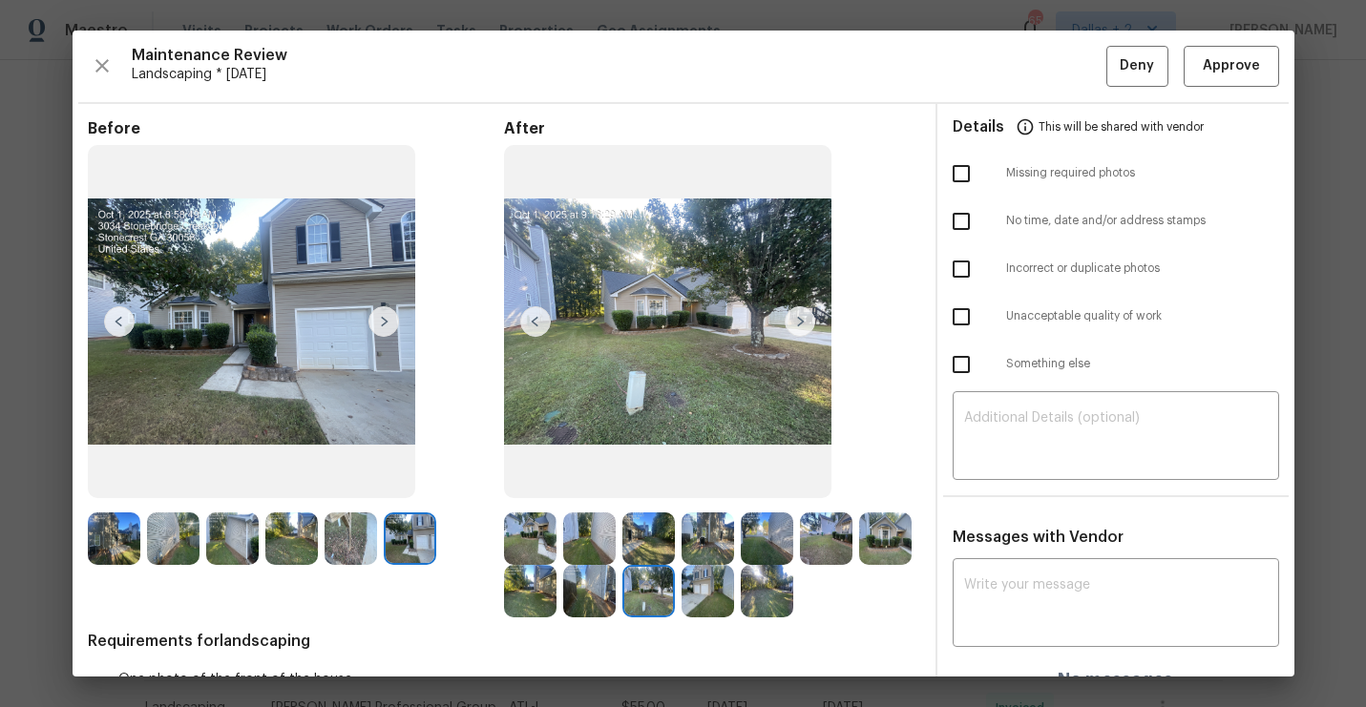
click at [800, 320] on img at bounding box center [800, 321] width 31 height 31
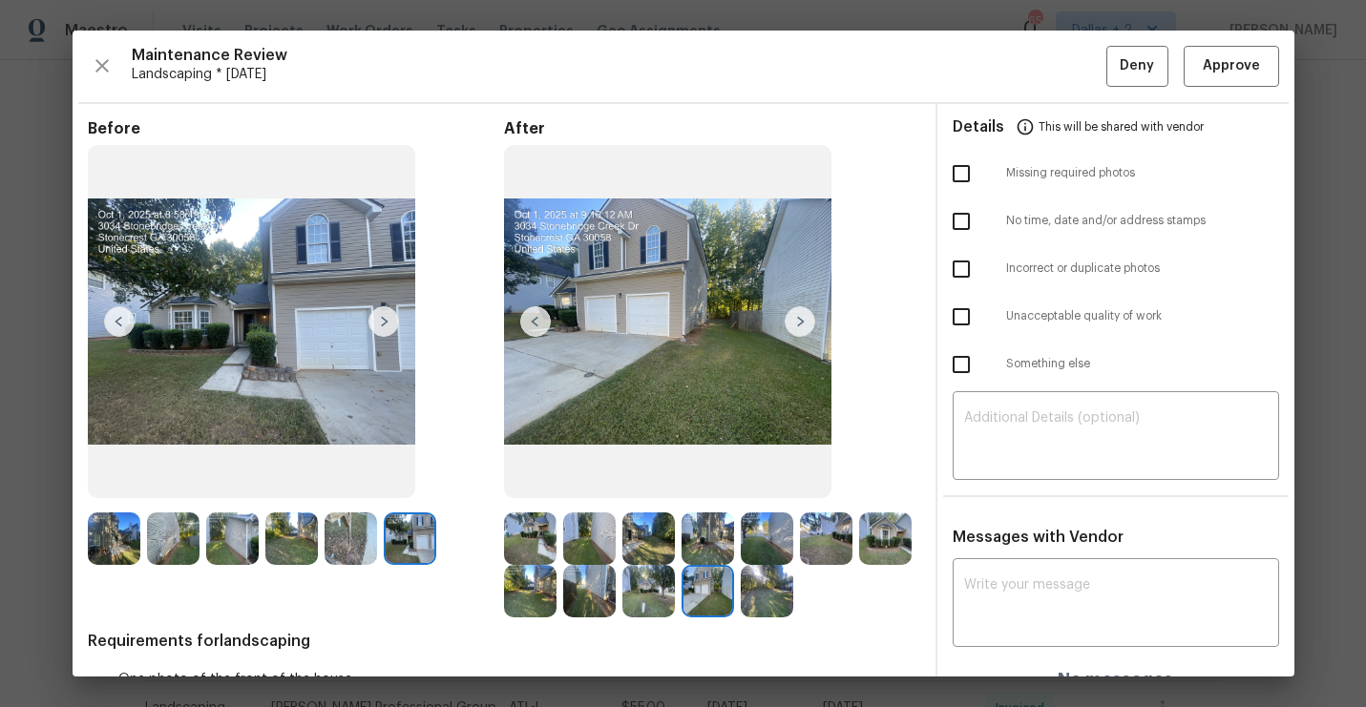
click at [777, 593] on img at bounding box center [767, 591] width 52 height 52
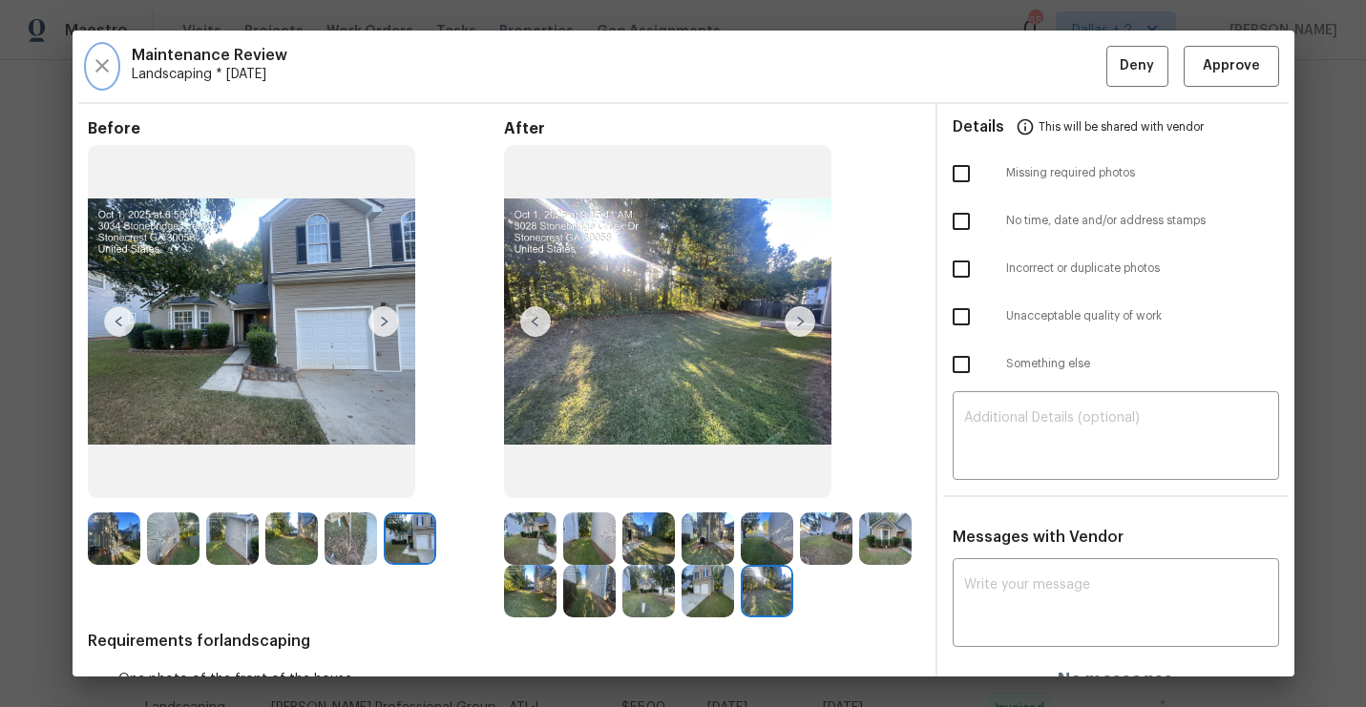
click at [98, 54] on icon "button" at bounding box center [102, 65] width 23 height 23
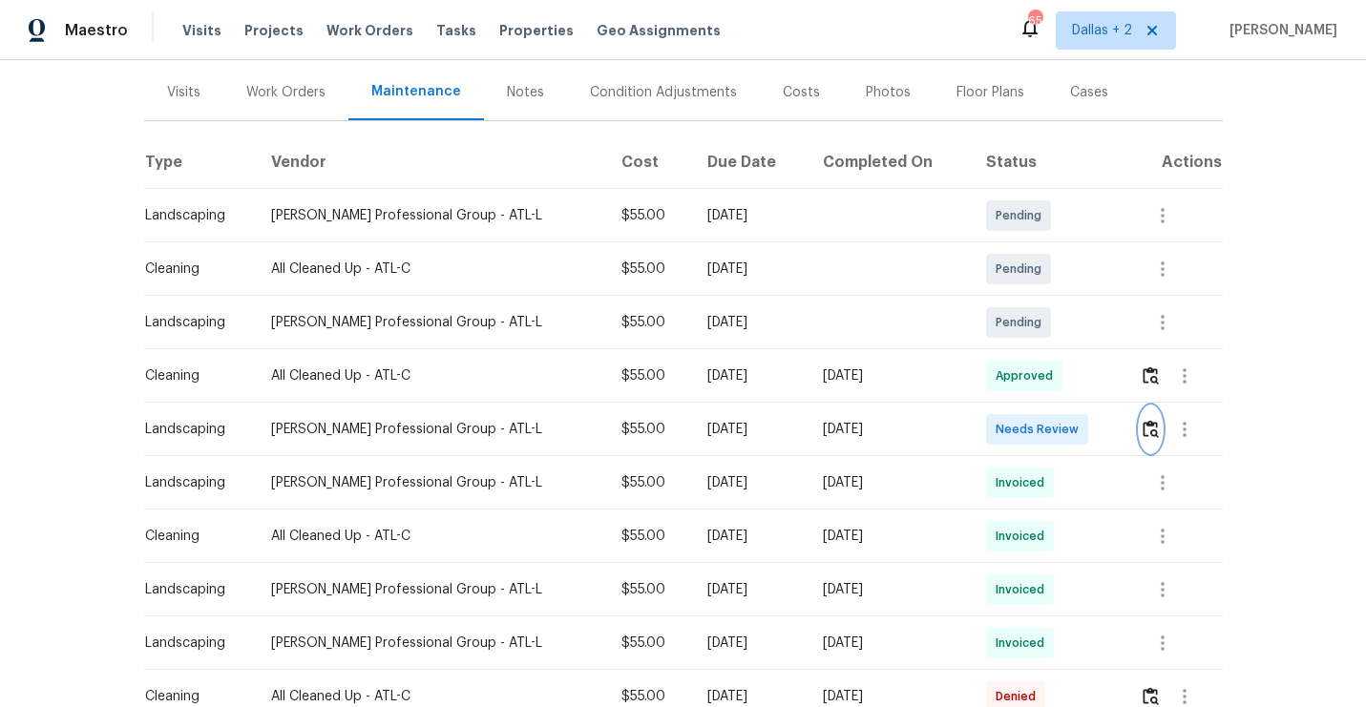
scroll to position [224, 0]
click at [1161, 490] on icon "button" at bounding box center [1163, 483] width 4 height 15
click at [1181, 517] on li "View details" at bounding box center [1207, 514] width 134 height 31
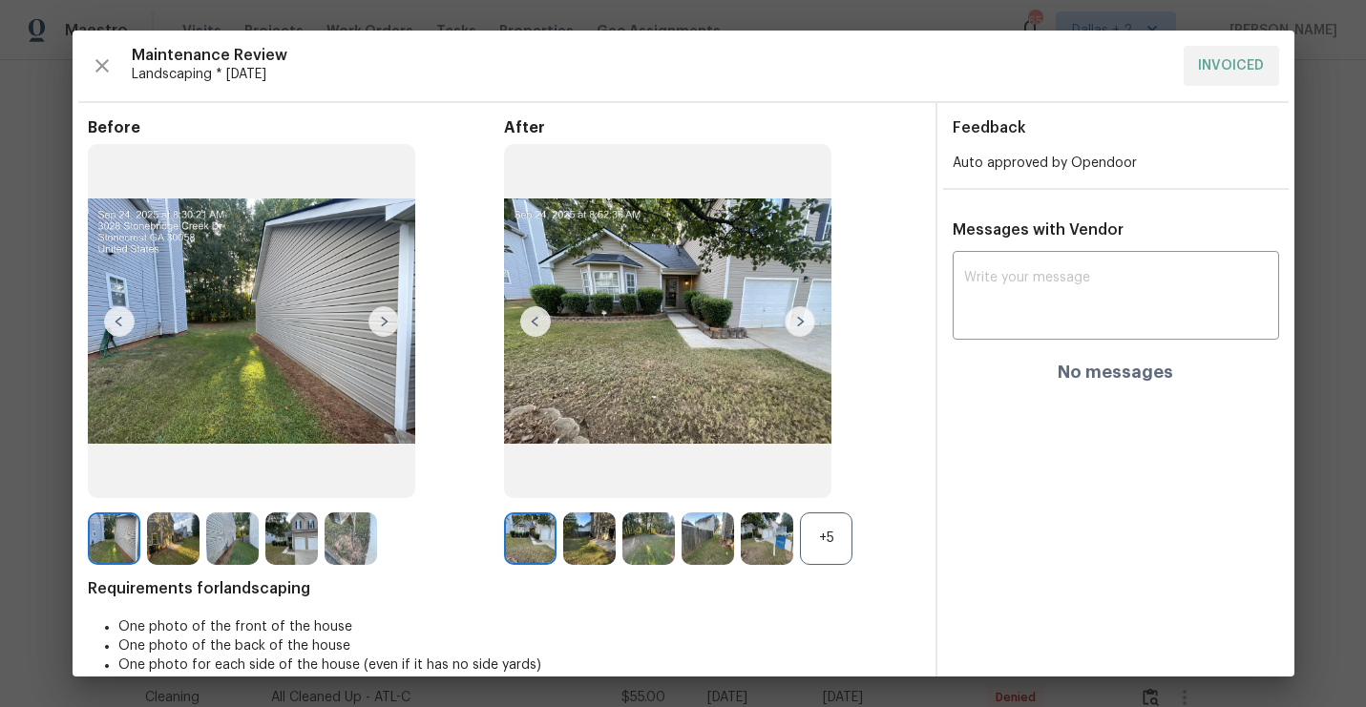
click at [829, 547] on div "+5" at bounding box center [826, 539] width 52 height 52
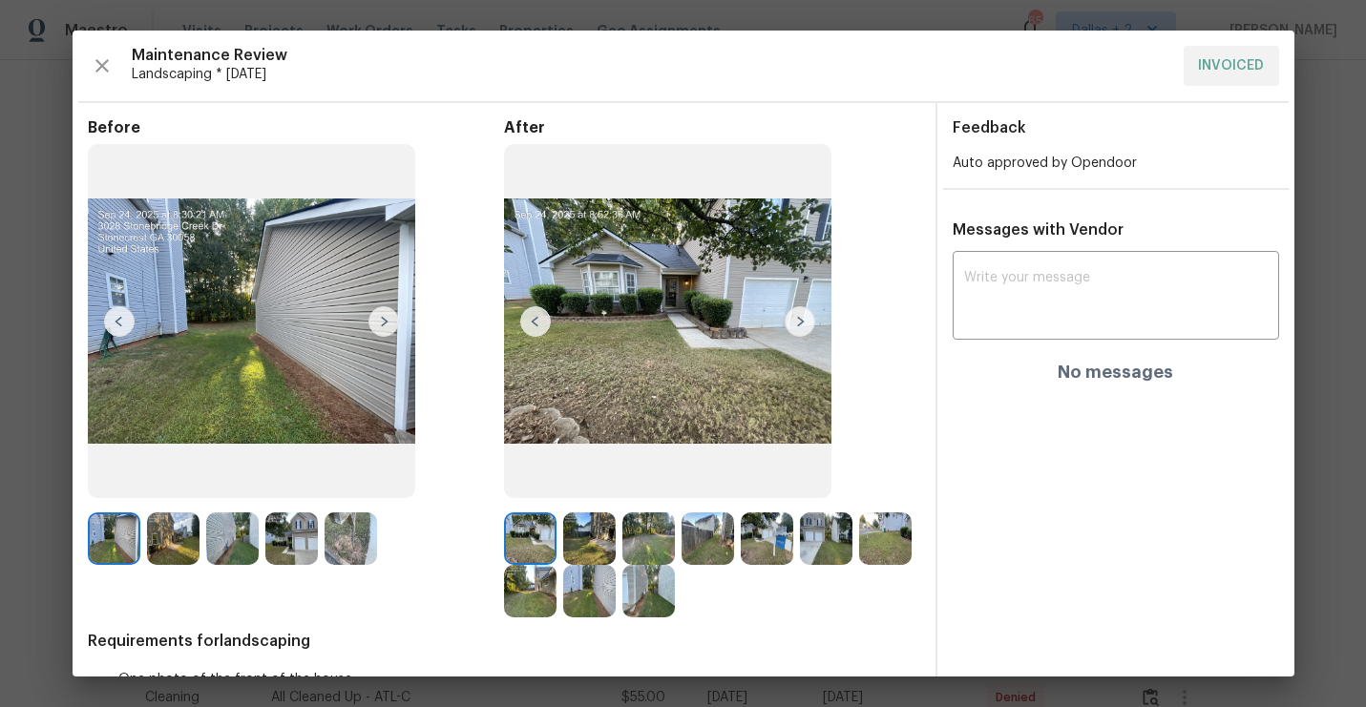
click at [377, 335] on img at bounding box center [383, 321] width 31 height 31
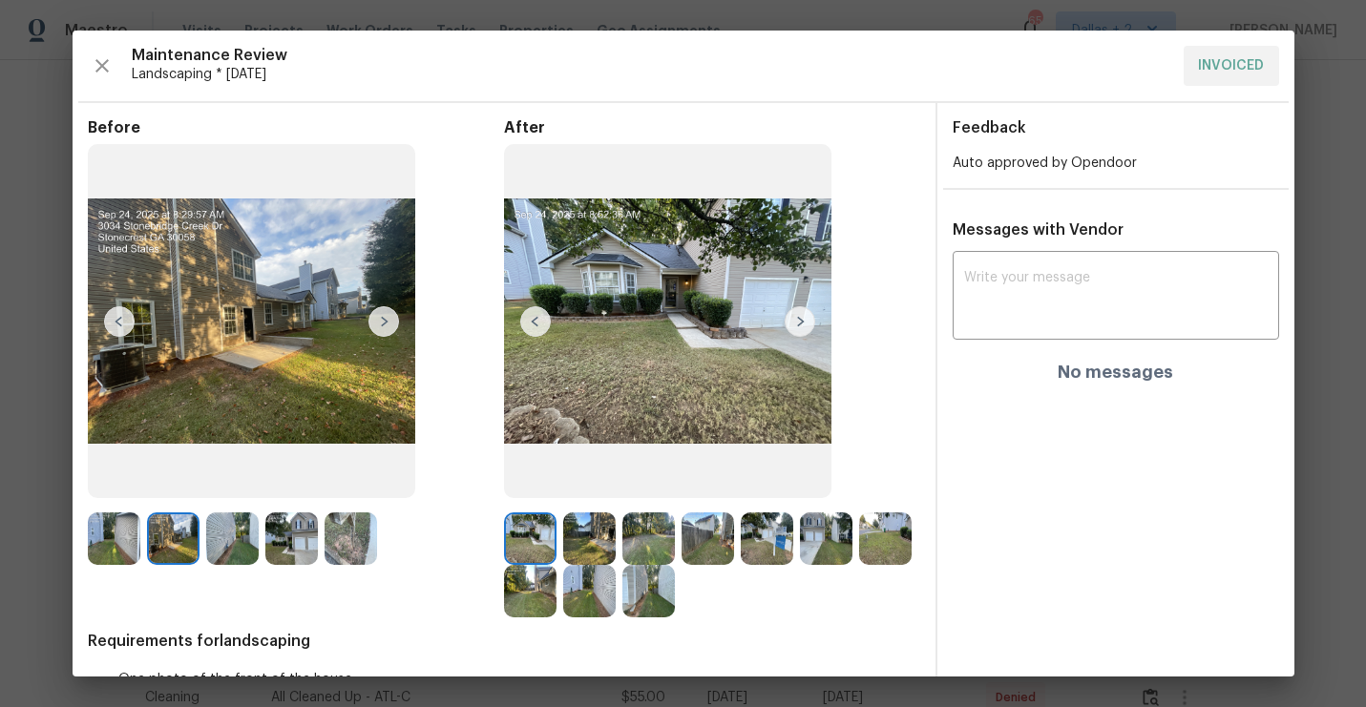
click at [381, 320] on img at bounding box center [383, 321] width 31 height 31
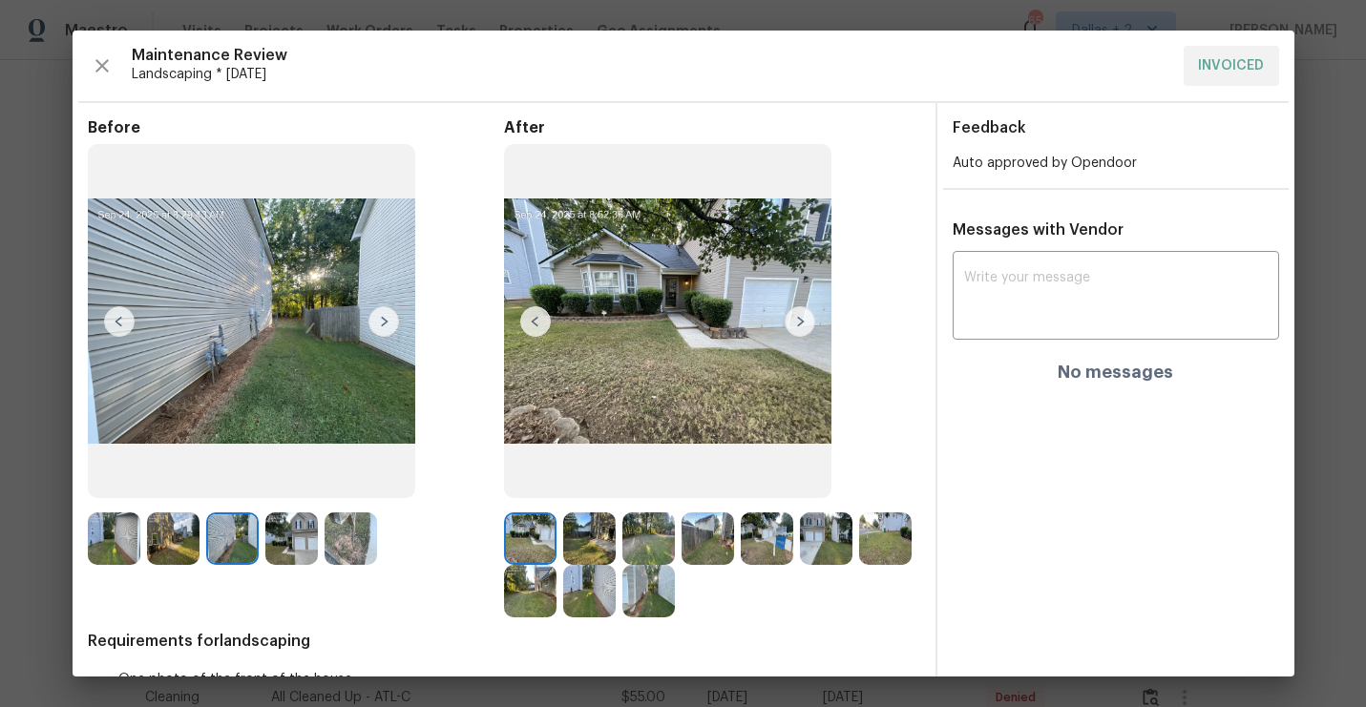
click at [805, 327] on img at bounding box center [800, 321] width 31 height 31
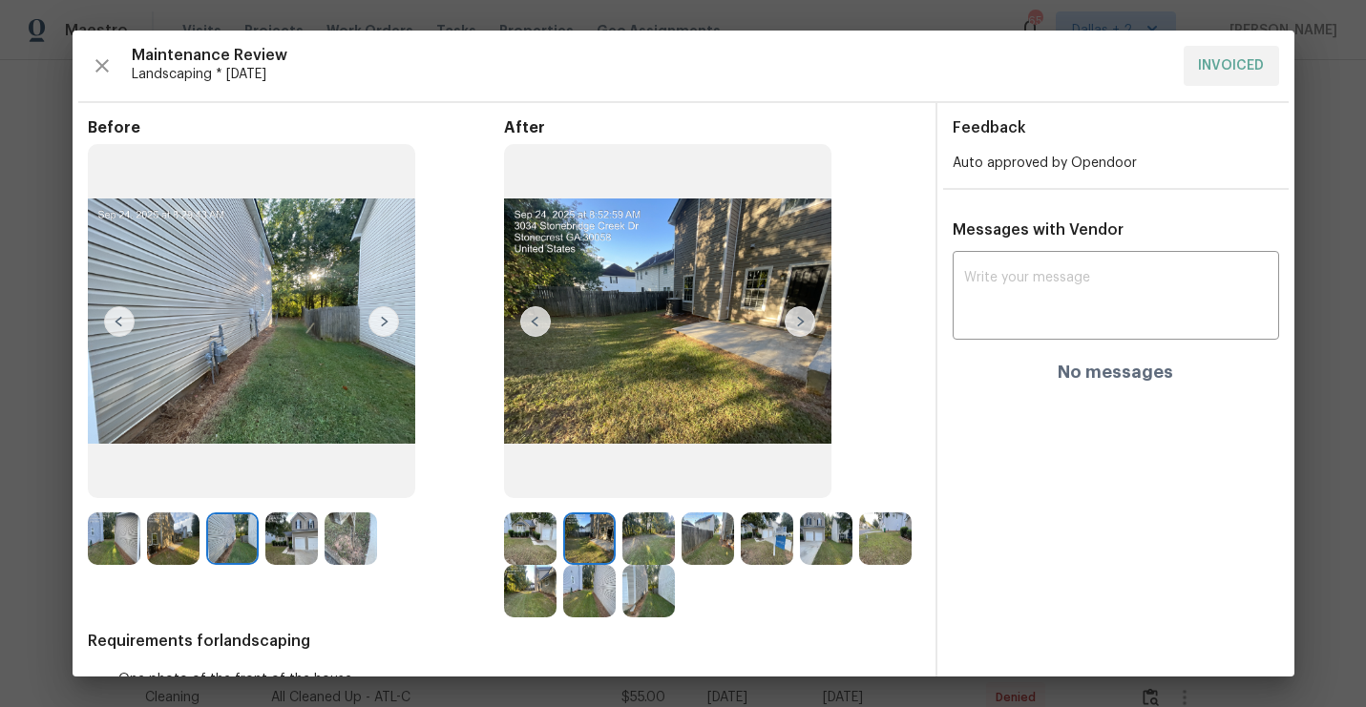
click at [805, 327] on img at bounding box center [800, 321] width 31 height 31
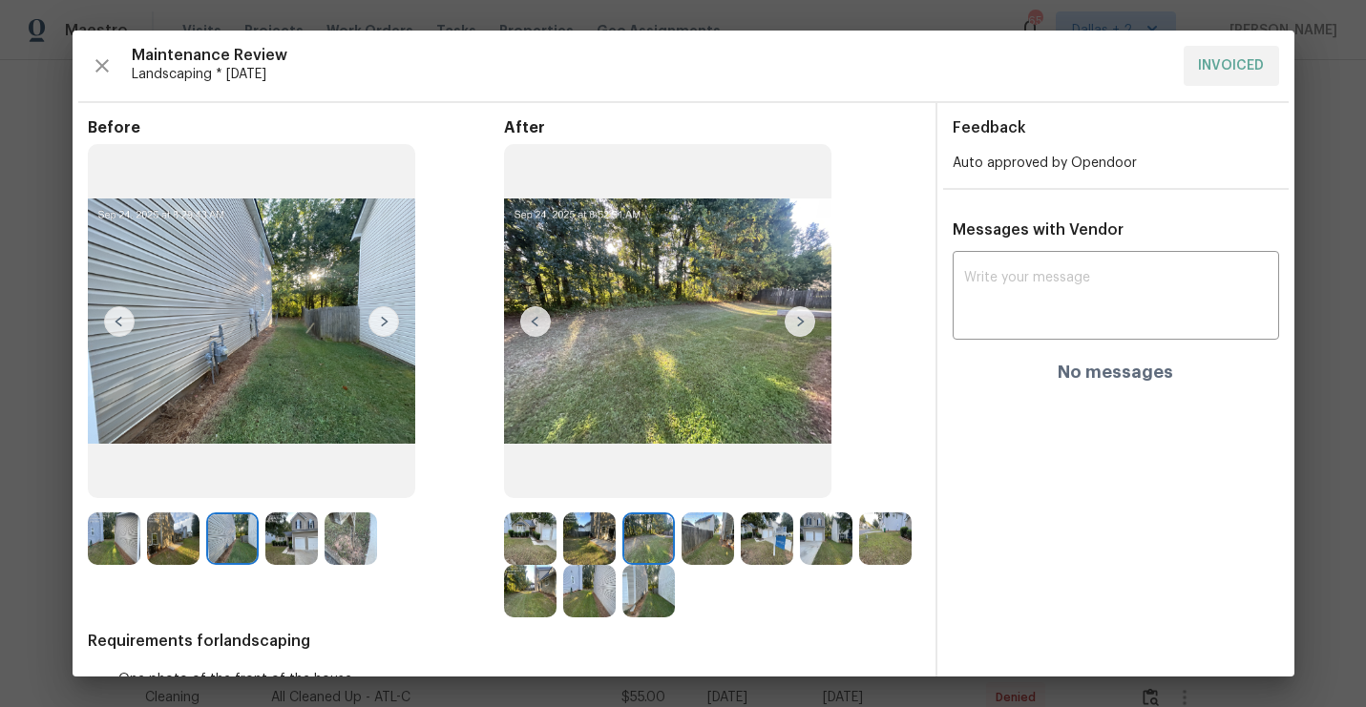
click at [103, 87] on div "Maintenance Review Landscaping * Mon, Sep 22 INVOICED Before After Requirements…" at bounding box center [684, 354] width 1222 height 646
click at [101, 58] on icon "button" at bounding box center [102, 65] width 23 height 23
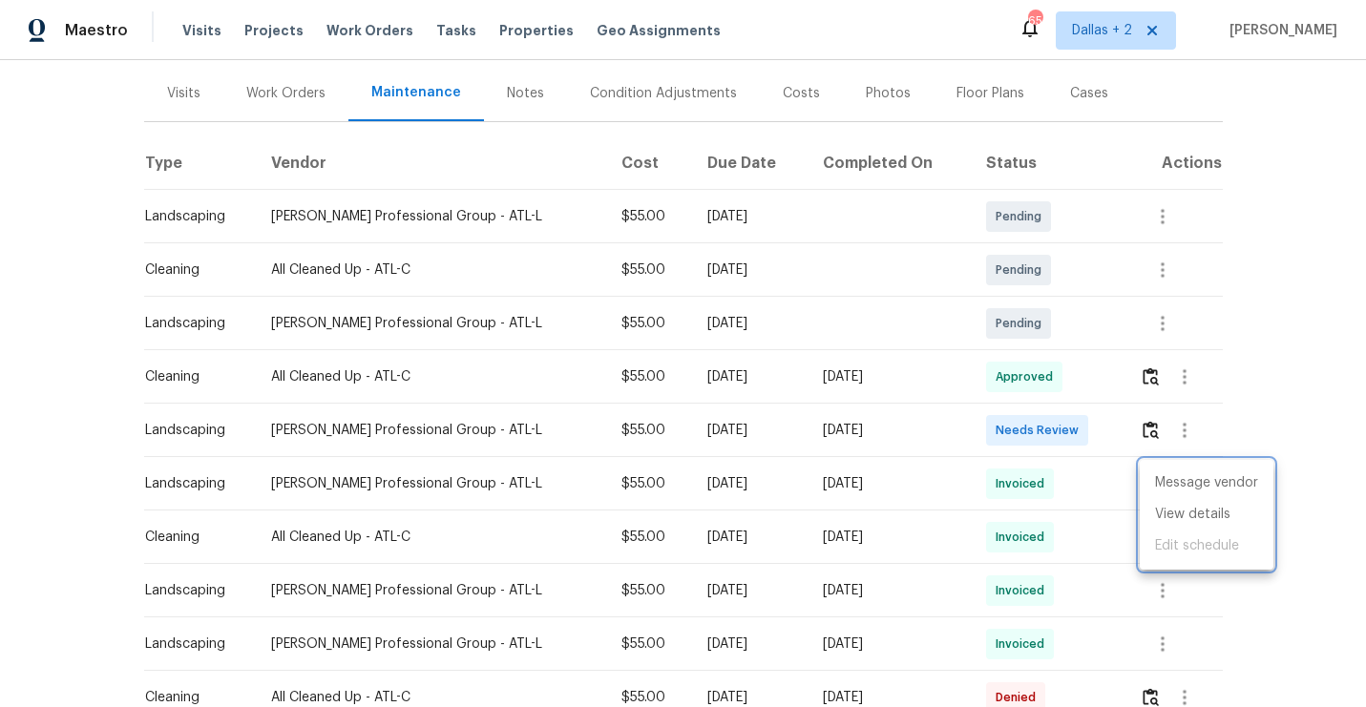
click at [1244, 371] on div at bounding box center [683, 353] width 1366 height 707
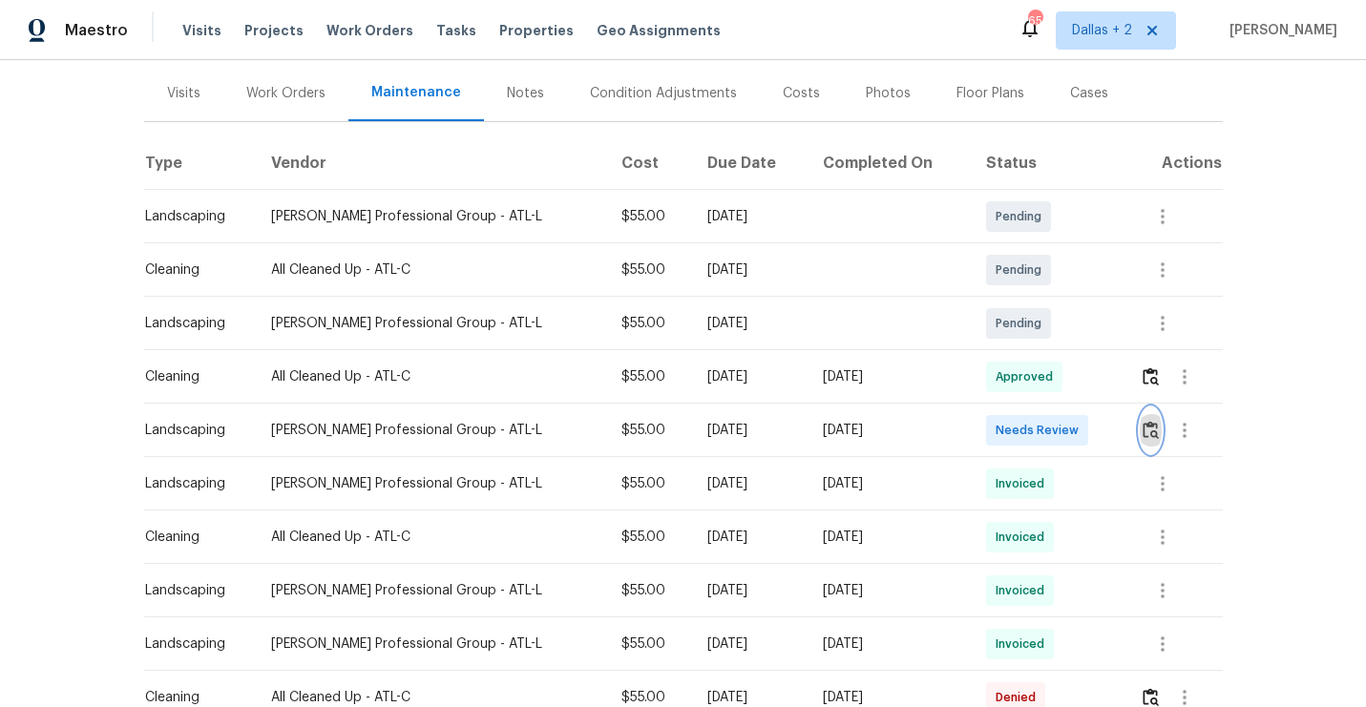
click at [1148, 424] on img "button" at bounding box center [1150, 430] width 16 height 18
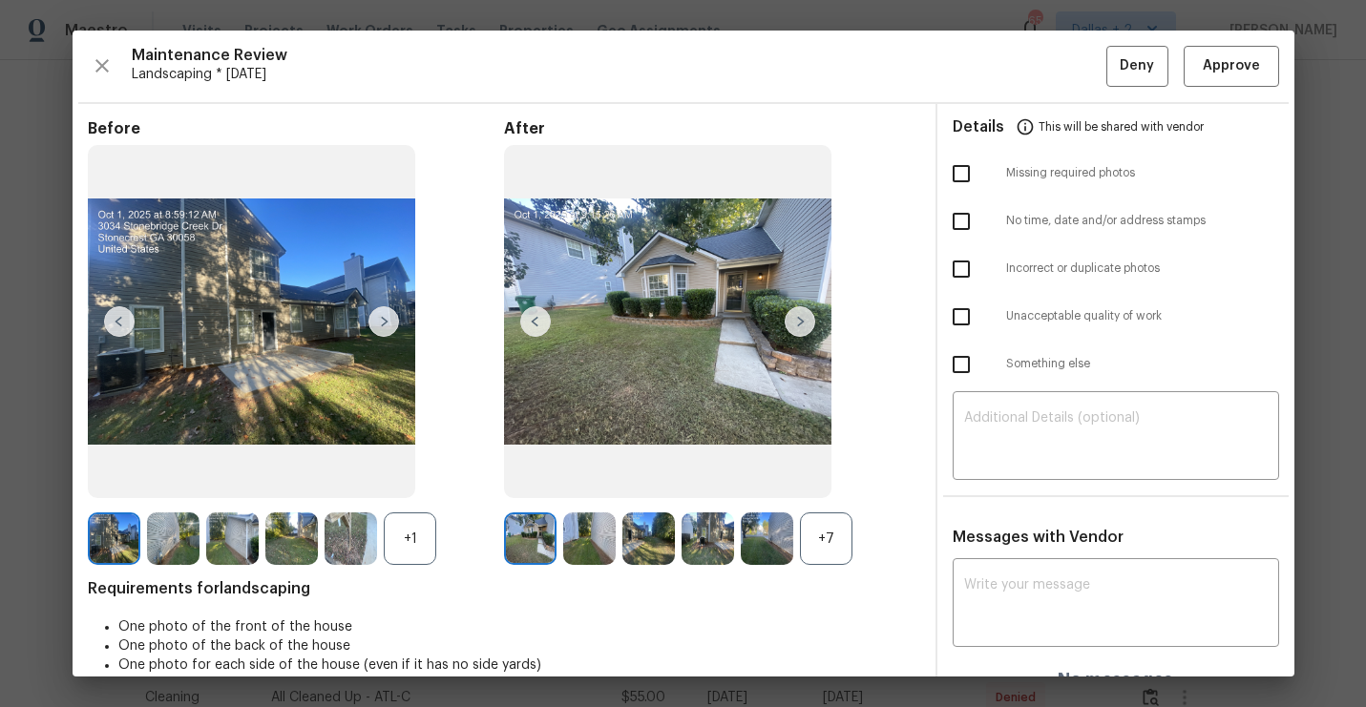
click at [827, 536] on div "+7" at bounding box center [826, 539] width 52 height 52
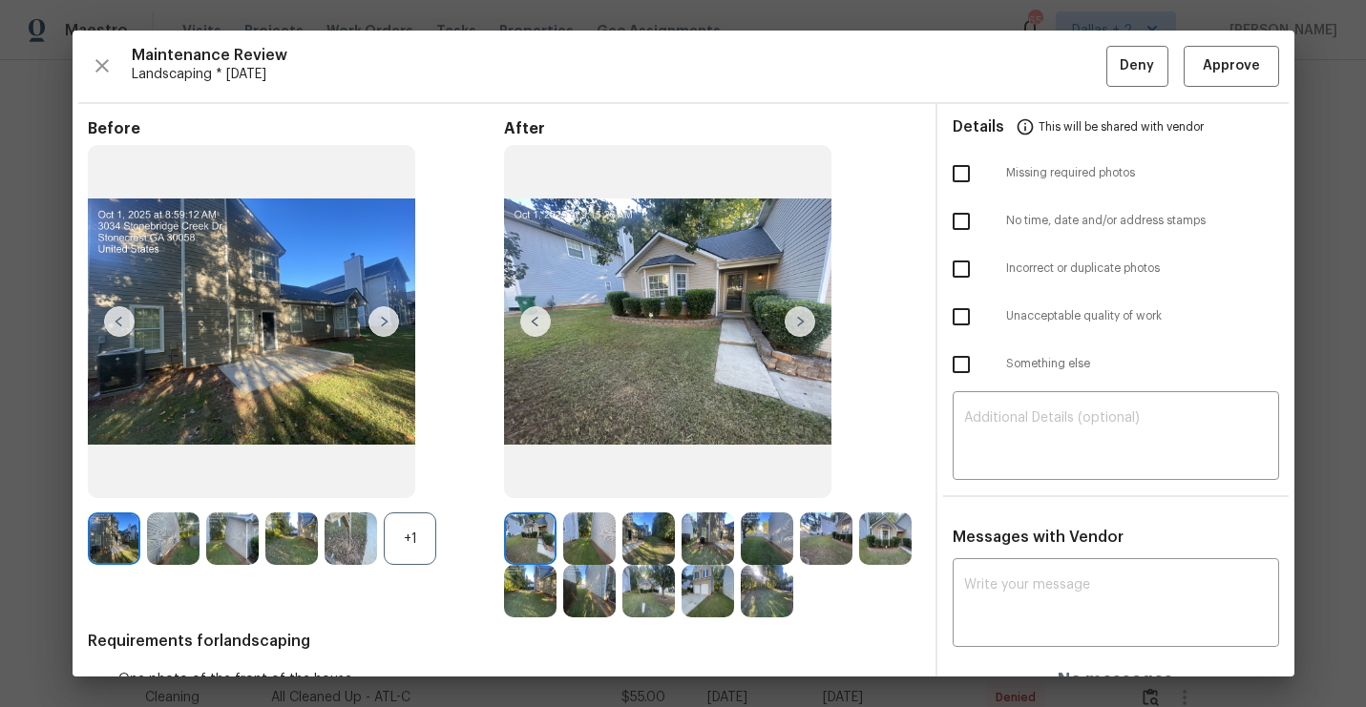
click at [414, 540] on div "+1" at bounding box center [410, 539] width 52 height 52
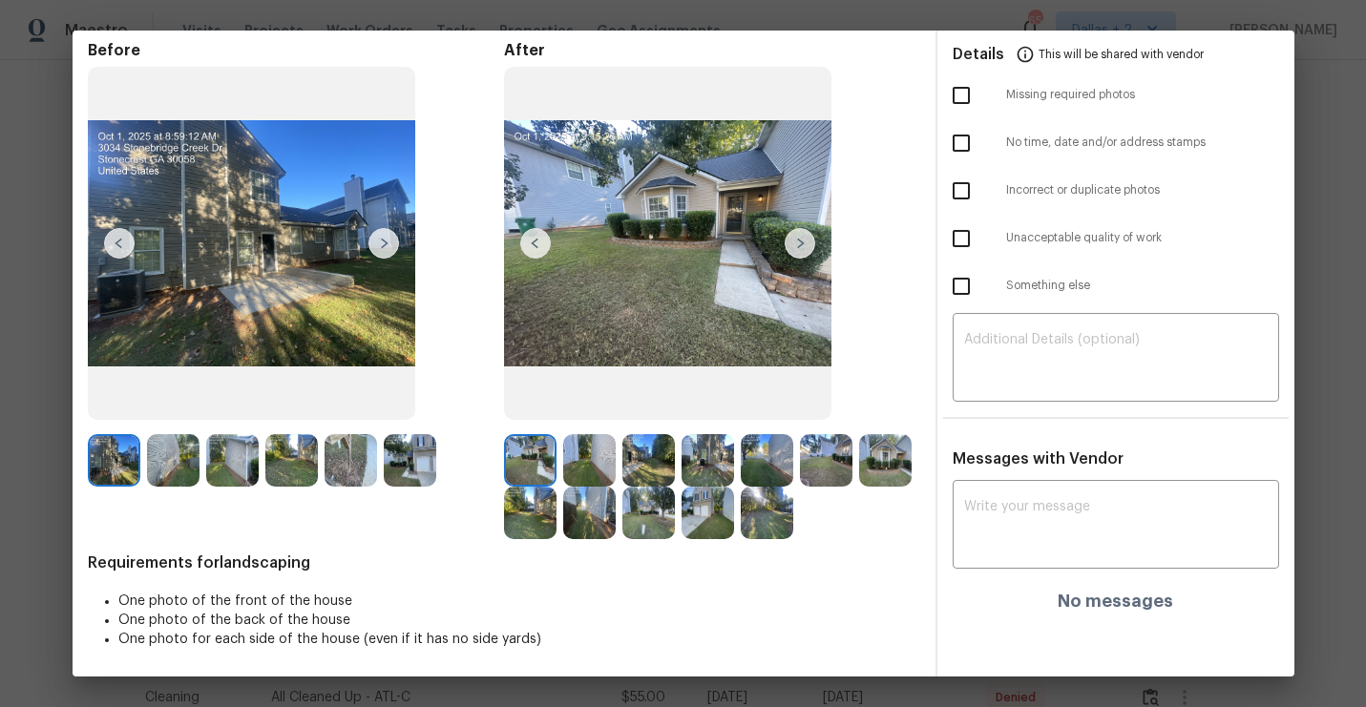
scroll to position [0, 0]
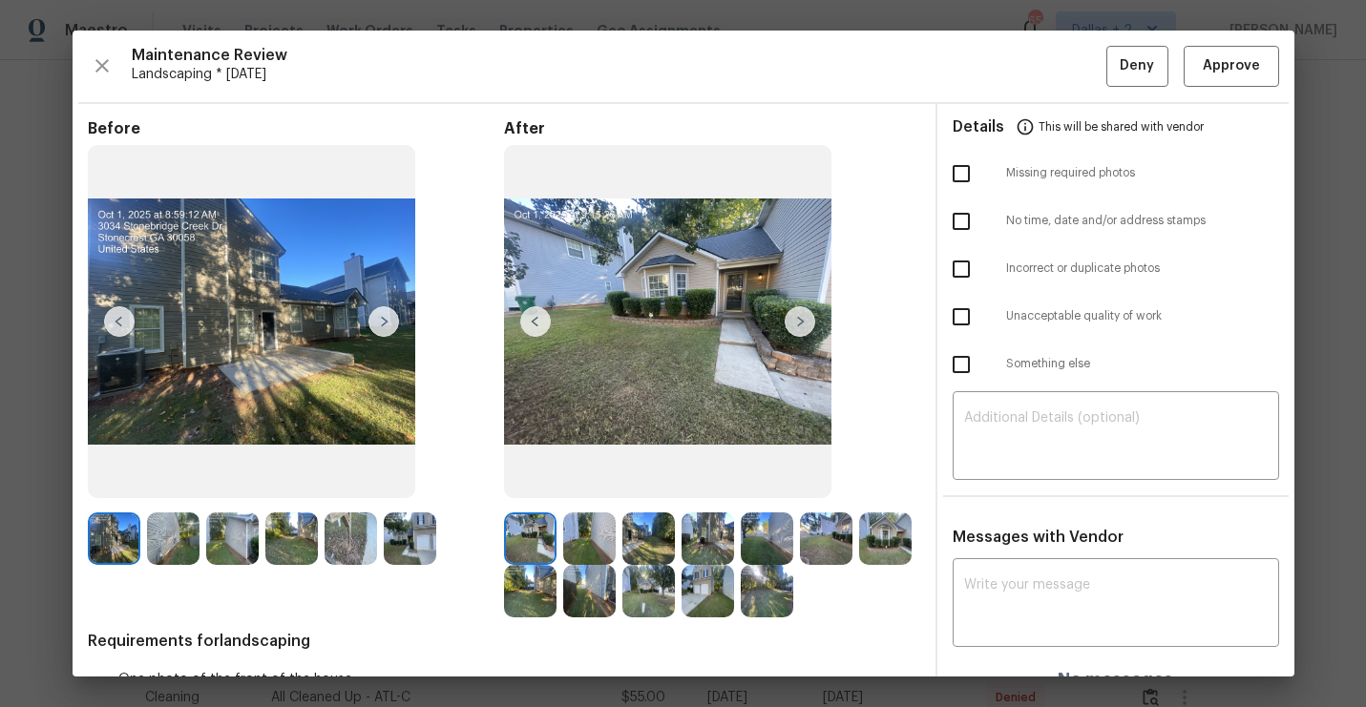
click at [574, 527] on img at bounding box center [589, 539] width 52 height 52
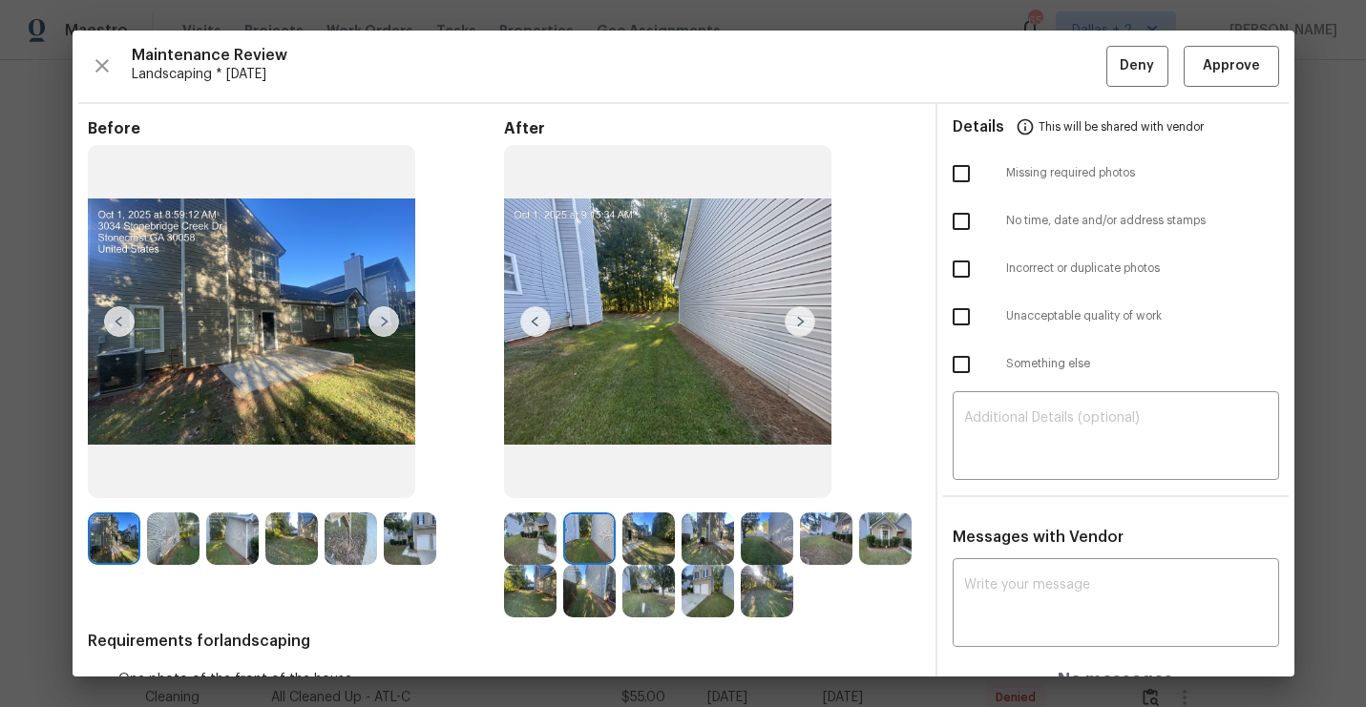
click at [654, 534] on img at bounding box center [648, 539] width 52 height 52
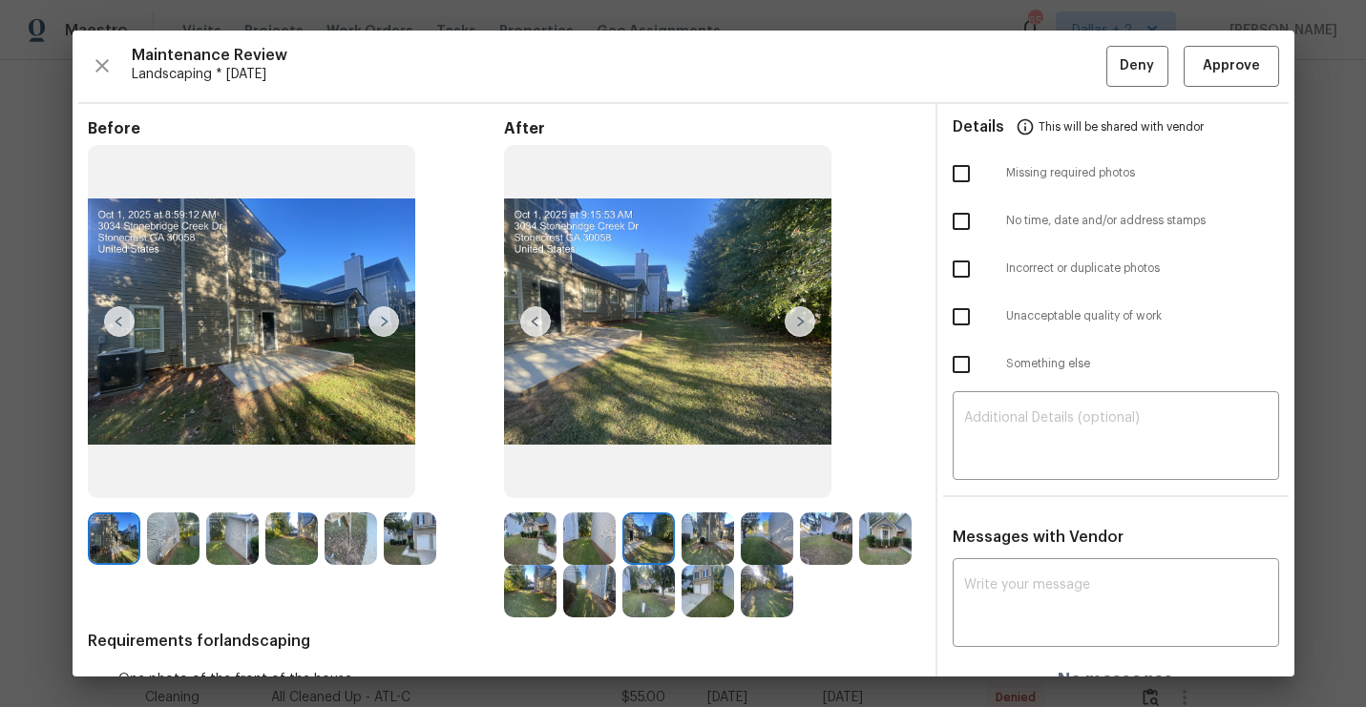
click at [718, 536] on img at bounding box center [707, 539] width 52 height 52
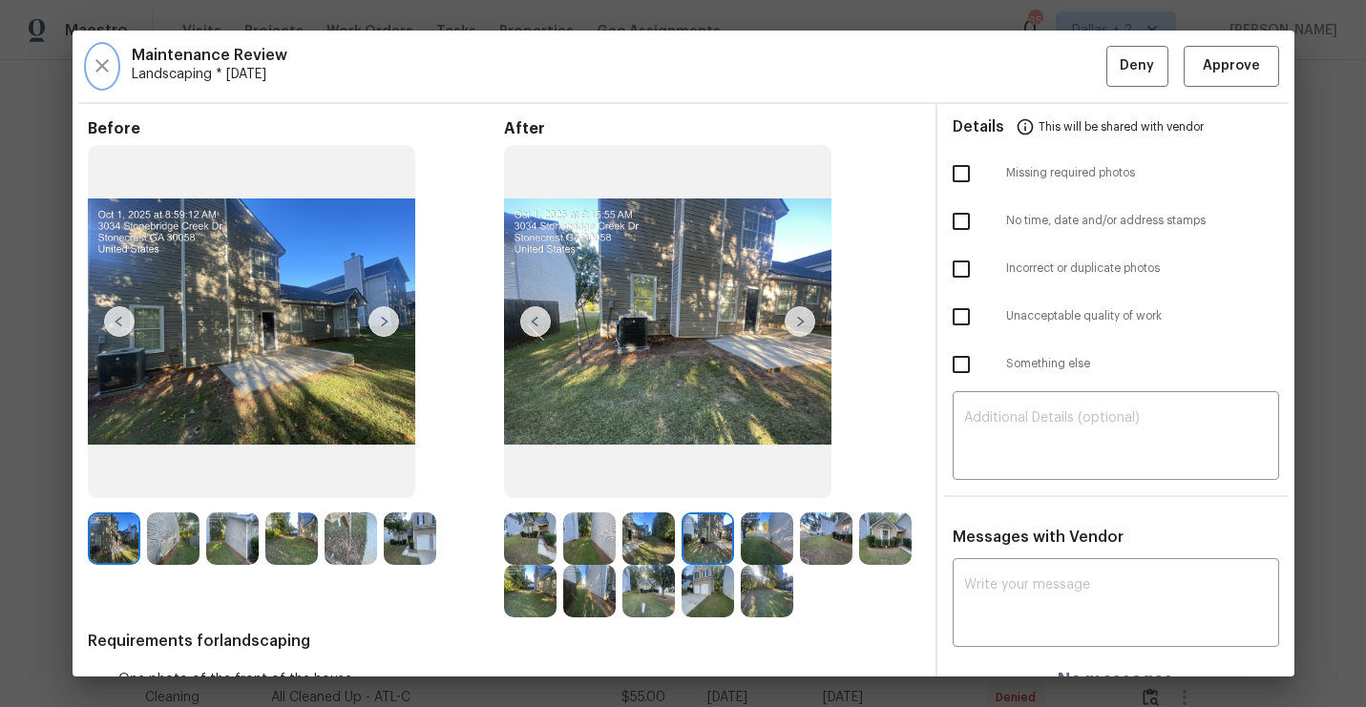
click at [99, 64] on icon "button" at bounding box center [101, 65] width 13 height 13
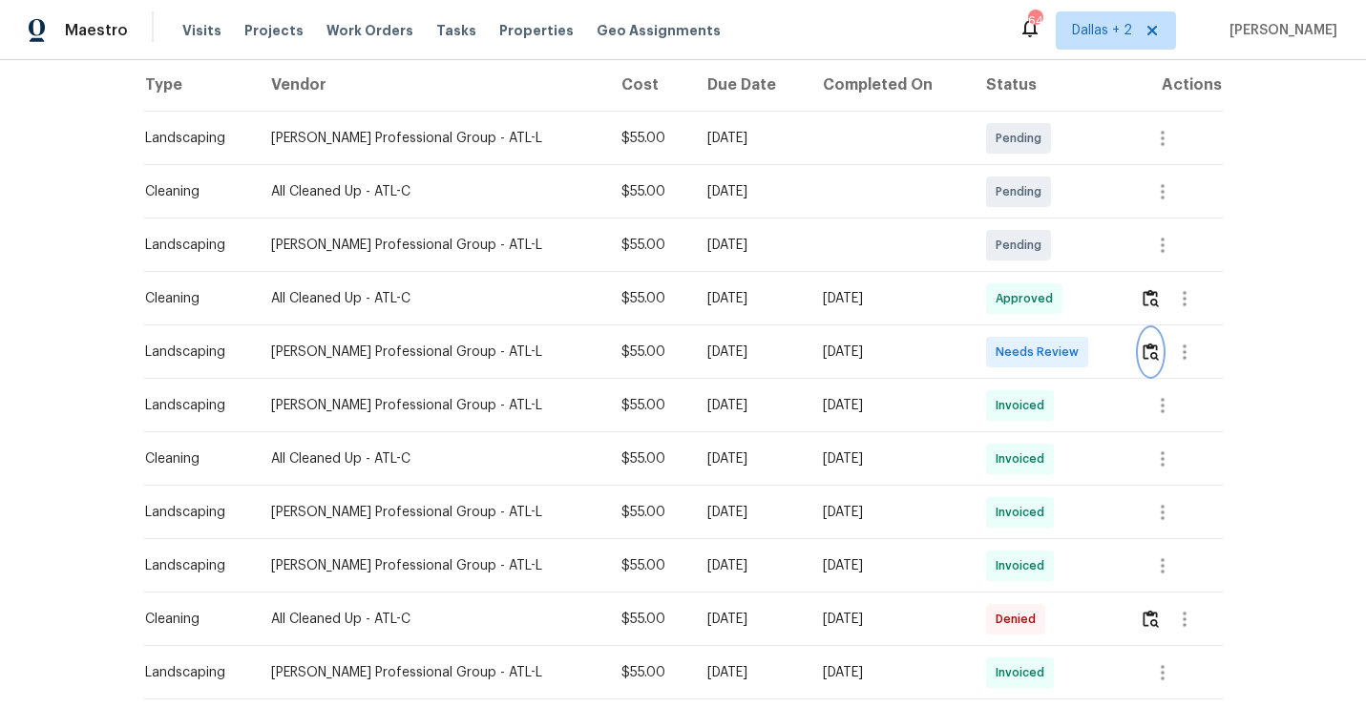
scroll to position [297, 0]
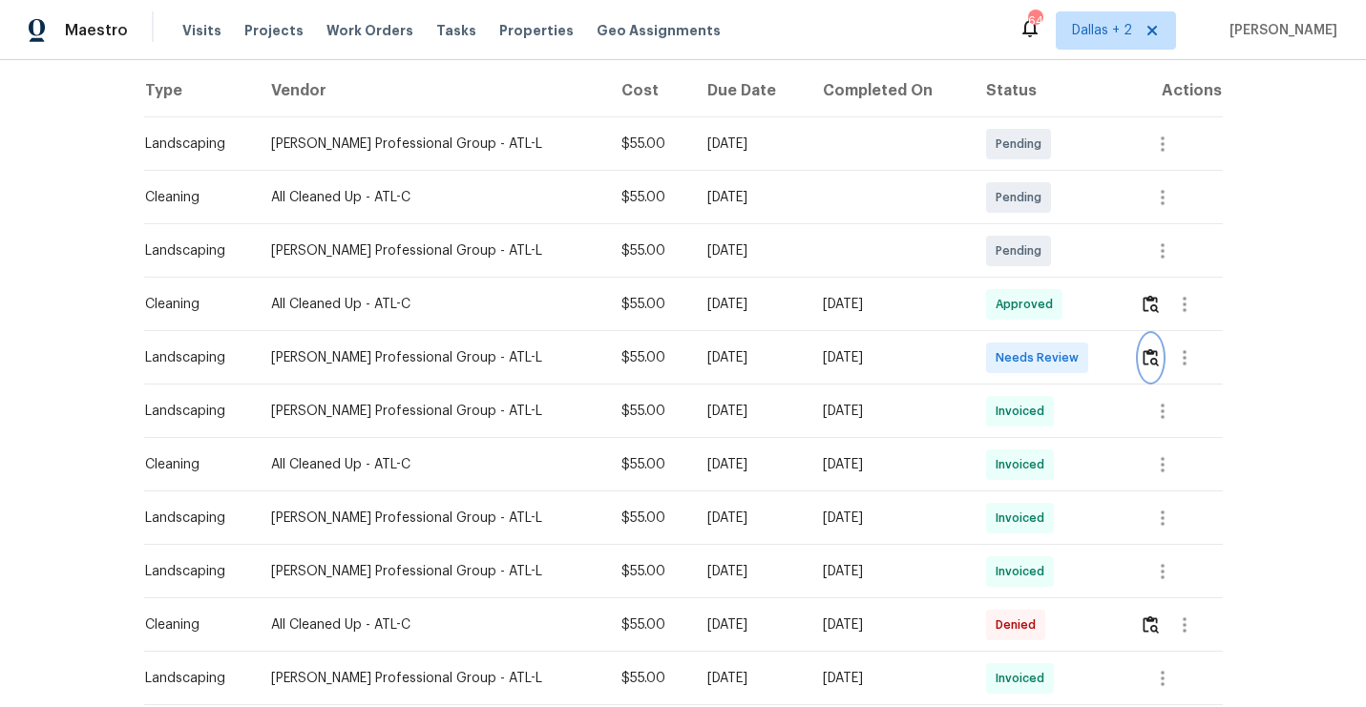
click at [1147, 360] on img "button" at bounding box center [1150, 357] width 16 height 18
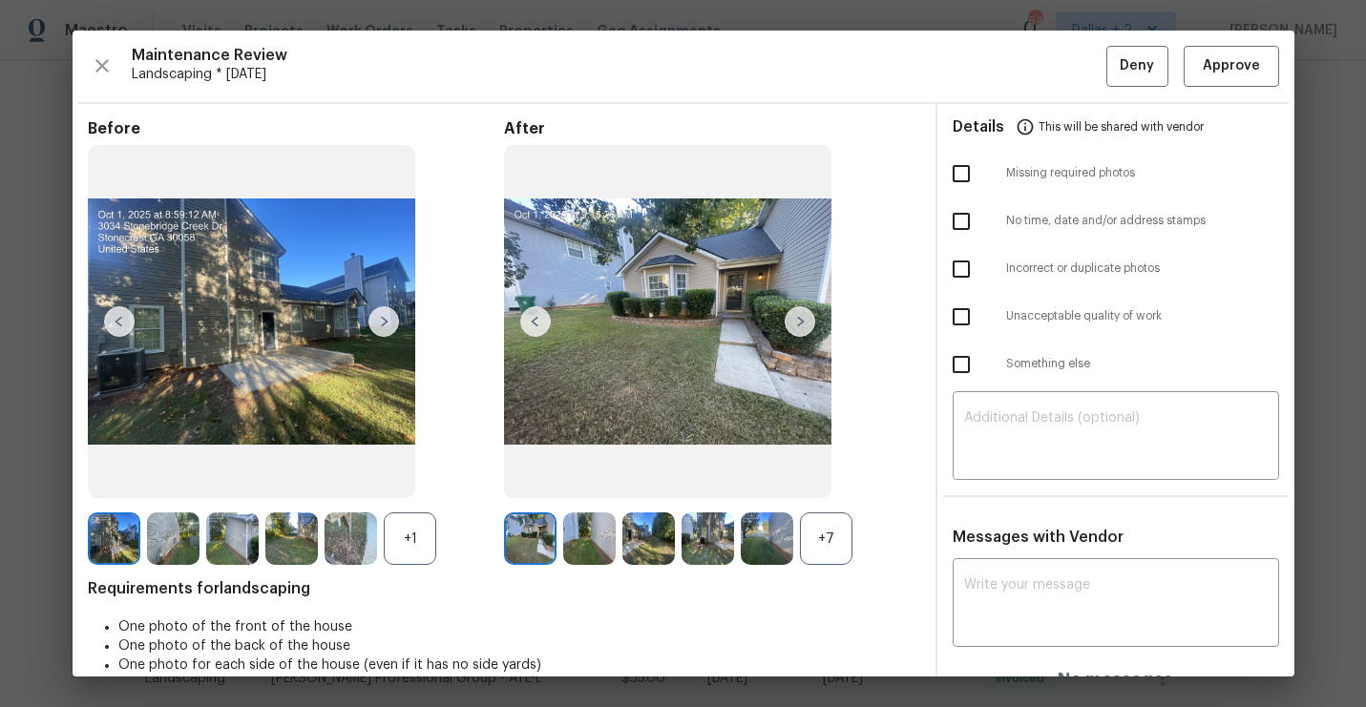
click at [835, 516] on div "+7" at bounding box center [826, 539] width 52 height 52
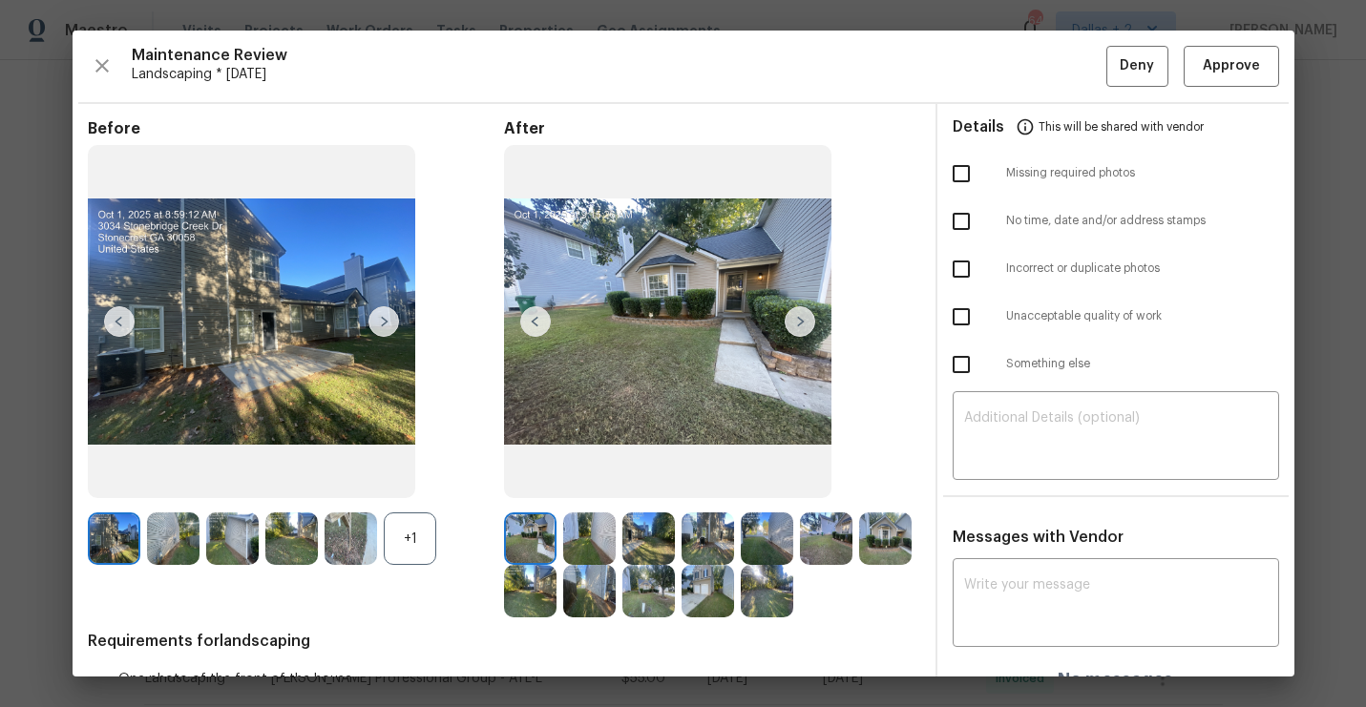
click at [414, 534] on div "+1" at bounding box center [410, 539] width 52 height 52
click at [803, 317] on img at bounding box center [800, 321] width 31 height 31
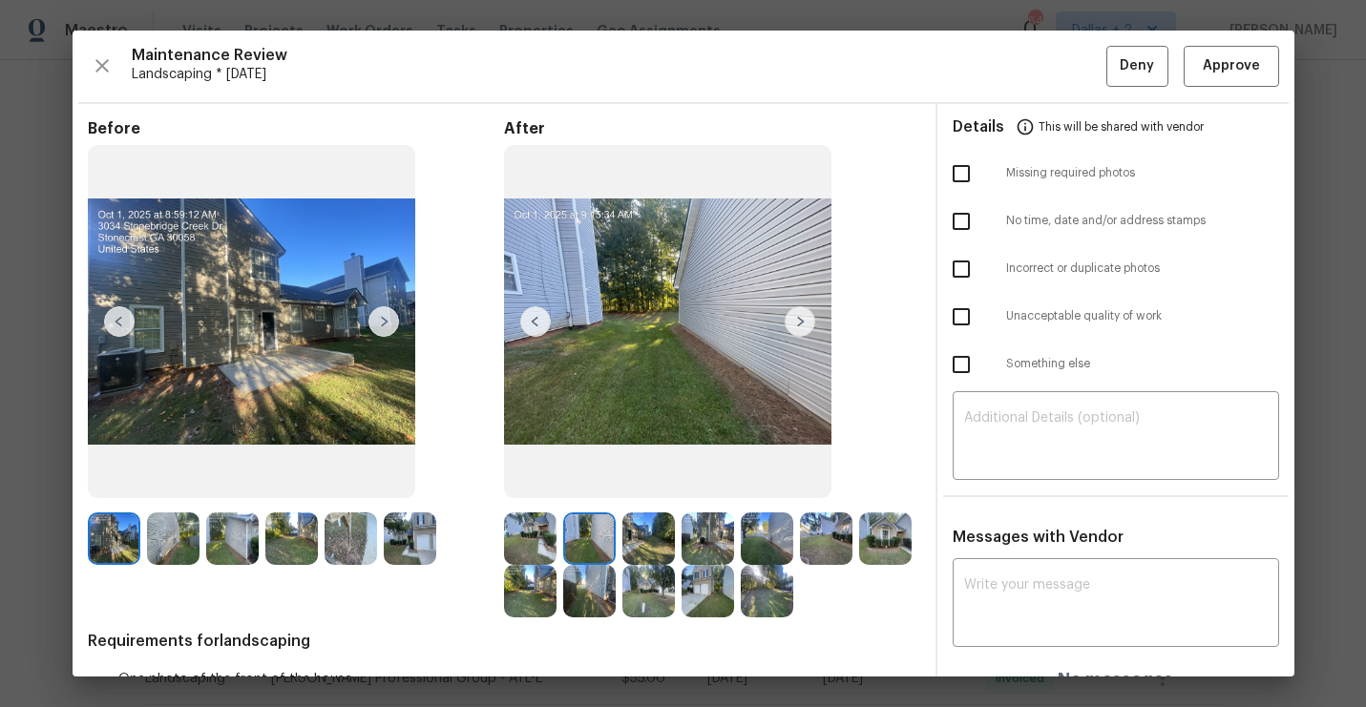
click at [803, 316] on img at bounding box center [800, 321] width 31 height 31
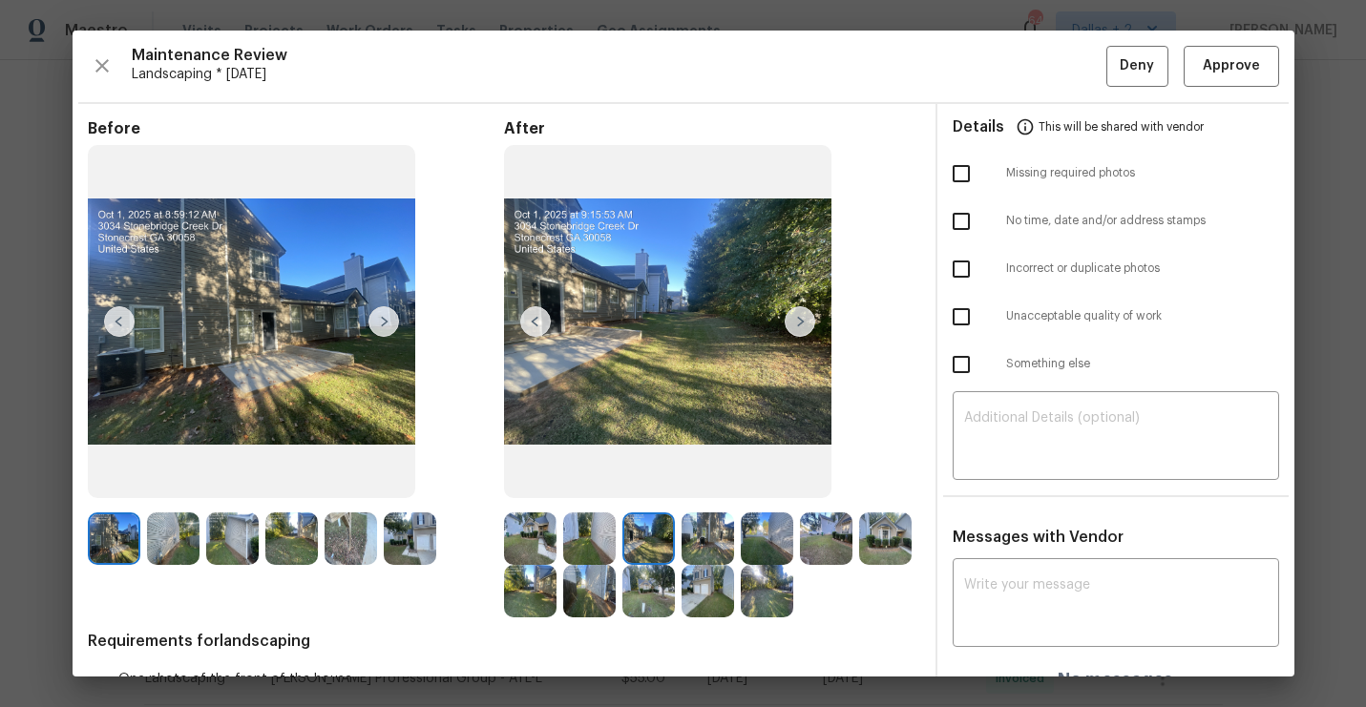
click at [532, 526] on img at bounding box center [530, 539] width 52 height 52
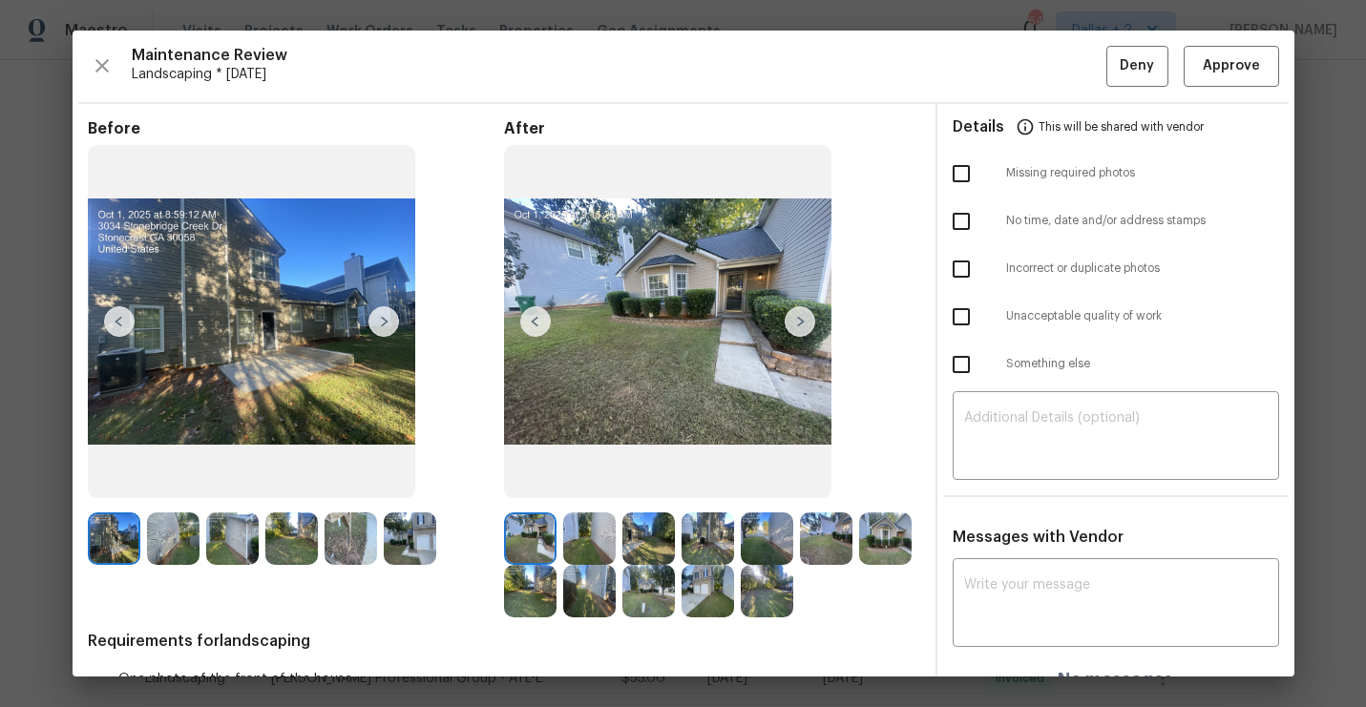
click at [807, 320] on img at bounding box center [800, 321] width 31 height 31
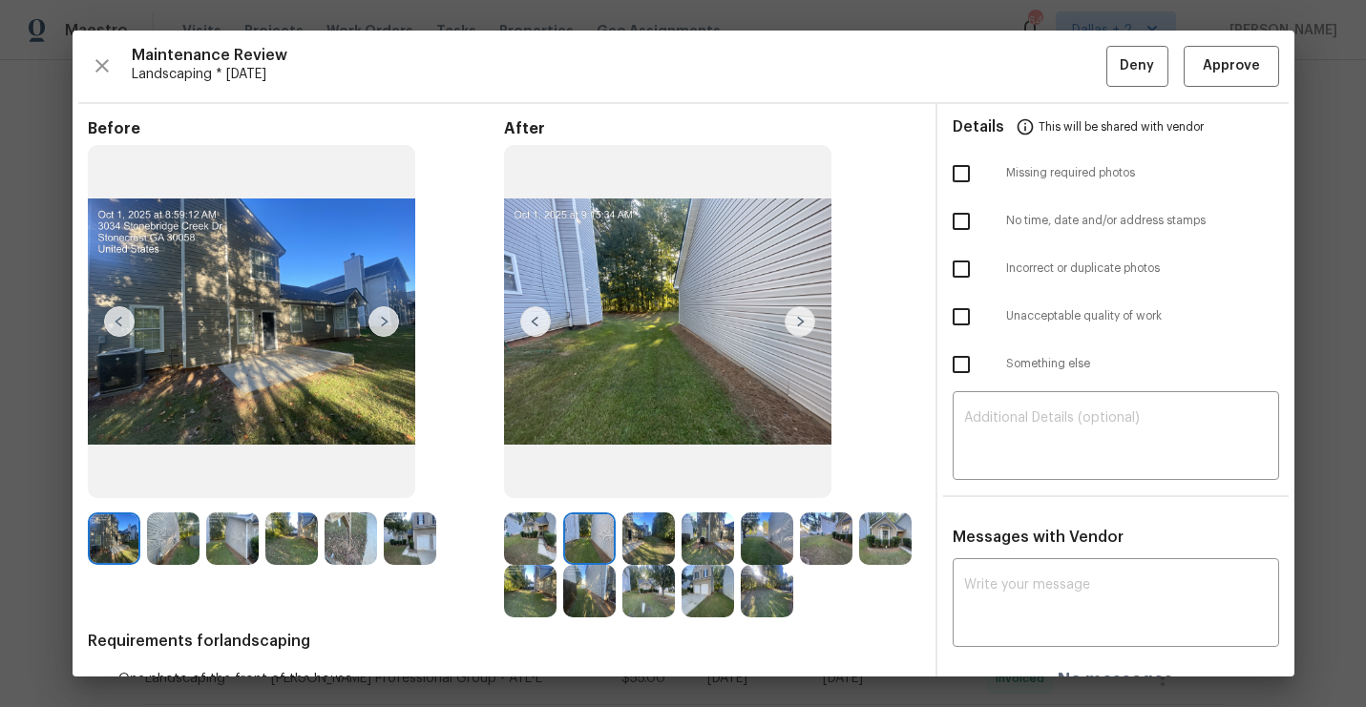
click at [807, 320] on img at bounding box center [800, 321] width 31 height 31
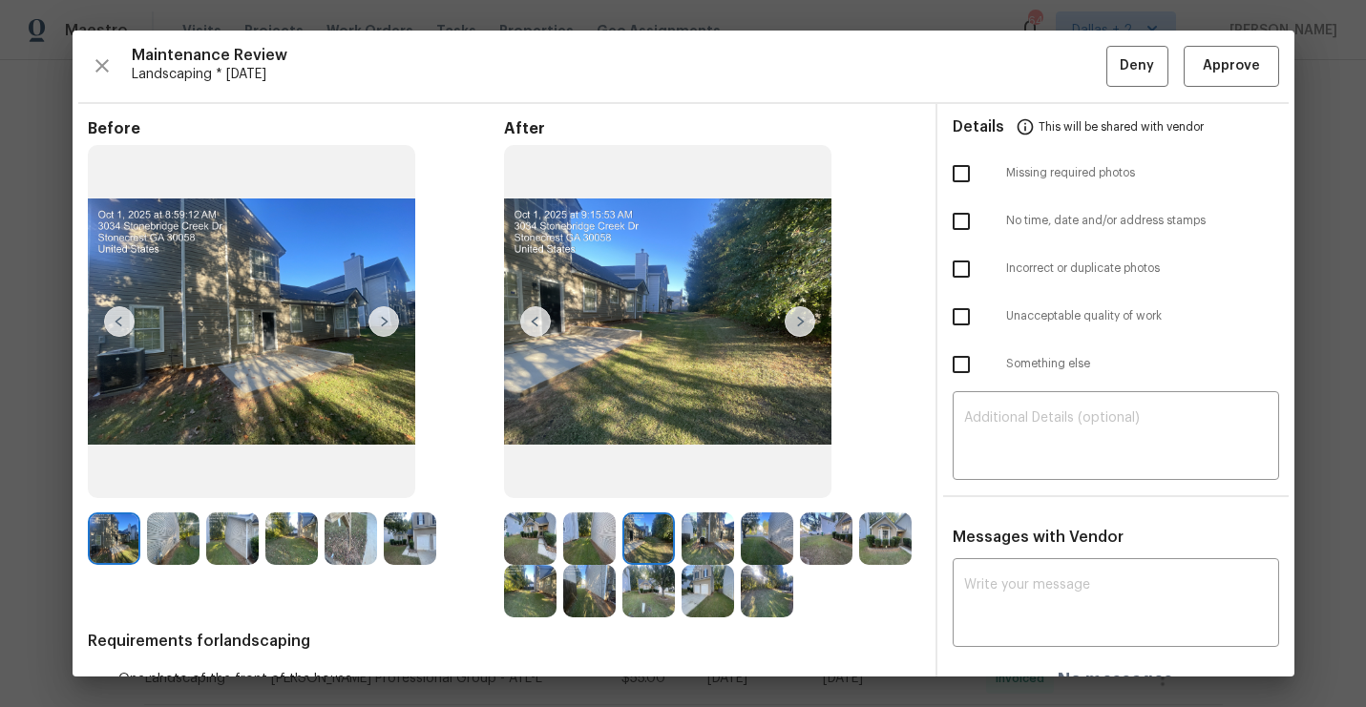
click at [807, 320] on img at bounding box center [800, 321] width 31 height 31
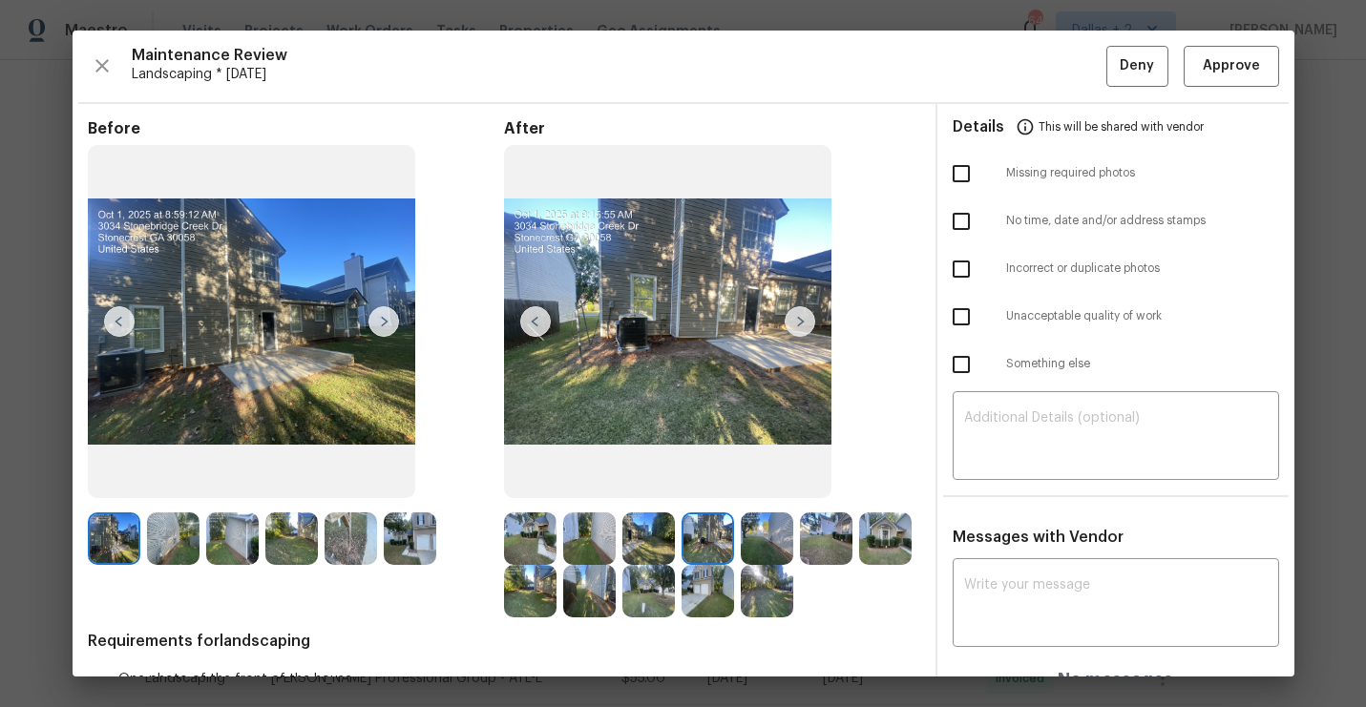
click at [807, 320] on img at bounding box center [800, 321] width 31 height 31
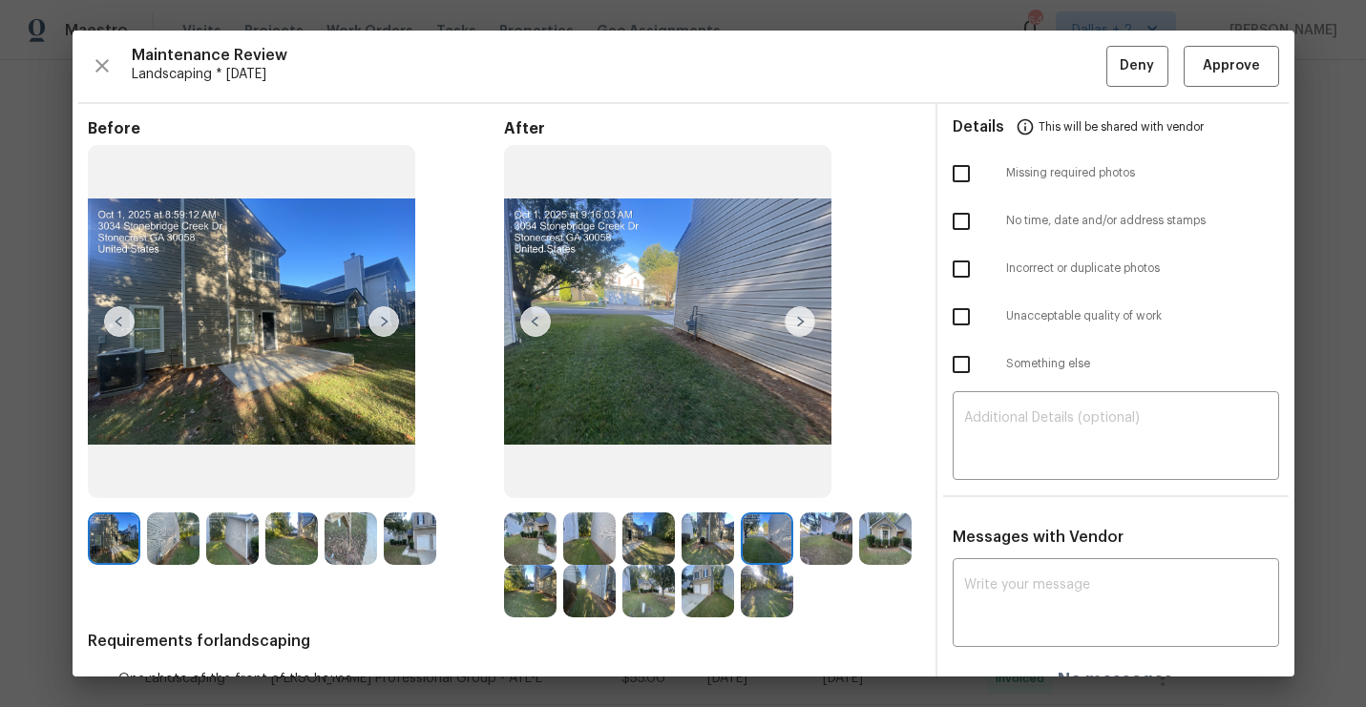
click at [807, 320] on img at bounding box center [800, 321] width 31 height 31
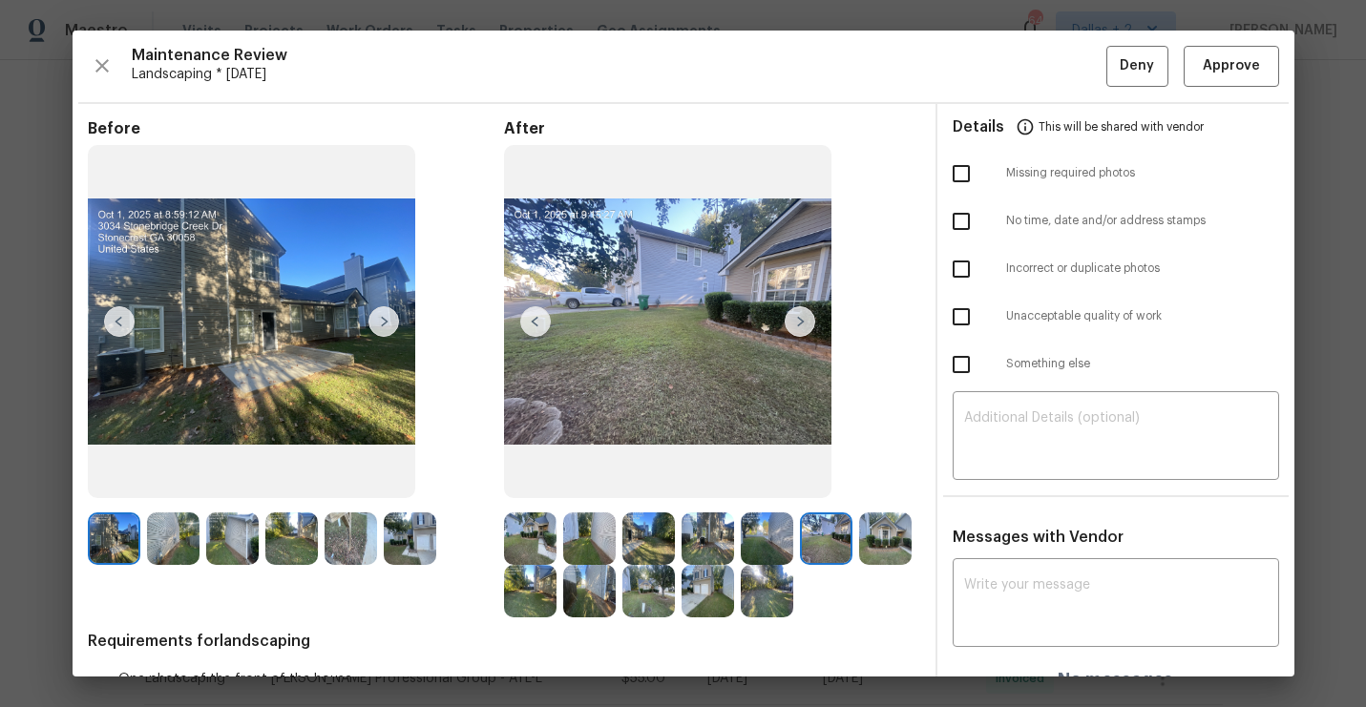
click at [807, 320] on img at bounding box center [800, 321] width 31 height 31
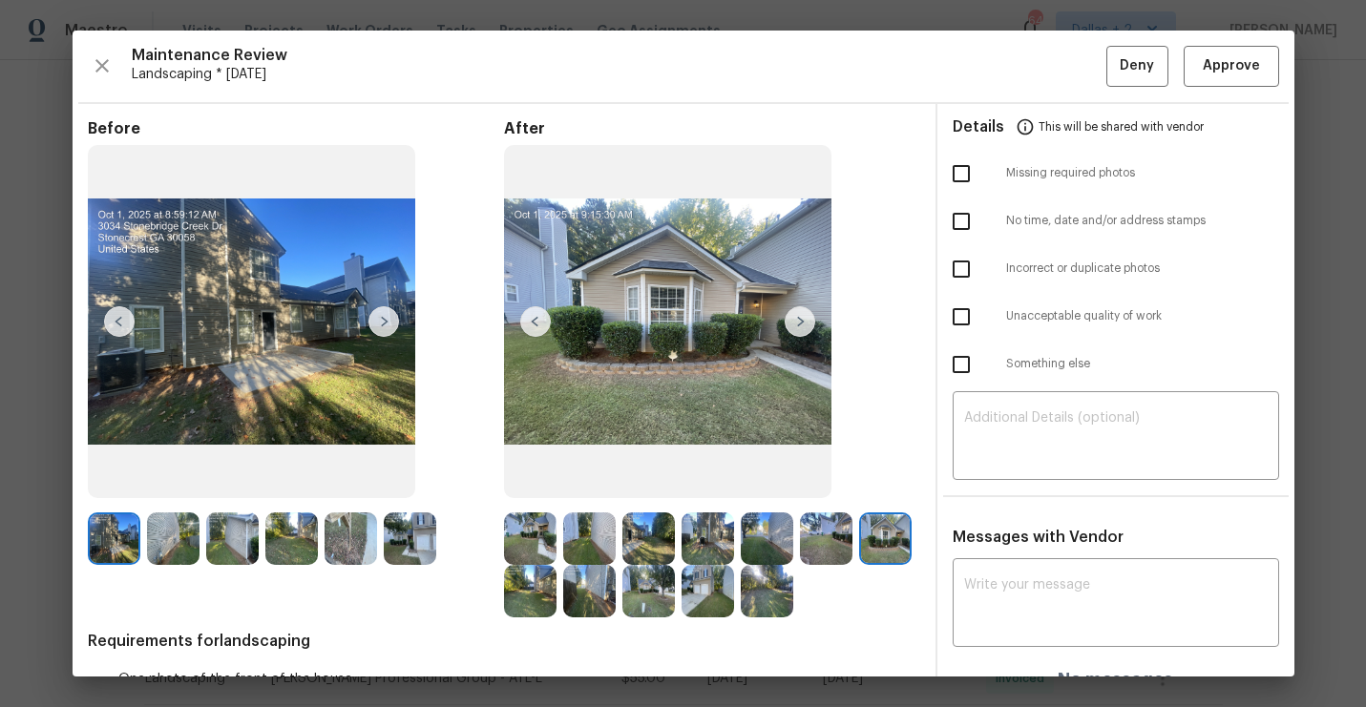
click at [800, 321] on img at bounding box center [800, 321] width 31 height 31
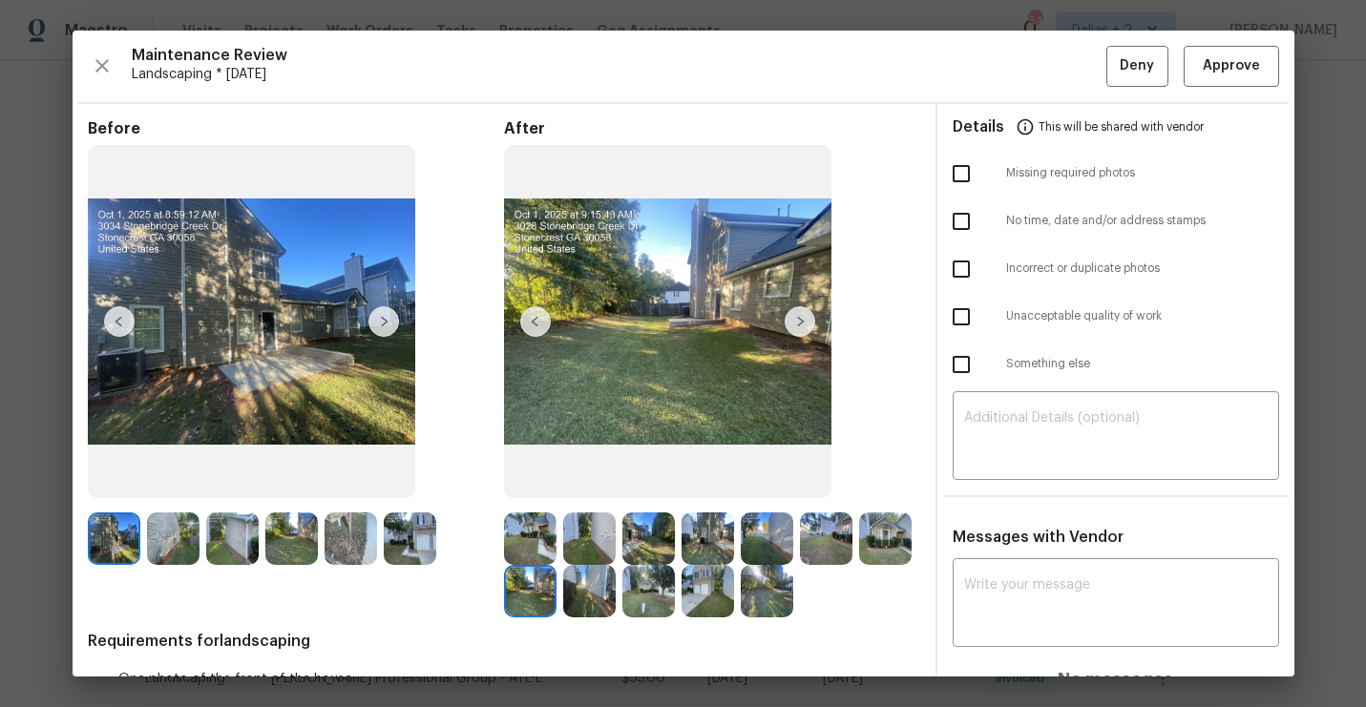
click at [800, 321] on img at bounding box center [800, 321] width 31 height 31
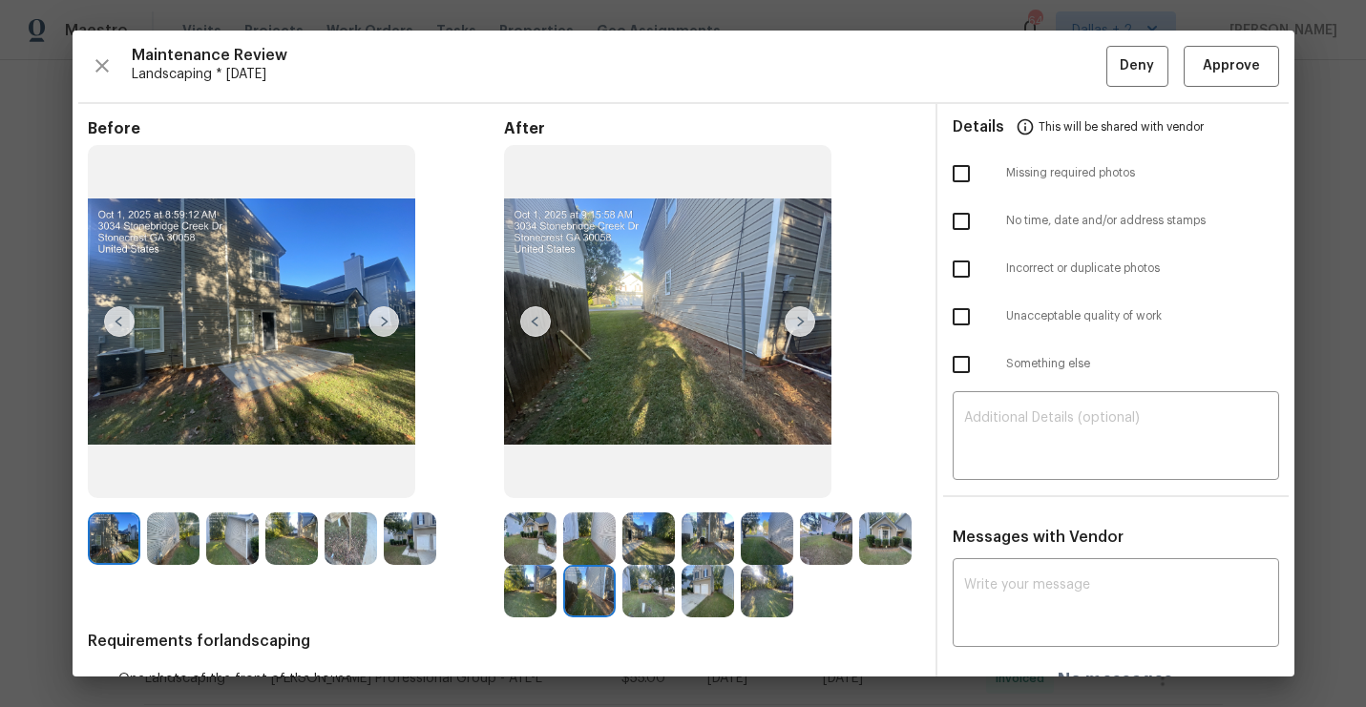
click at [800, 321] on img at bounding box center [800, 321] width 31 height 31
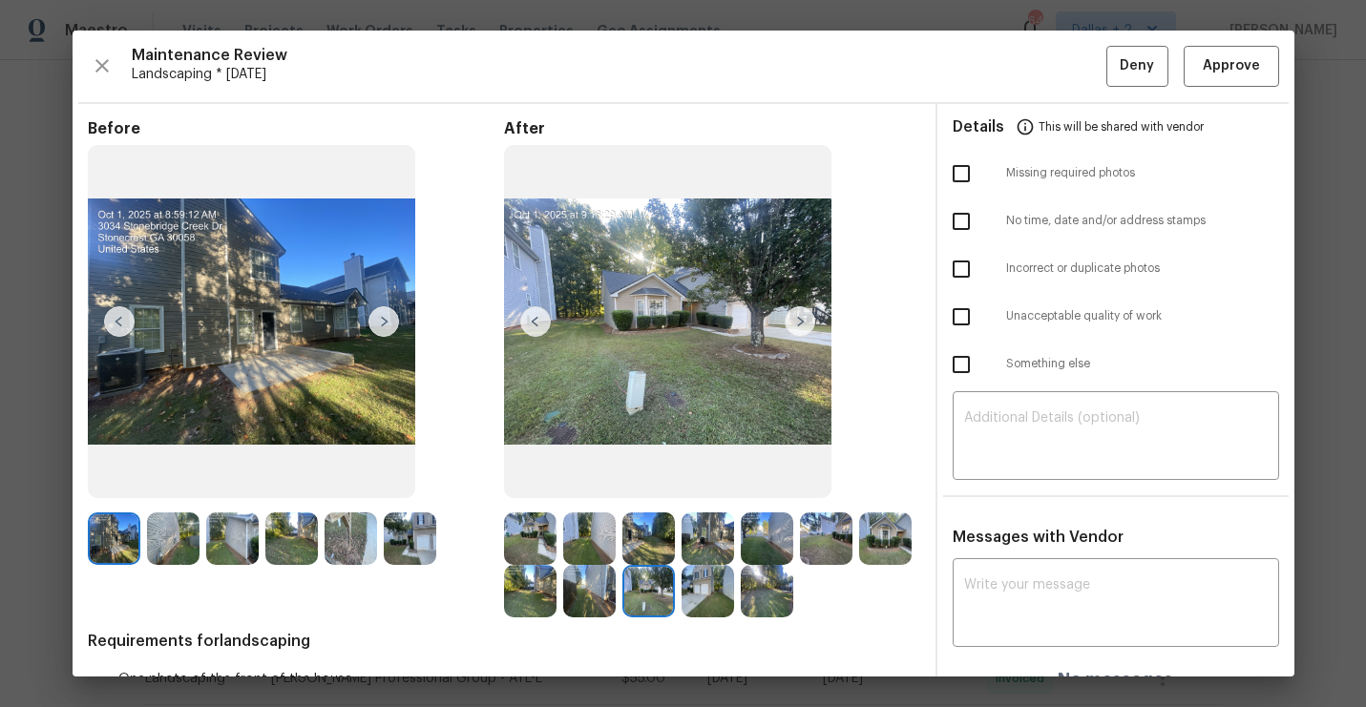
click at [800, 321] on img at bounding box center [800, 321] width 31 height 31
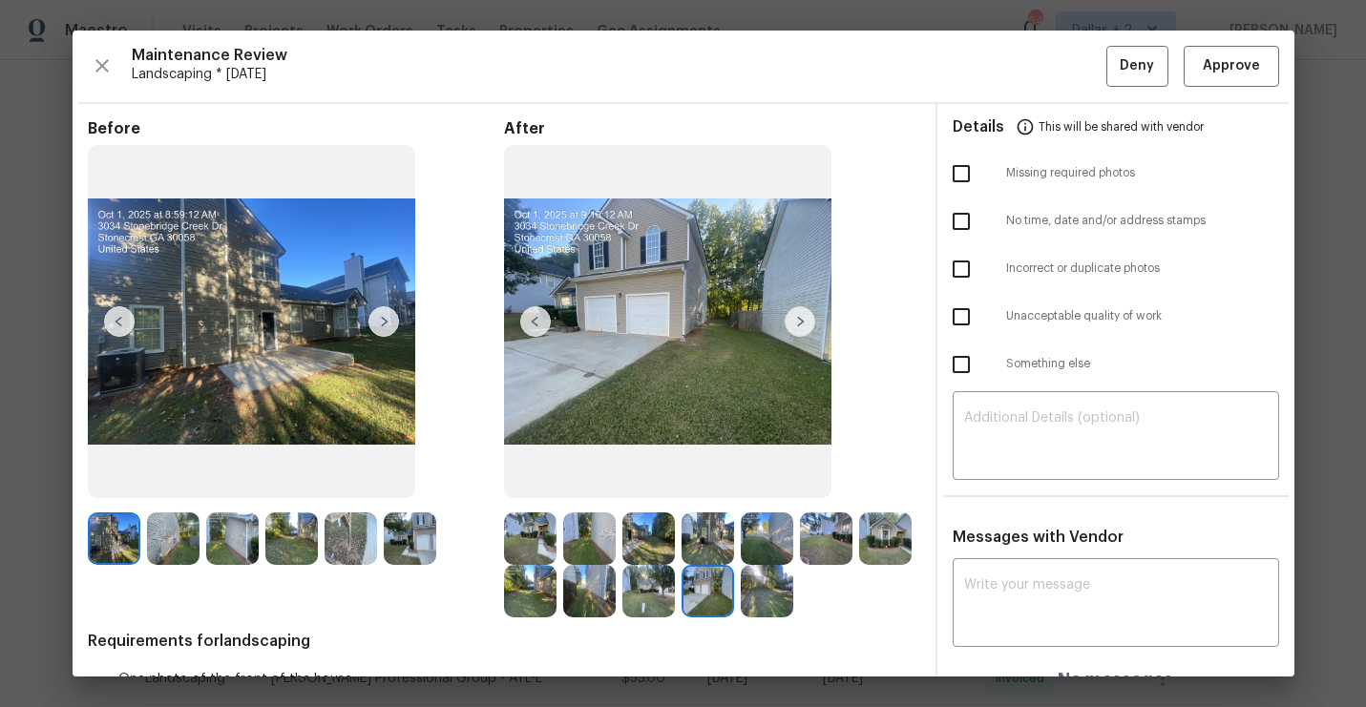
click at [744, 590] on img at bounding box center [767, 591] width 52 height 52
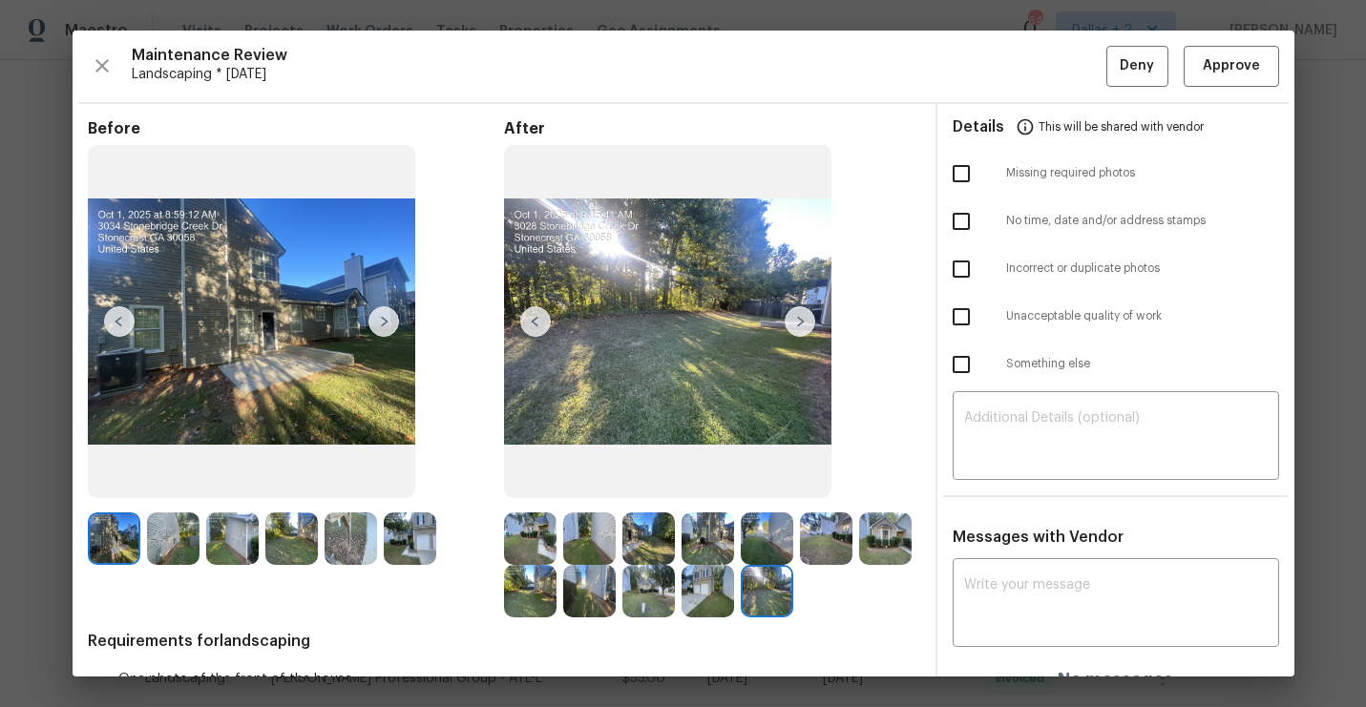
click at [814, 544] on img at bounding box center [826, 539] width 52 height 52
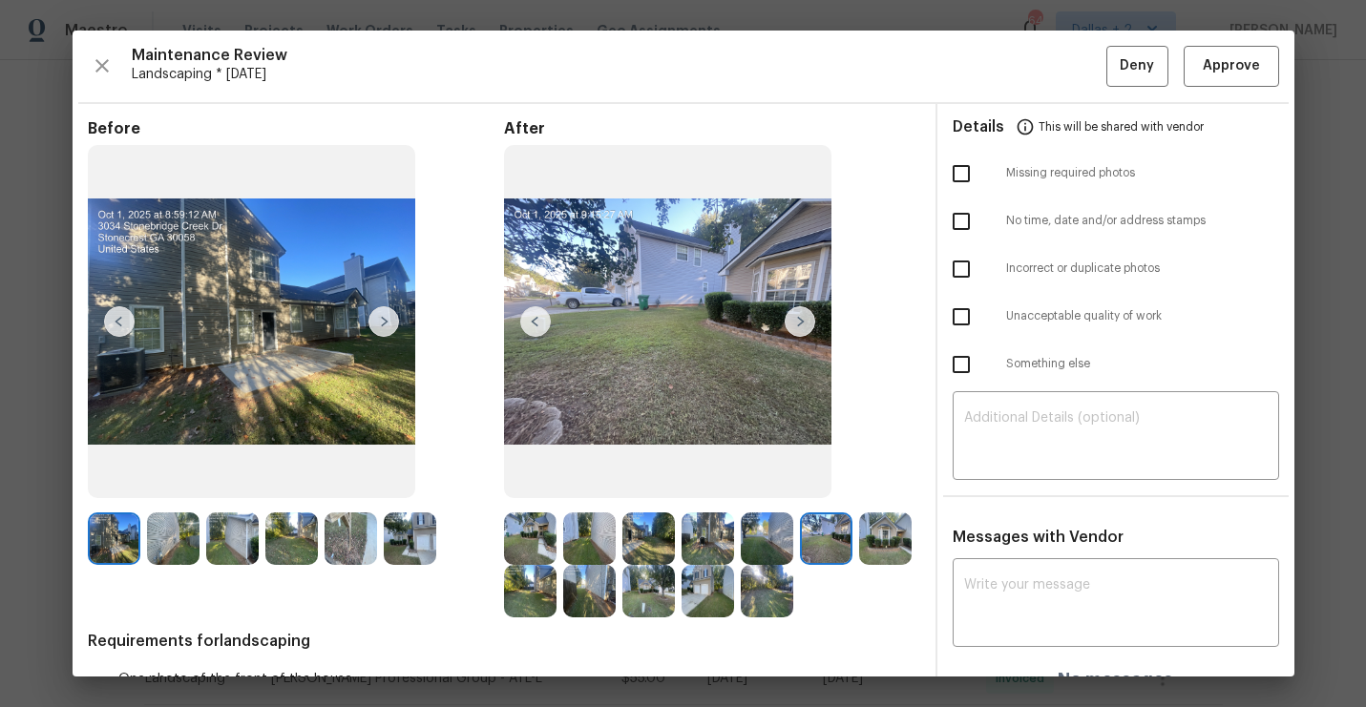
click at [878, 527] on img at bounding box center [885, 539] width 52 height 52
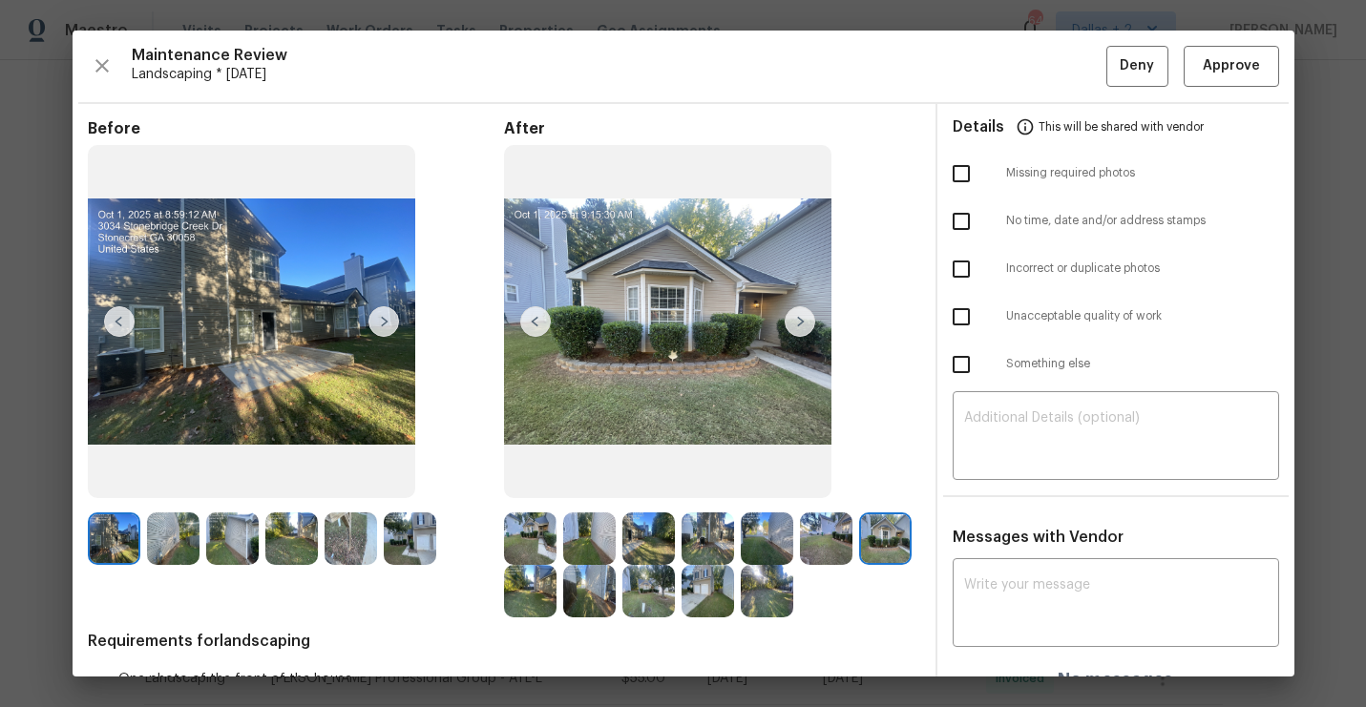
click at [878, 527] on img at bounding box center [885, 539] width 52 height 52
click at [534, 589] on img at bounding box center [530, 591] width 52 height 52
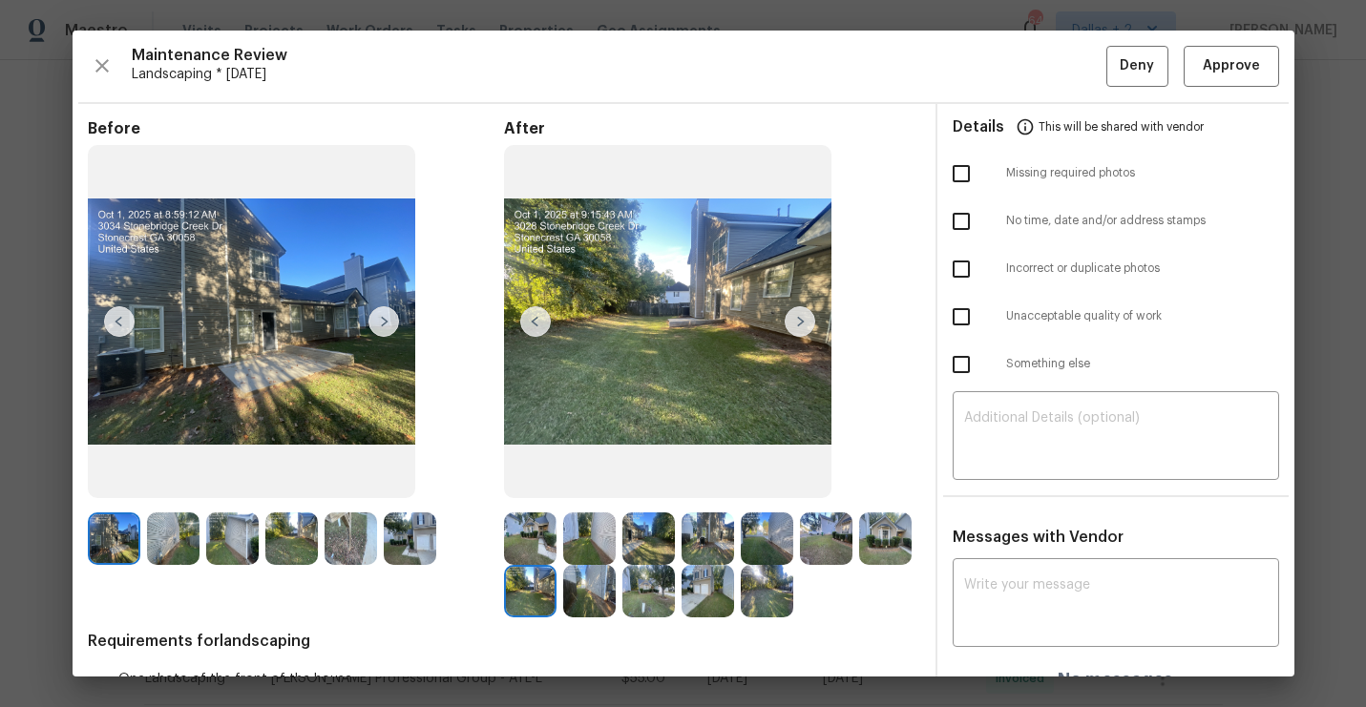
click at [587, 573] on img at bounding box center [589, 591] width 52 height 52
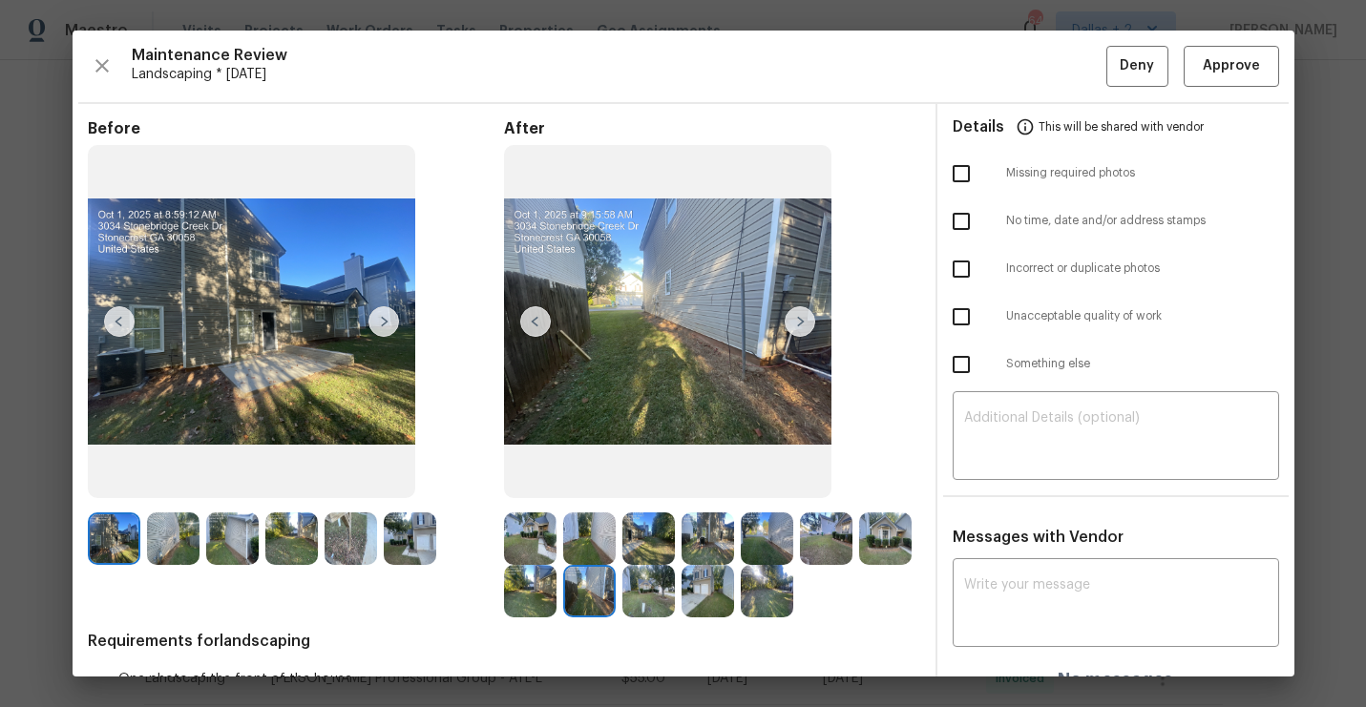
click at [513, 524] on img at bounding box center [530, 539] width 52 height 52
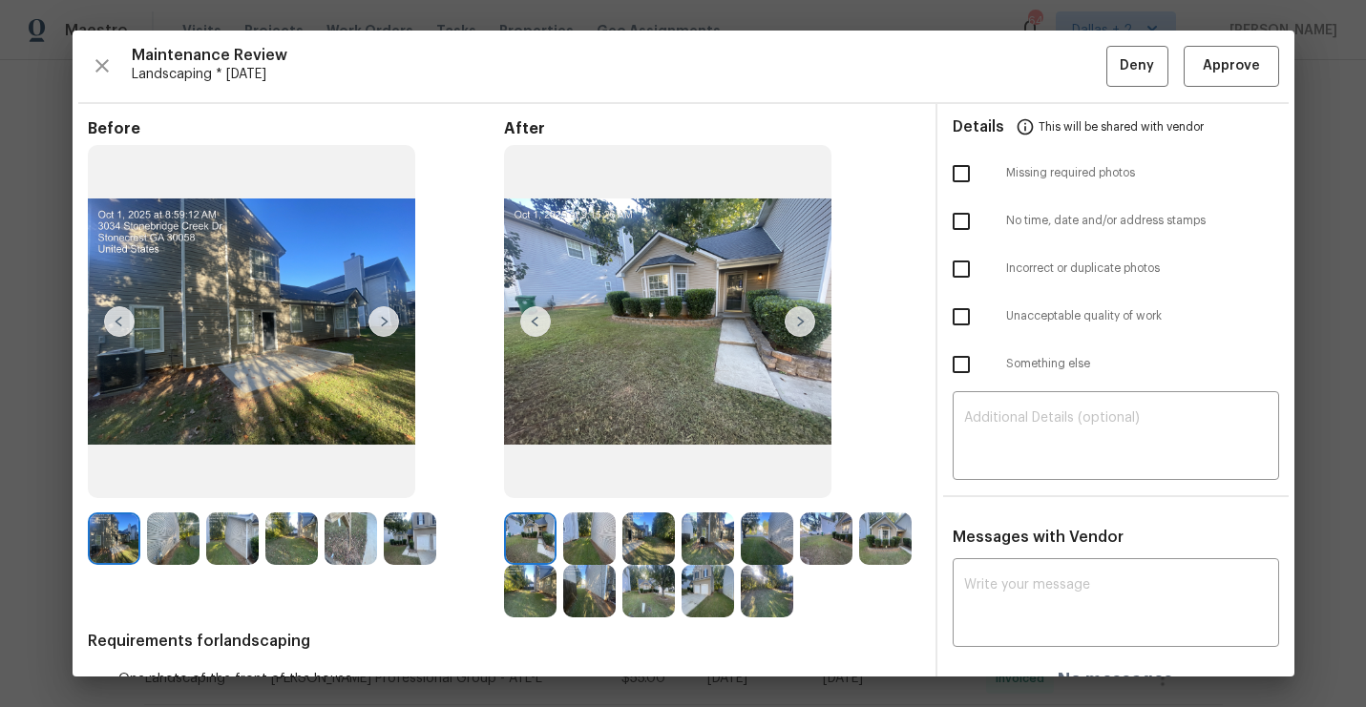
click at [588, 537] on img at bounding box center [589, 539] width 52 height 52
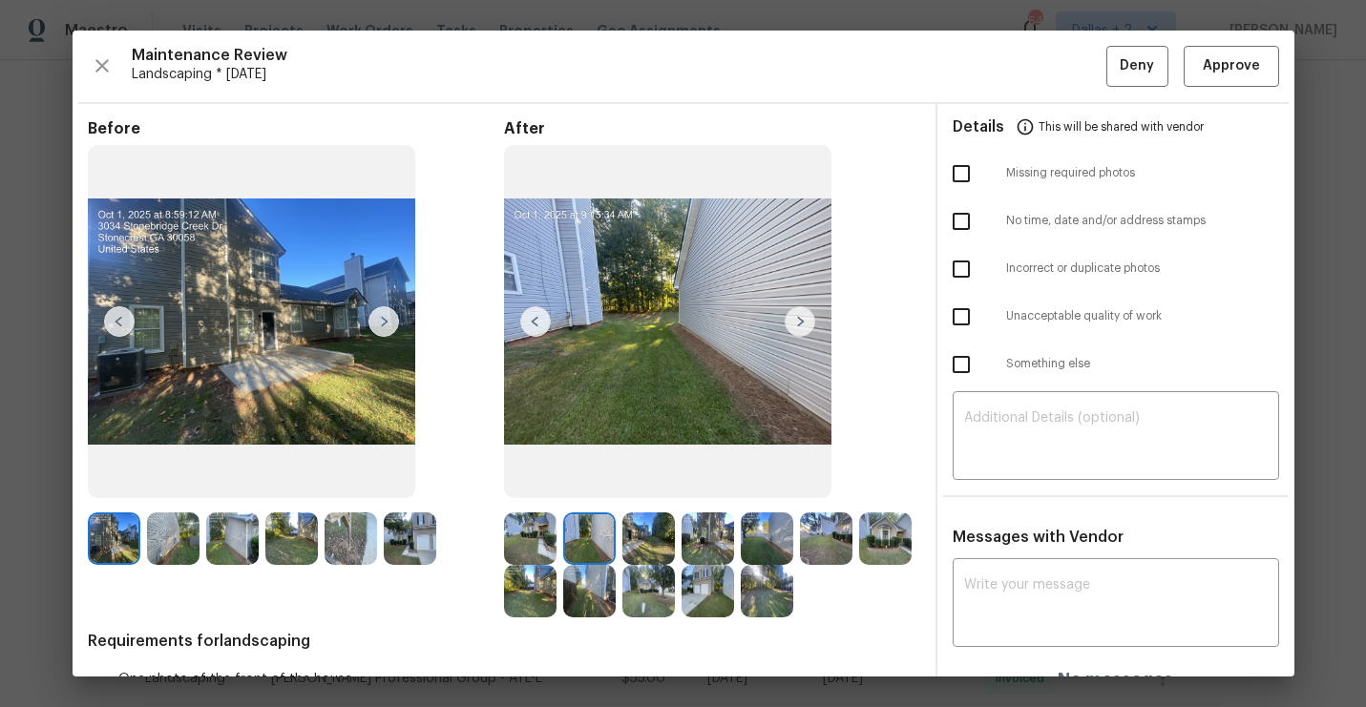
click at [646, 533] on img at bounding box center [648, 539] width 52 height 52
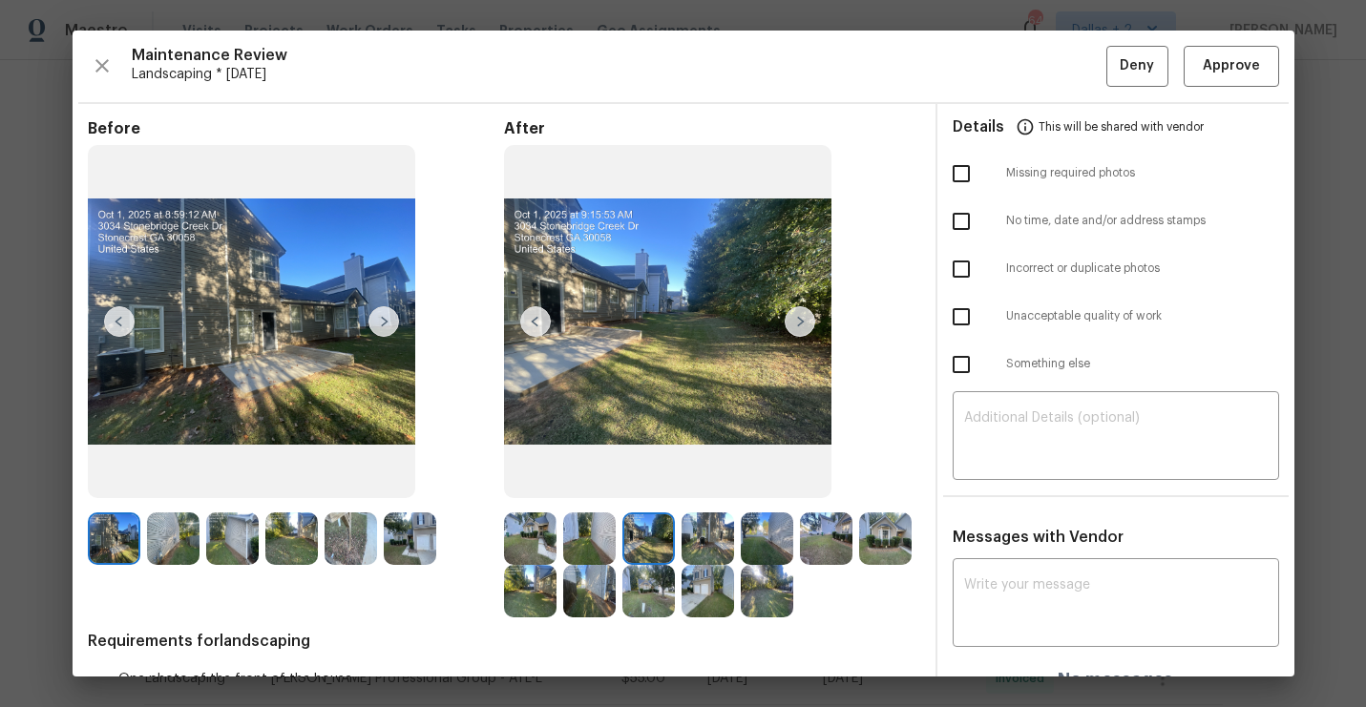
click at [697, 540] on img at bounding box center [707, 539] width 52 height 52
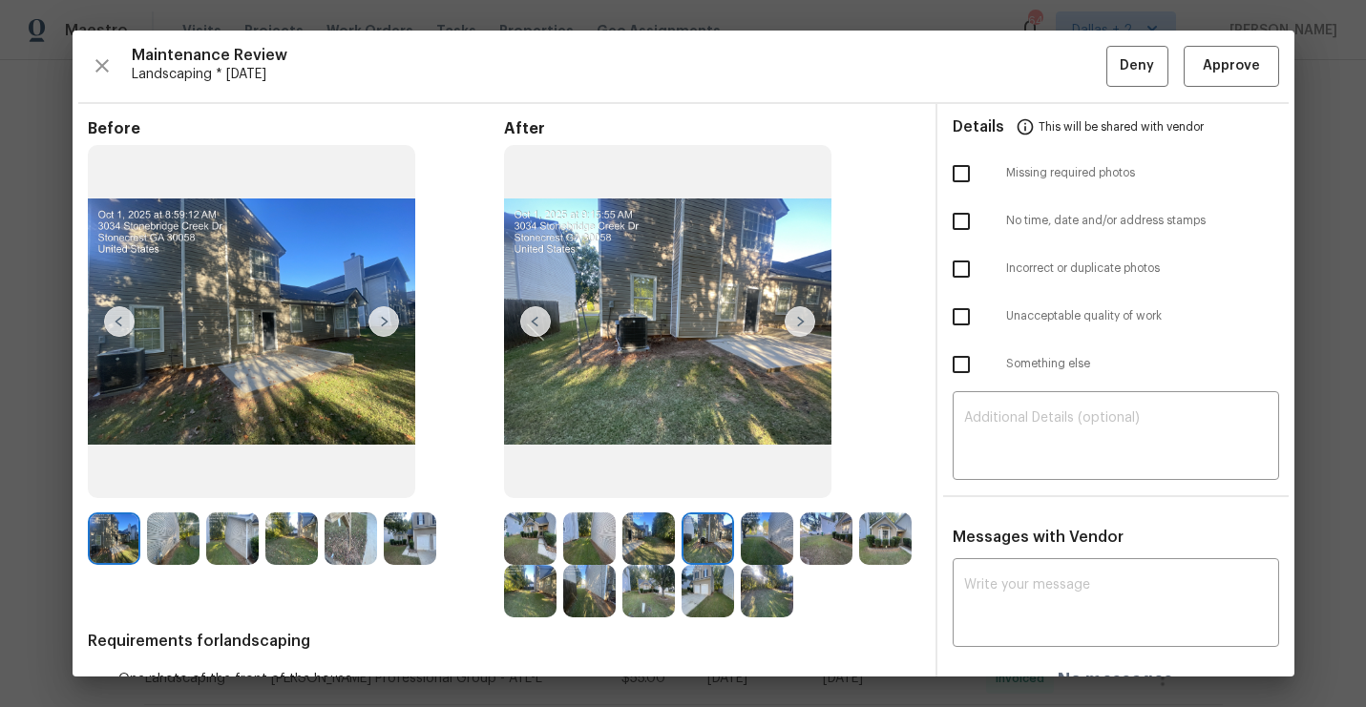
click at [767, 543] on img at bounding box center [767, 539] width 52 height 52
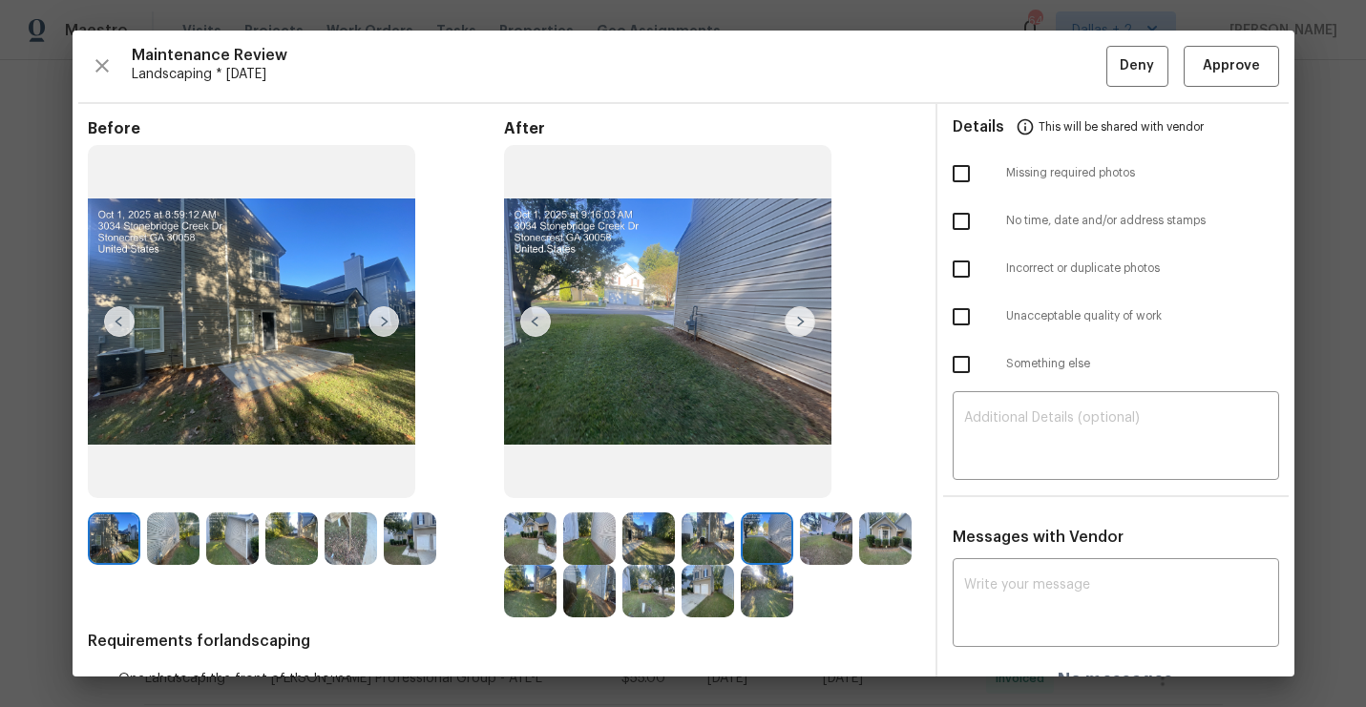
click at [807, 529] on img at bounding box center [826, 539] width 52 height 52
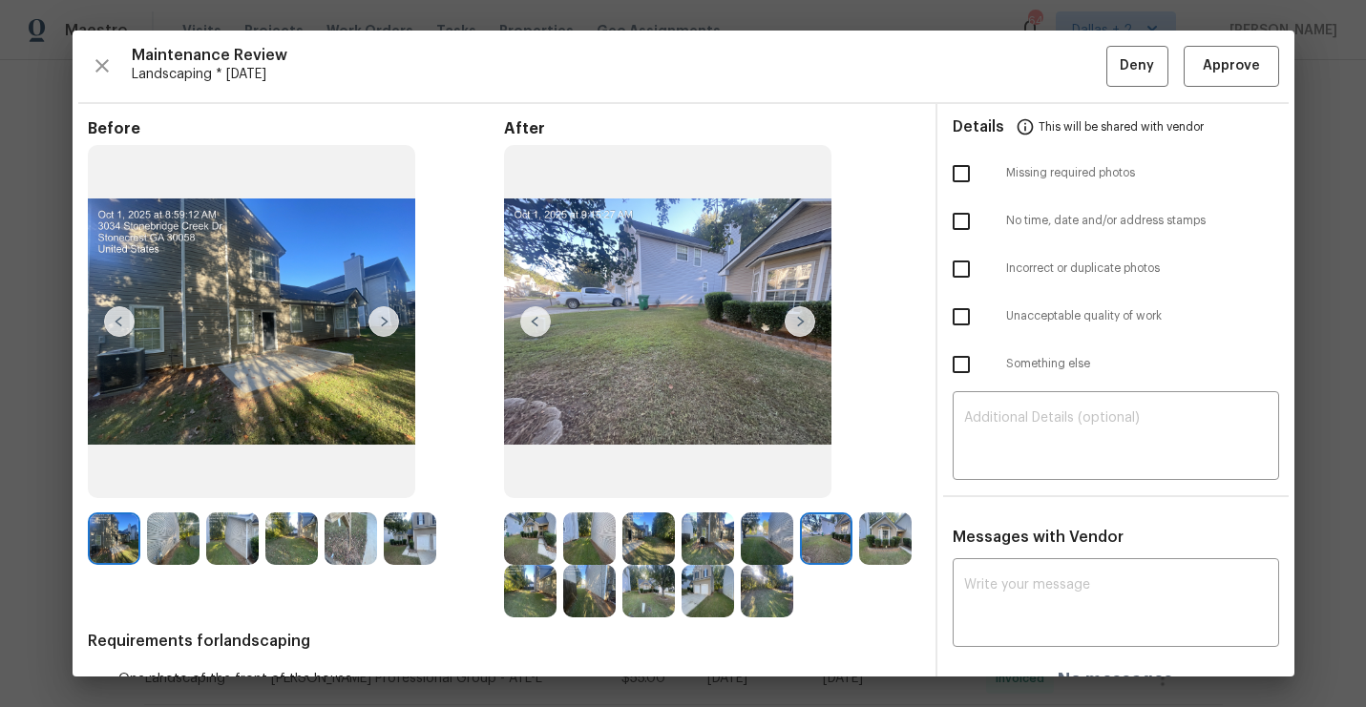
click at [828, 527] on img at bounding box center [826, 539] width 52 height 52
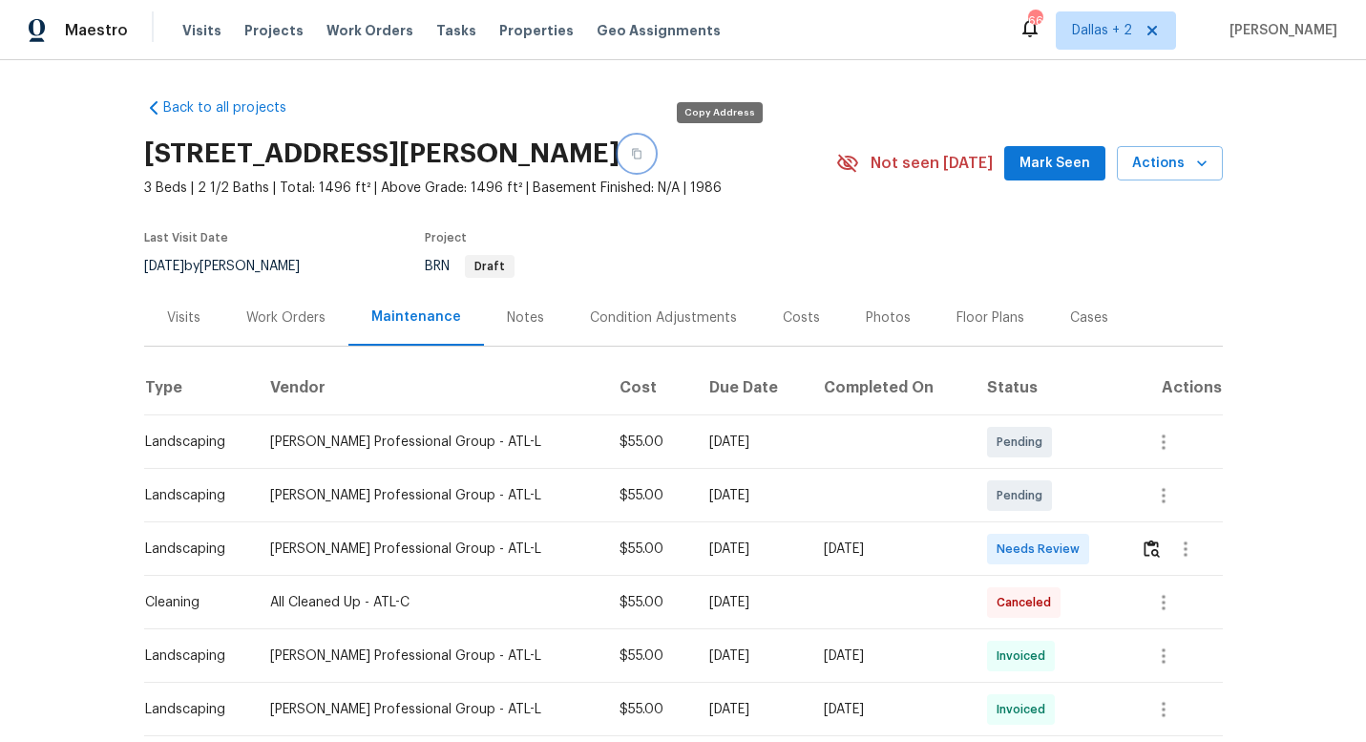
click at [642, 155] on icon "button" at bounding box center [636, 153] width 11 height 11
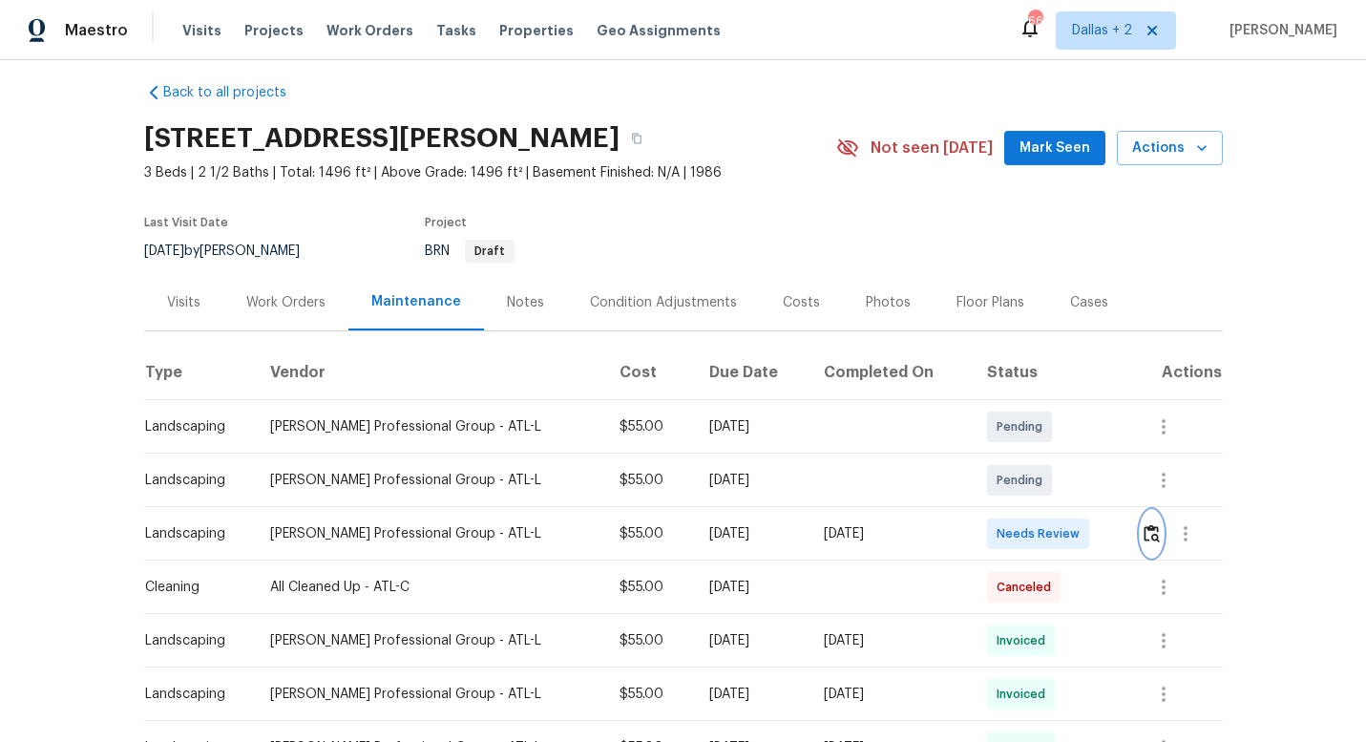
click at [1157, 532] on img "button" at bounding box center [1151, 533] width 16 height 18
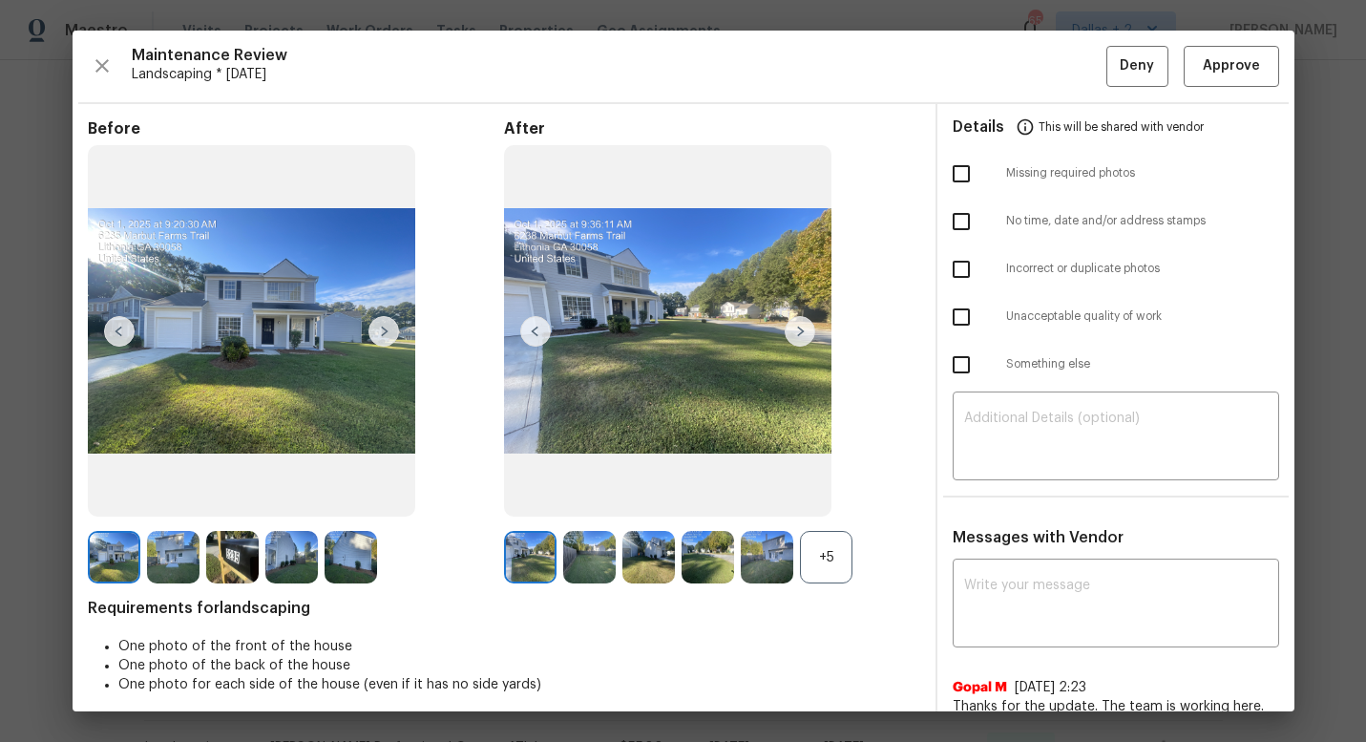
click at [833, 568] on div "+5" at bounding box center [826, 557] width 52 height 52
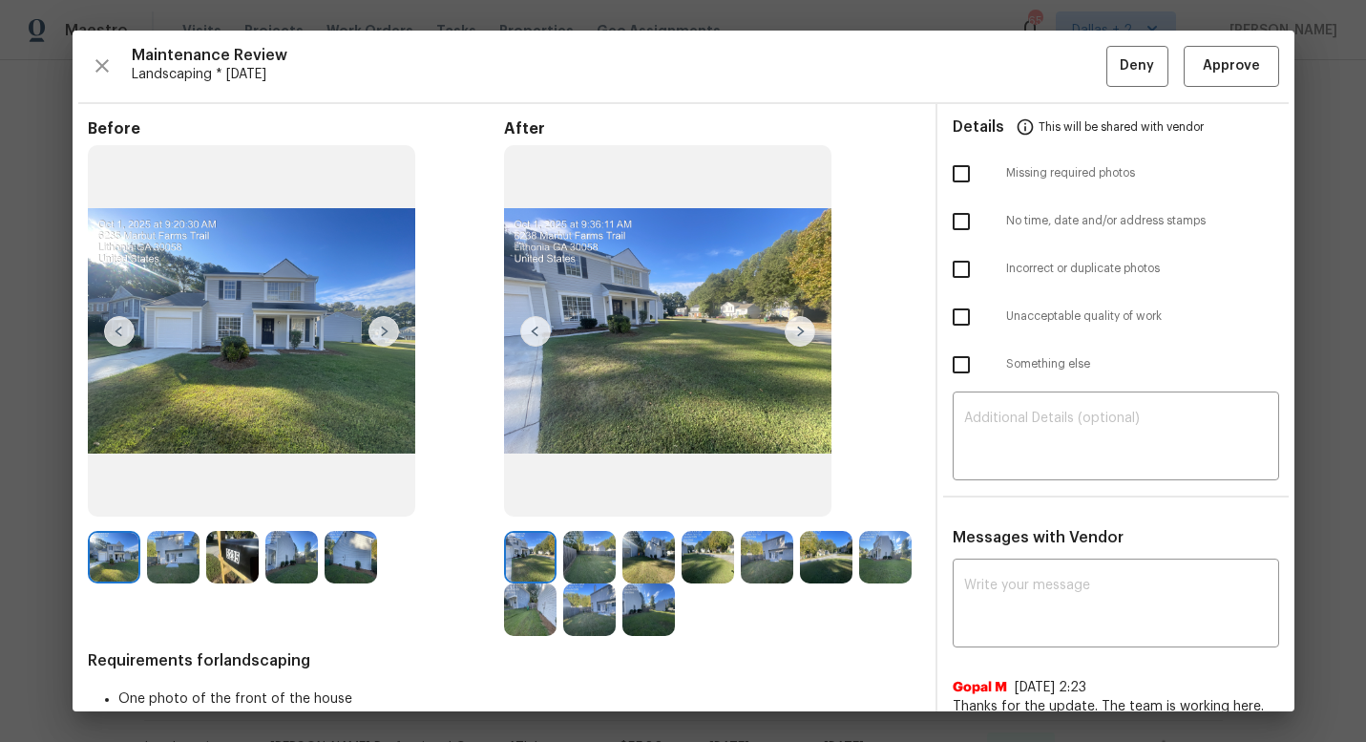
click at [217, 560] on img at bounding box center [232, 557] width 52 height 52
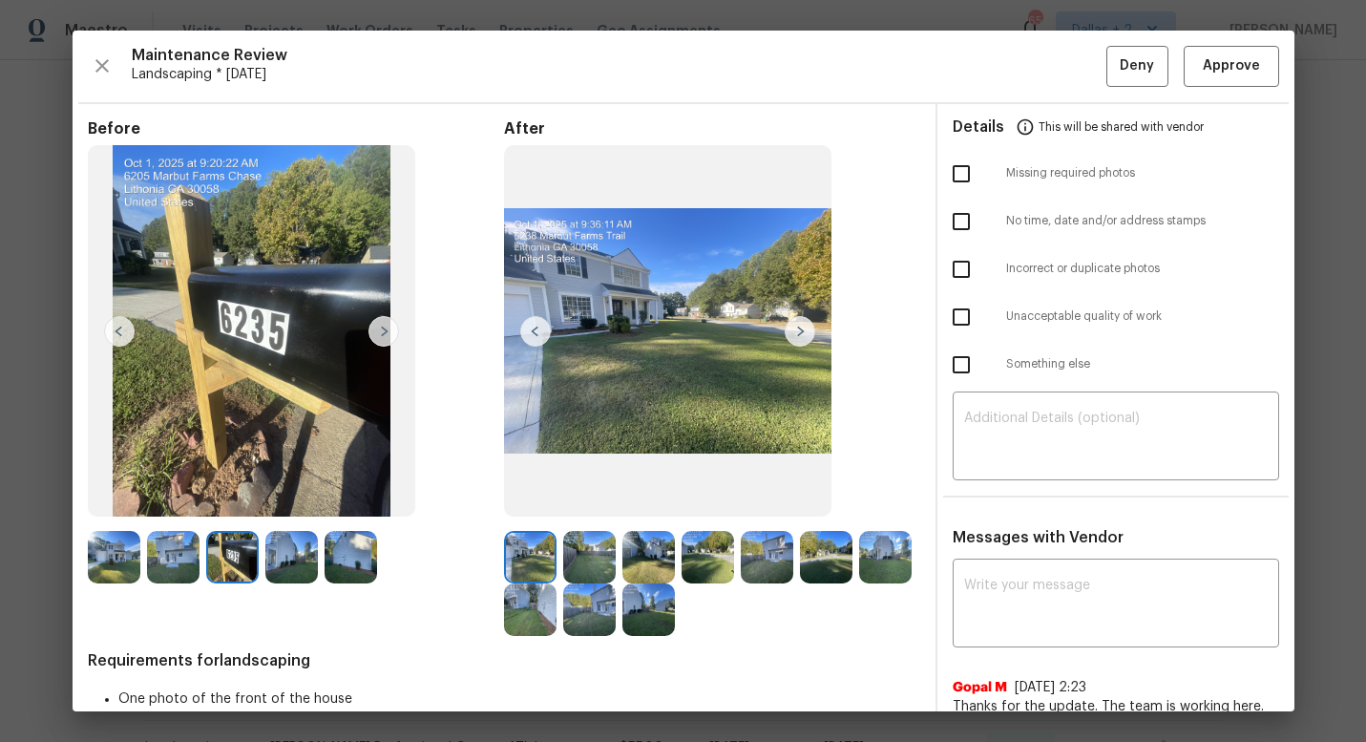
click at [667, 538] on img at bounding box center [648, 557] width 52 height 52
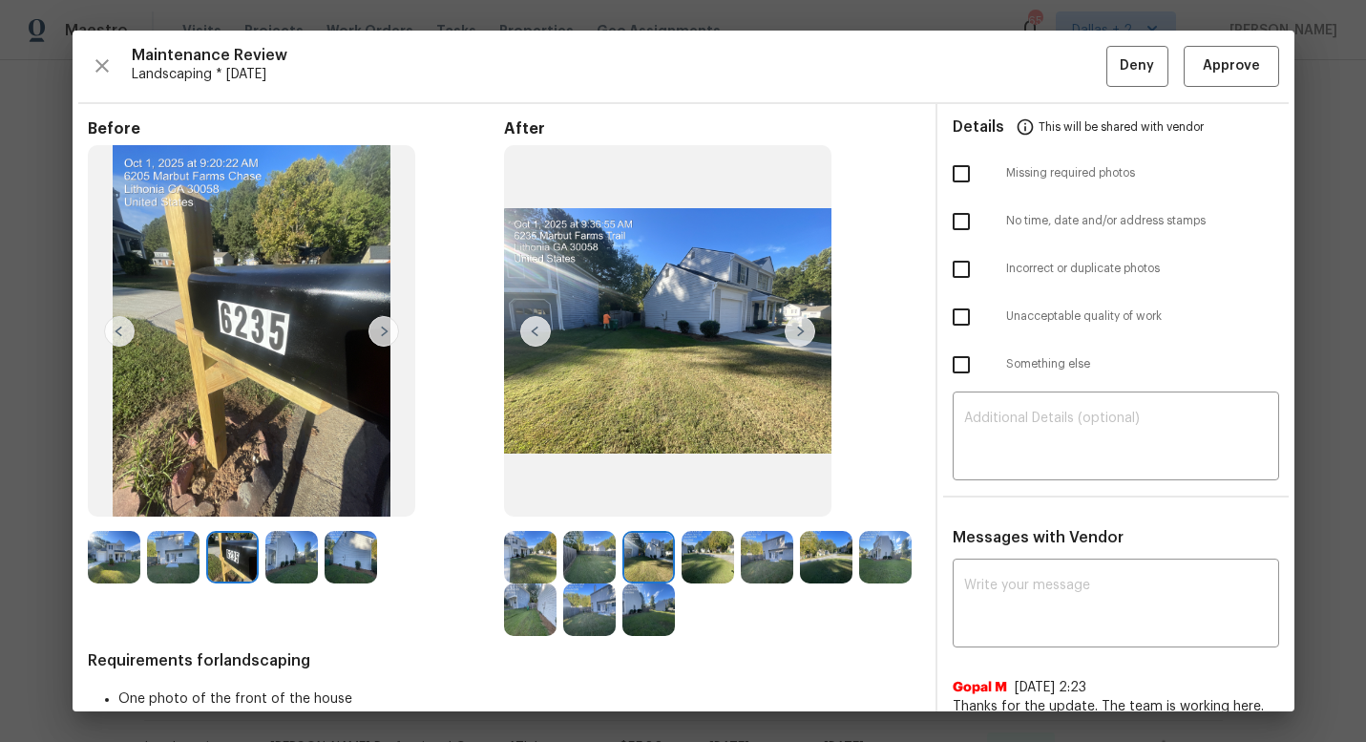
click at [236, 569] on img at bounding box center [232, 557] width 52 height 52
click at [531, 566] on img at bounding box center [530, 557] width 52 height 52
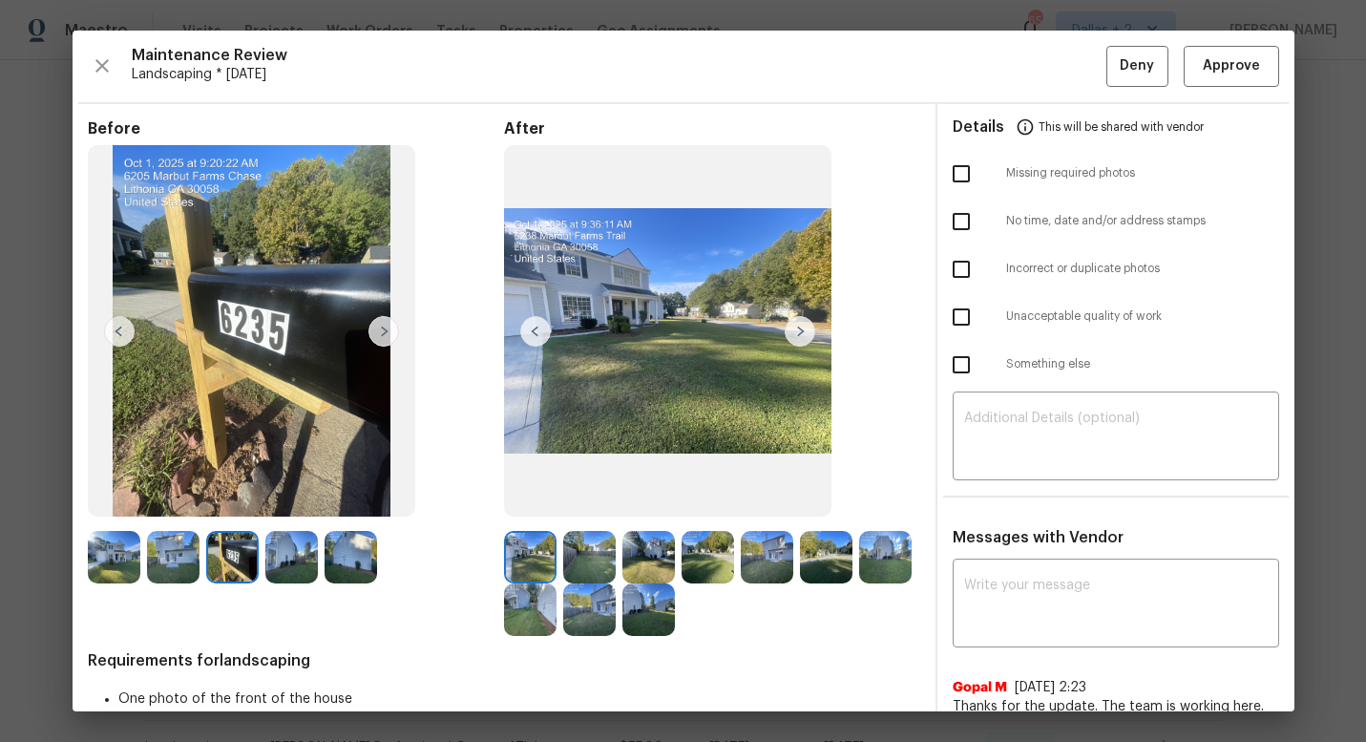
click at [594, 553] on img at bounding box center [589, 557] width 52 height 52
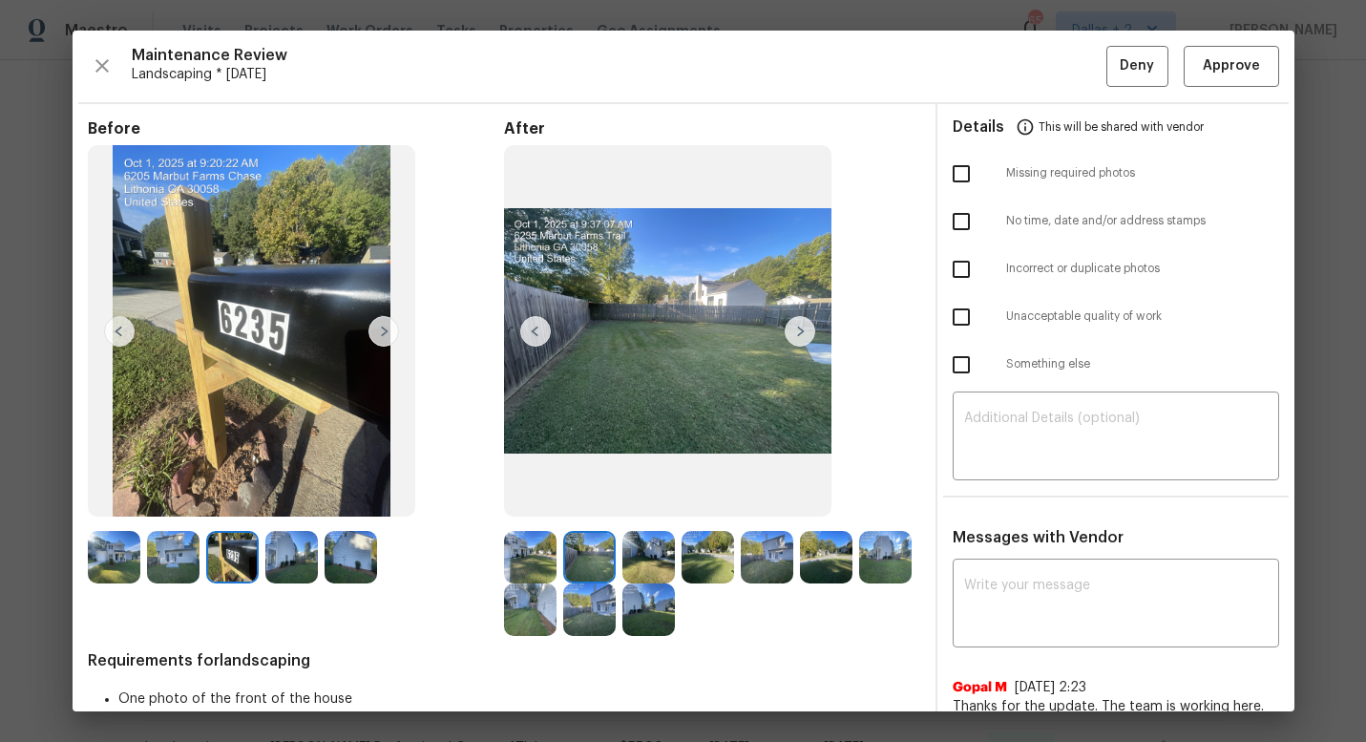
click at [653, 562] on img at bounding box center [648, 557] width 52 height 52
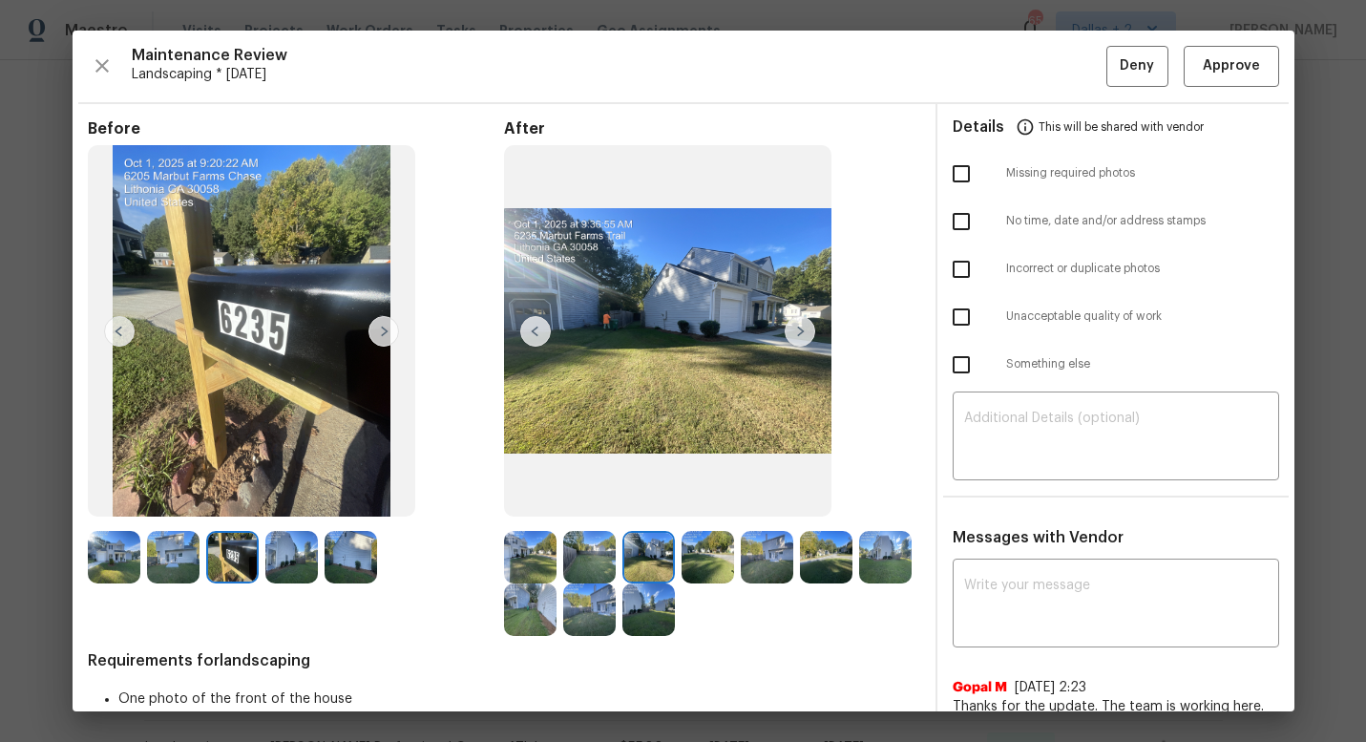
click at [701, 573] on img at bounding box center [707, 557] width 52 height 52
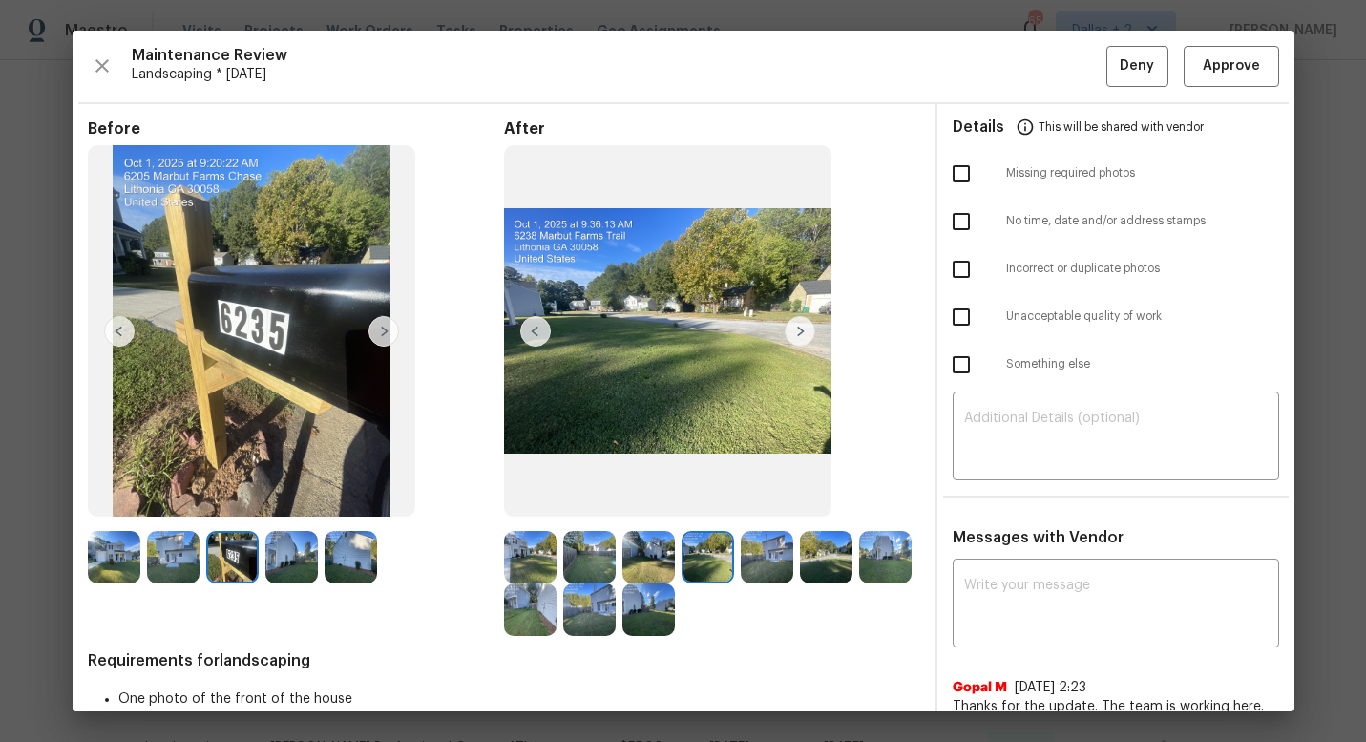
click at [769, 556] on img at bounding box center [767, 557] width 52 height 52
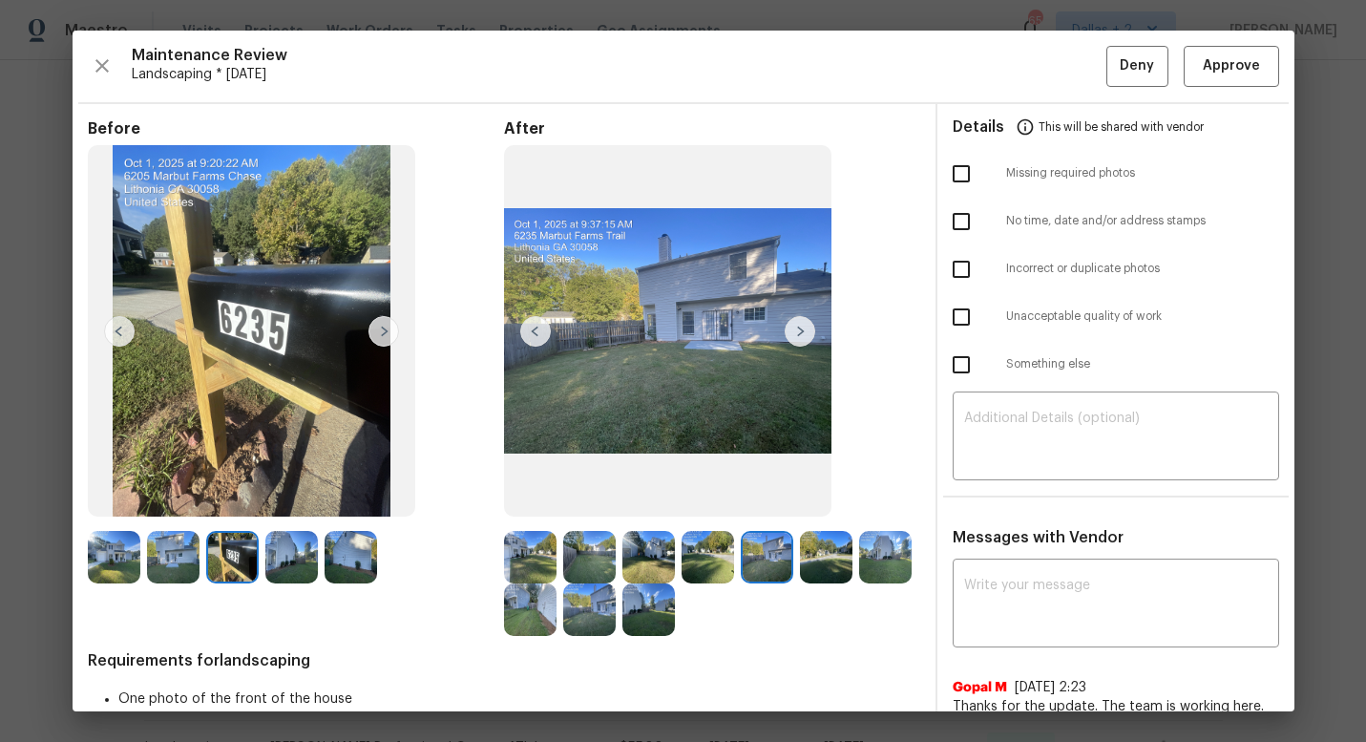
click at [828, 559] on img at bounding box center [826, 557] width 52 height 52
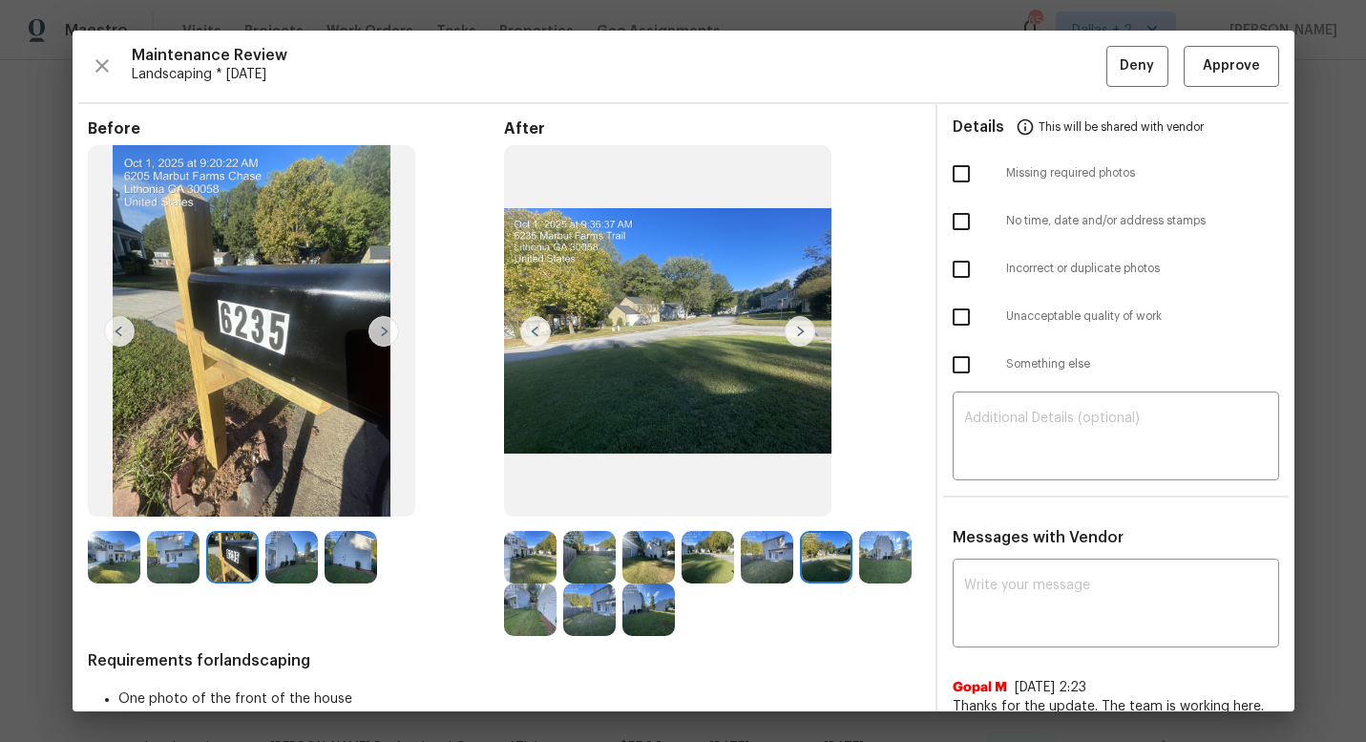
click at [514, 622] on img at bounding box center [530, 609] width 52 height 52
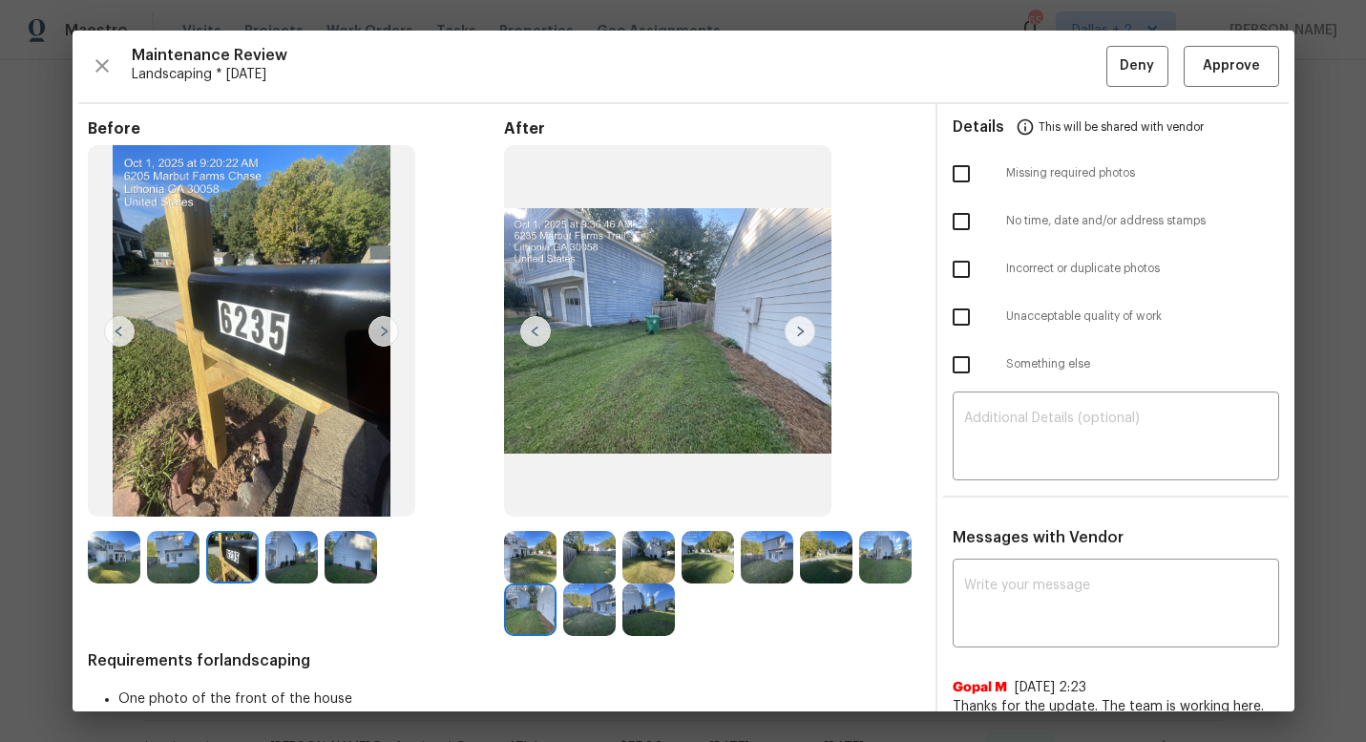
click at [588, 596] on img at bounding box center [589, 609] width 52 height 52
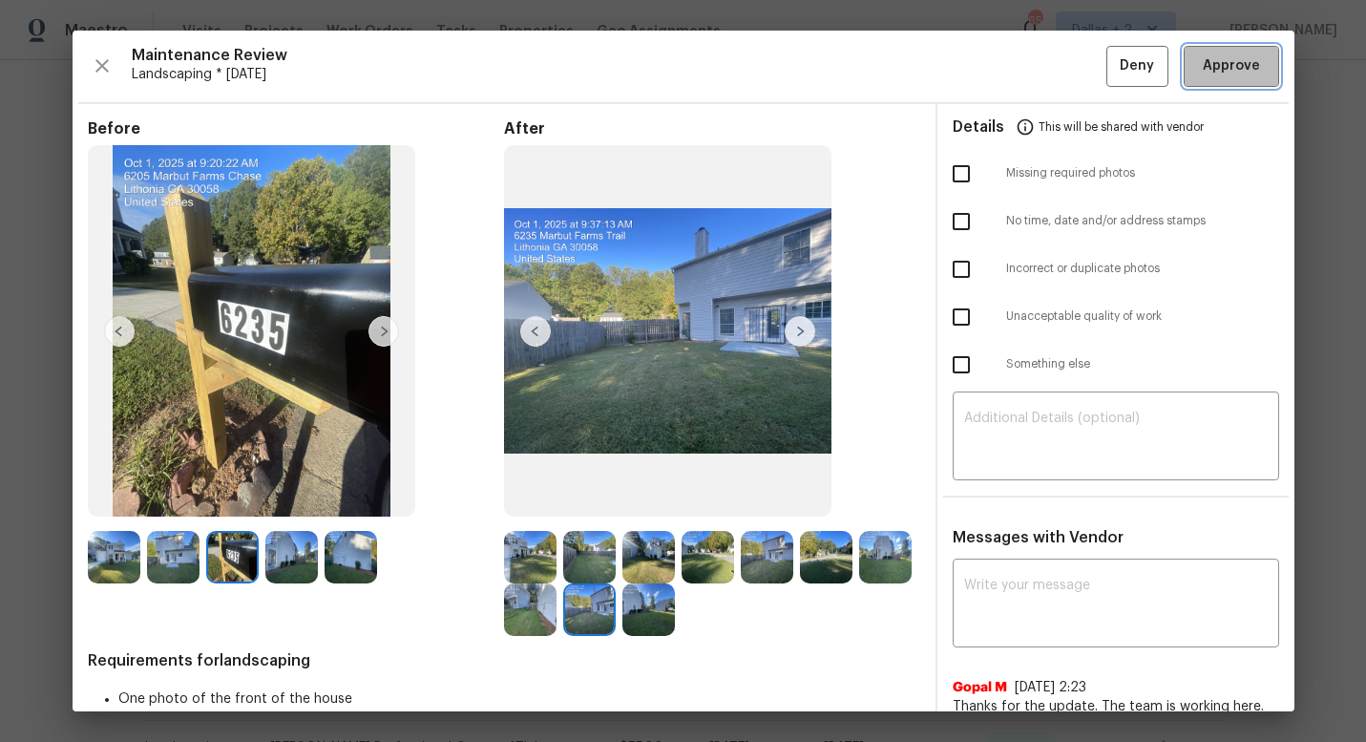
click at [1245, 79] on button "Approve" at bounding box center [1230, 66] width 95 height 41
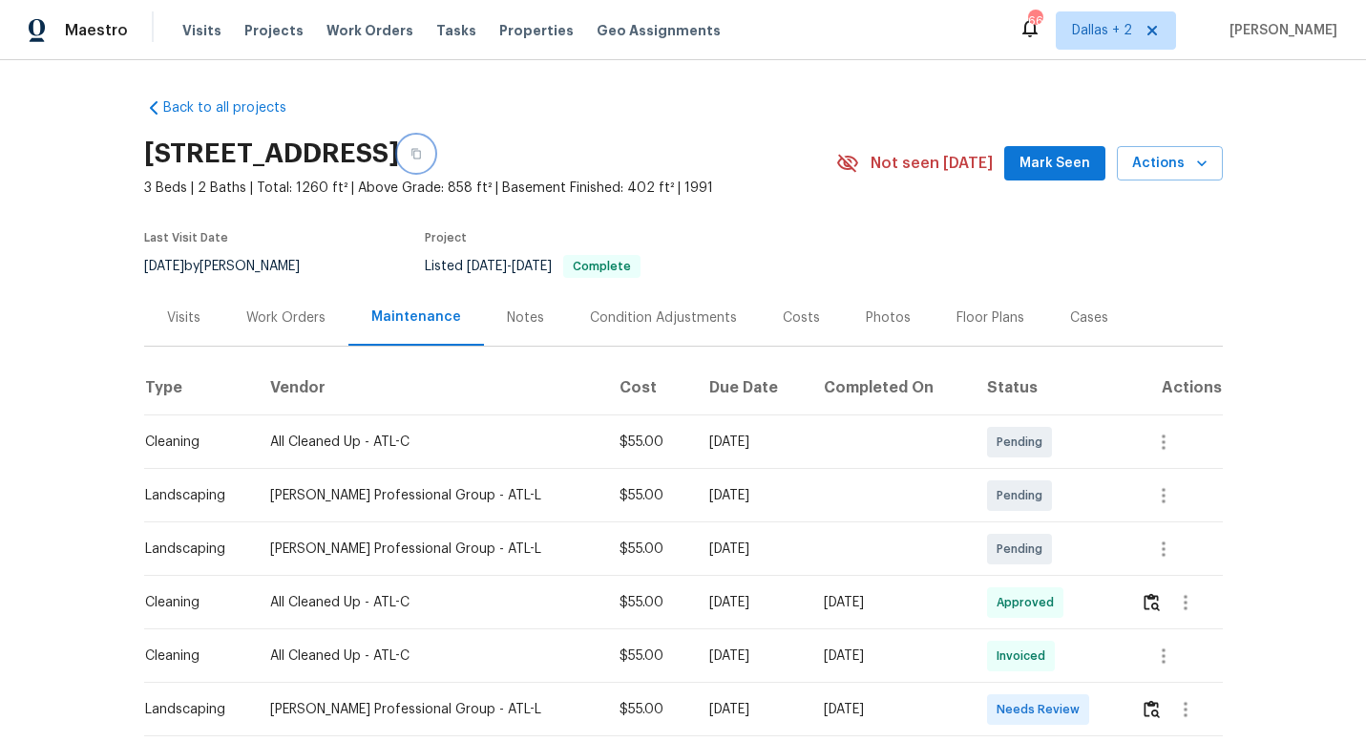
click at [422, 155] on icon "button" at bounding box center [415, 153] width 11 height 11
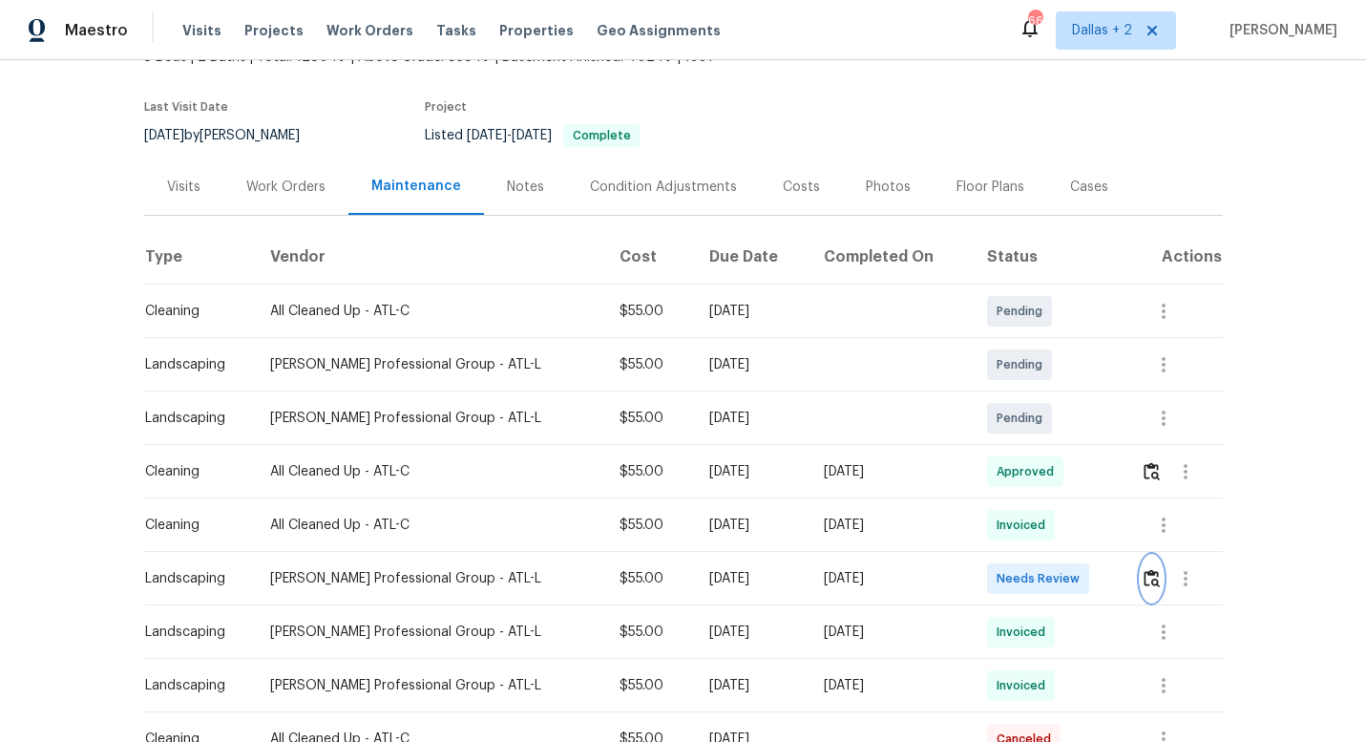
click at [1155, 573] on img "button" at bounding box center [1151, 578] width 16 height 18
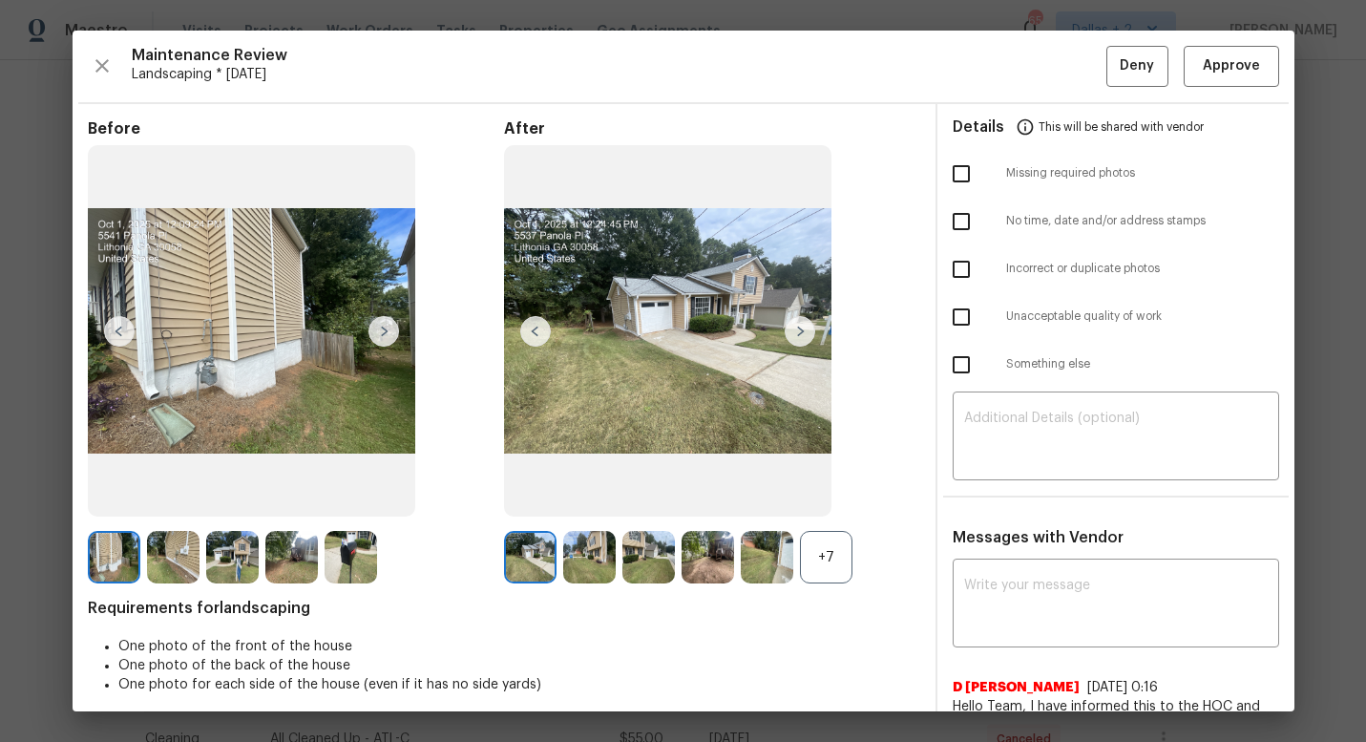
click at [827, 555] on div "+7" at bounding box center [826, 557] width 52 height 52
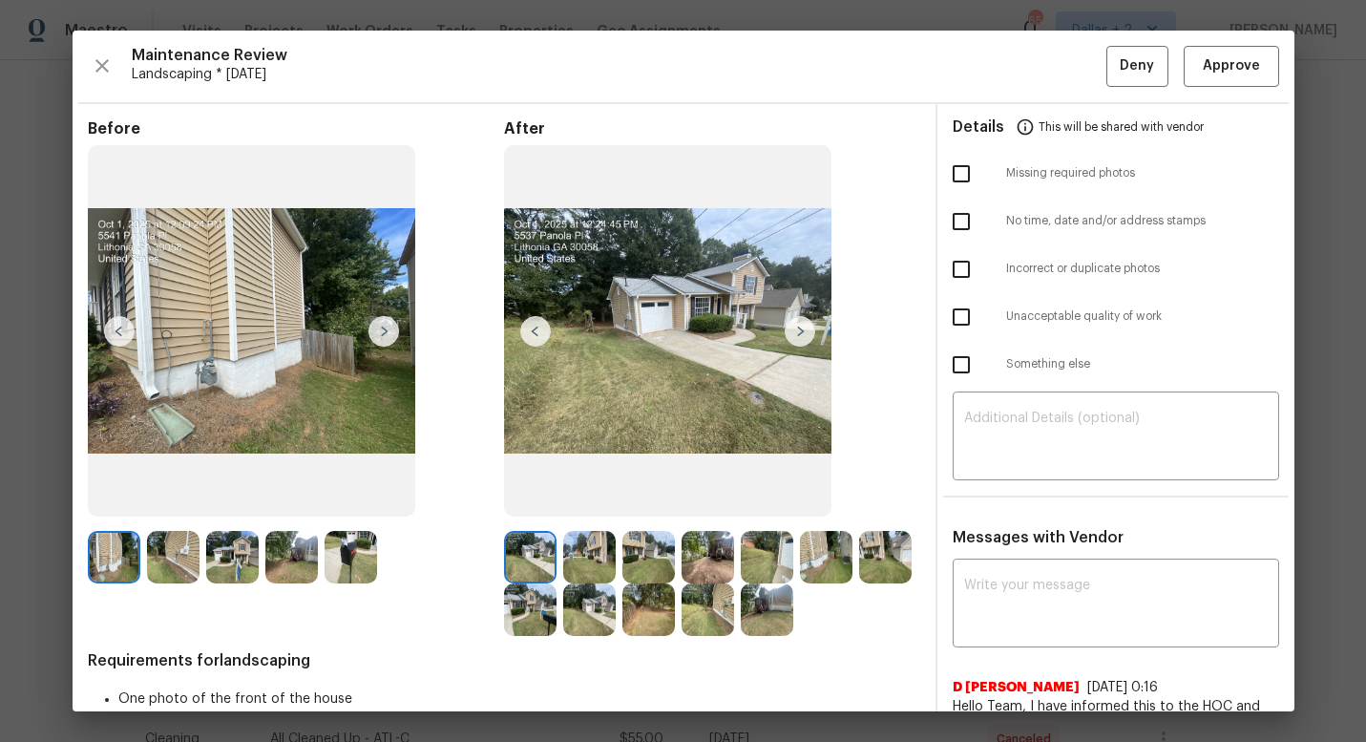
click at [349, 538] on img at bounding box center [350, 557] width 52 height 52
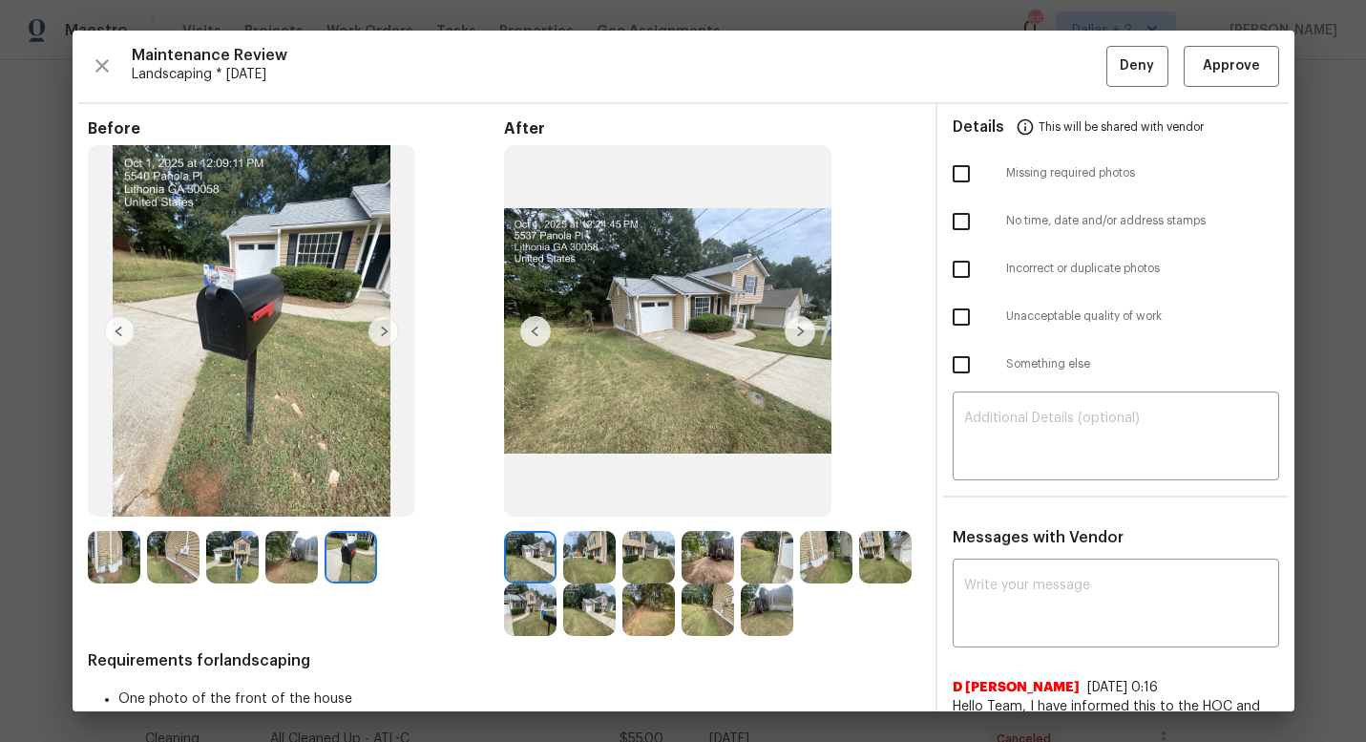
click at [344, 571] on img at bounding box center [350, 557] width 52 height 52
click at [522, 615] on img at bounding box center [530, 609] width 52 height 52
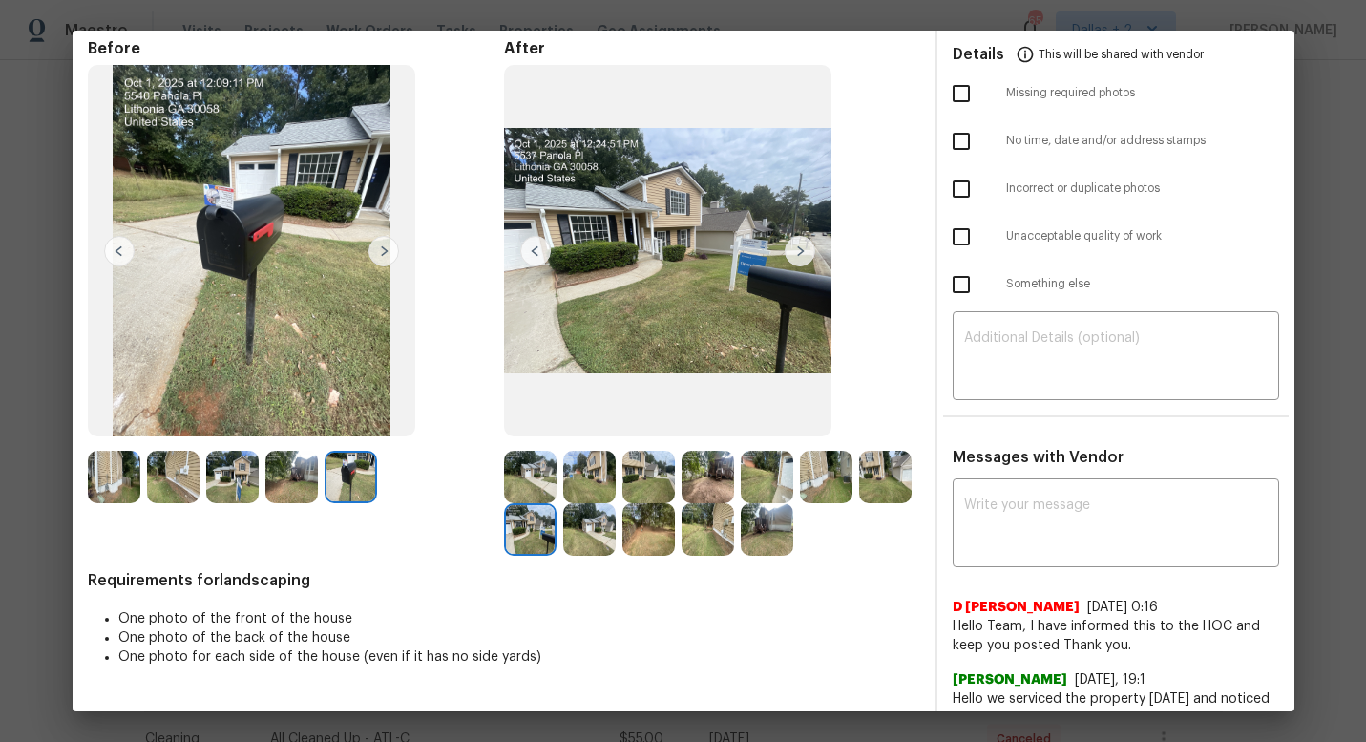
scroll to position [40, 0]
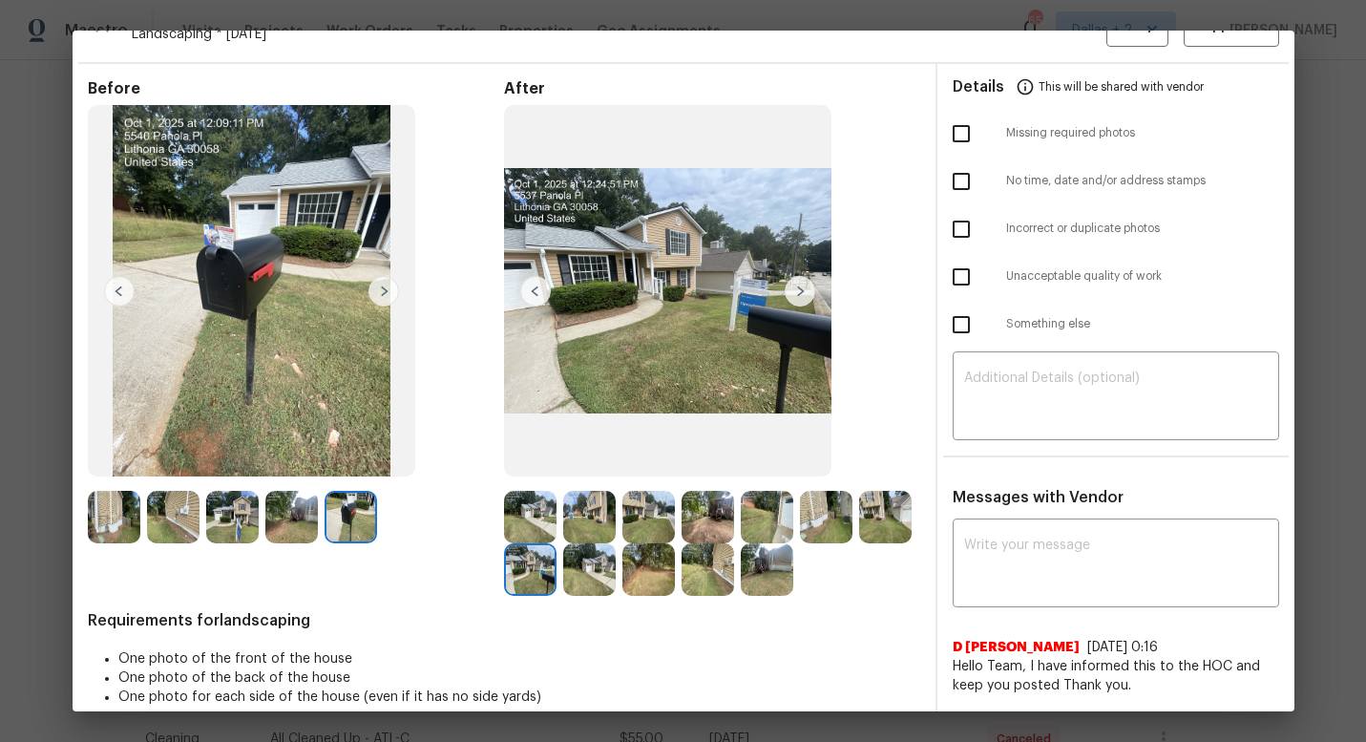
click at [798, 293] on img at bounding box center [800, 291] width 31 height 31
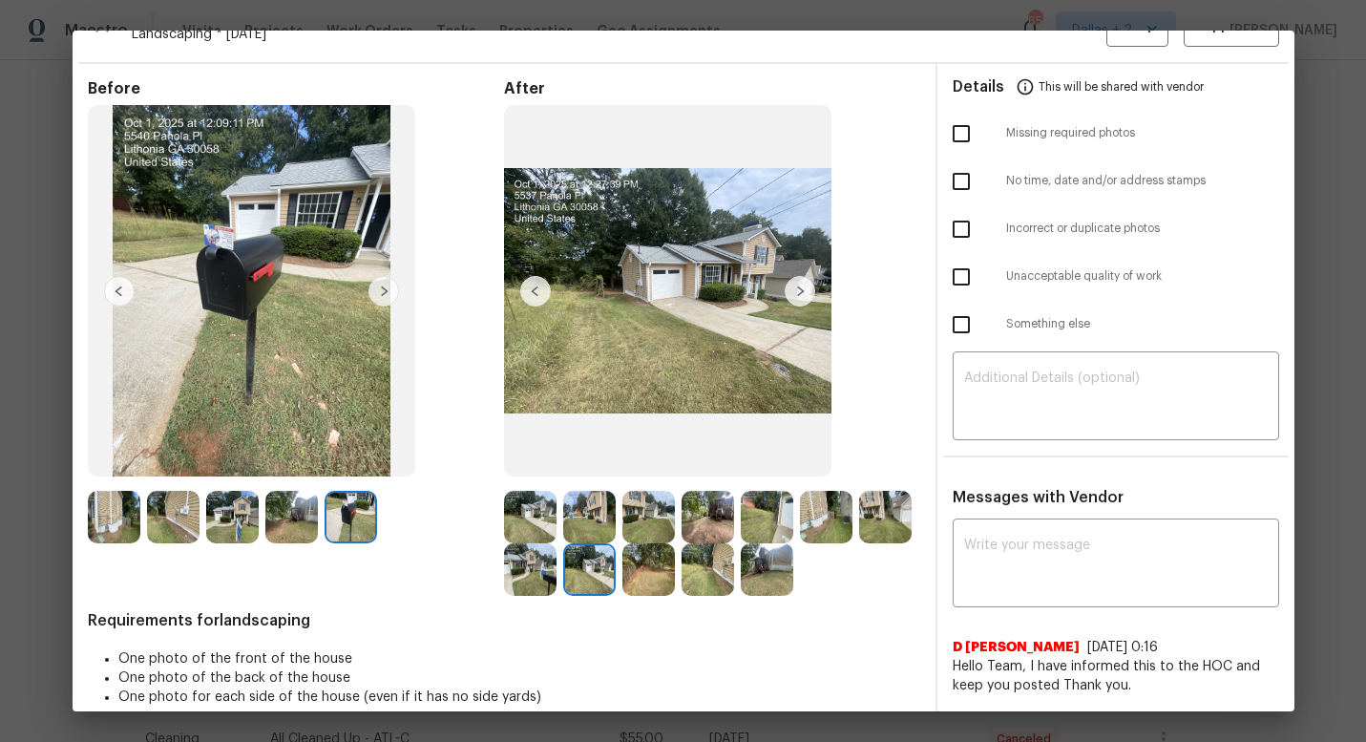
click at [798, 293] on img at bounding box center [800, 291] width 31 height 31
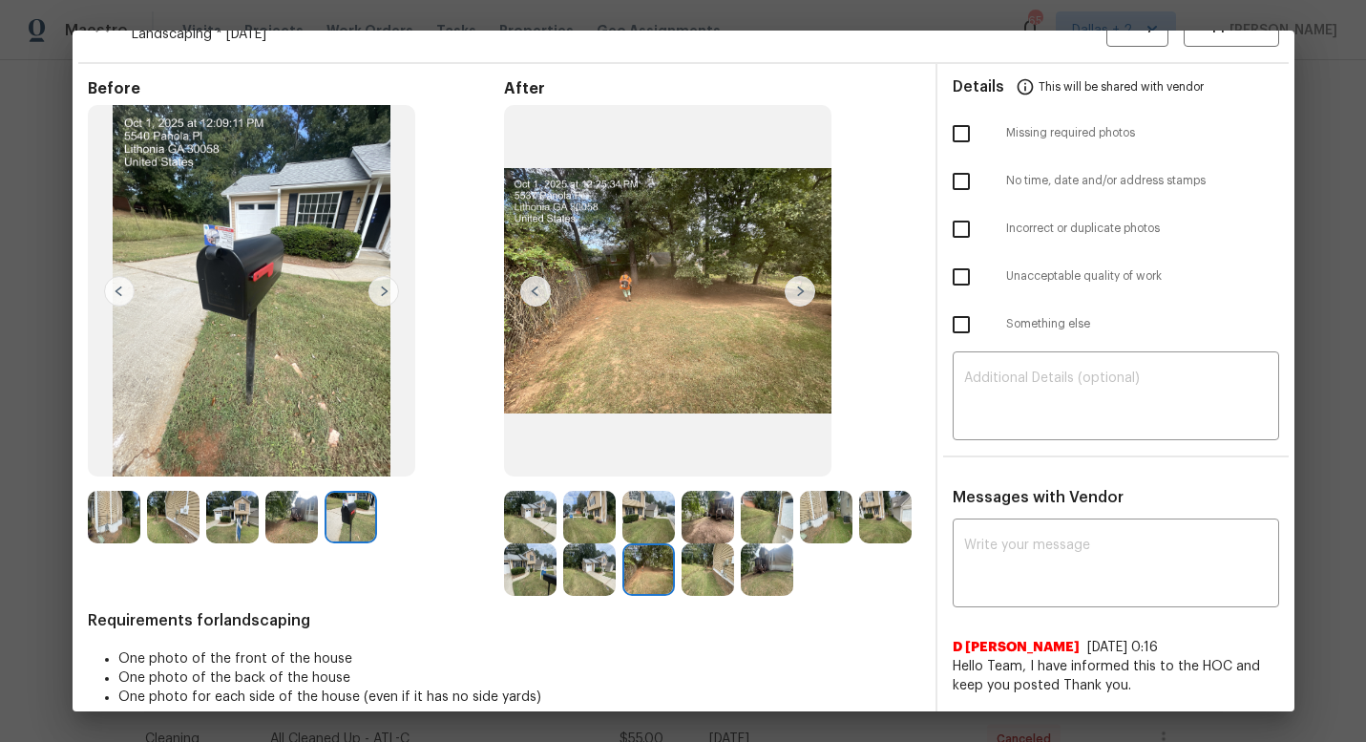
click at [798, 293] on img at bounding box center [800, 291] width 31 height 31
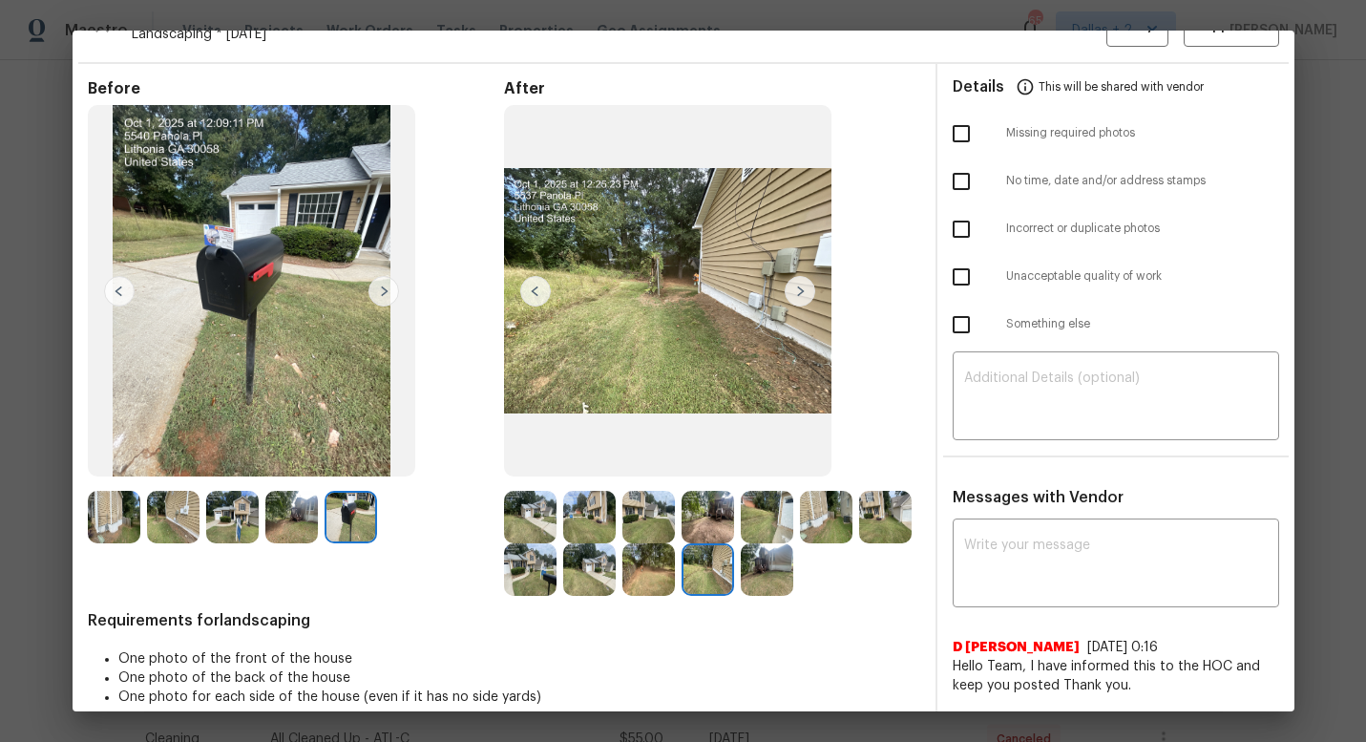
click at [765, 570] on img at bounding box center [767, 569] width 52 height 52
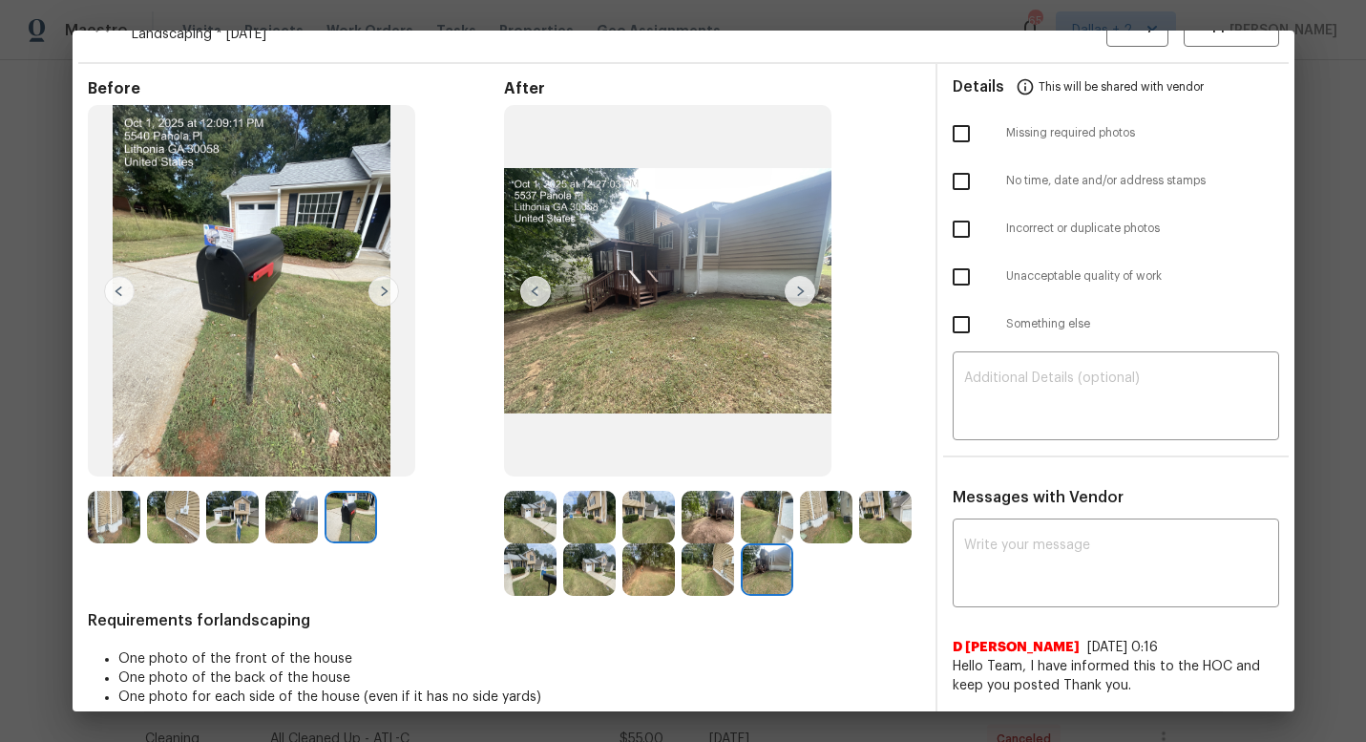
click at [513, 505] on img at bounding box center [530, 517] width 52 height 52
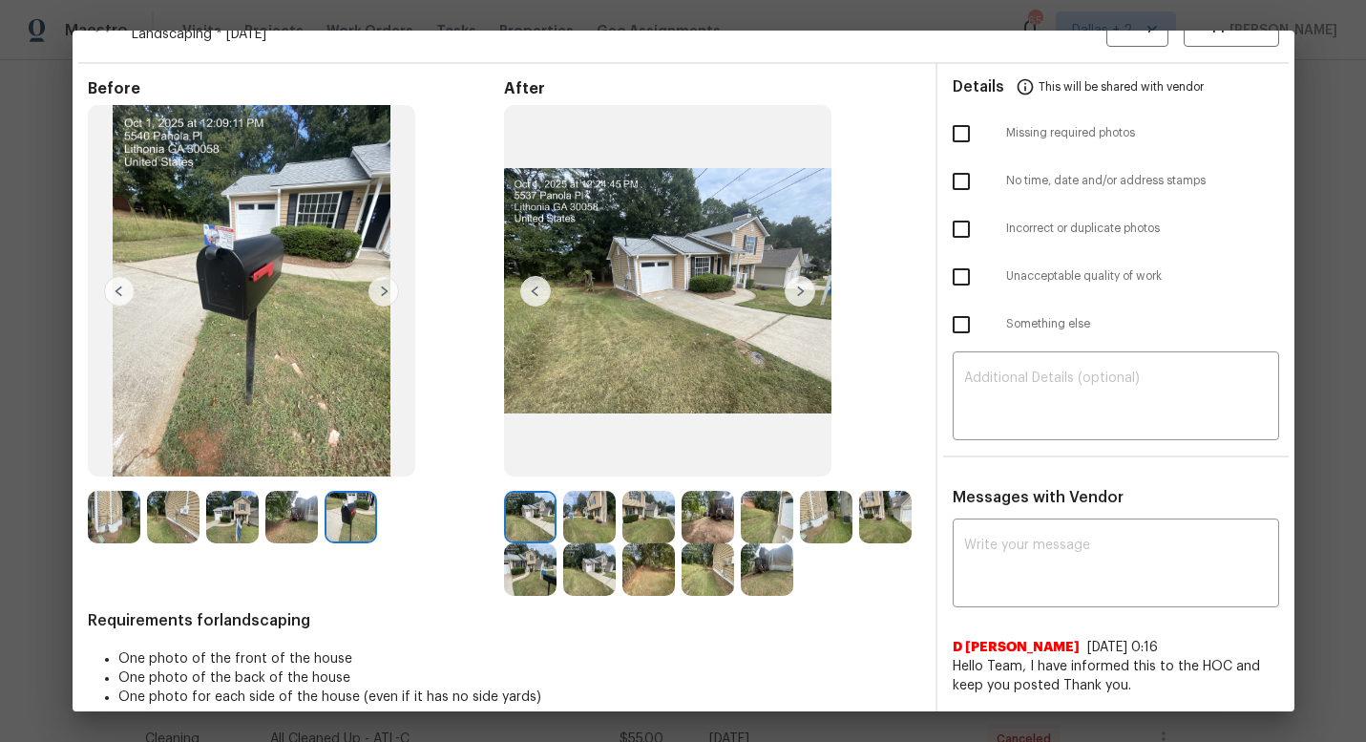
click at [800, 282] on img at bounding box center [800, 291] width 31 height 31
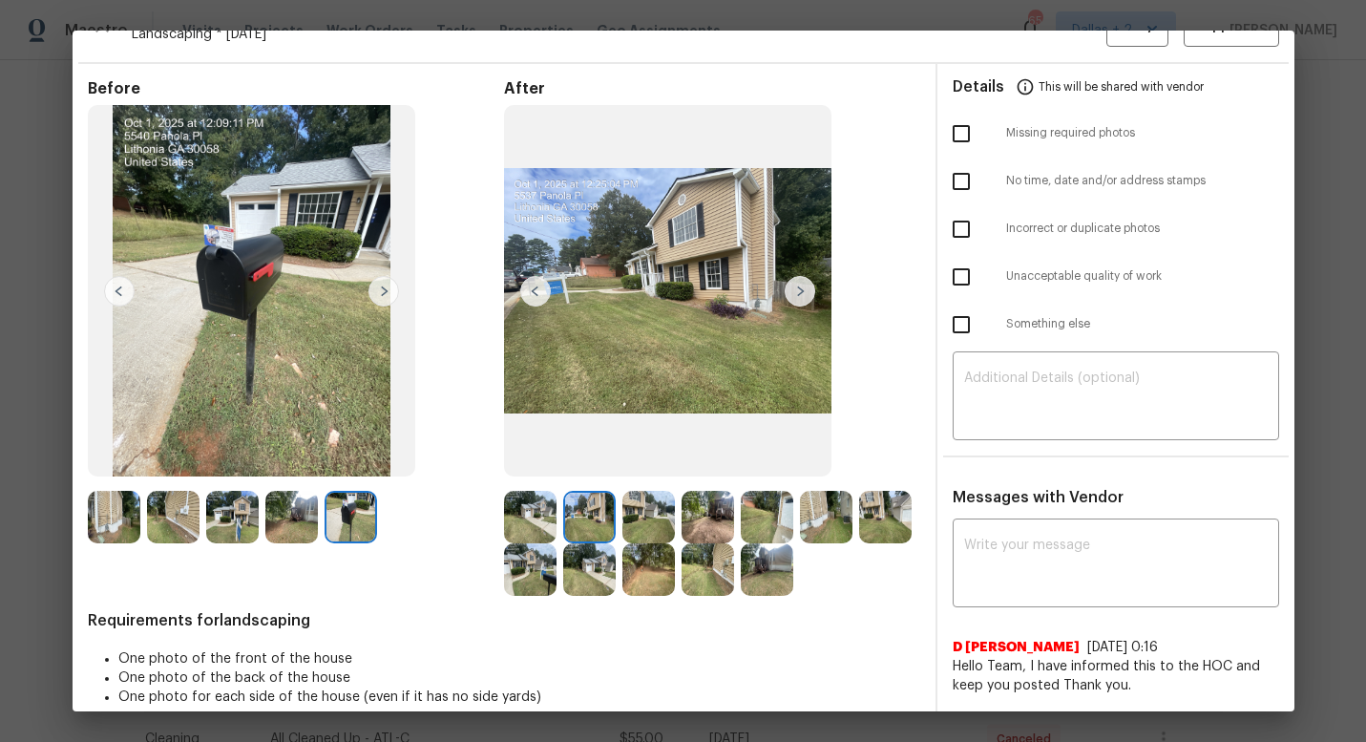
click at [803, 295] on img at bounding box center [800, 291] width 31 height 31
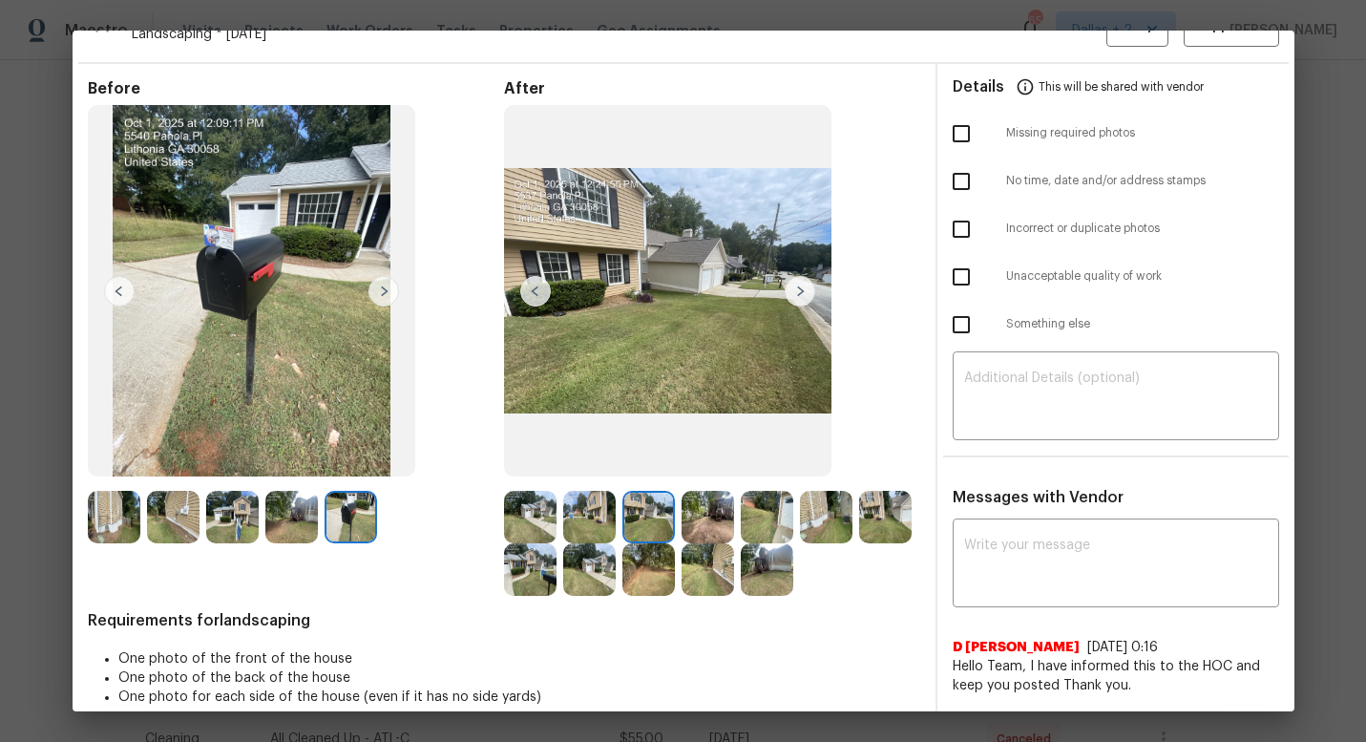
click at [803, 295] on img at bounding box center [800, 291] width 31 height 31
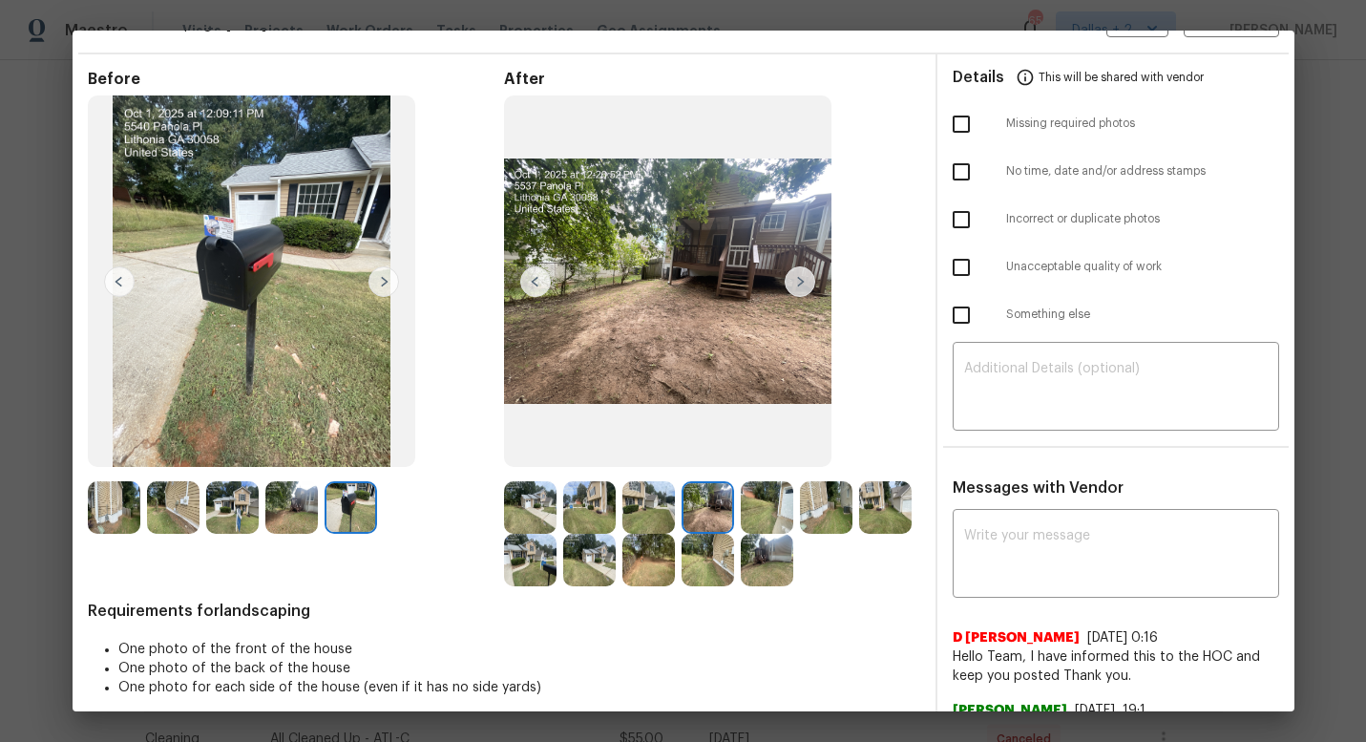
scroll to position [0, 0]
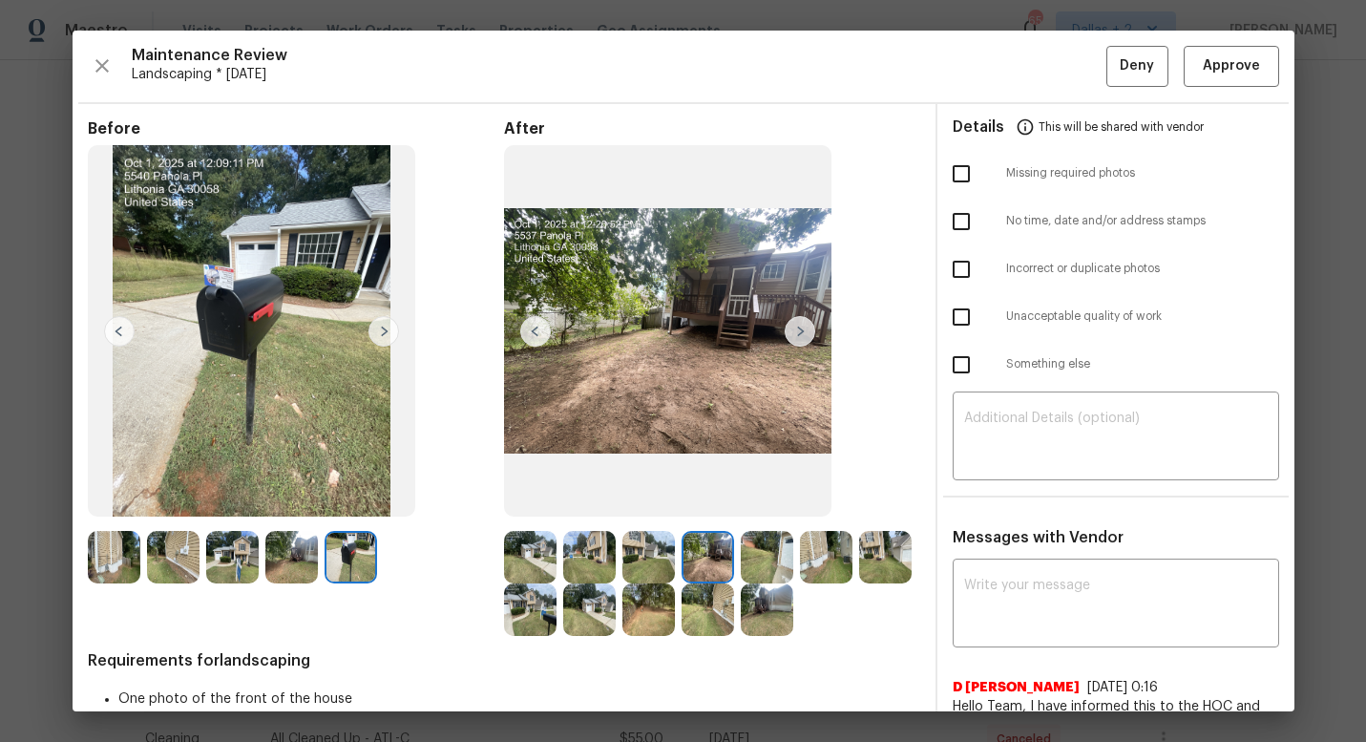
click at [805, 324] on img at bounding box center [800, 331] width 31 height 31
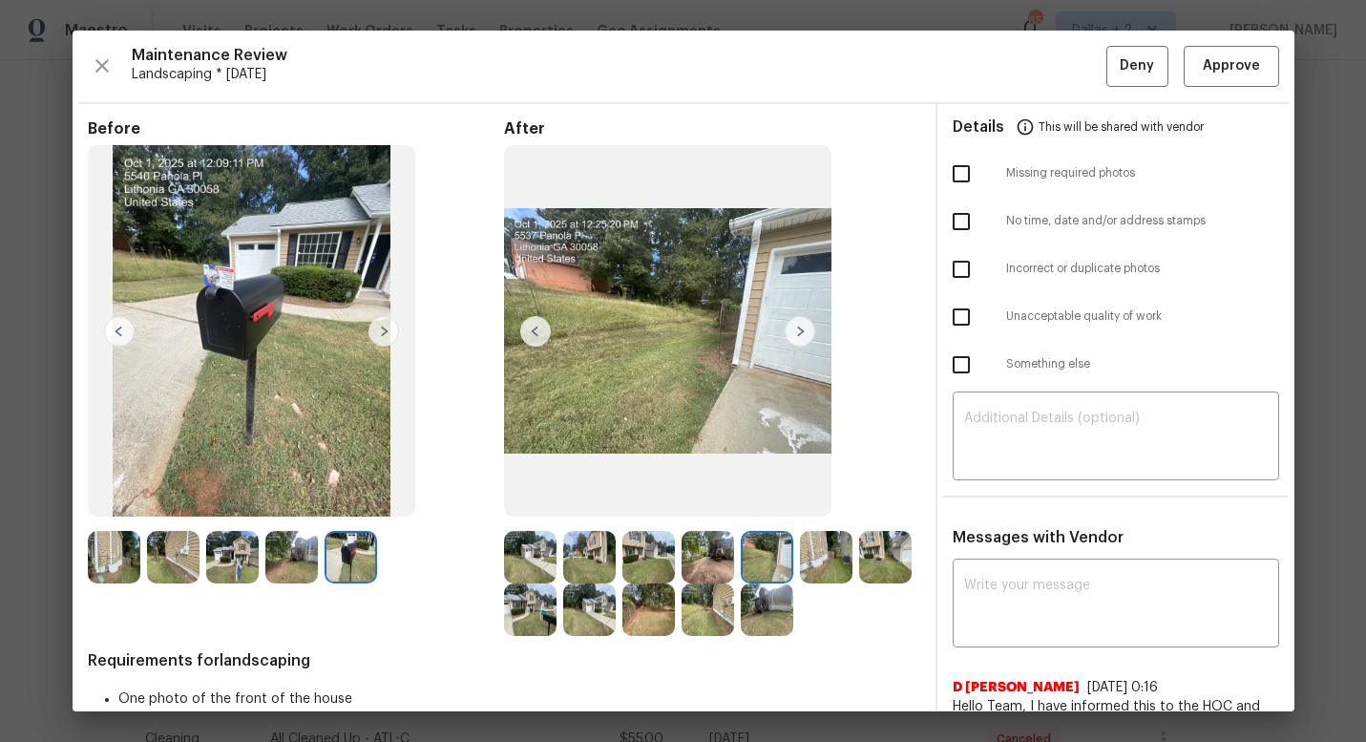
click at [539, 561] on img at bounding box center [530, 557] width 52 height 52
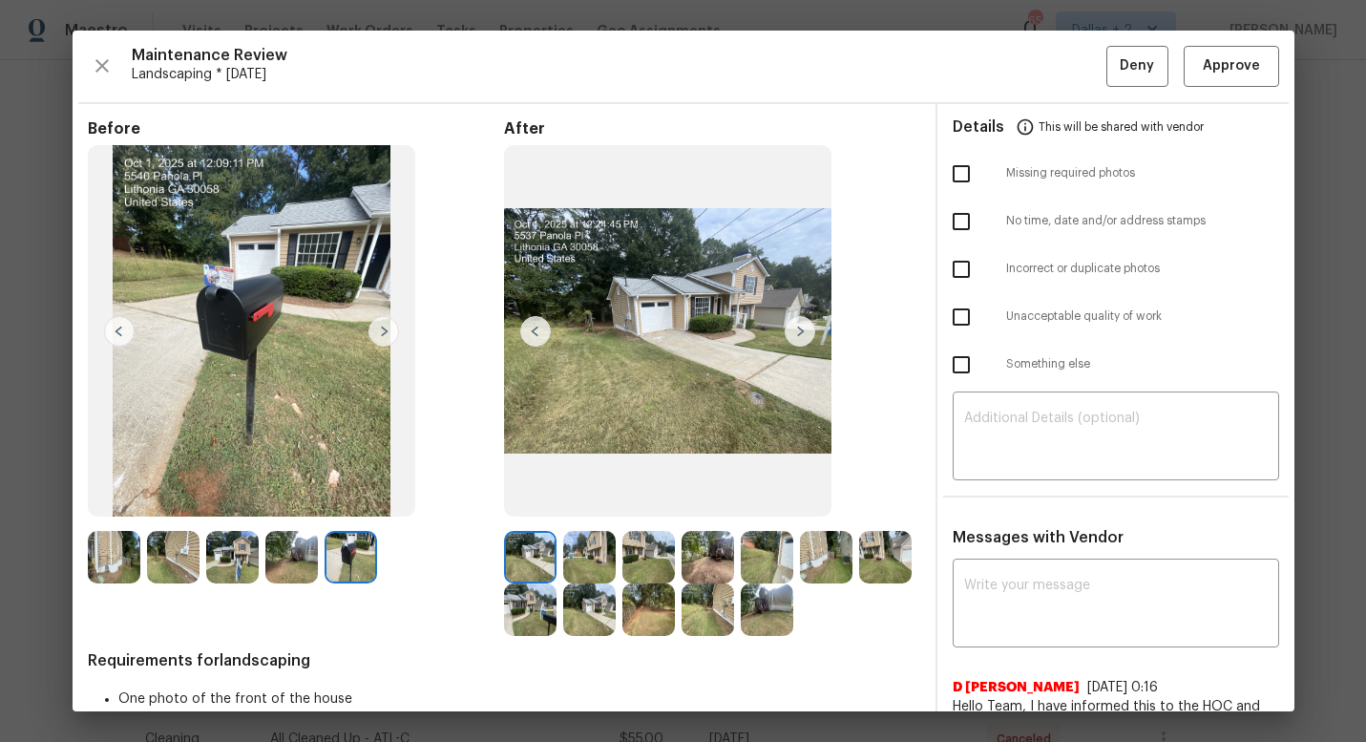
click at [797, 332] on img at bounding box center [800, 331] width 31 height 31
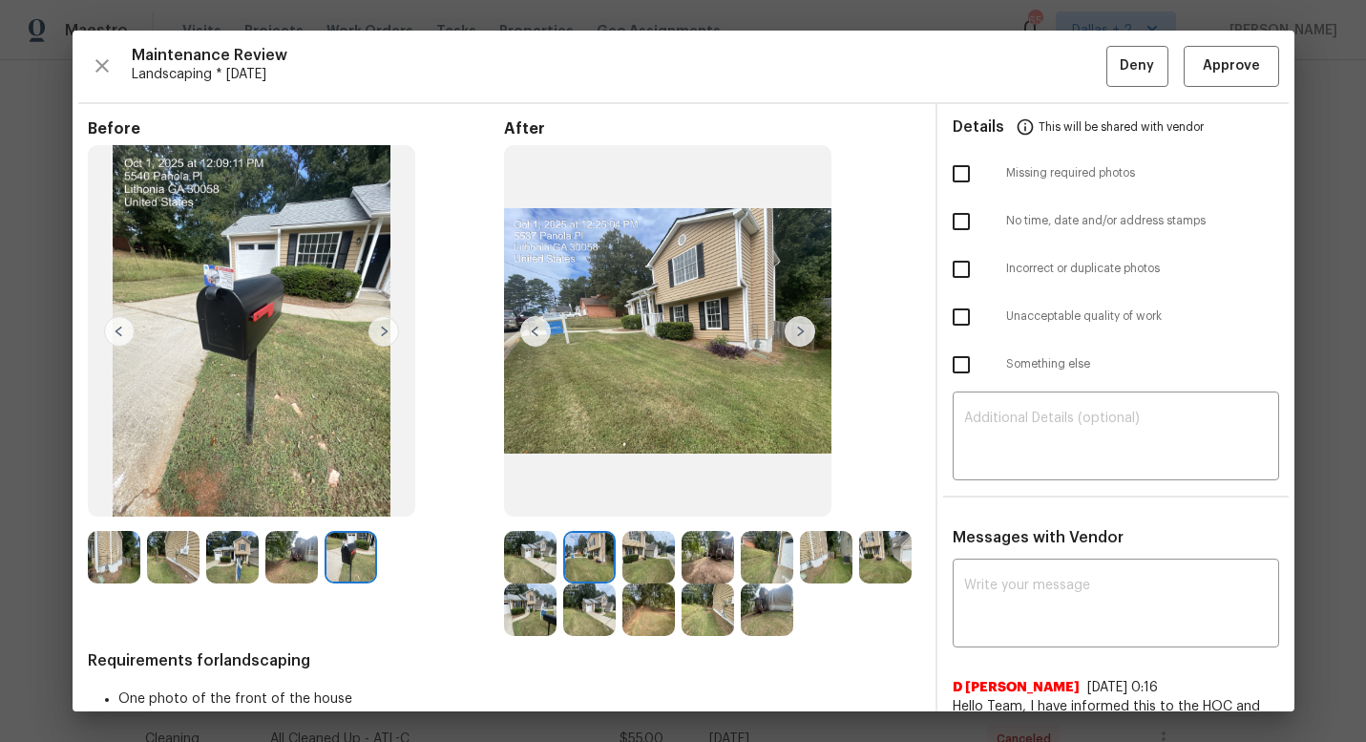
click at [797, 332] on img at bounding box center [800, 331] width 31 height 31
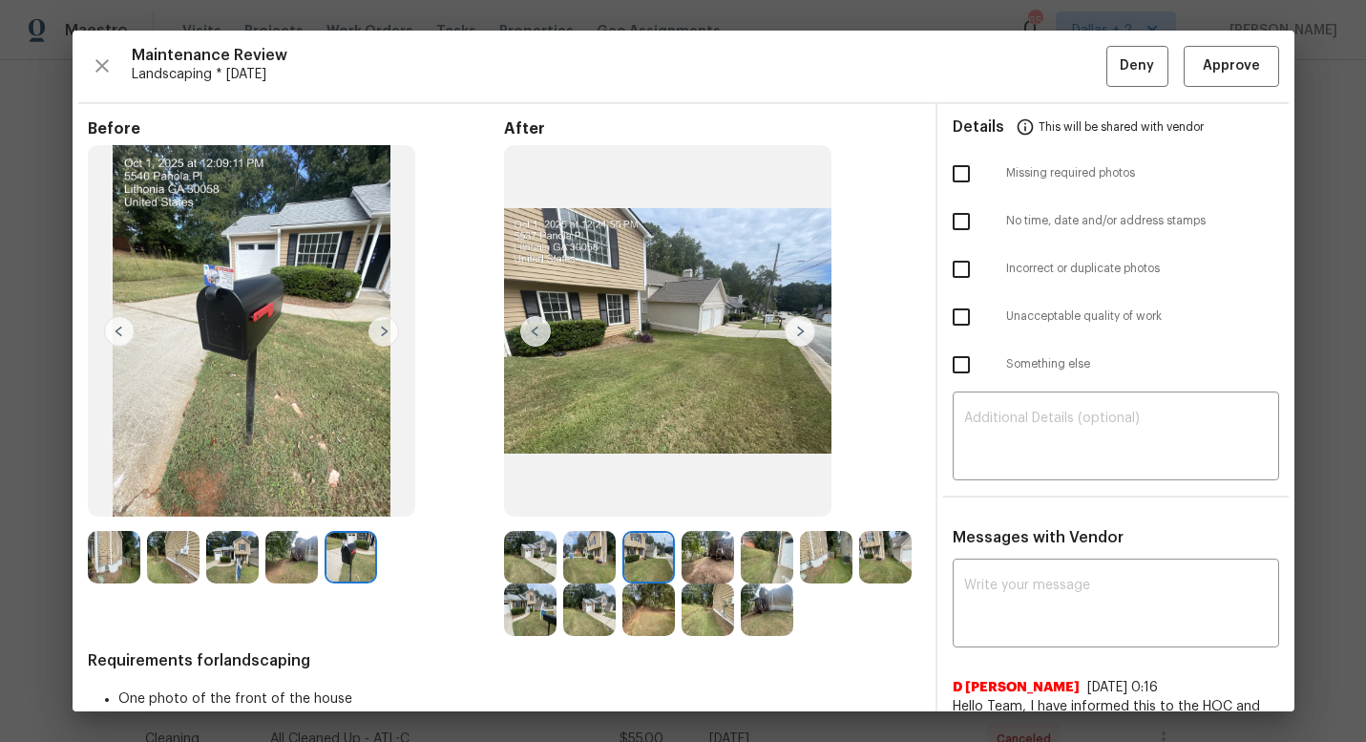
click at [797, 332] on img at bounding box center [800, 331] width 31 height 31
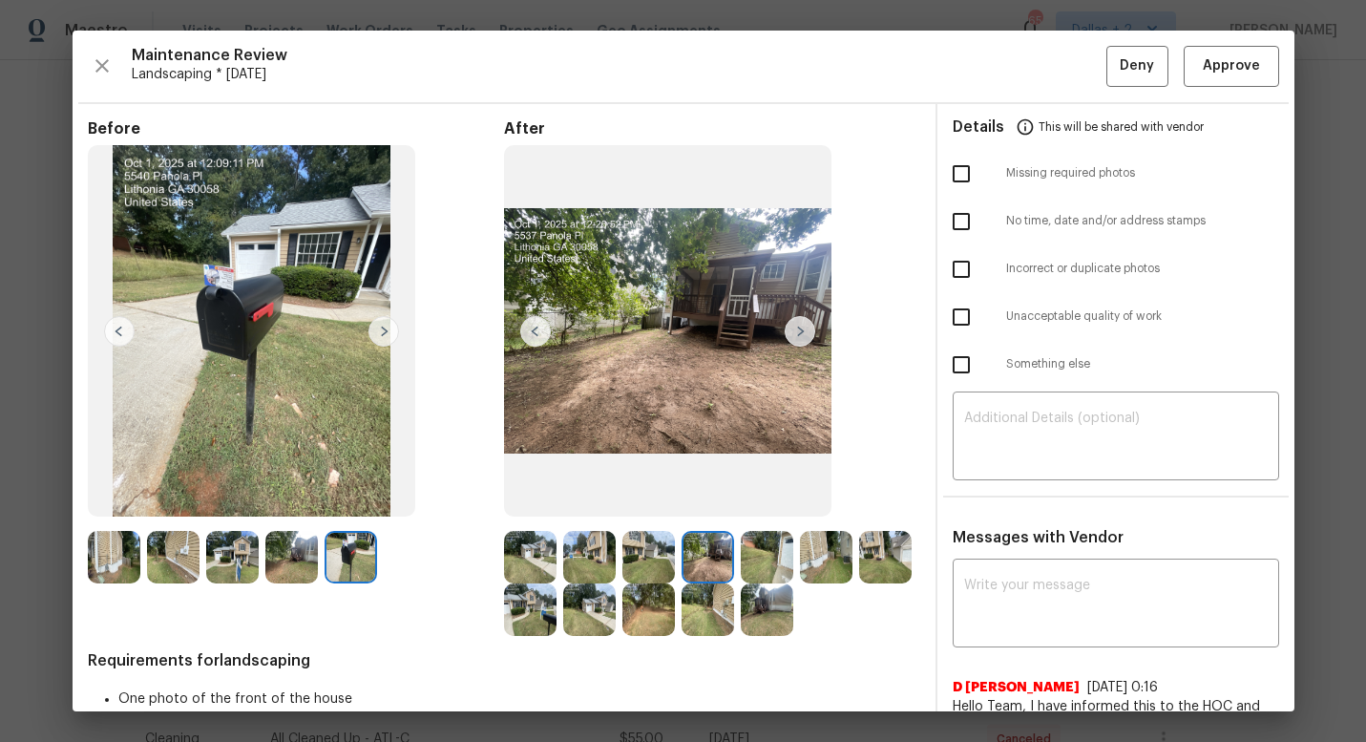
click at [797, 332] on img at bounding box center [800, 331] width 31 height 31
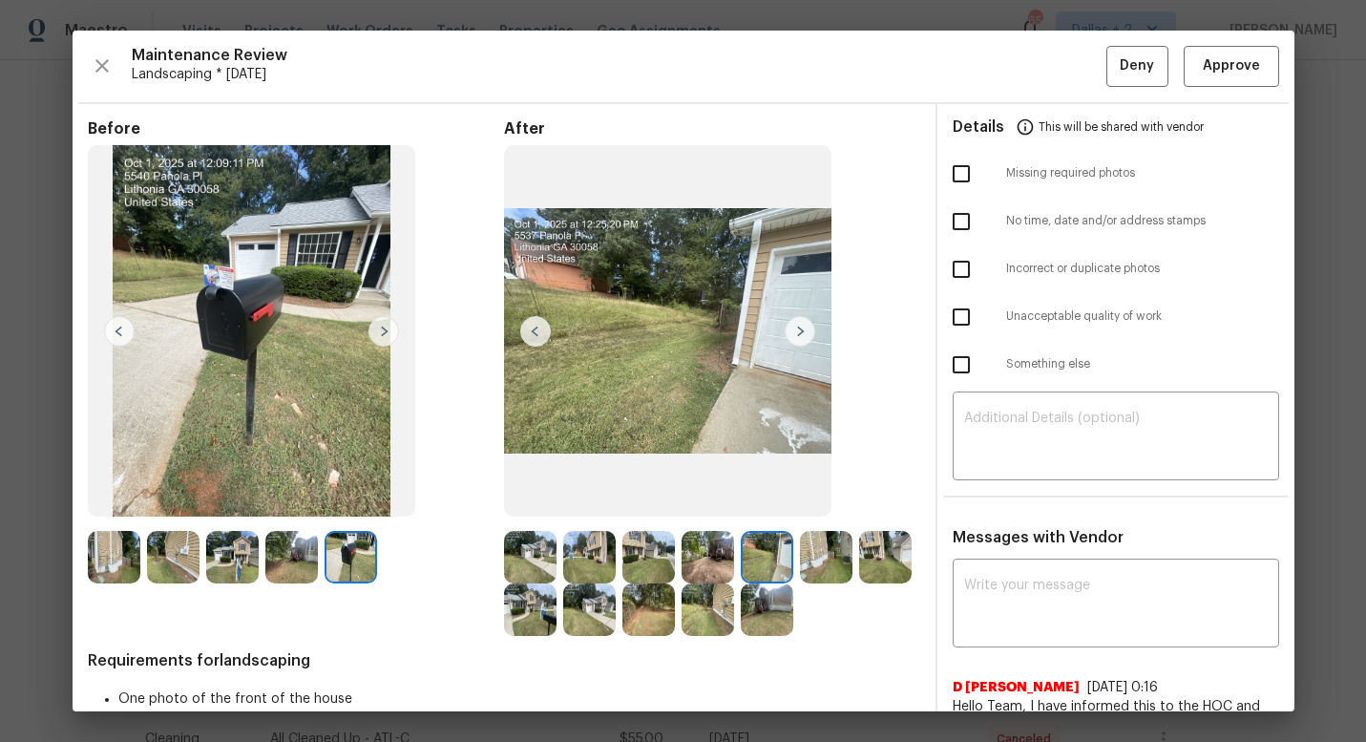
click at [803, 332] on img at bounding box center [800, 331] width 31 height 31
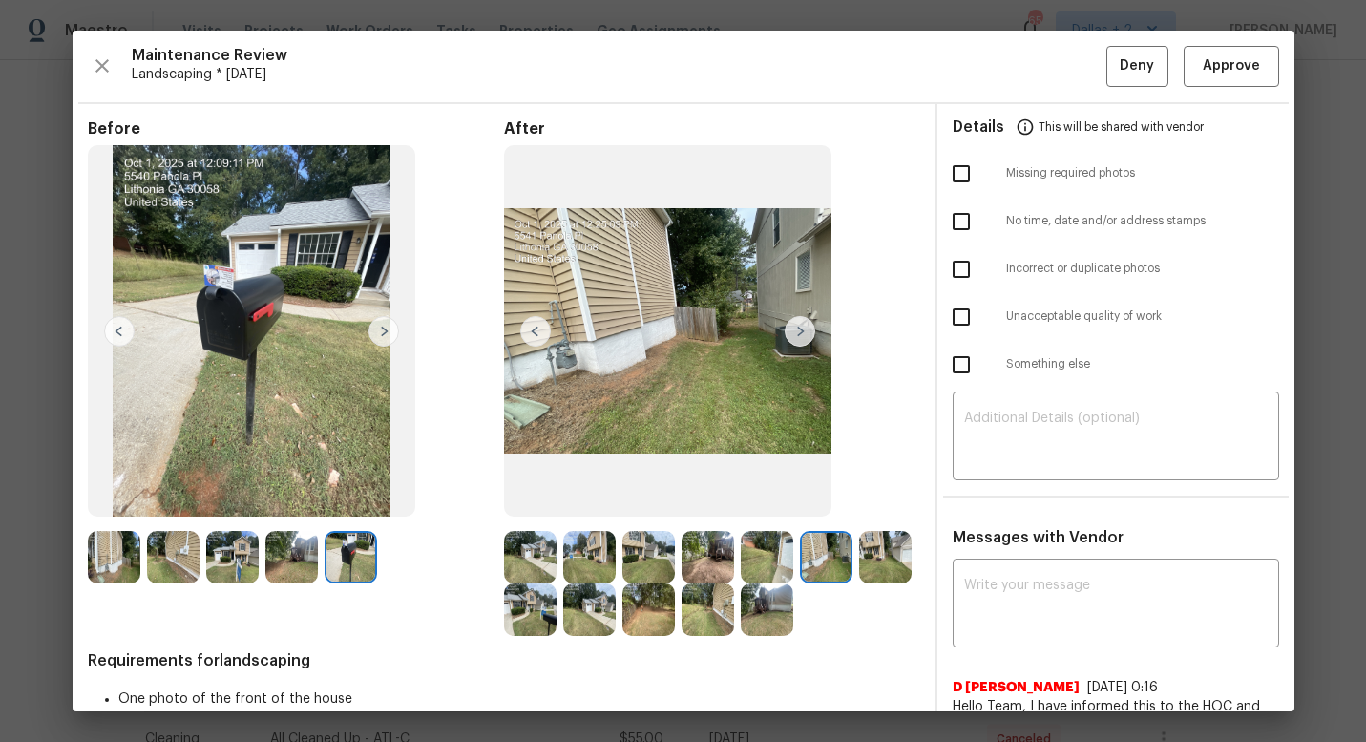
click at [803, 332] on img at bounding box center [800, 331] width 31 height 31
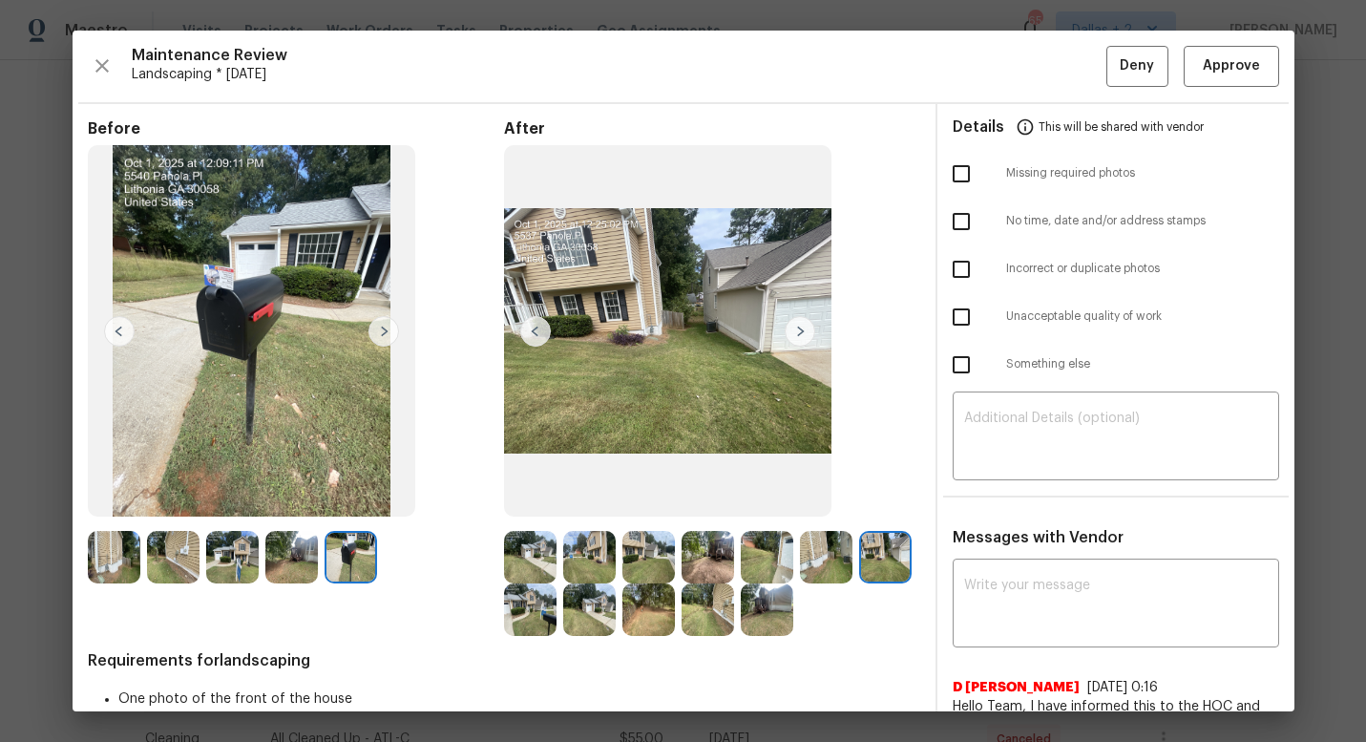
click at [803, 332] on img at bounding box center [800, 331] width 31 height 31
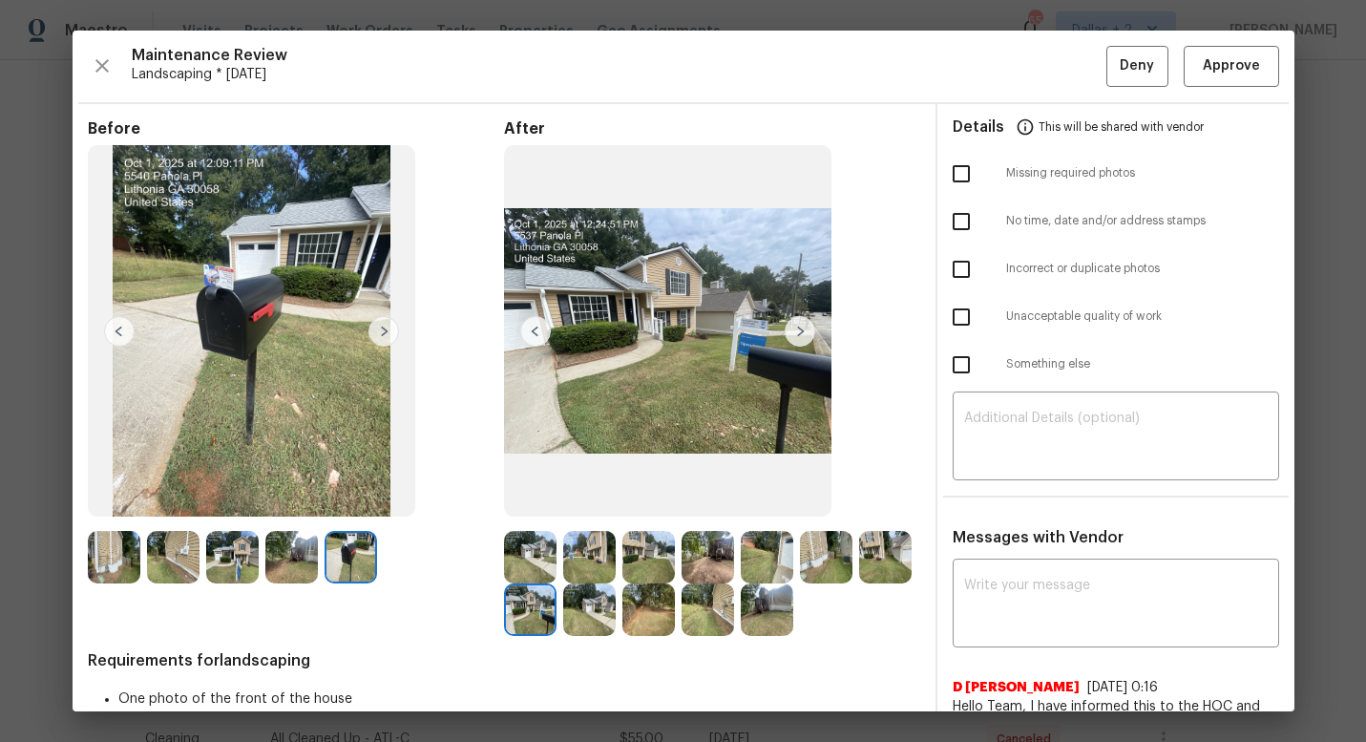
click at [603, 633] on img at bounding box center [589, 609] width 52 height 52
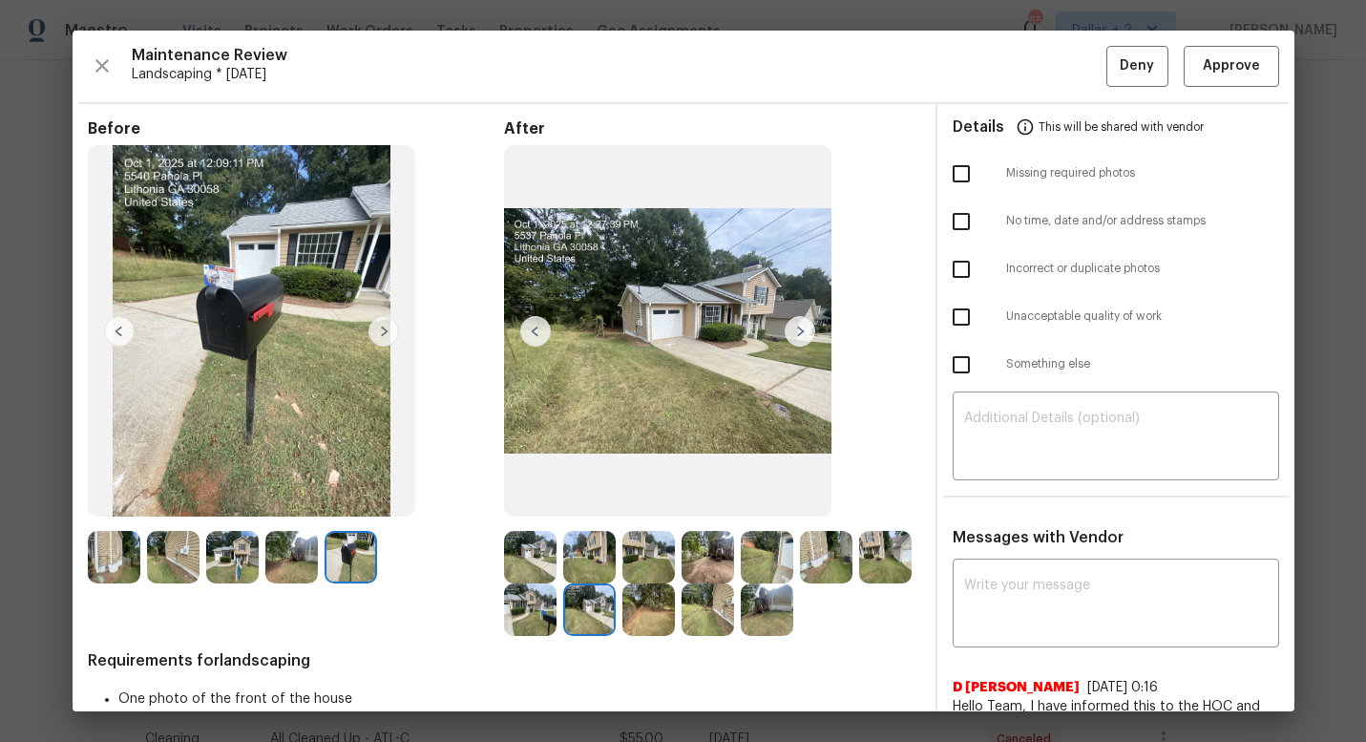
click at [645, 611] on img at bounding box center [648, 609] width 52 height 52
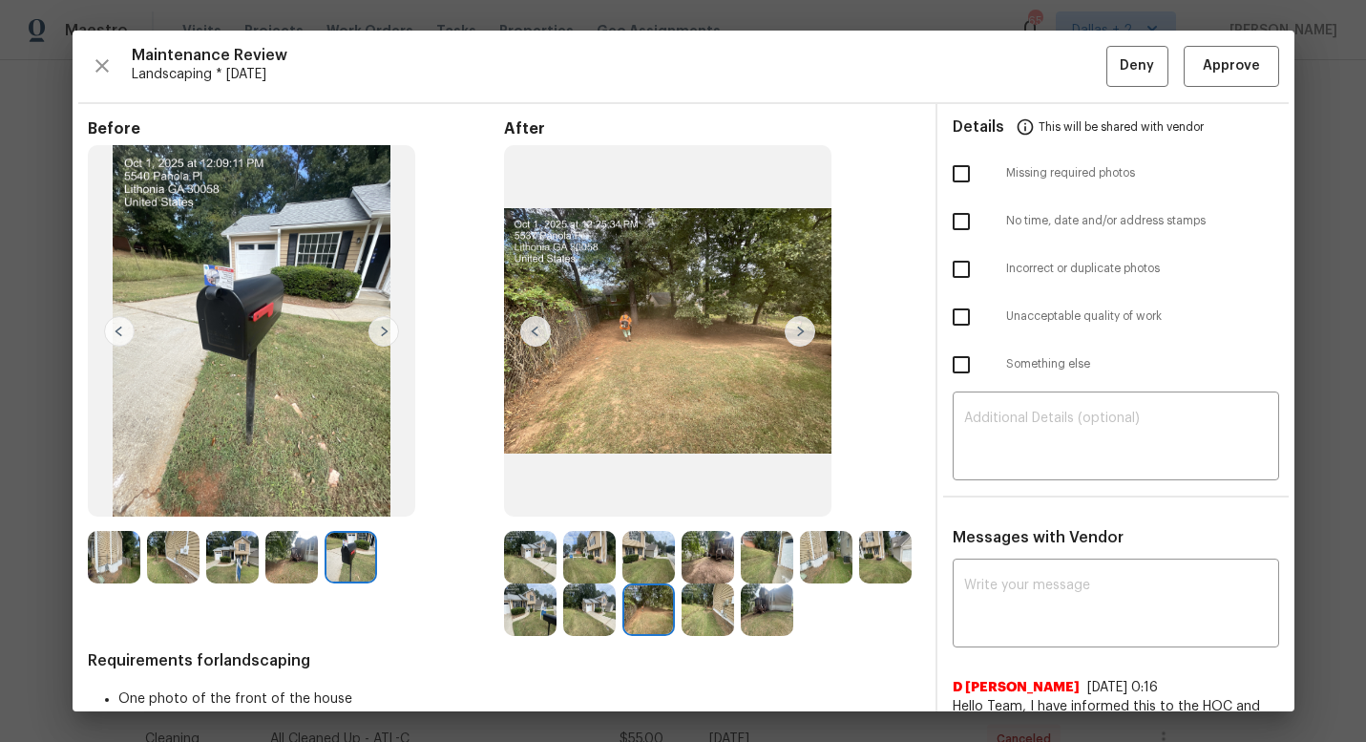
click at [551, 551] on img at bounding box center [530, 557] width 52 height 52
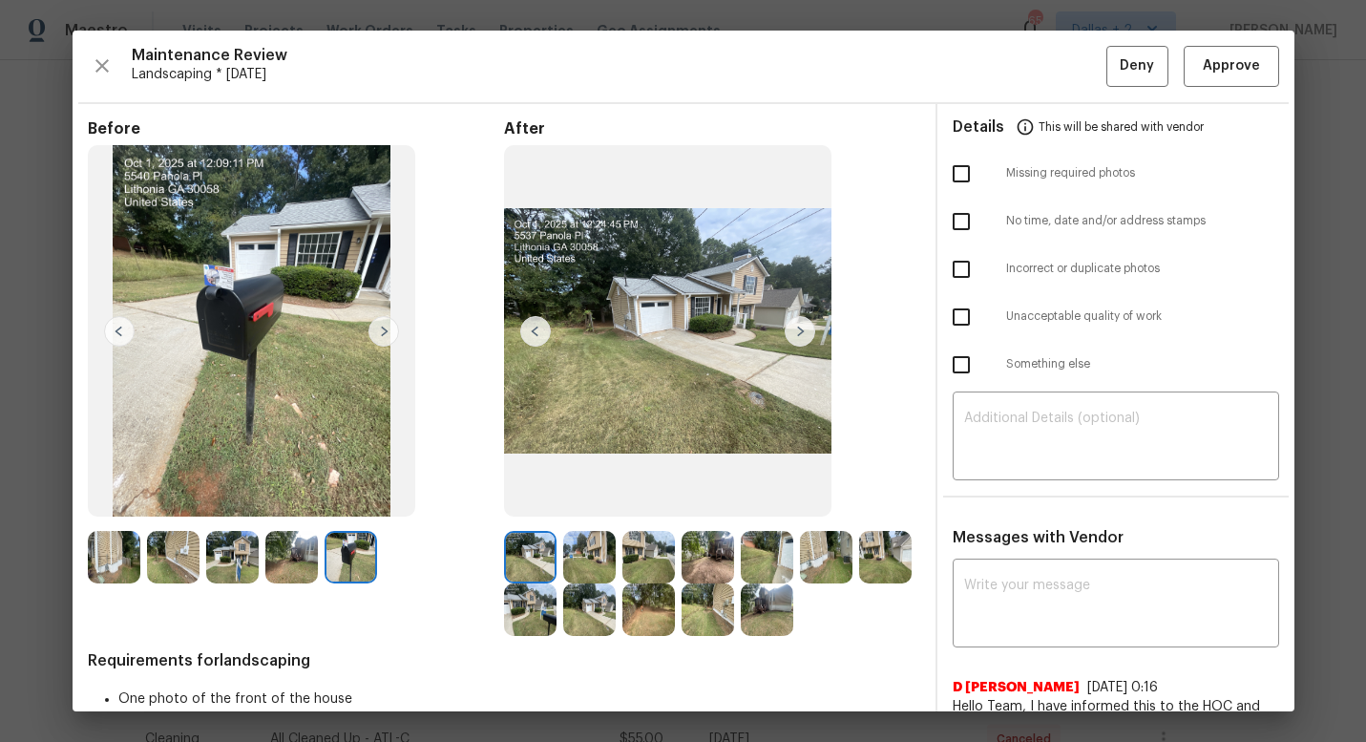
click at [578, 552] on img at bounding box center [589, 557] width 52 height 52
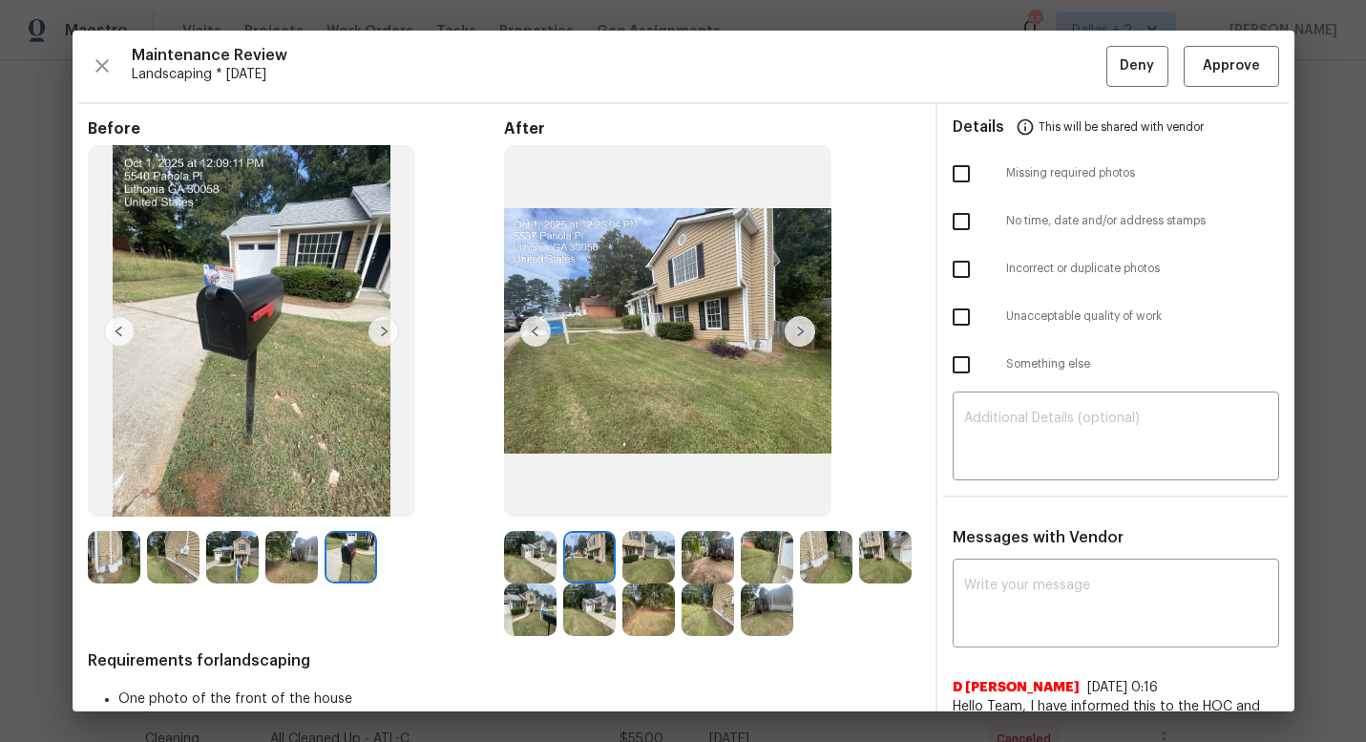
click at [667, 553] on img at bounding box center [648, 557] width 52 height 52
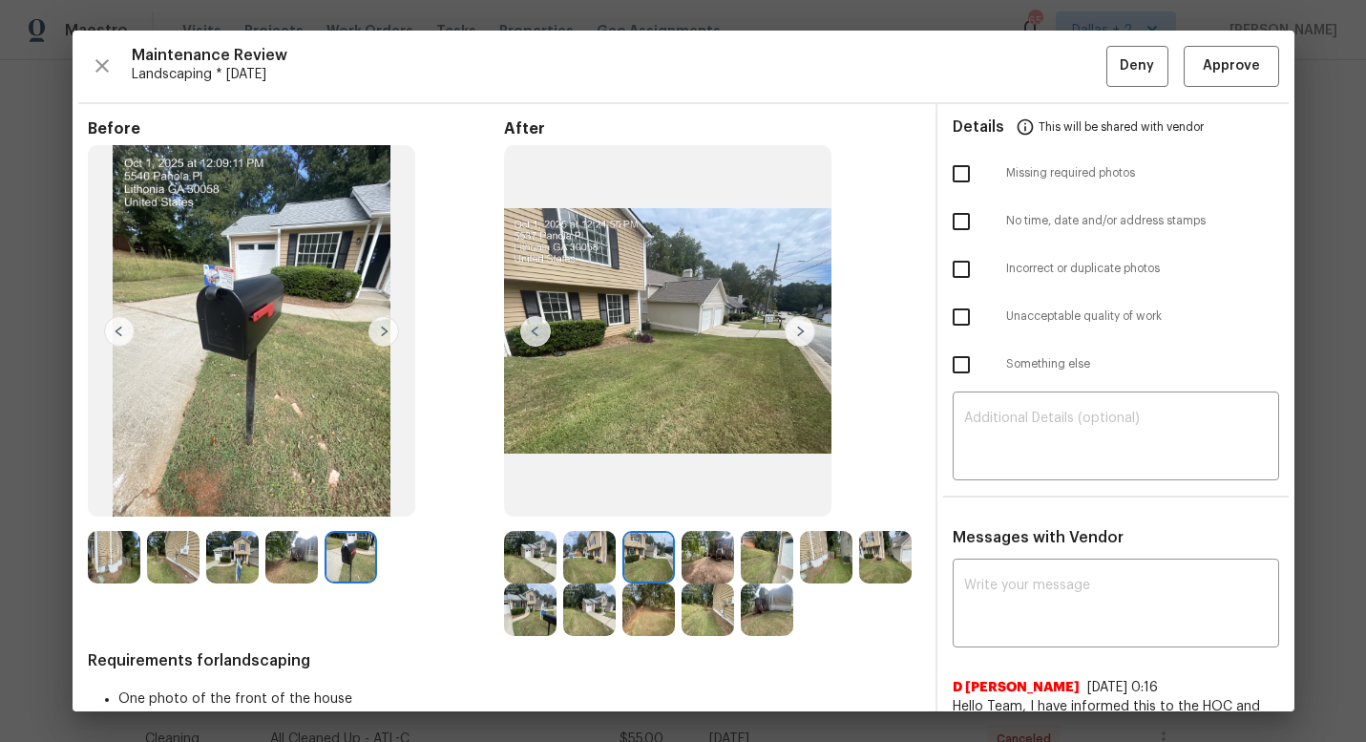
click at [711, 546] on img at bounding box center [707, 557] width 52 height 52
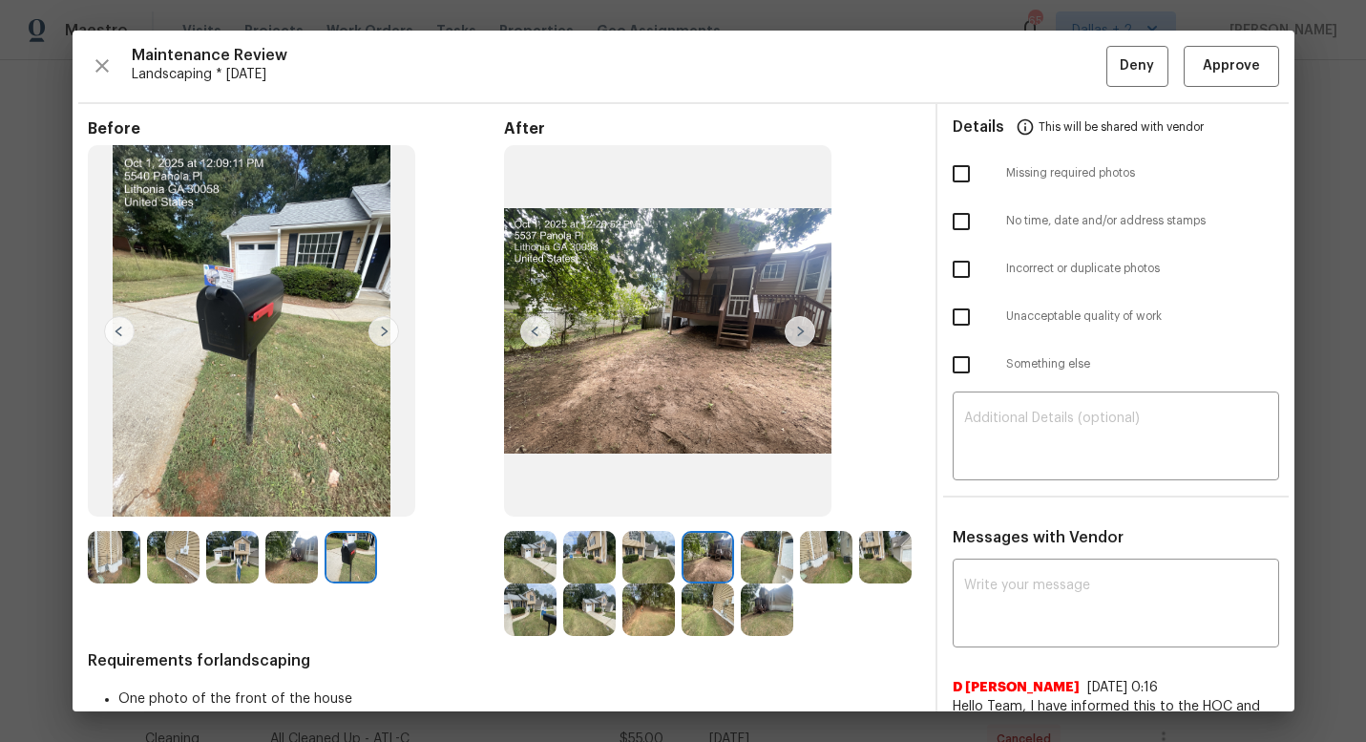
click at [774, 540] on img at bounding box center [767, 557] width 52 height 52
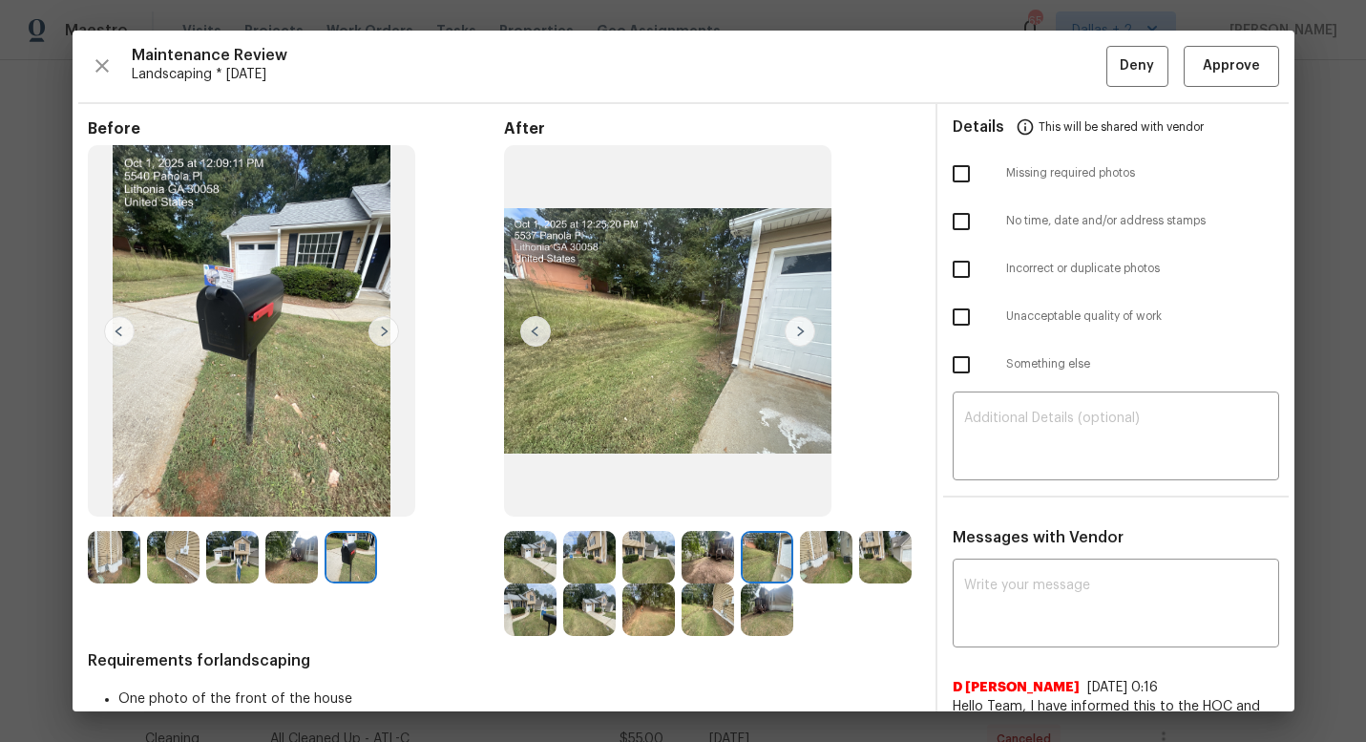
click at [824, 554] on img at bounding box center [826, 557] width 52 height 52
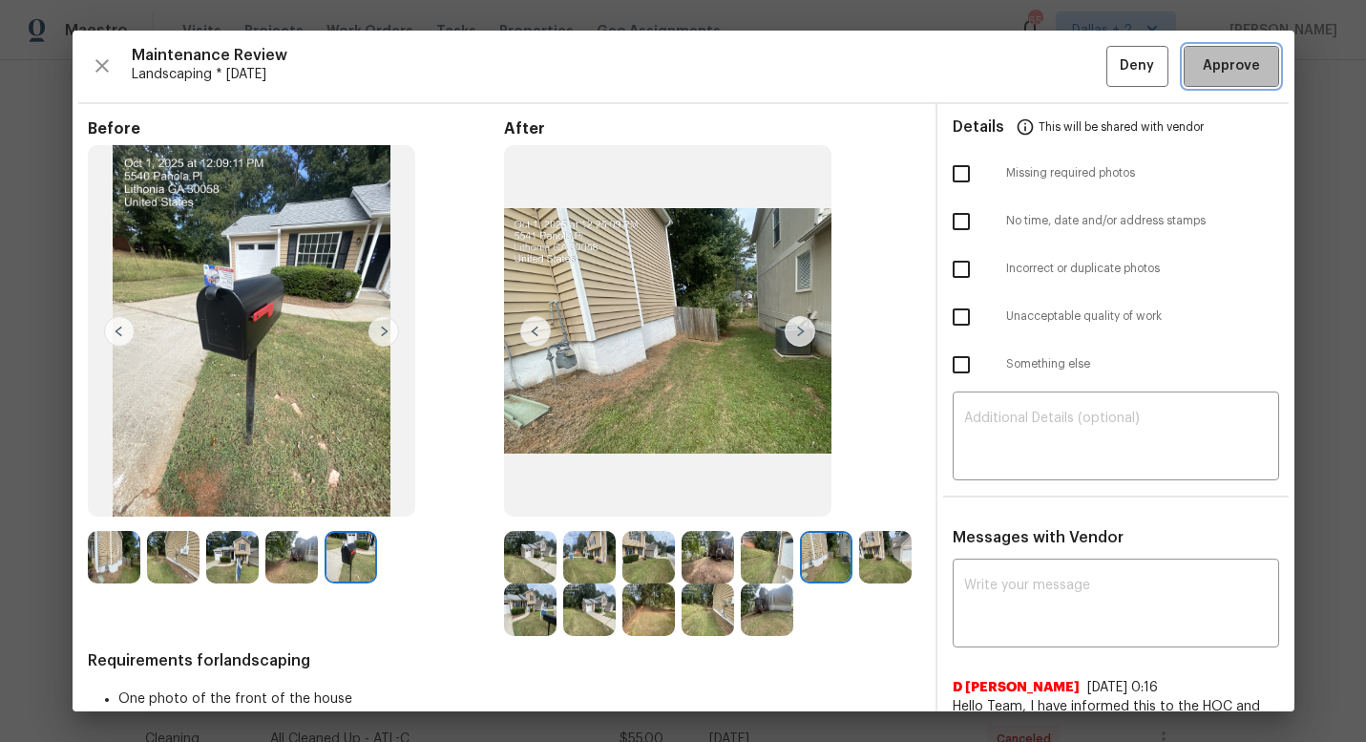
click at [1214, 53] on button "Approve" at bounding box center [1230, 66] width 95 height 41
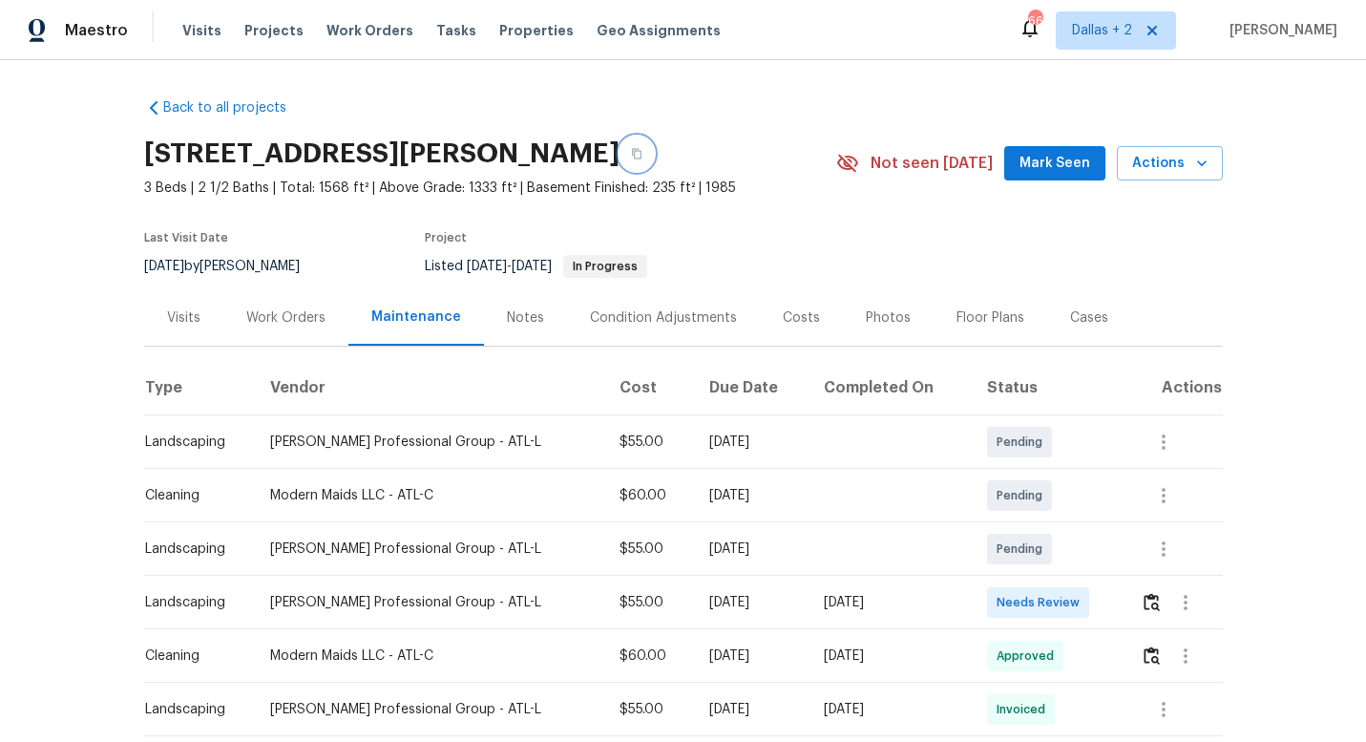
click at [642, 156] on icon "button" at bounding box center [636, 153] width 11 height 11
click at [1151, 601] on img "button" at bounding box center [1151, 602] width 16 height 18
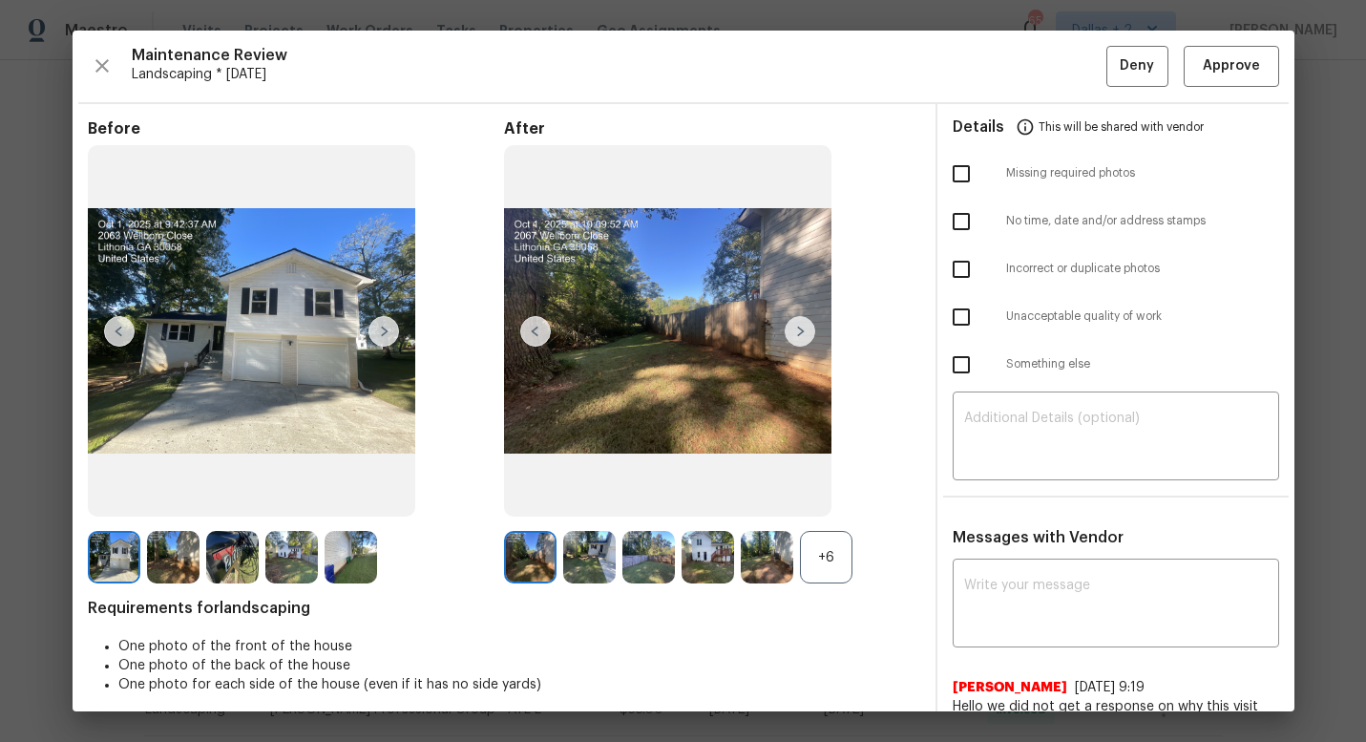
click at [827, 566] on div "+6" at bounding box center [826, 557] width 52 height 52
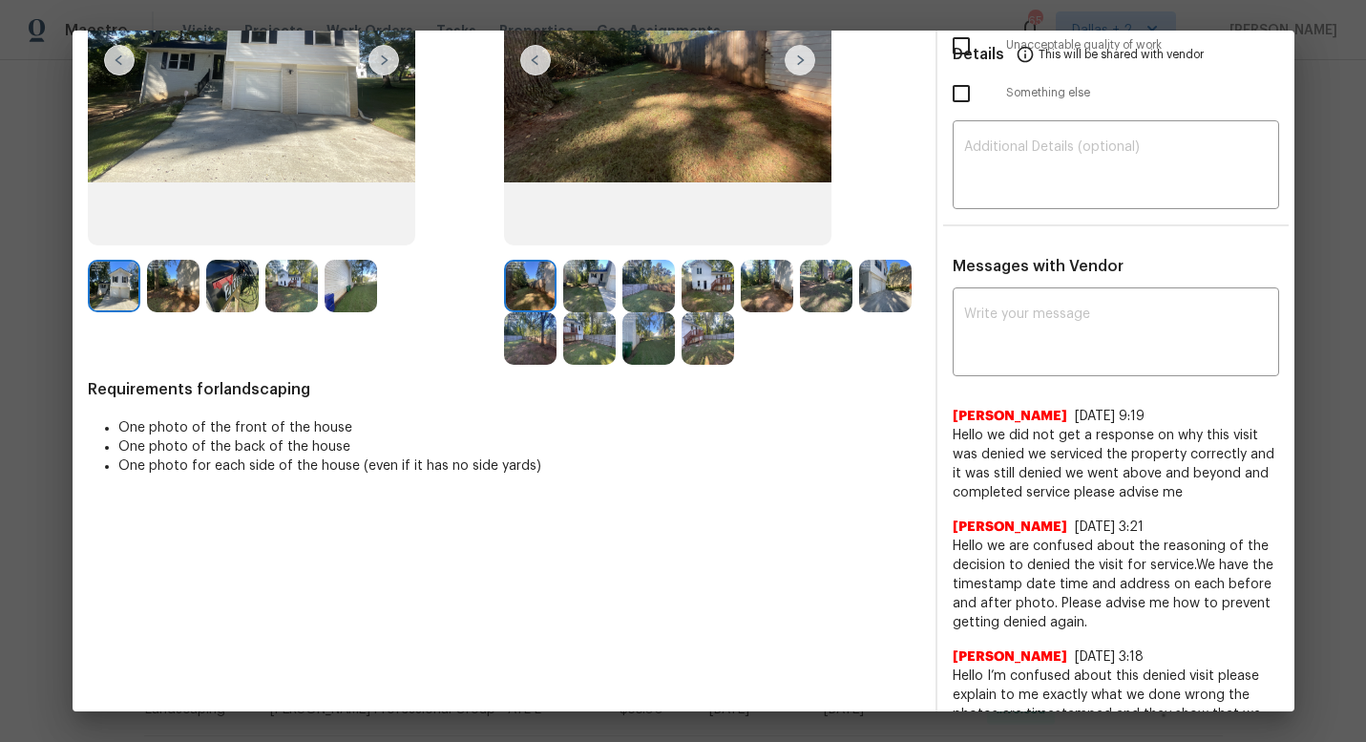
scroll to position [42, 0]
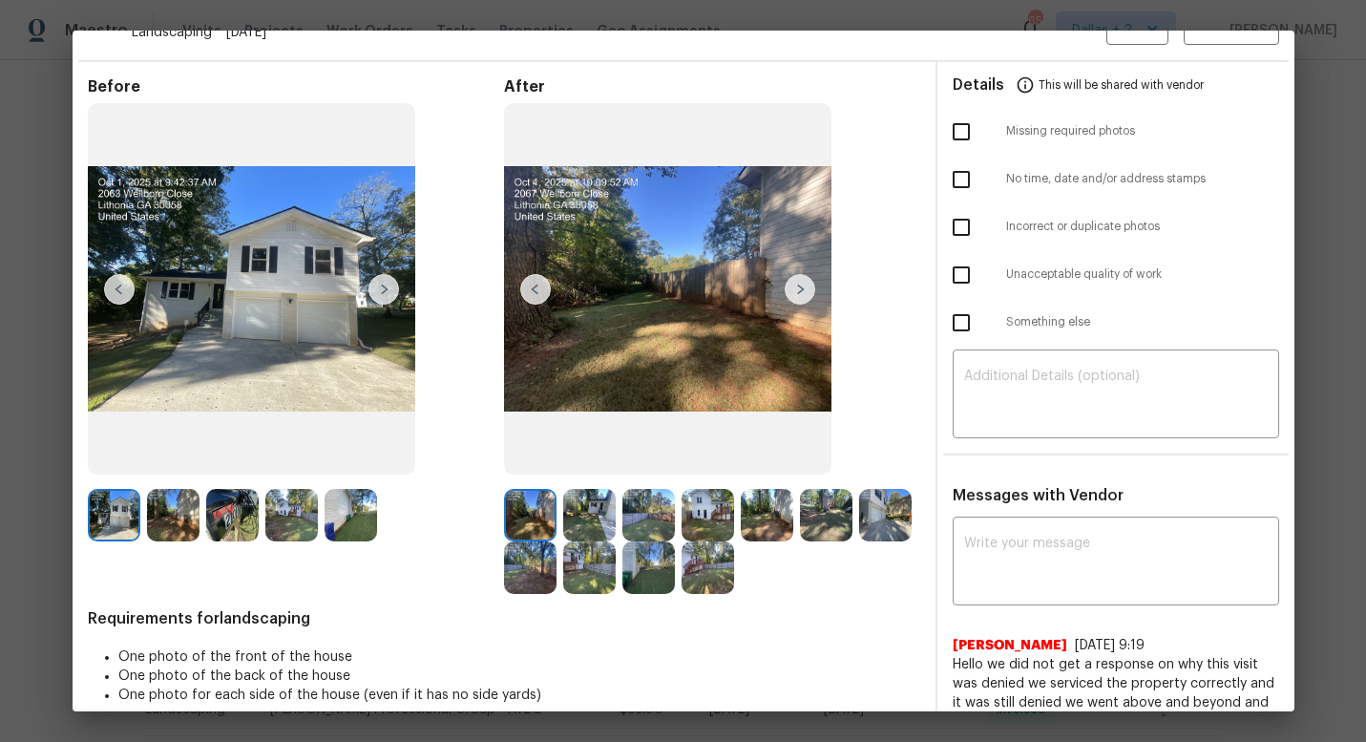
click at [805, 290] on img at bounding box center [800, 289] width 31 height 31
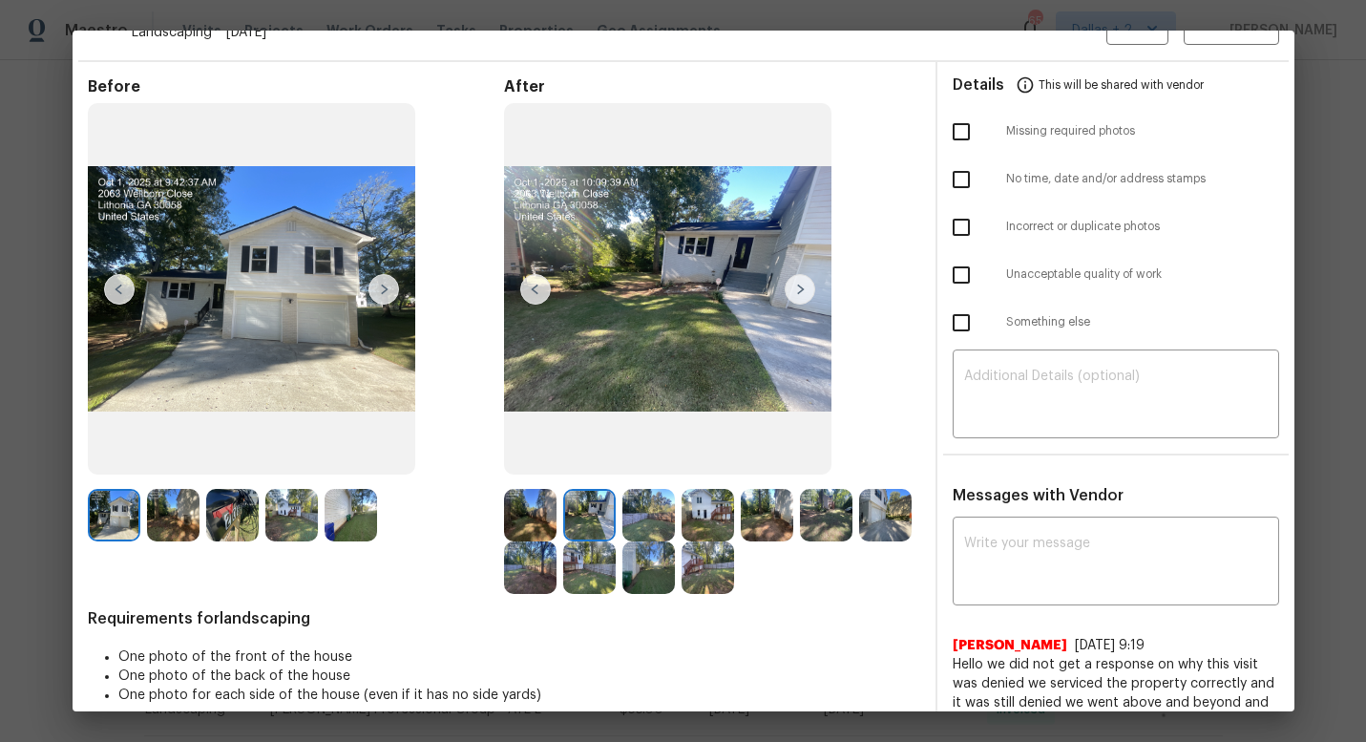
click at [235, 500] on img at bounding box center [232, 515] width 52 height 52
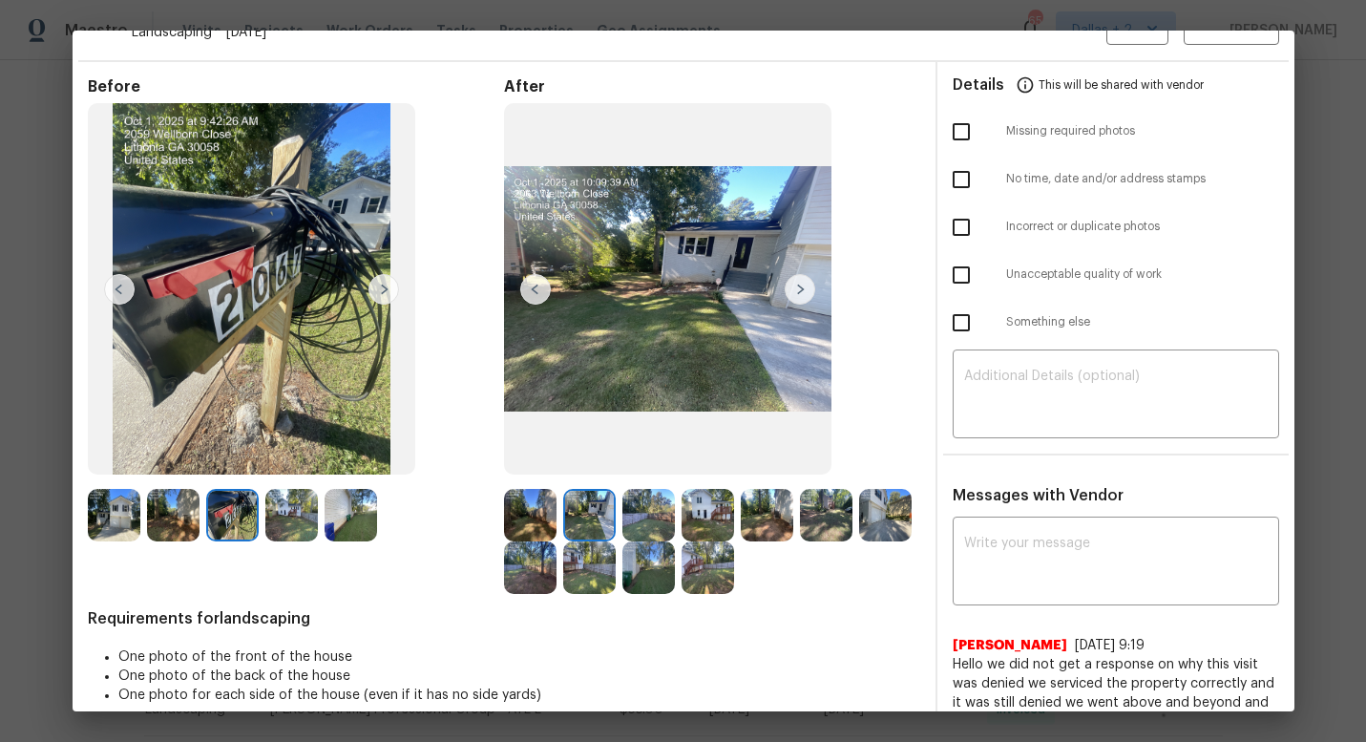
click at [798, 286] on img at bounding box center [800, 289] width 31 height 31
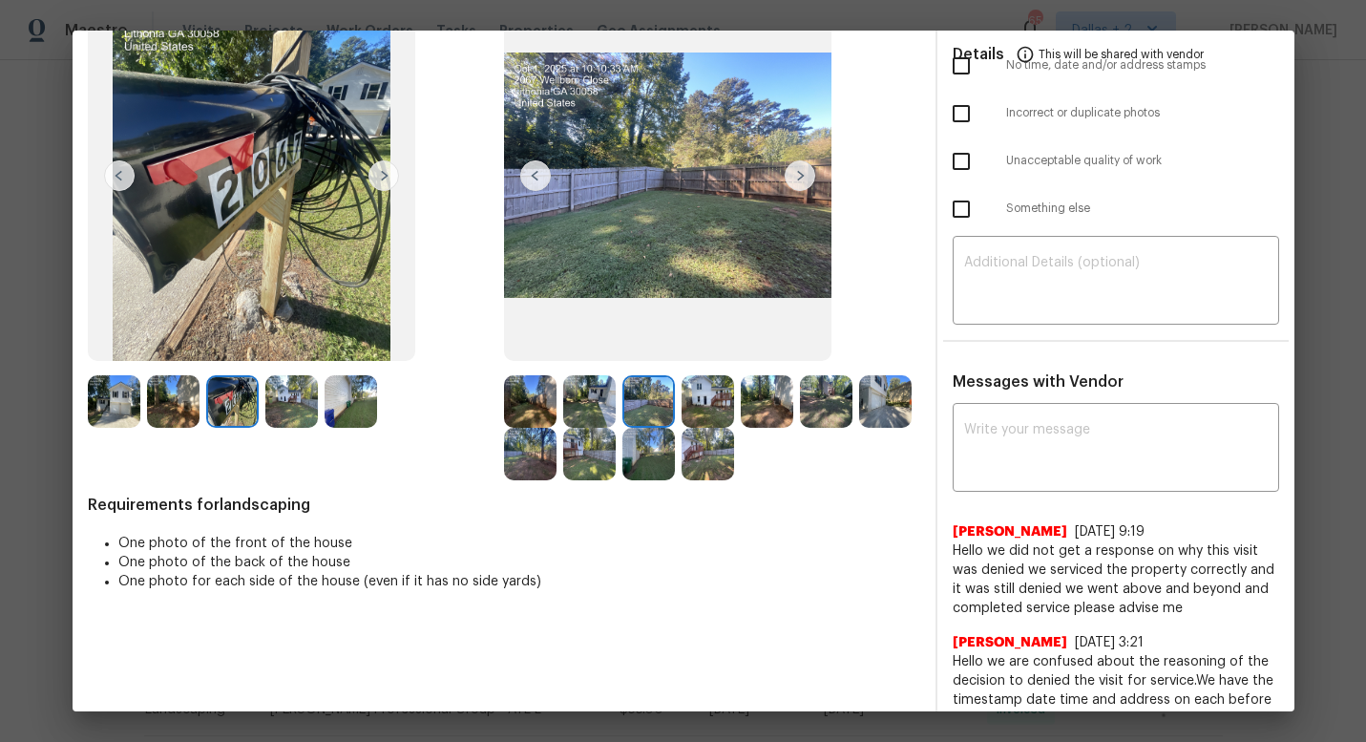
scroll to position [0, 0]
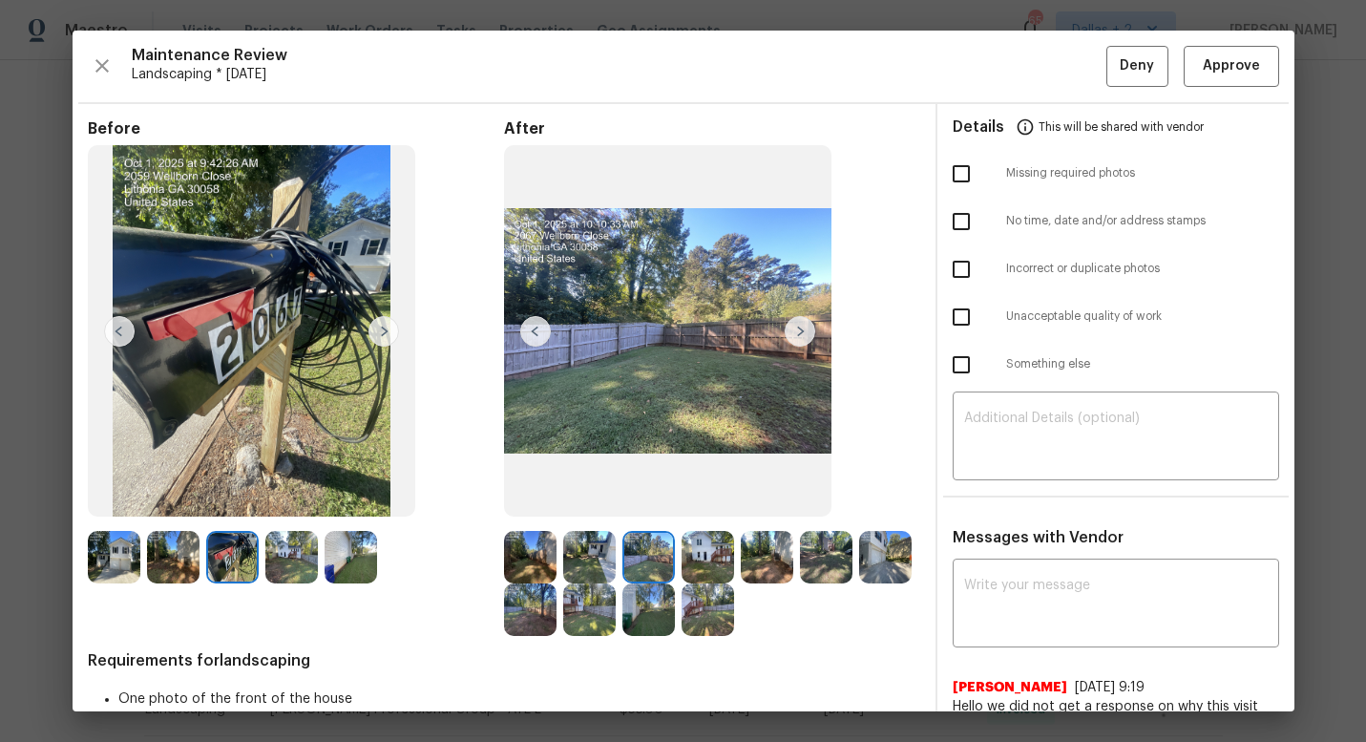
click at [806, 333] on img at bounding box center [800, 331] width 31 height 31
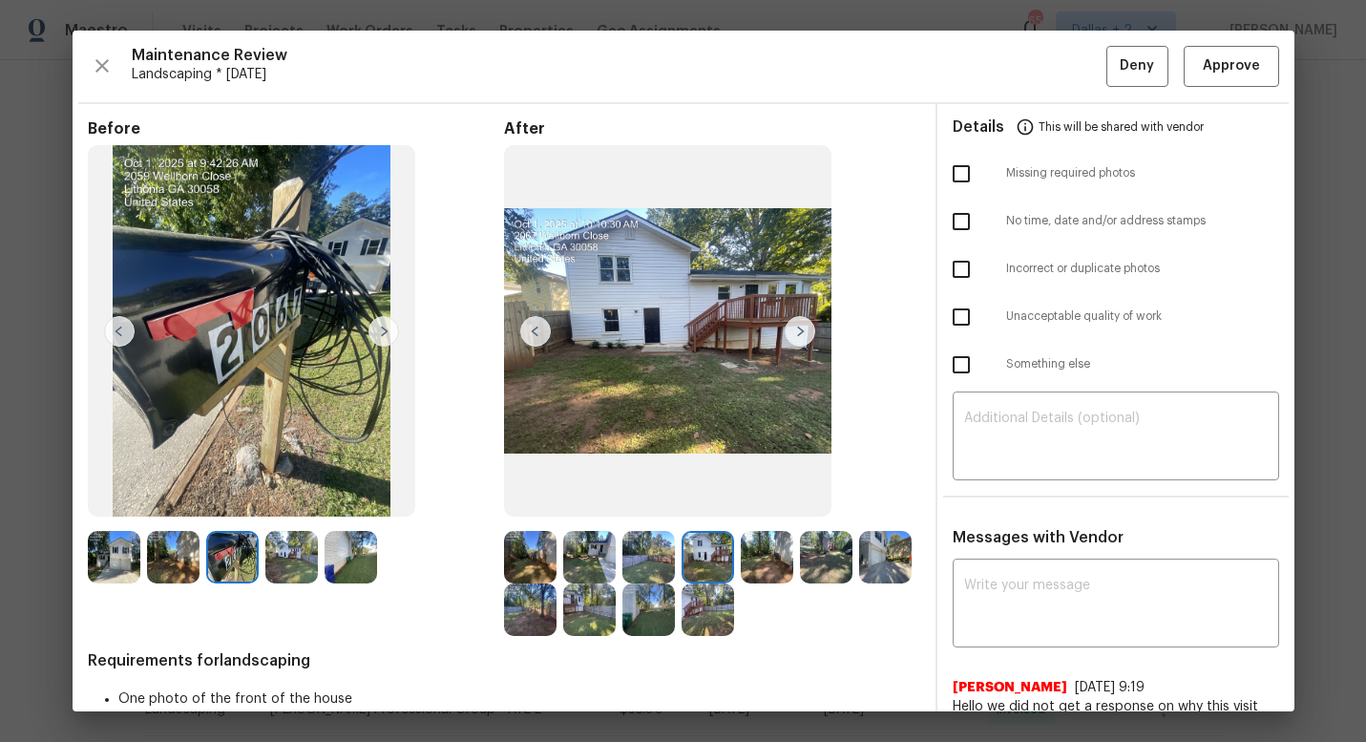
click at [806, 333] on img at bounding box center [800, 331] width 31 height 31
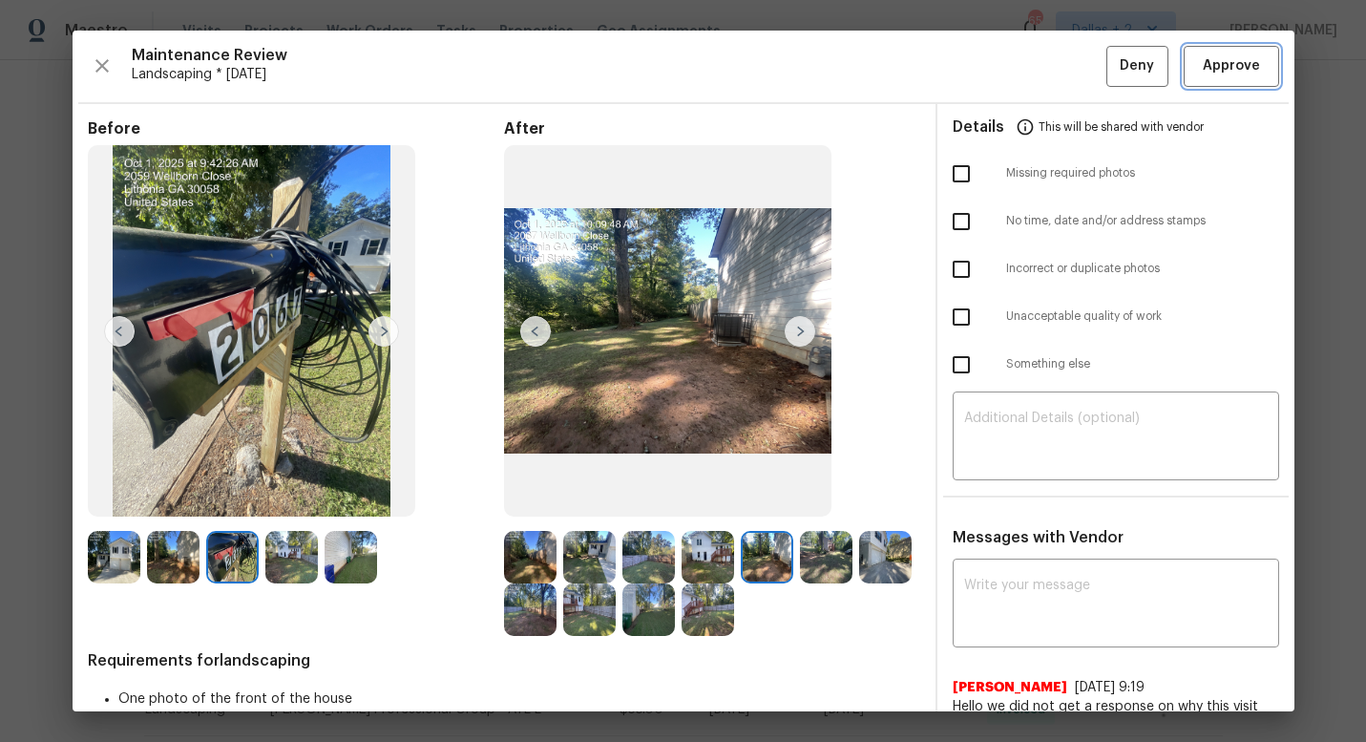
click at [1194, 83] on button "Approve" at bounding box center [1230, 66] width 95 height 41
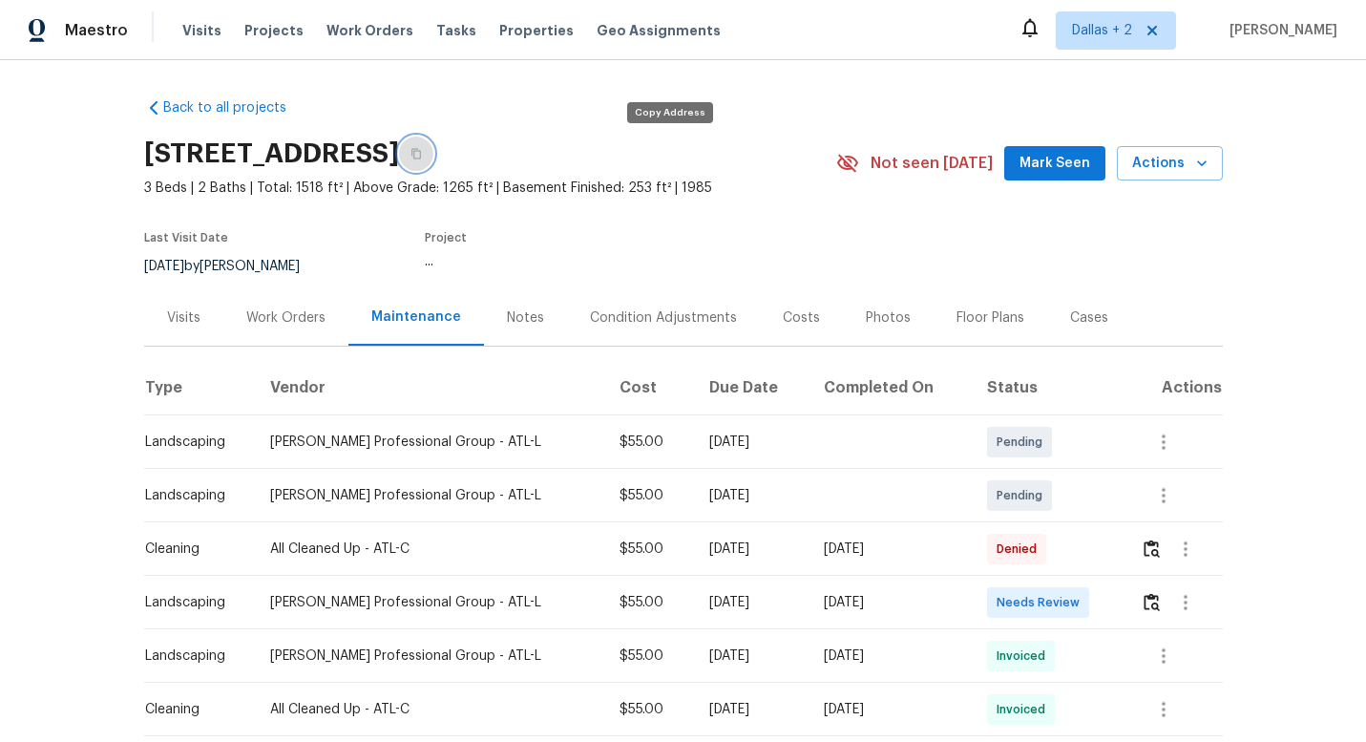
click at [422, 155] on icon "button" at bounding box center [415, 153] width 11 height 11
click at [1151, 601] on img "button" at bounding box center [1151, 602] width 16 height 18
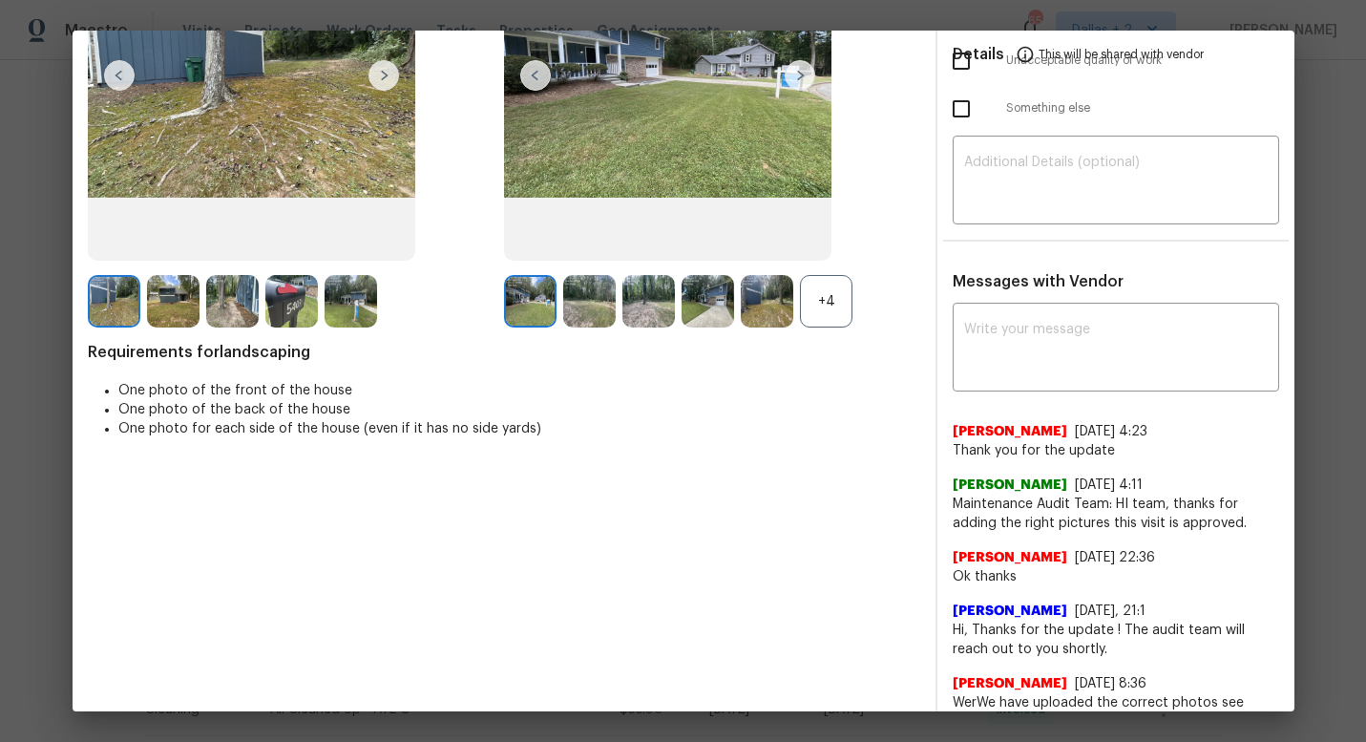
scroll to position [69, 0]
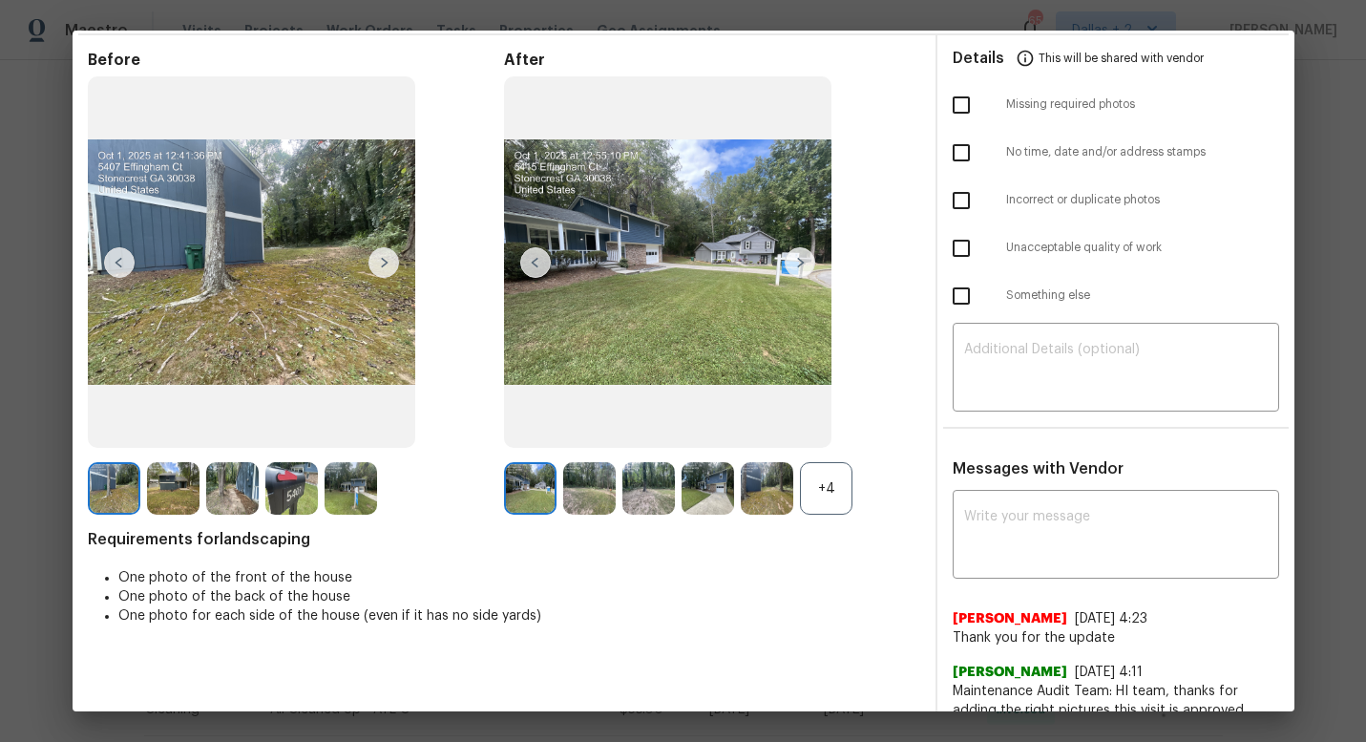
click at [833, 484] on div "+4" at bounding box center [826, 488] width 52 height 52
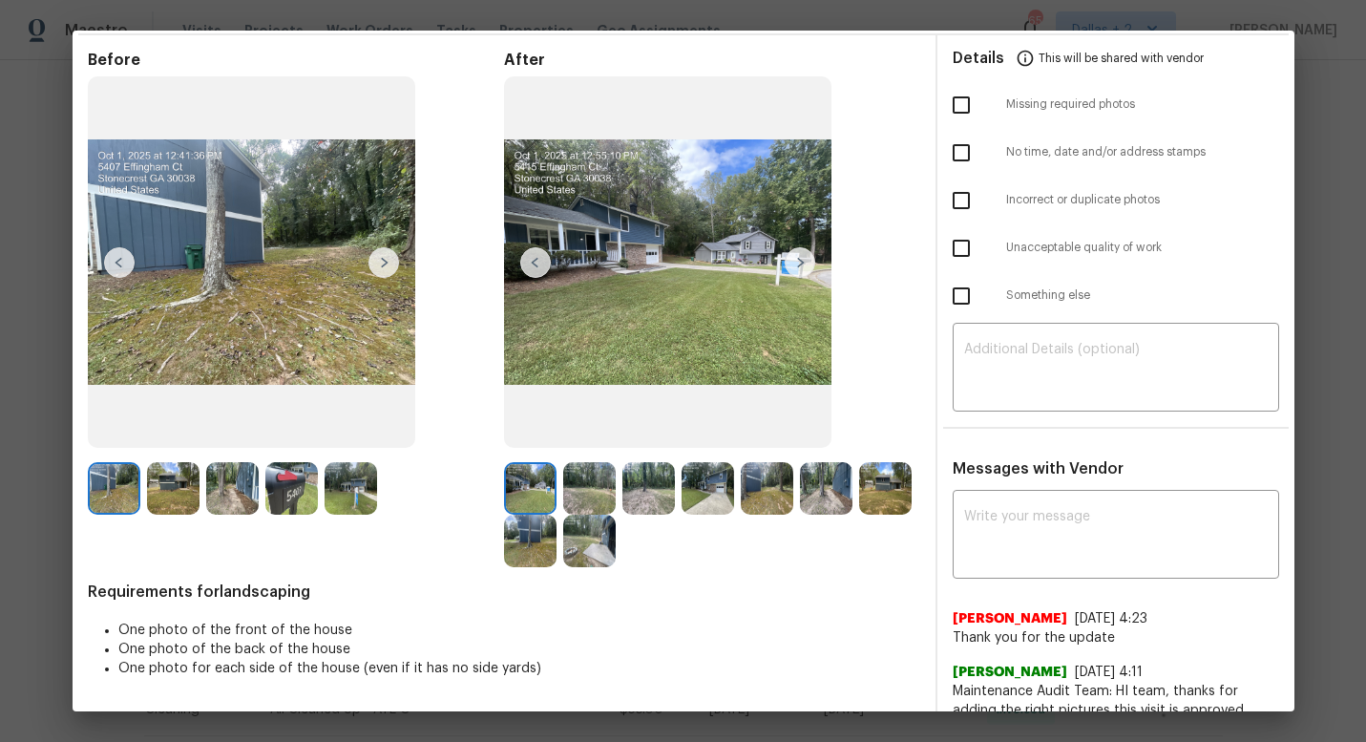
click at [304, 489] on img at bounding box center [291, 488] width 52 height 52
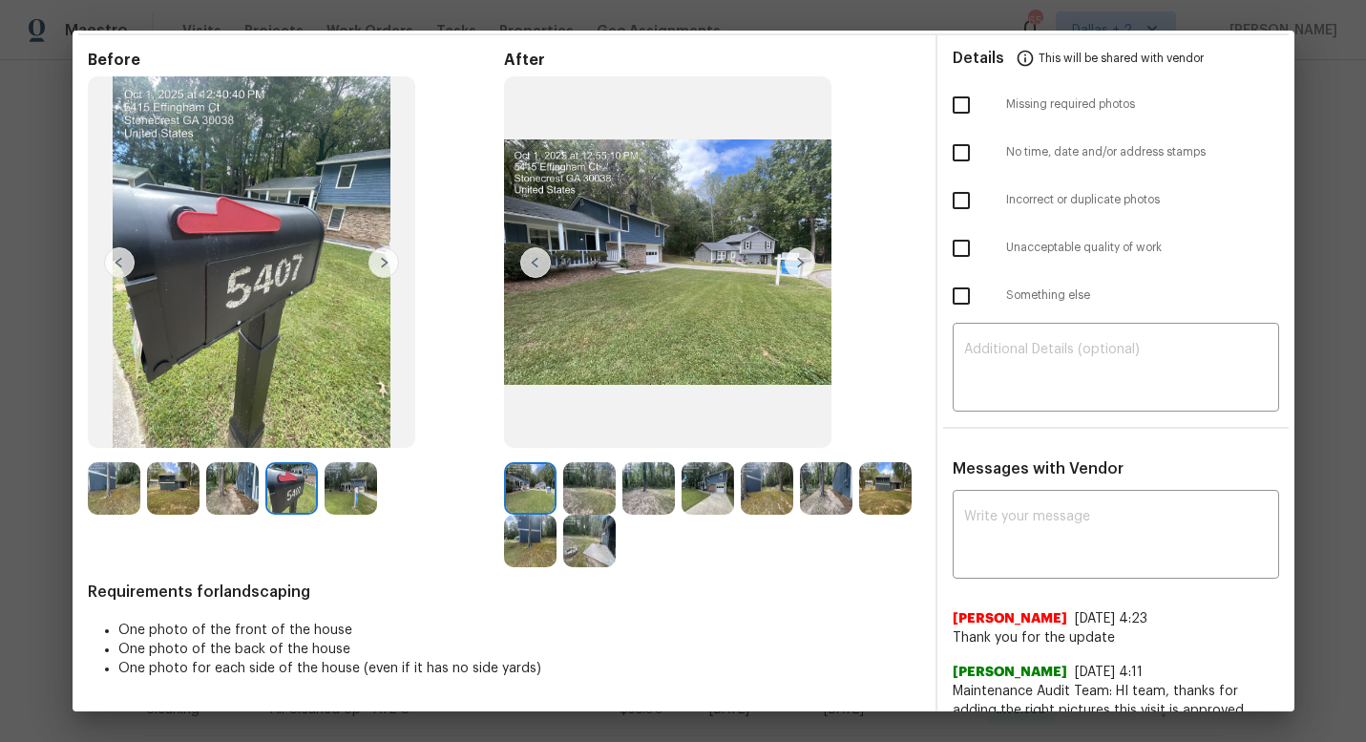
click at [792, 263] on img at bounding box center [800, 262] width 31 height 31
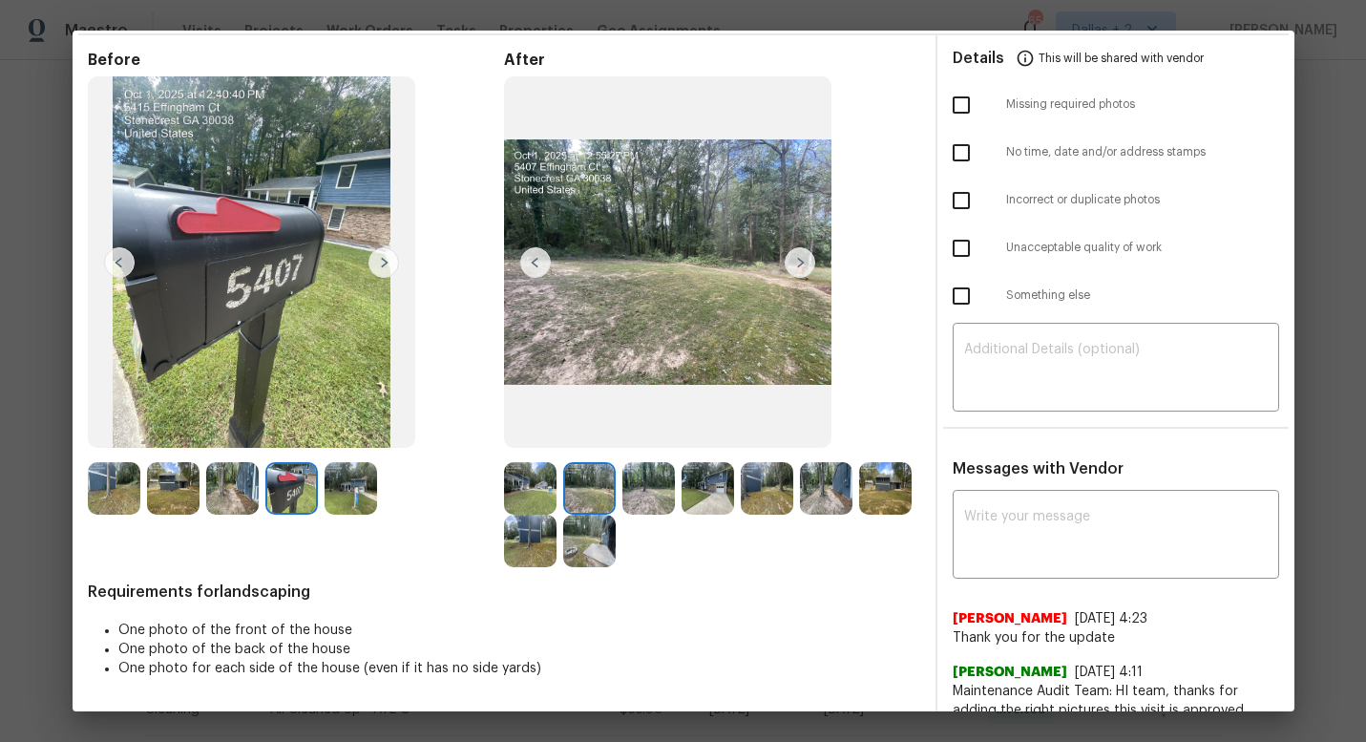
click at [803, 262] on img at bounding box center [800, 262] width 31 height 31
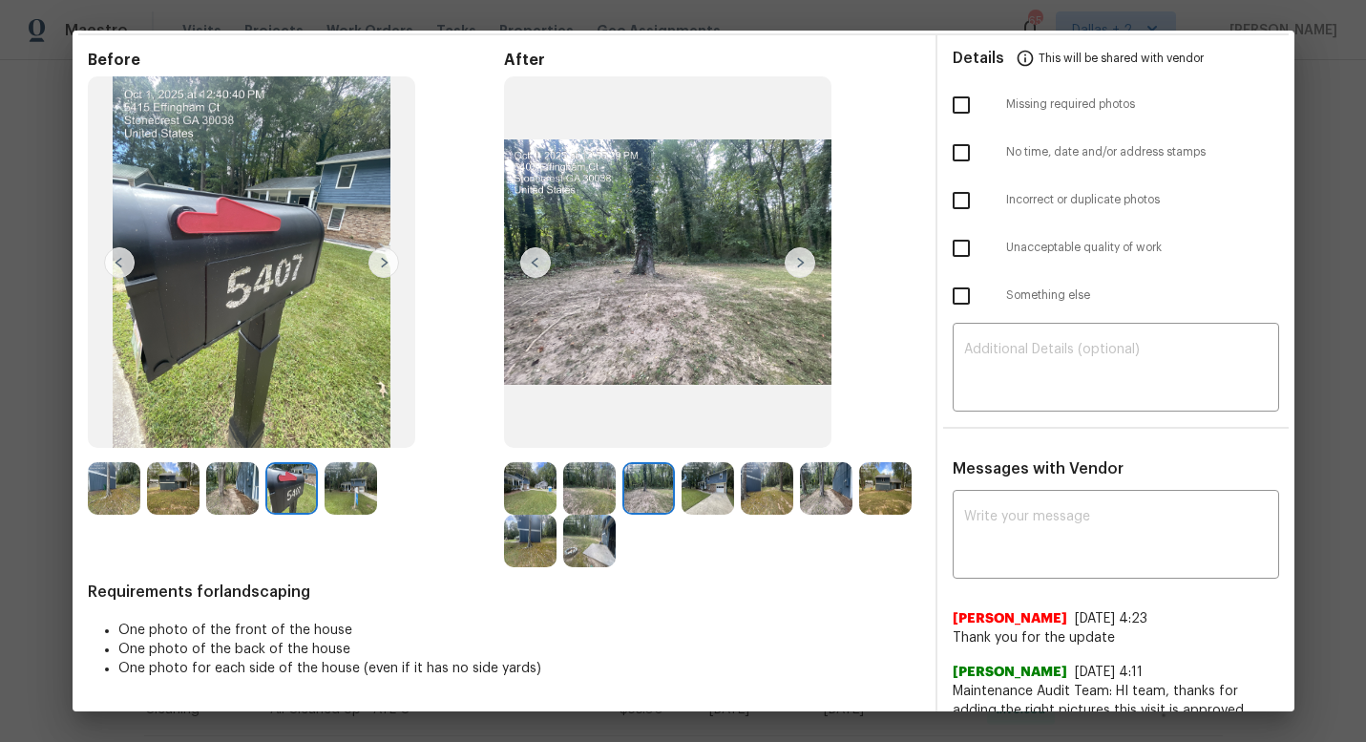
click at [803, 262] on img at bounding box center [800, 262] width 31 height 31
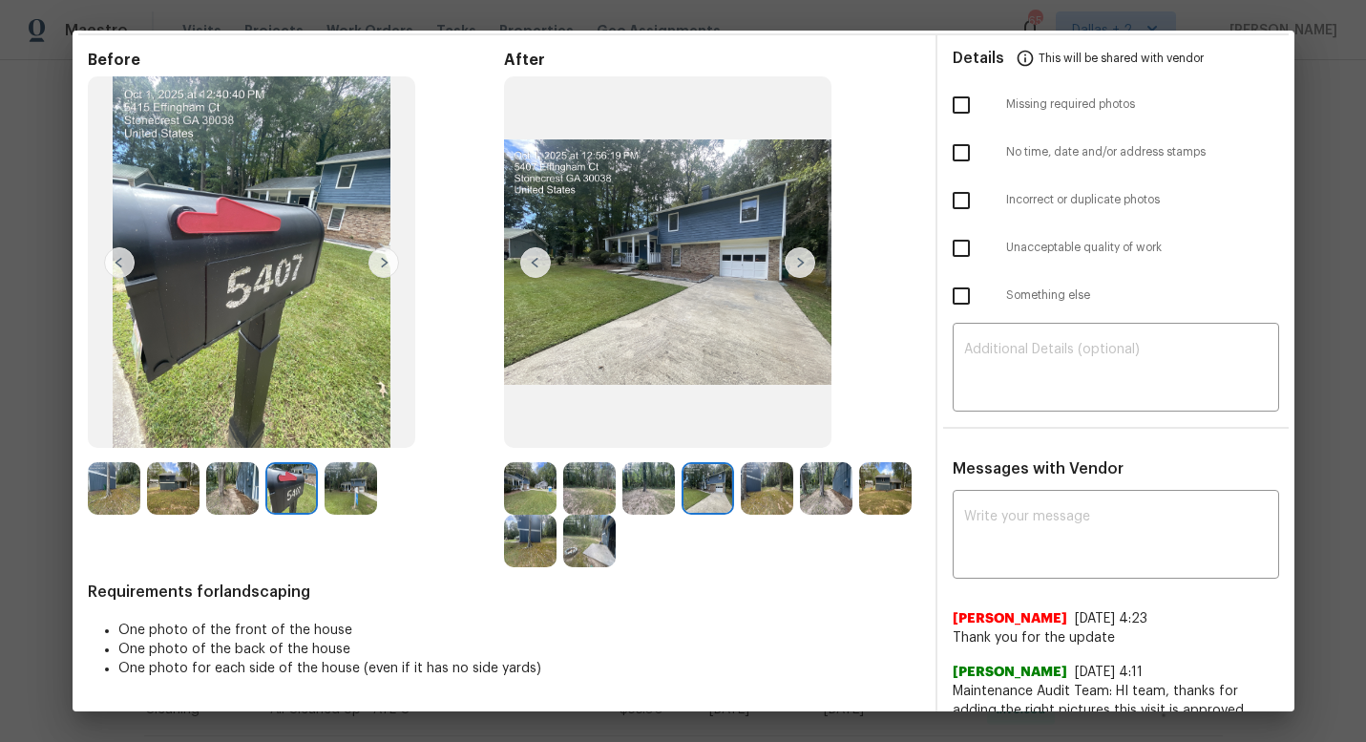
click at [803, 262] on img at bounding box center [800, 262] width 31 height 31
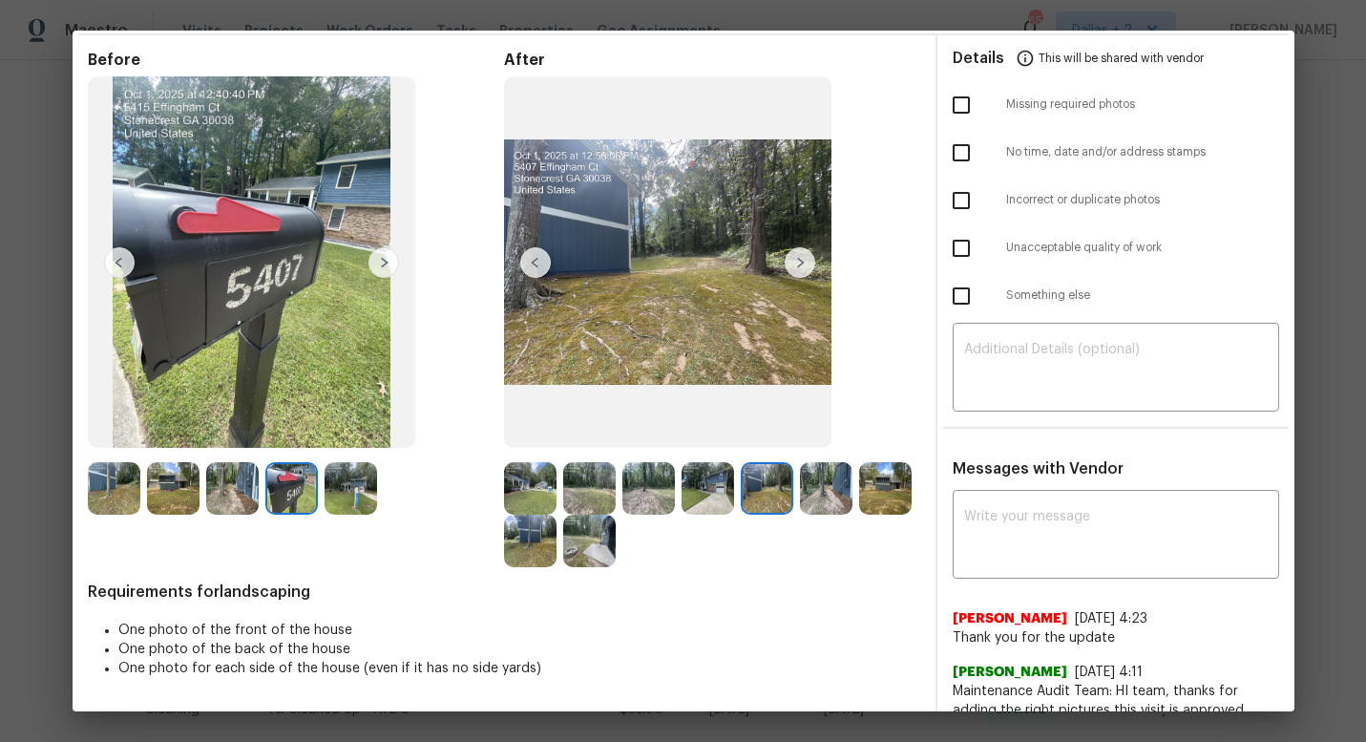
click at [802, 261] on img at bounding box center [800, 262] width 31 height 31
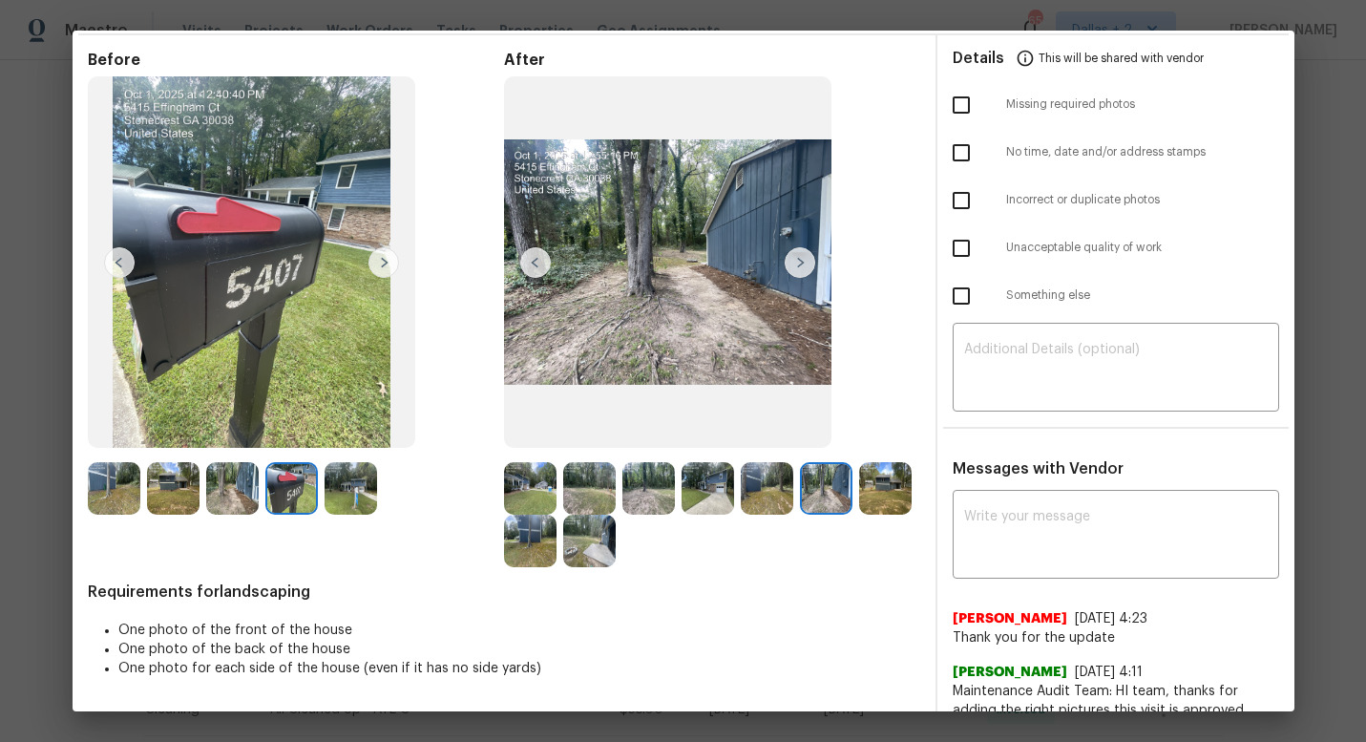
click at [587, 483] on img at bounding box center [589, 488] width 52 height 52
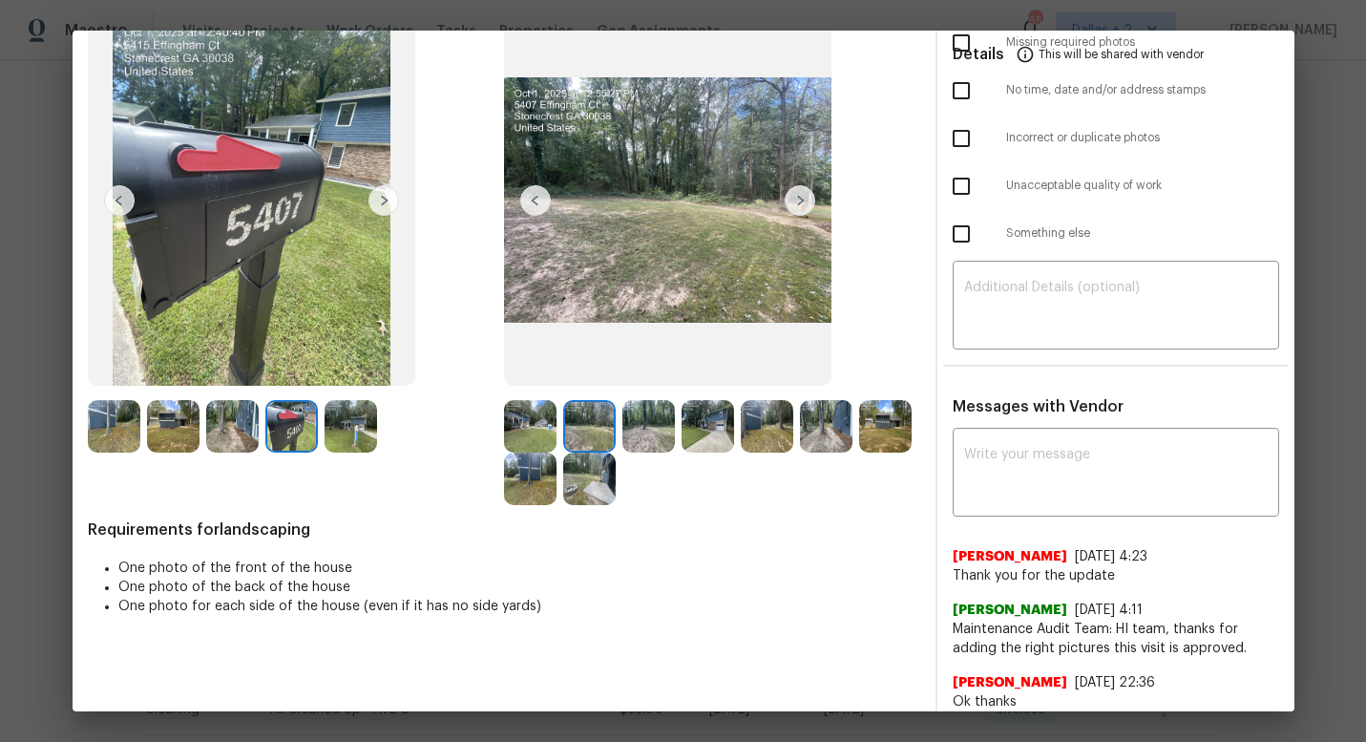
scroll to position [128, 0]
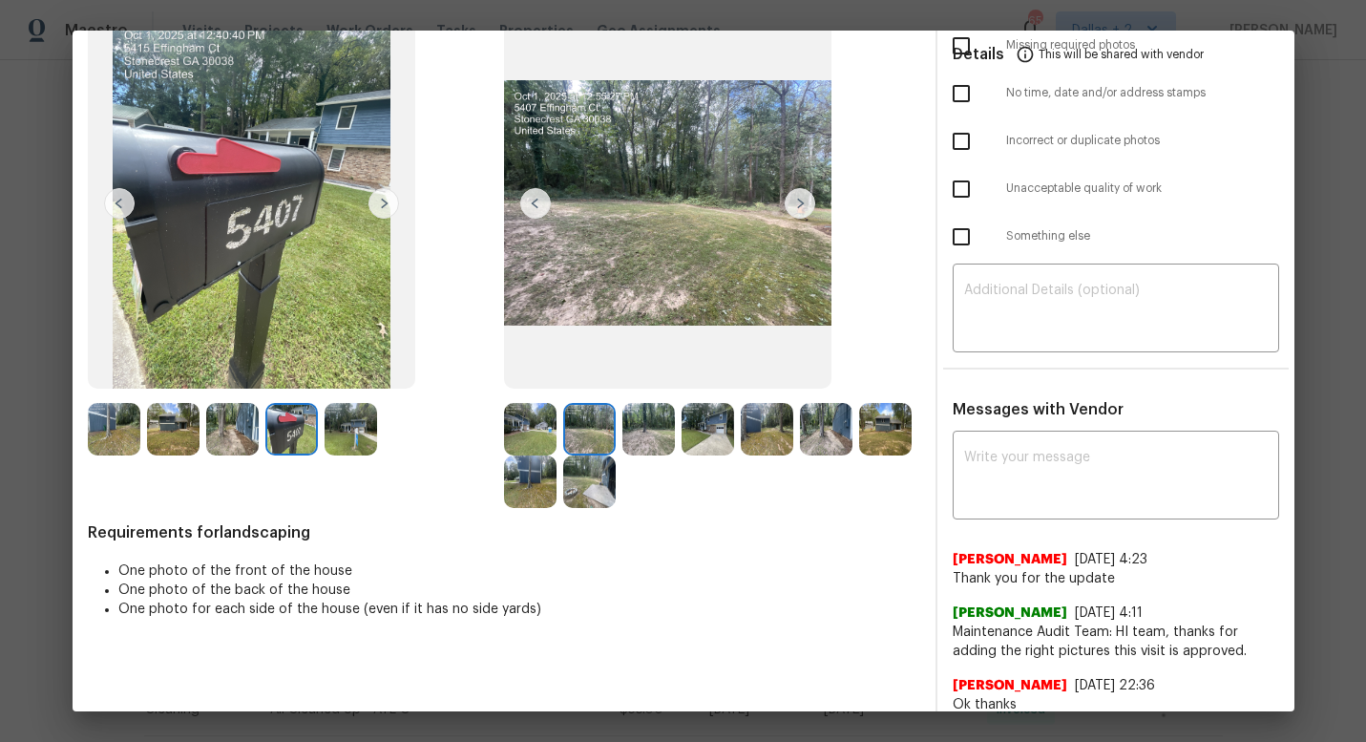
click at [799, 206] on img at bounding box center [800, 203] width 31 height 31
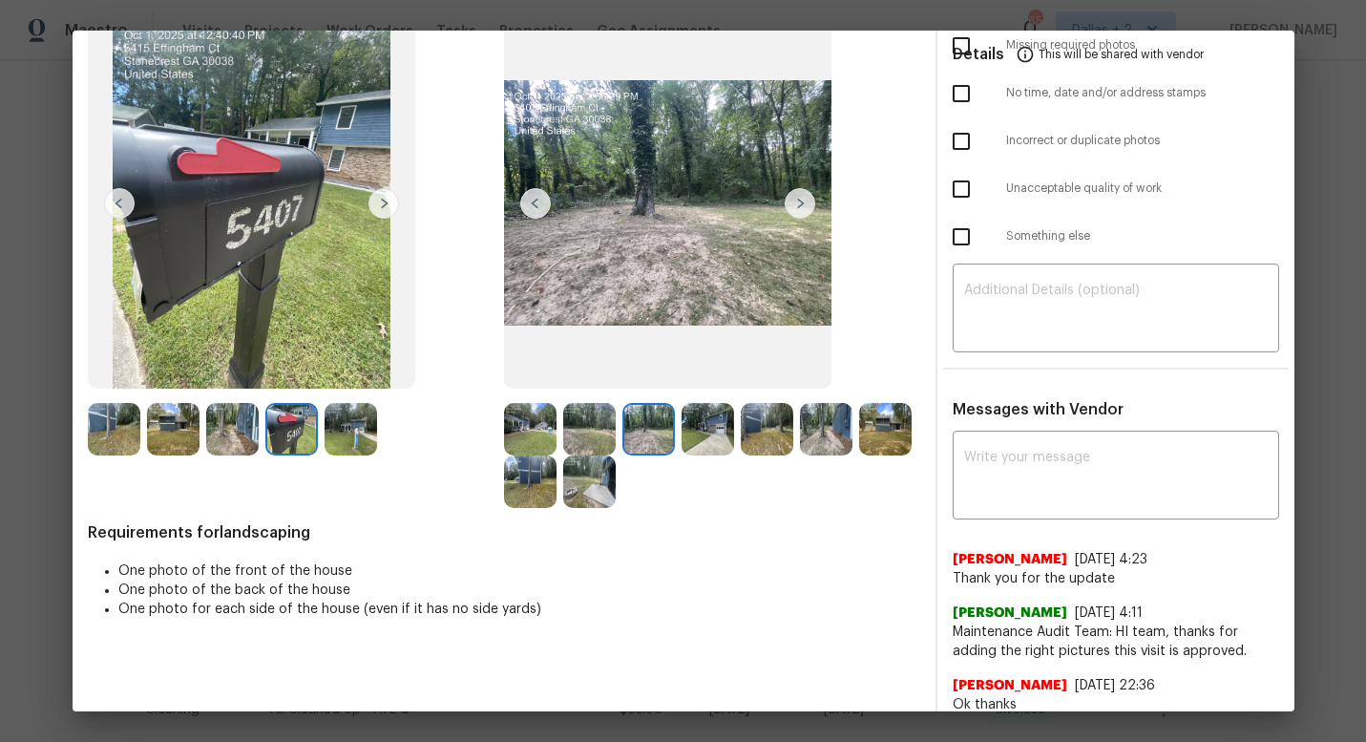
click at [798, 206] on img at bounding box center [800, 203] width 31 height 31
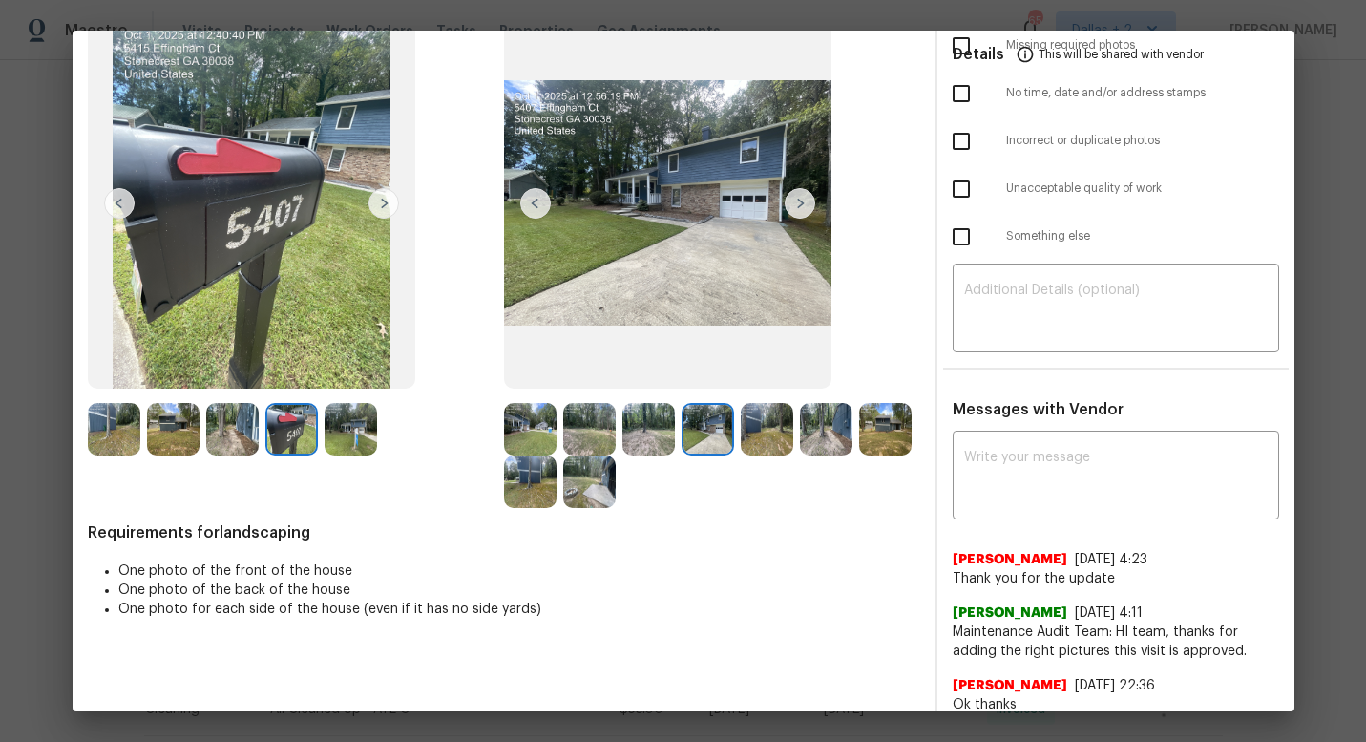
click at [763, 411] on img at bounding box center [767, 429] width 52 height 52
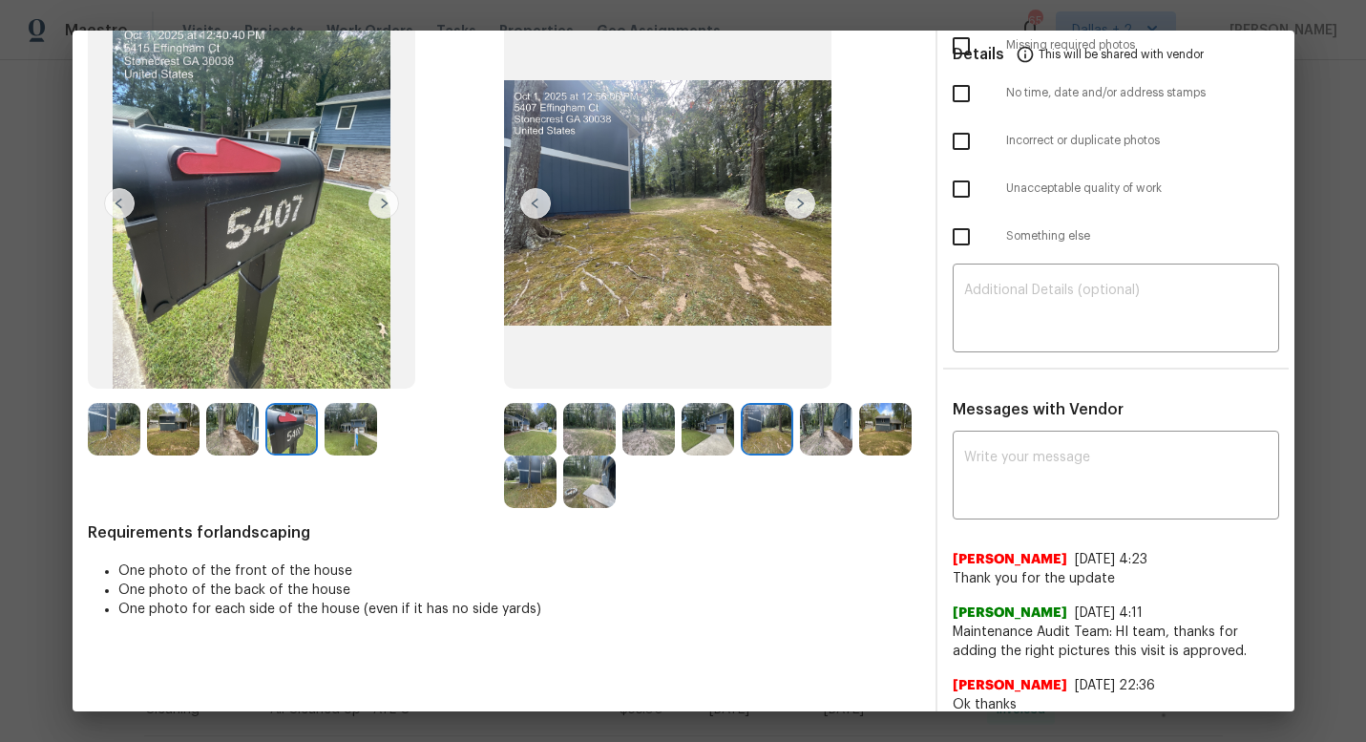
click at [800, 196] on img at bounding box center [800, 203] width 31 height 31
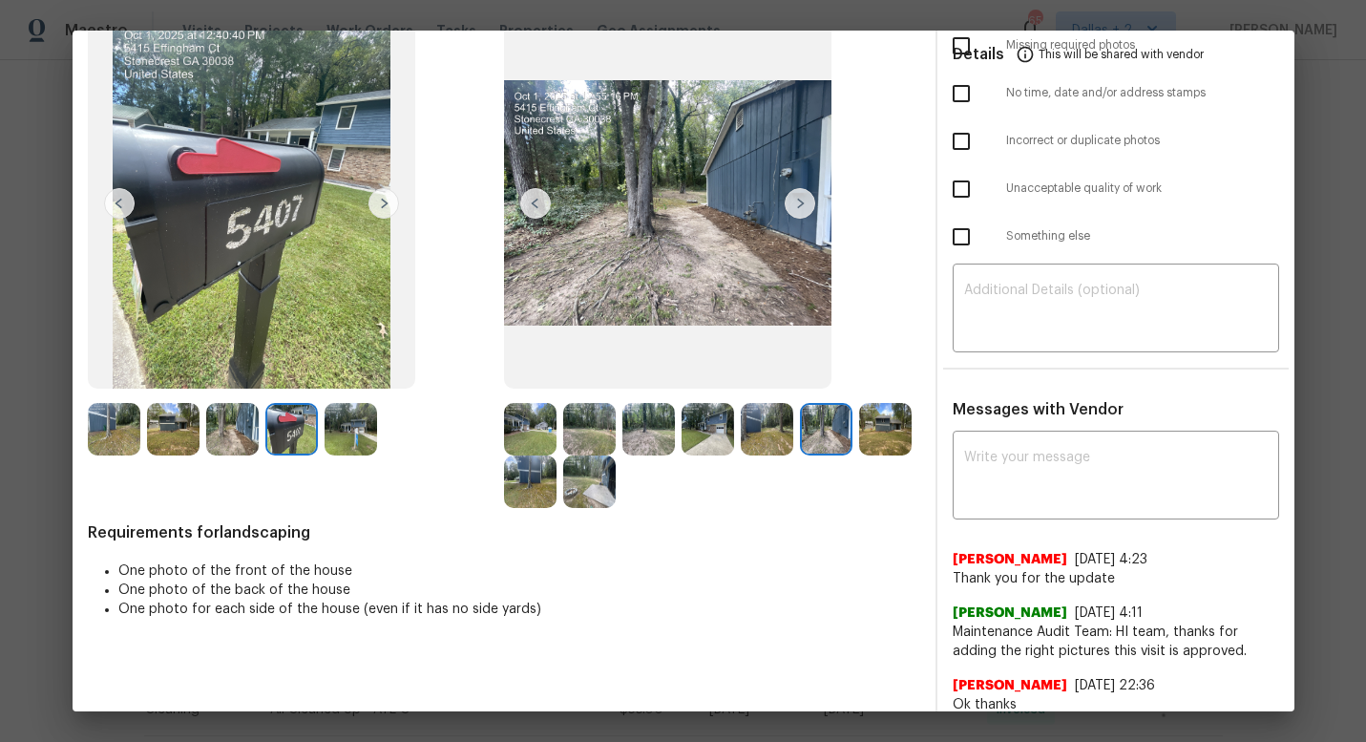
click at [800, 196] on img at bounding box center [800, 203] width 31 height 31
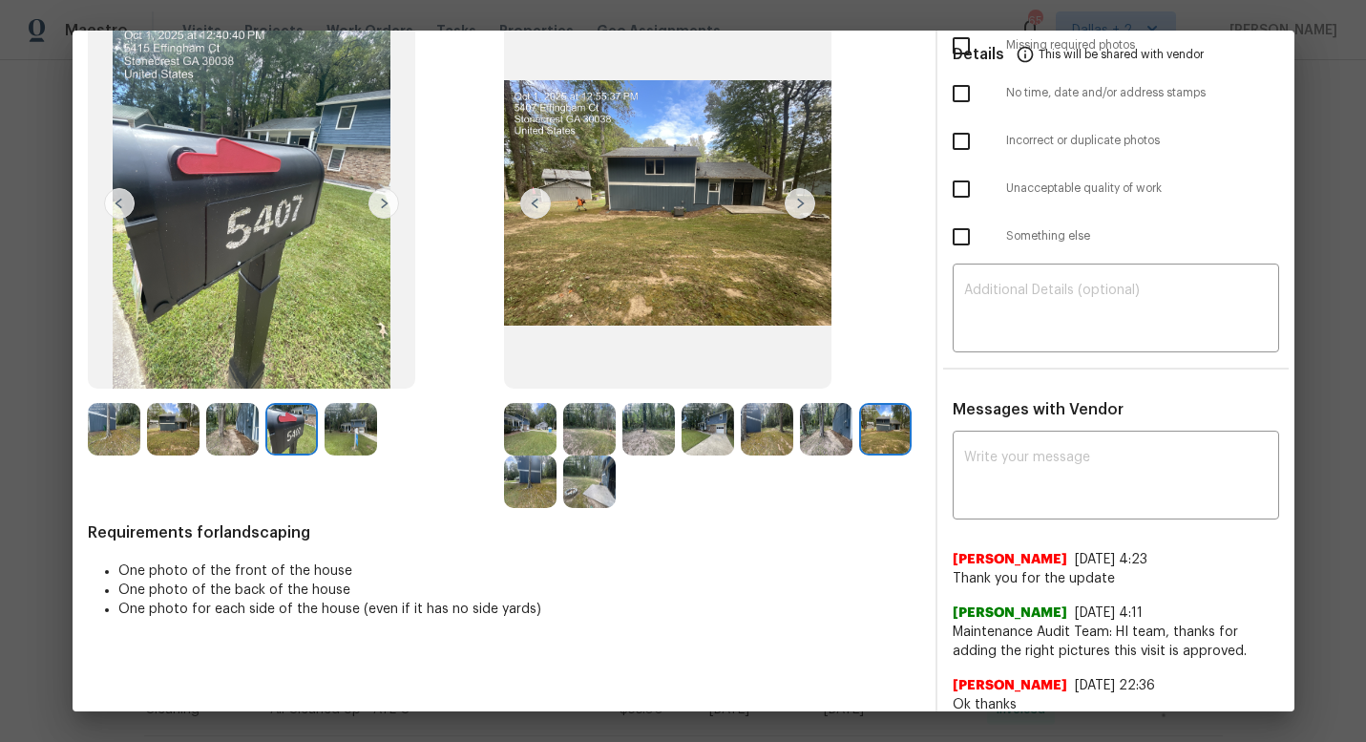
click at [800, 196] on img at bounding box center [800, 203] width 31 height 31
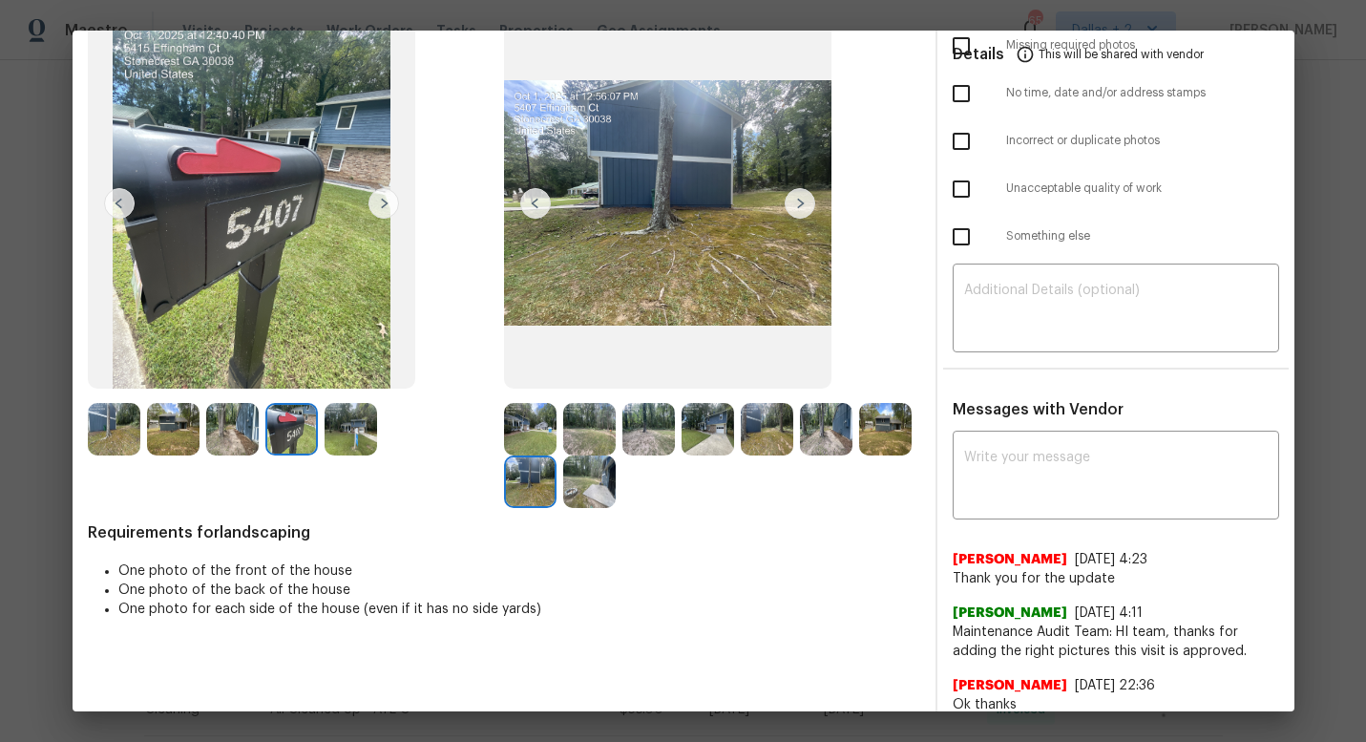
click at [589, 488] on img at bounding box center [589, 481] width 52 height 52
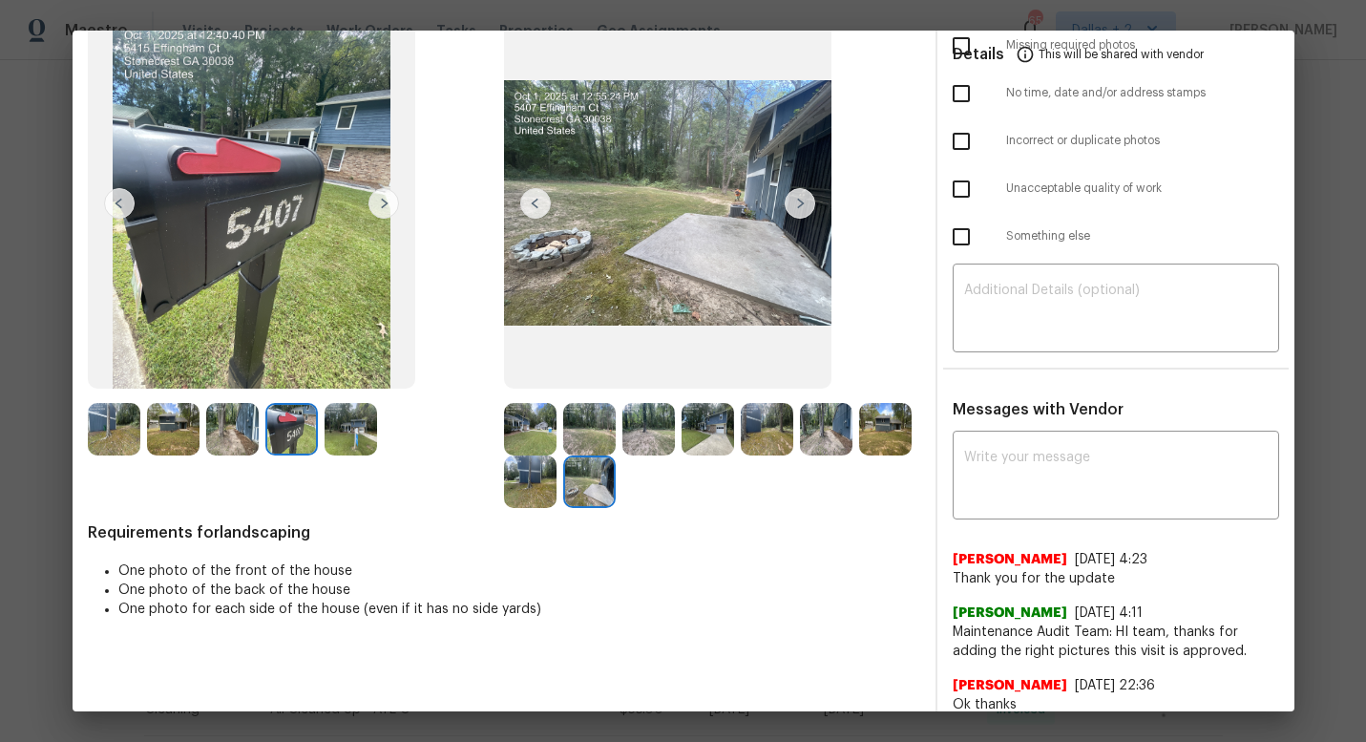
click at [536, 208] on img at bounding box center [535, 203] width 31 height 31
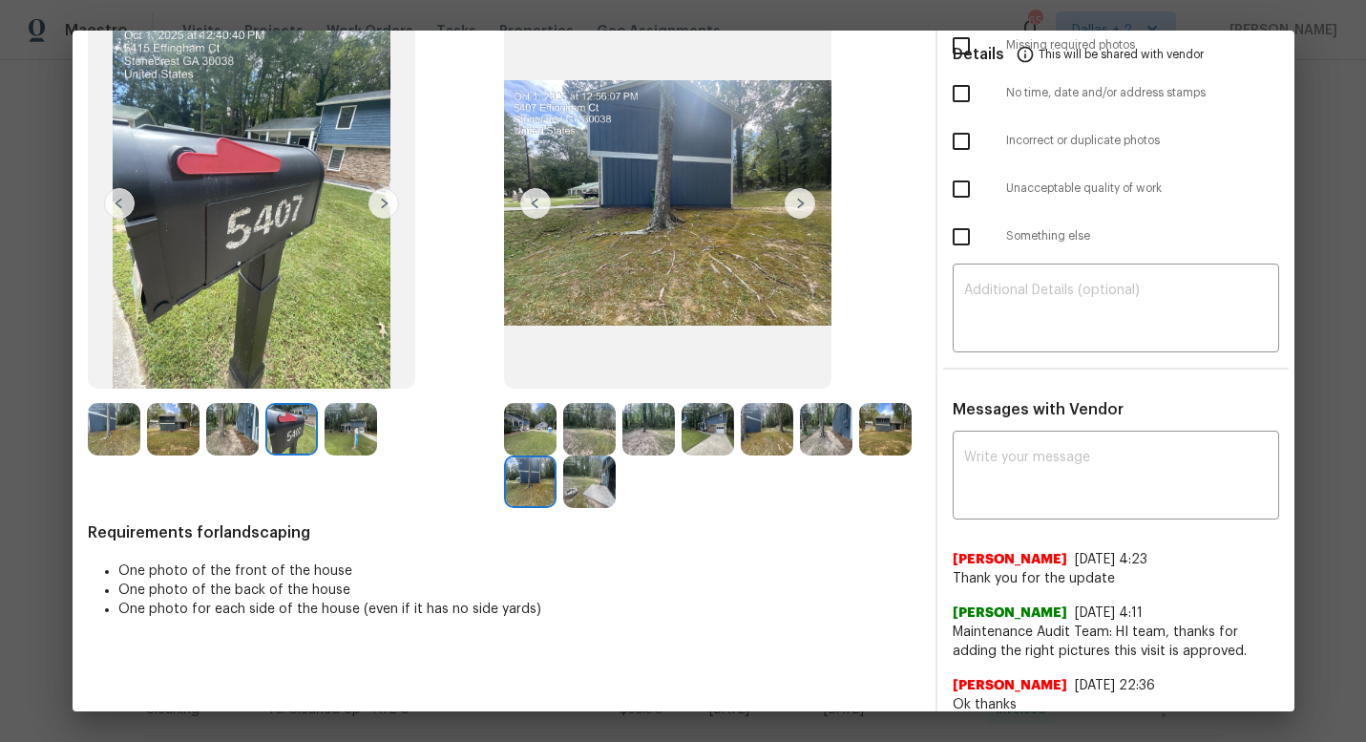
click at [536, 208] on img at bounding box center [535, 203] width 31 height 31
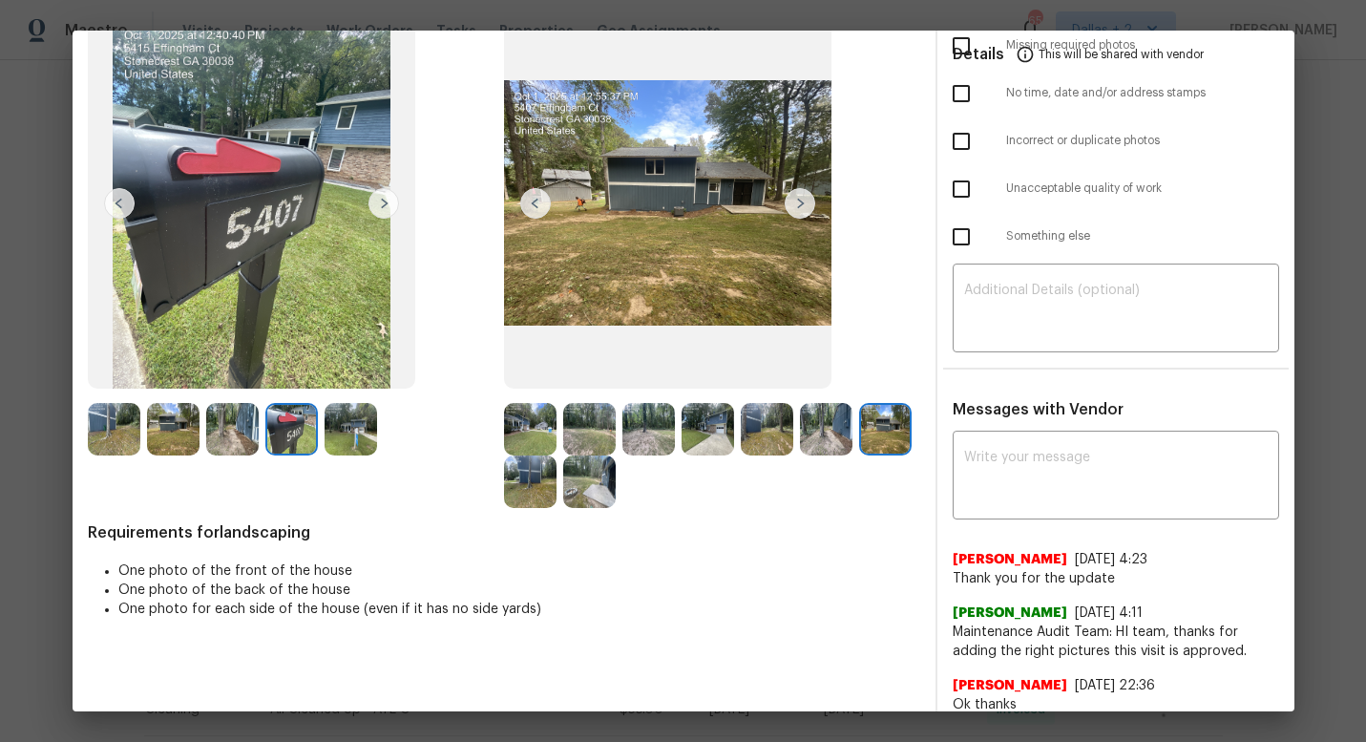
click at [536, 208] on img at bounding box center [535, 203] width 31 height 31
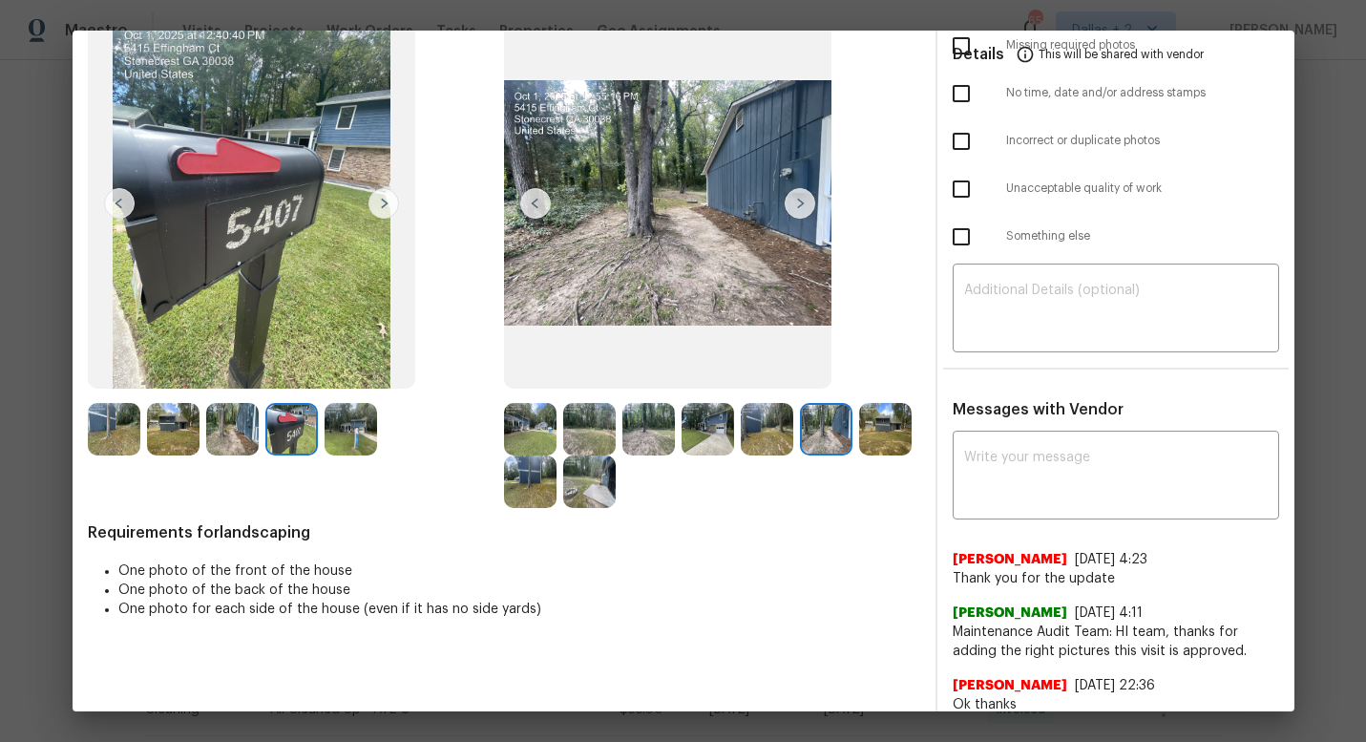
click at [536, 208] on img at bounding box center [535, 203] width 31 height 31
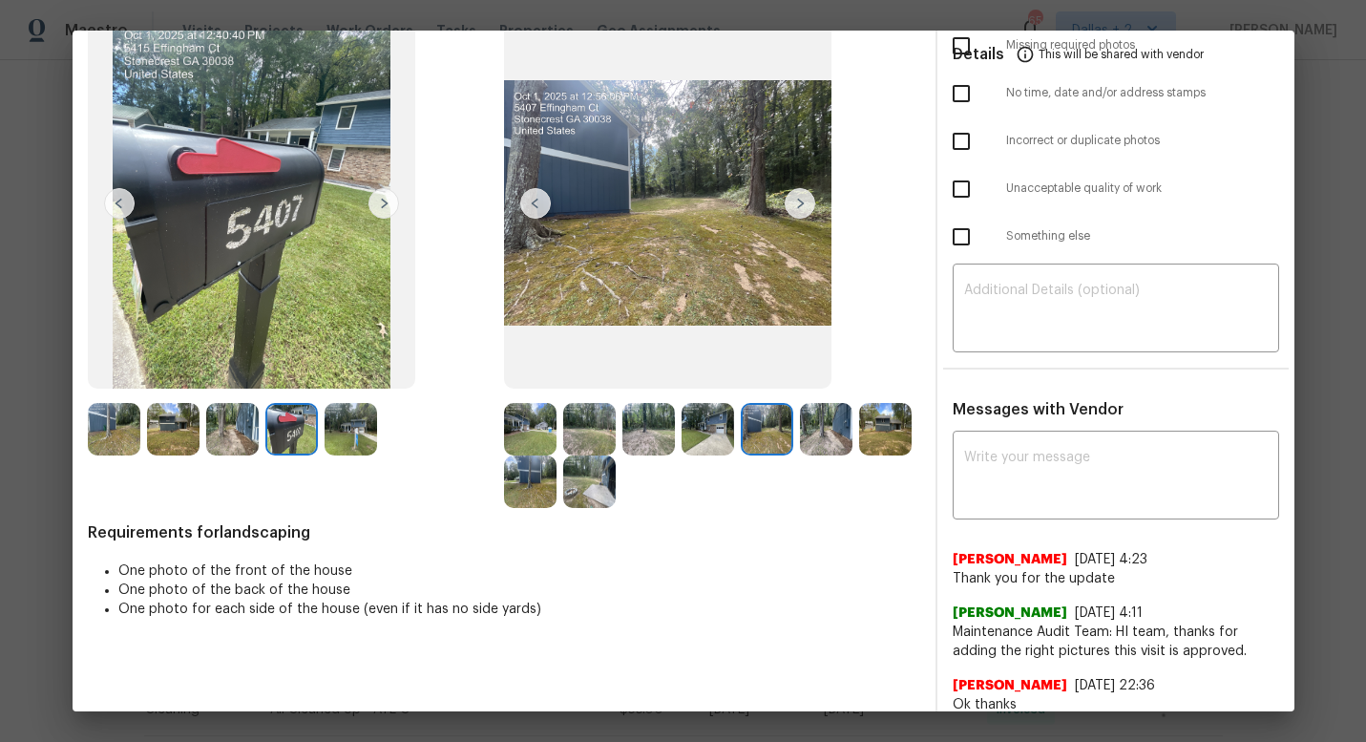
click at [536, 208] on img at bounding box center [535, 203] width 31 height 31
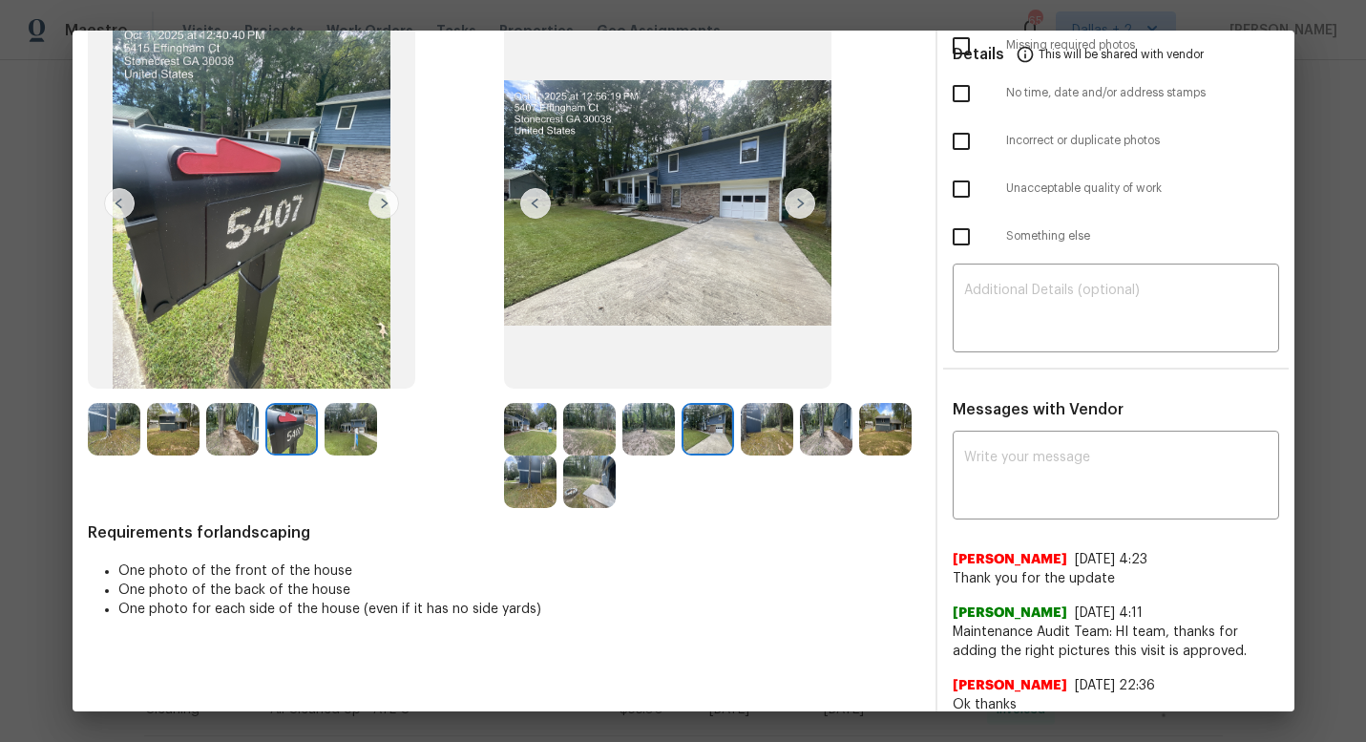
click at [536, 208] on img at bounding box center [535, 203] width 31 height 31
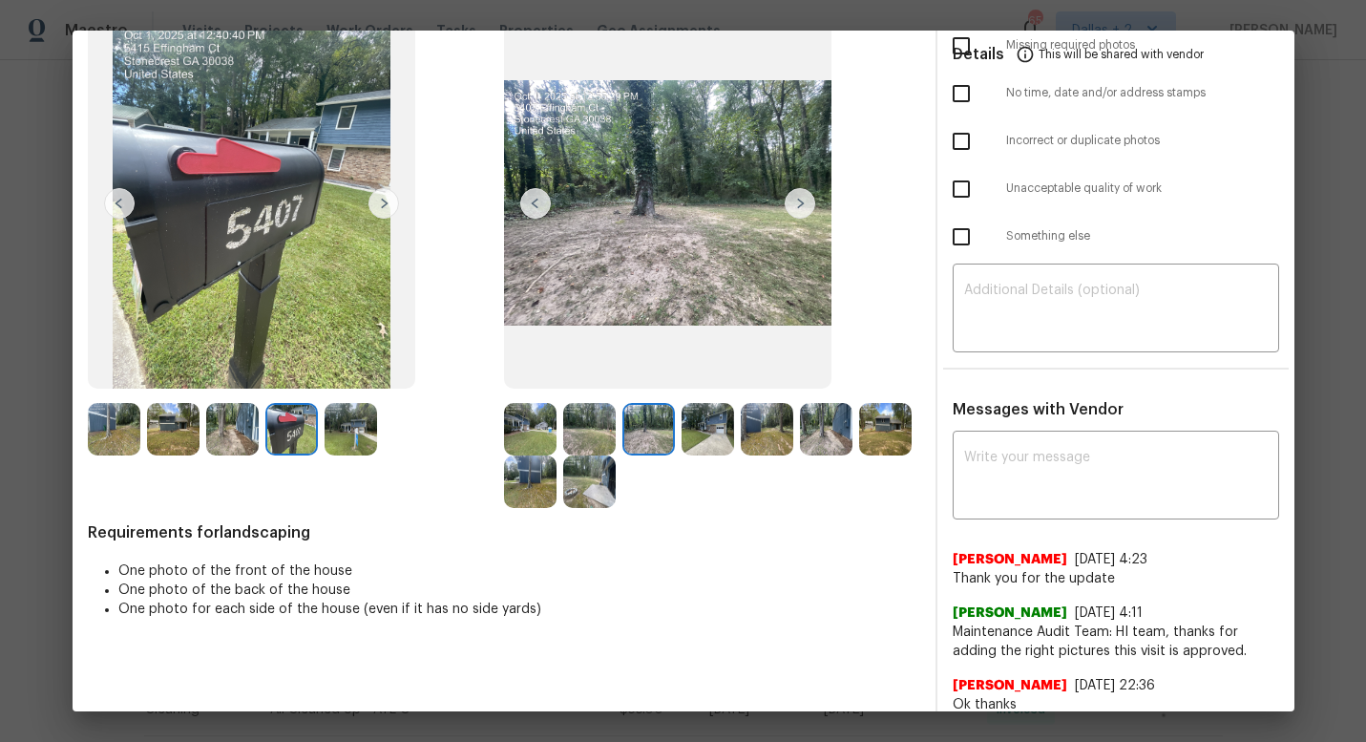
click at [536, 208] on img at bounding box center [535, 203] width 31 height 31
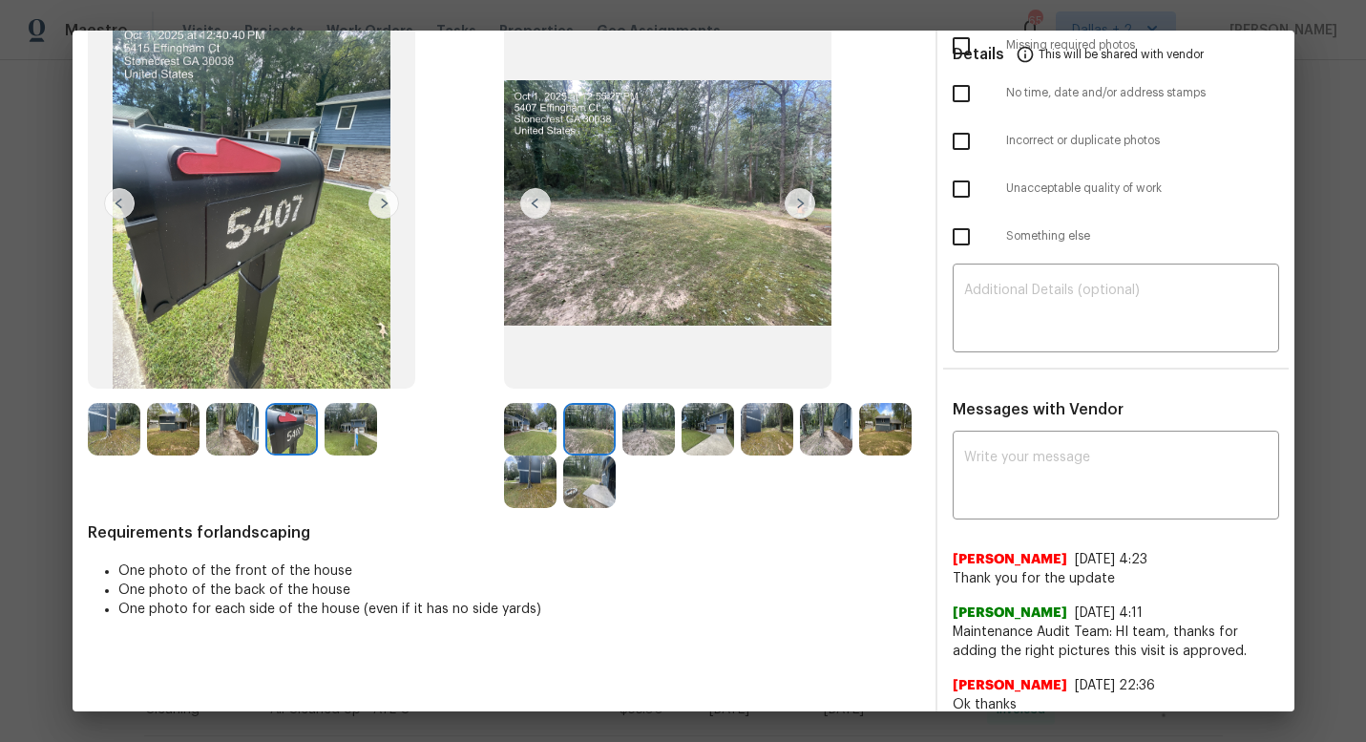
scroll to position [0, 0]
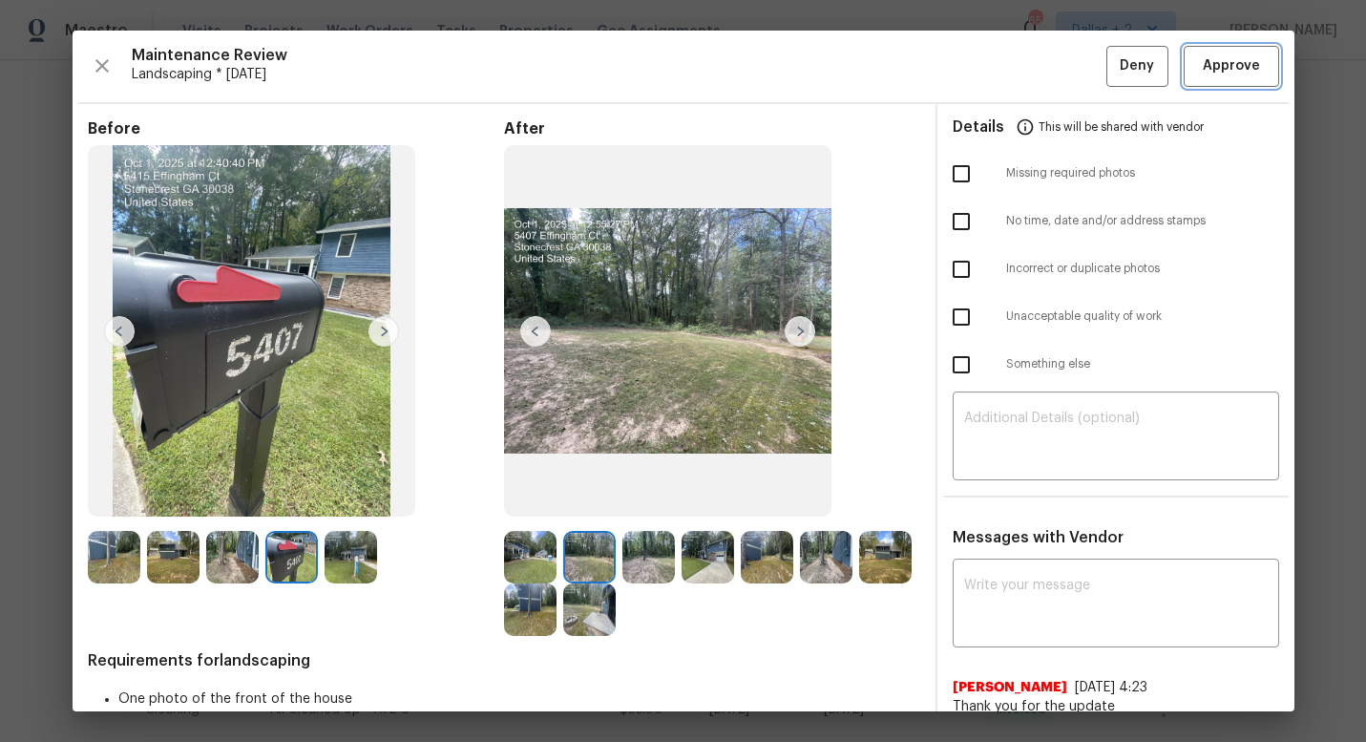
click at [1207, 52] on button "Approve" at bounding box center [1230, 66] width 95 height 41
